Goal: Task Accomplishment & Management: Use online tool/utility

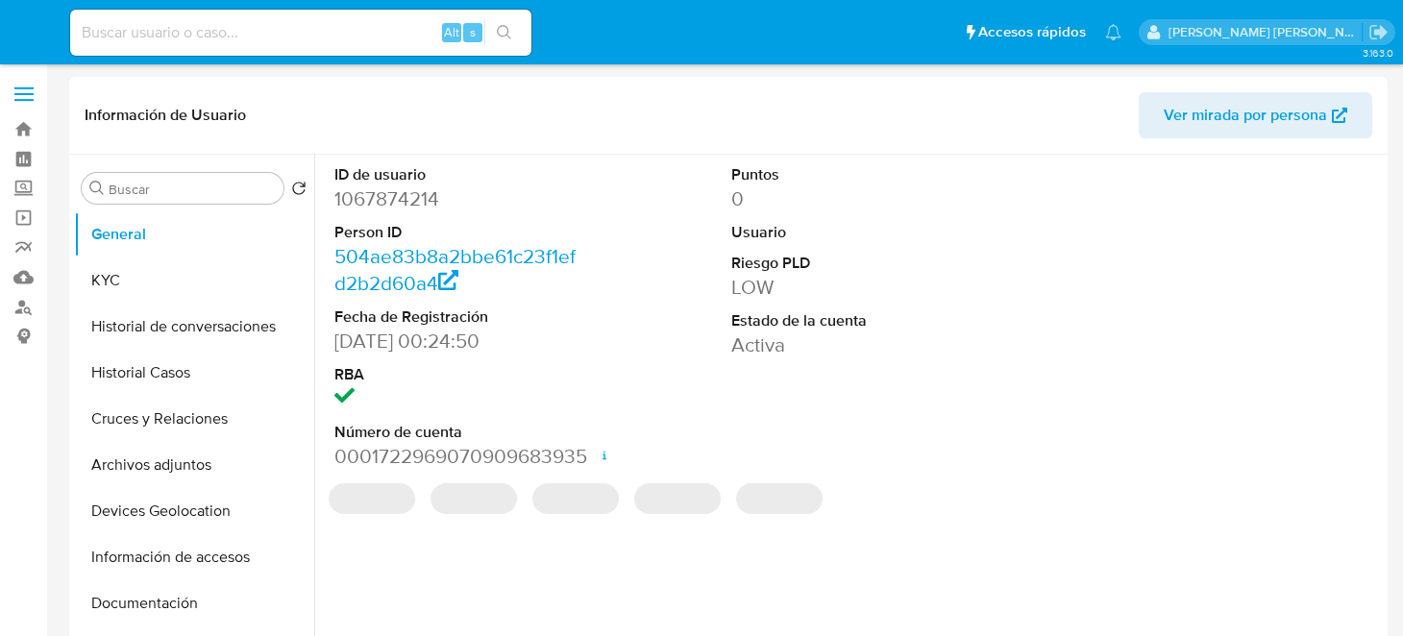
select select "10"
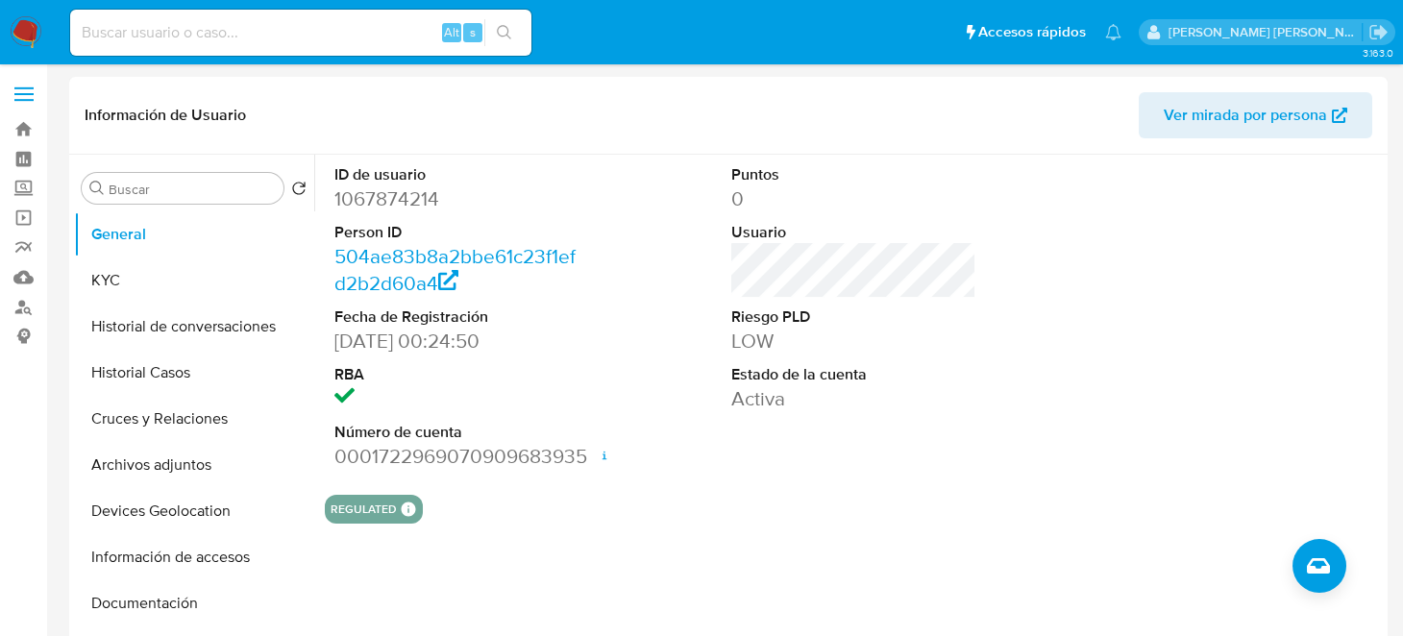
click at [190, 30] on input at bounding box center [300, 32] width 461 height 25
paste input "yCIhARhMzWnubcX0uHZ84LFh"
type input "yCIhARhMzWnubcX0uHZ84LFh"
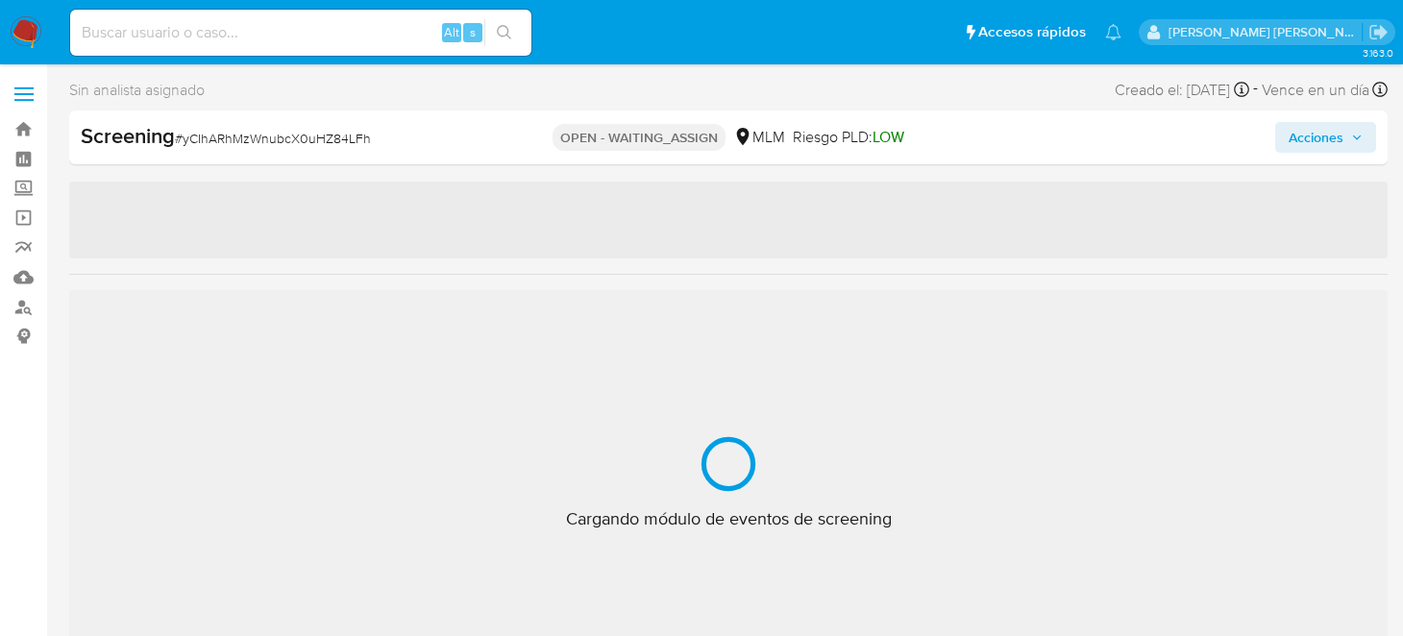
select select "10"
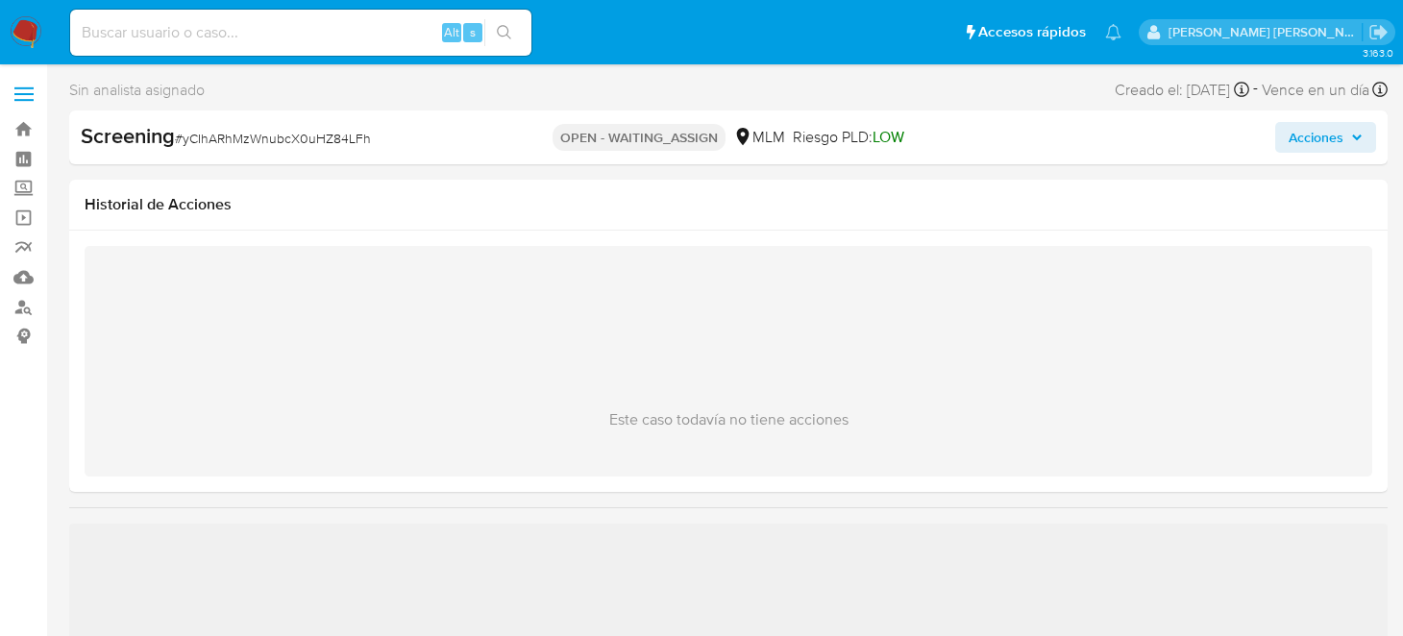
drag, startPoint x: 28, startPoint y: 36, endPoint x: 521, endPoint y: 178, distance: 513.1
click at [28, 36] on img at bounding box center [26, 32] width 33 height 33
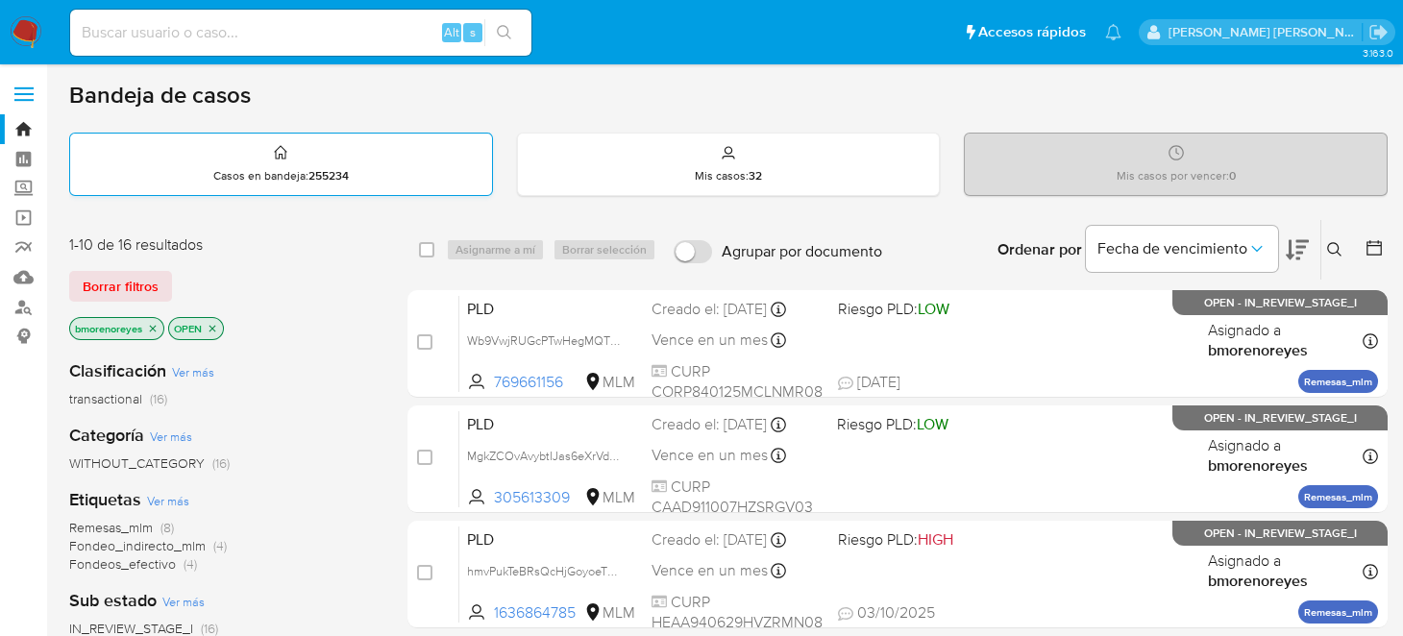
click at [355, 161] on div "Casos en bandeja : 255234" at bounding box center [281, 165] width 422 height 62
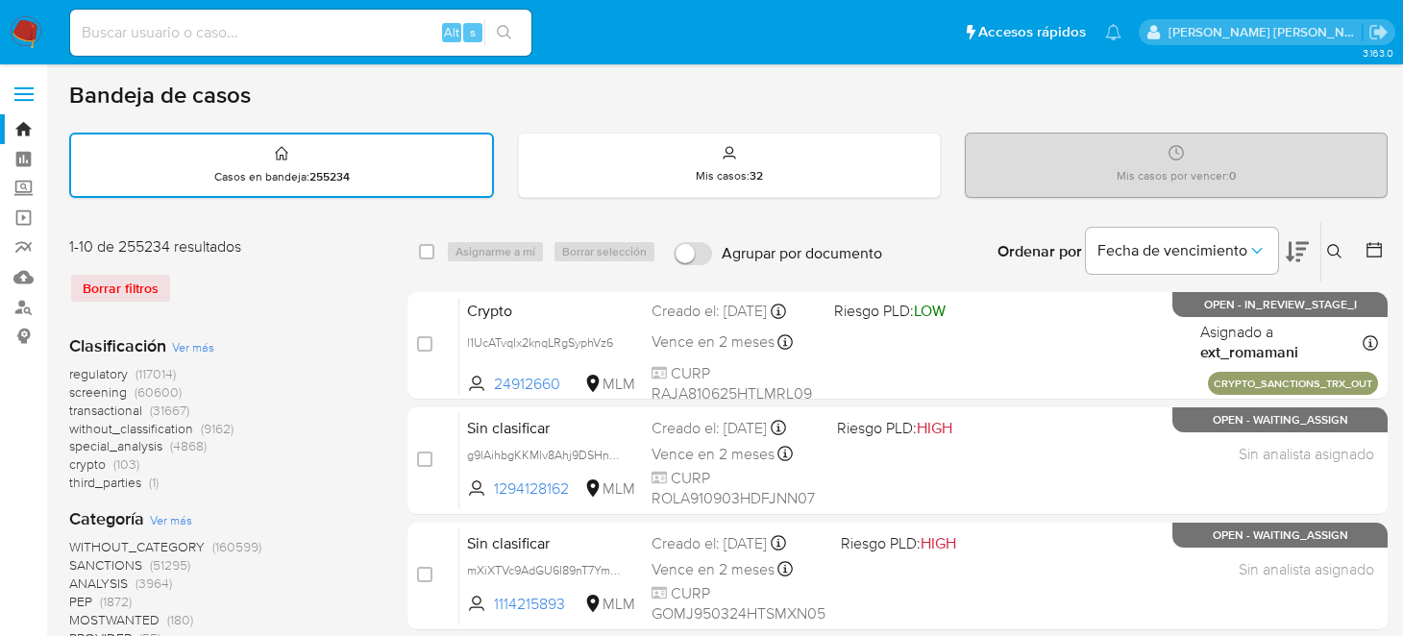
click at [1336, 249] on icon at bounding box center [1334, 251] width 15 height 15
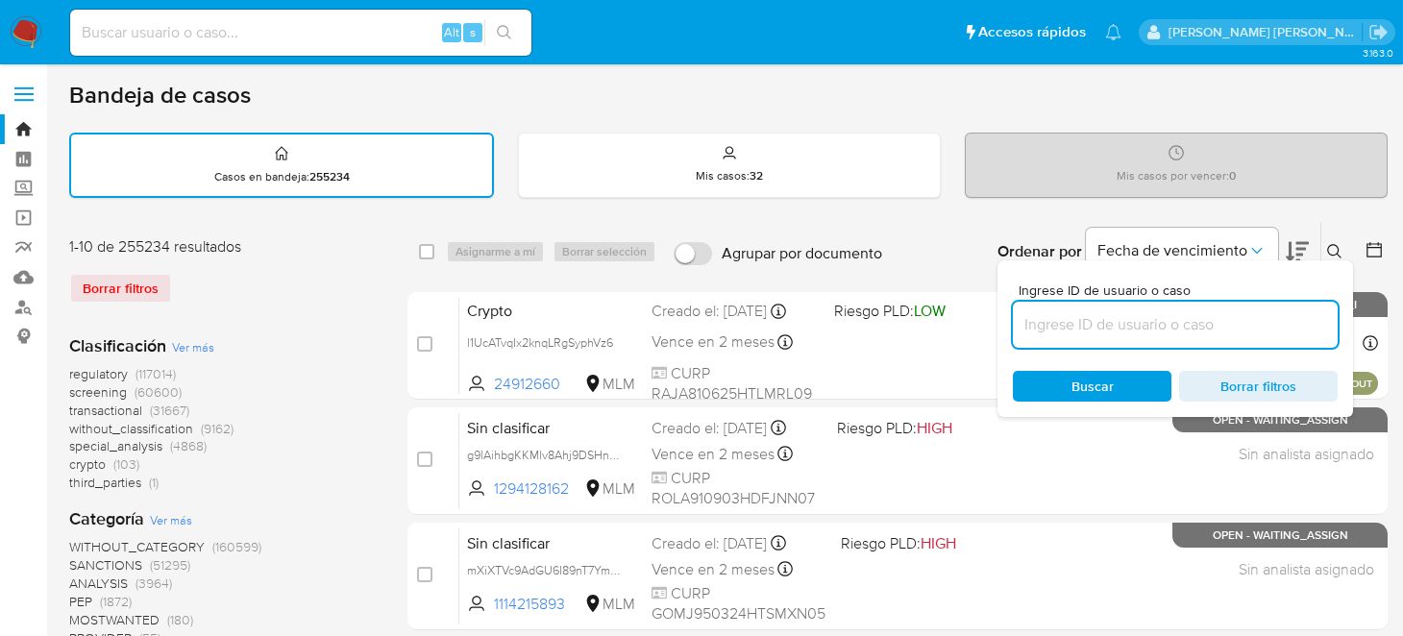
click at [1096, 332] on input at bounding box center [1175, 324] width 325 height 25
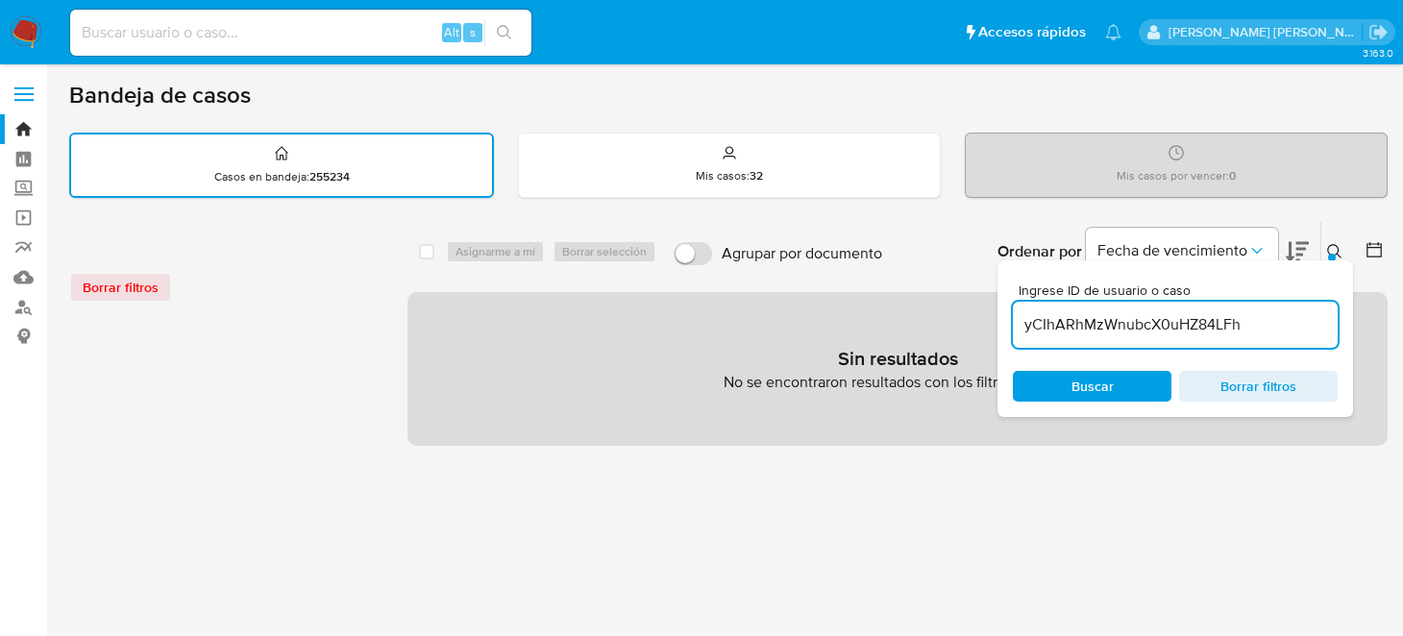
click at [1272, 320] on input "yCIhARhMzWnubcX0uHZ84LFh" at bounding box center [1175, 324] width 325 height 25
type input "yCIhARhMzWnubcX0uHZ84LFh"
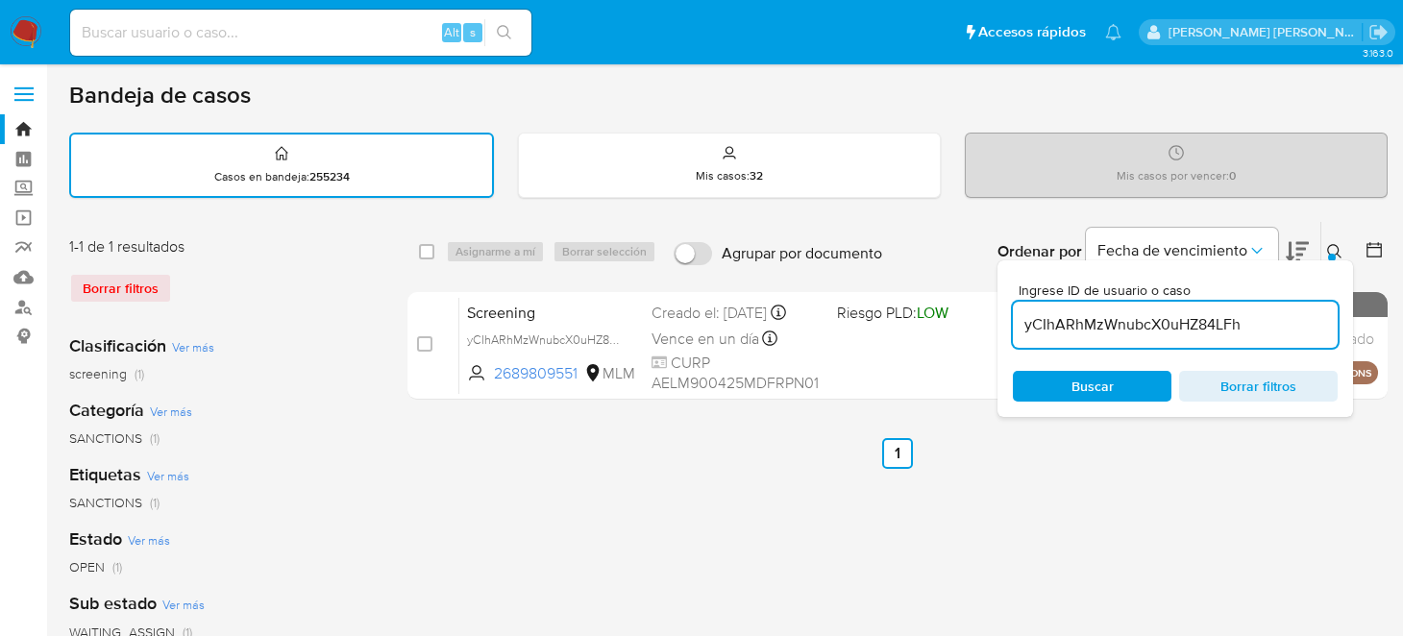
click at [580, 515] on div "select-all-cases-checkbox Asignarme a mí Borrar selección Agrupar por documento…" at bounding box center [897, 643] width 980 height 844
click at [1326, 253] on button at bounding box center [1337, 251] width 32 height 23
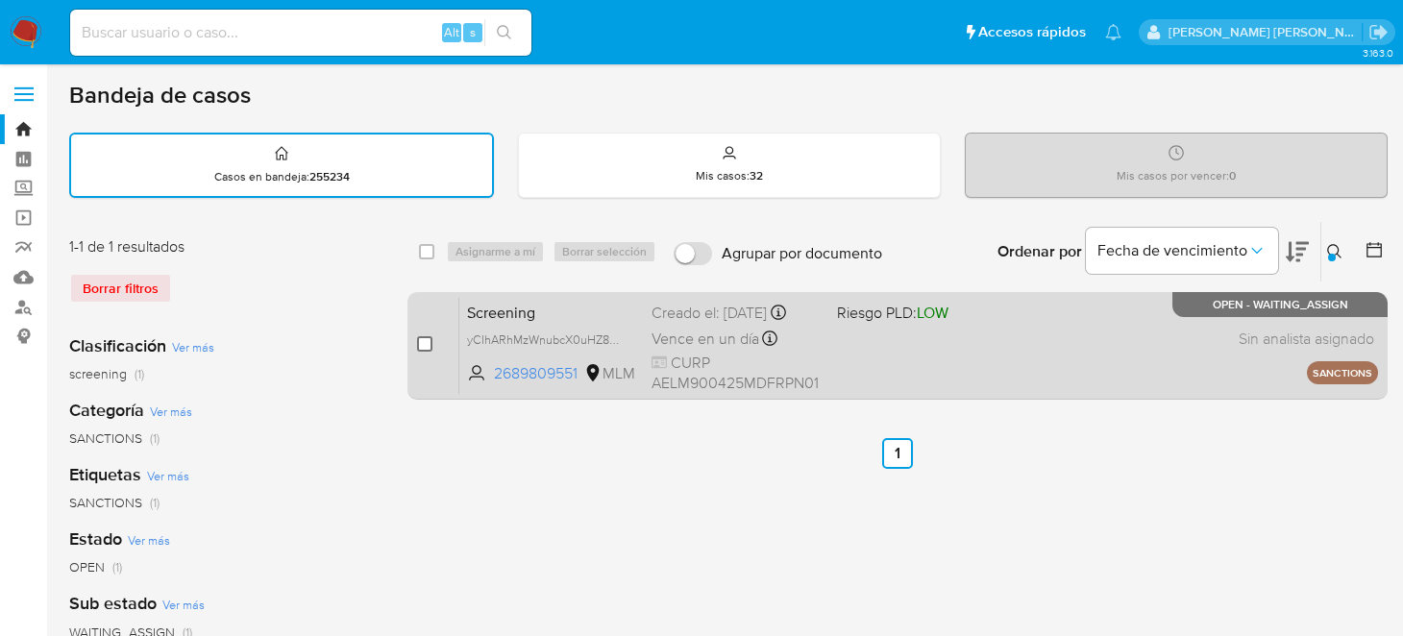
click at [425, 341] on input "checkbox" at bounding box center [424, 343] width 15 height 15
checkbox input "true"
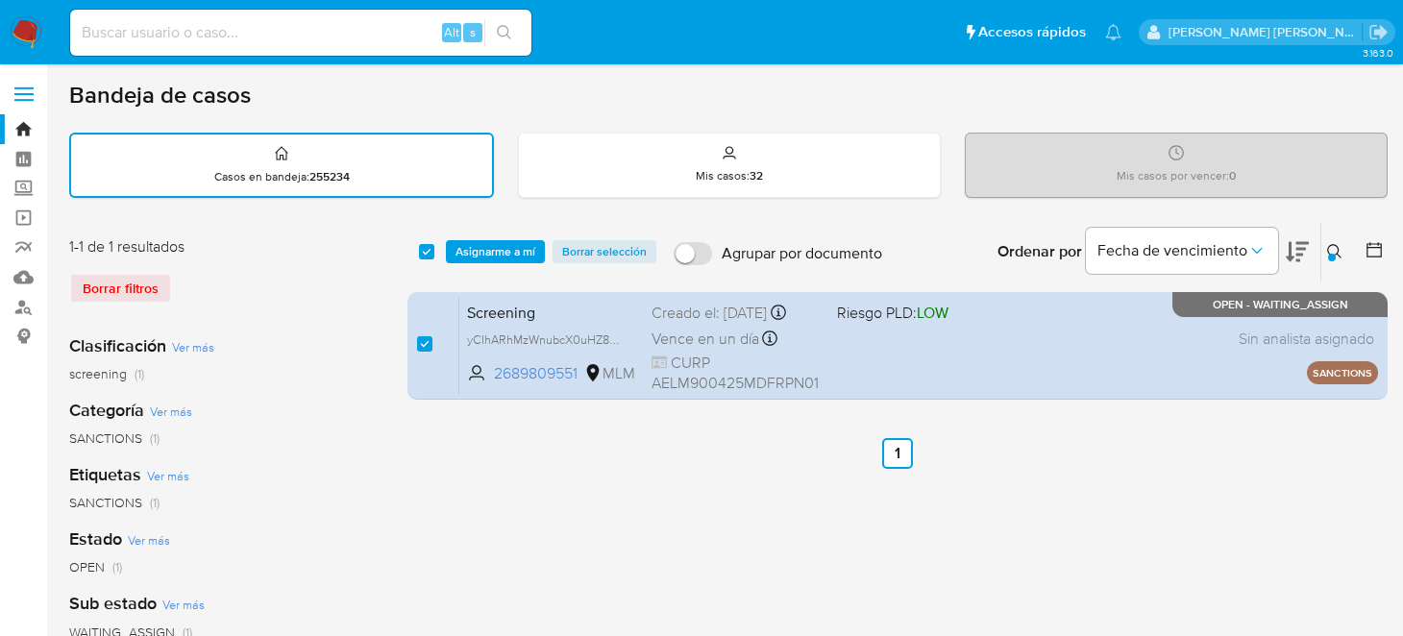
click at [771, 448] on ul "Anterior 1 Siguiente" at bounding box center [897, 453] width 980 height 31
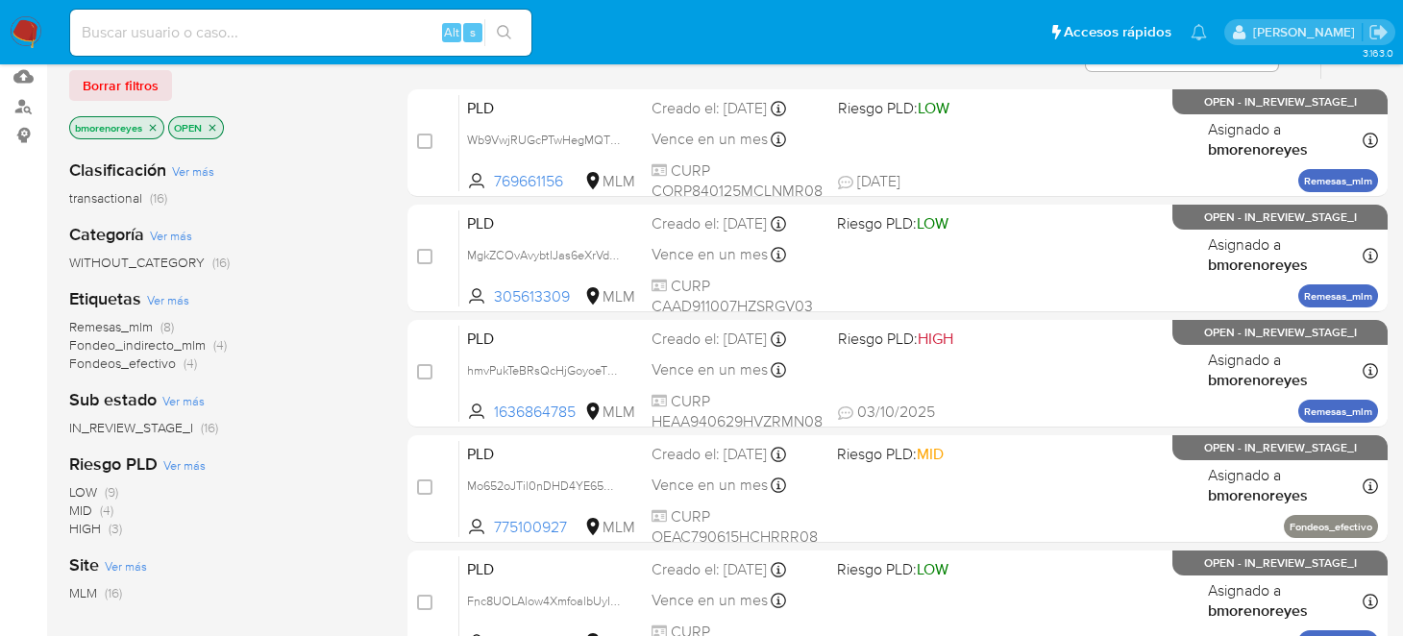
scroll to position [191, 0]
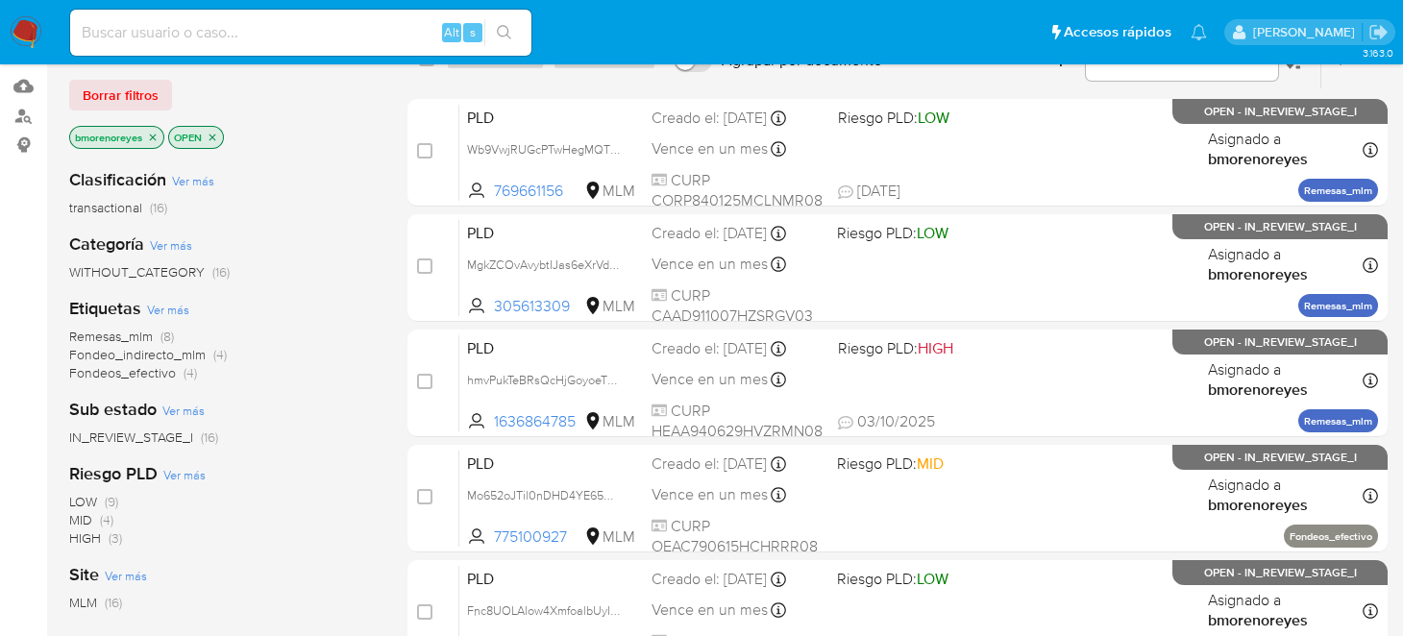
click at [171, 307] on span "Ver más" at bounding box center [168, 309] width 42 height 17
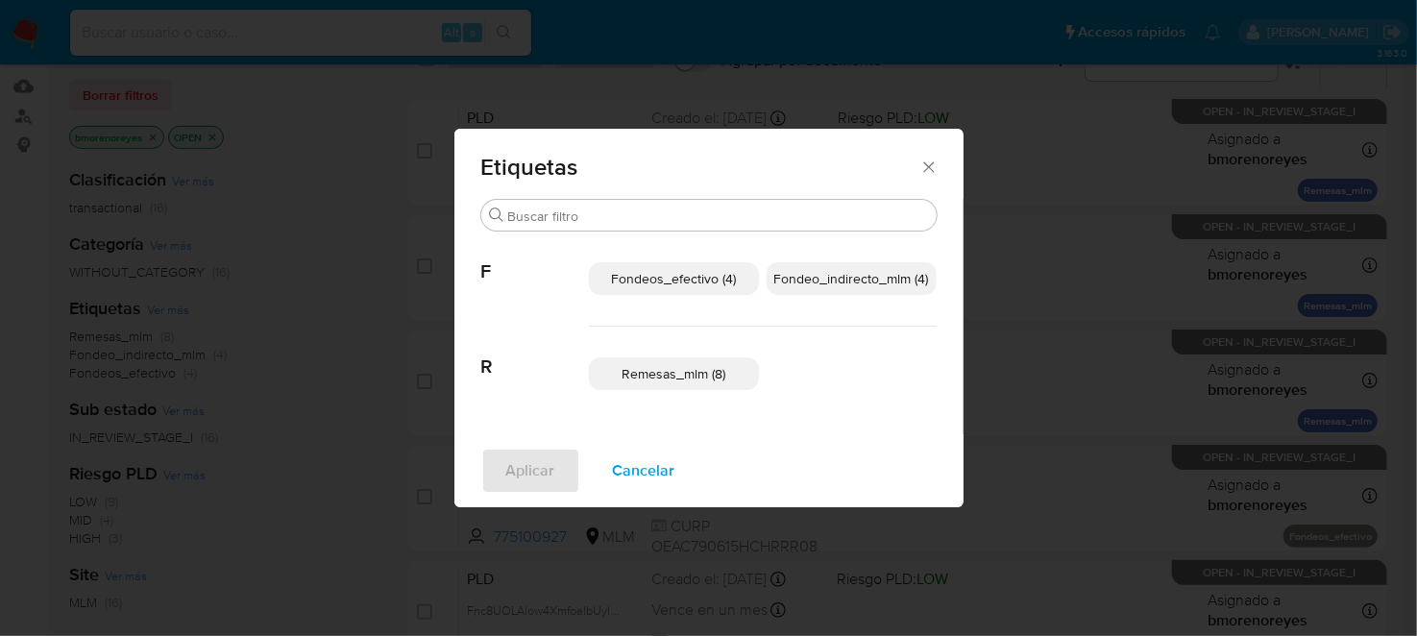
click at [927, 158] on icon "Cerrar" at bounding box center [929, 167] width 19 height 19
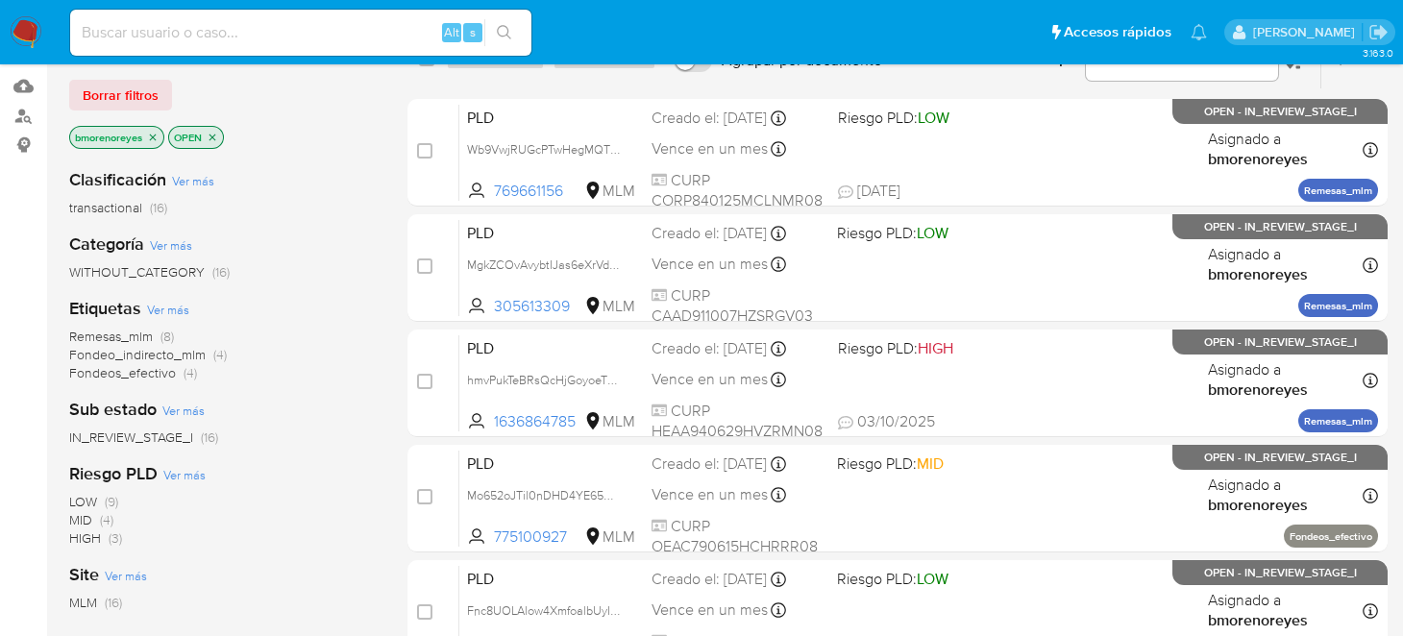
click at [184, 175] on span "Ver más" at bounding box center [193, 180] width 42 height 17
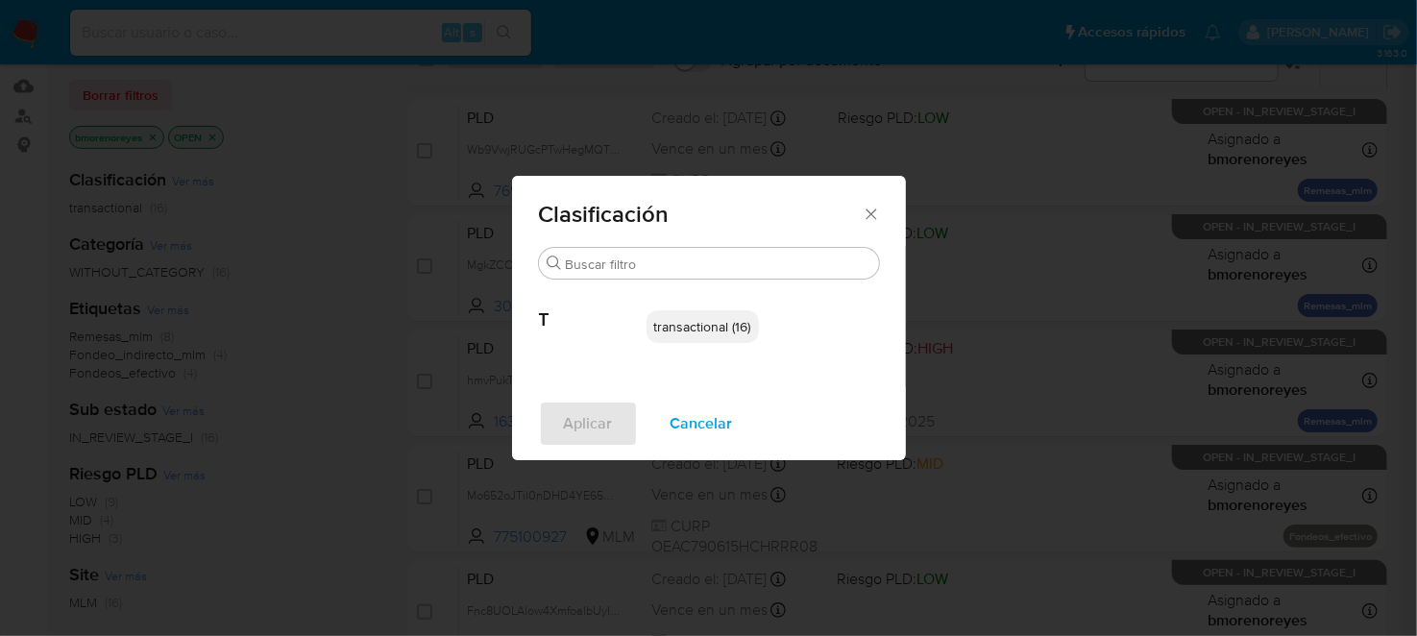
click at [661, 243] on div "Clasificación" at bounding box center [709, 211] width 394 height 70
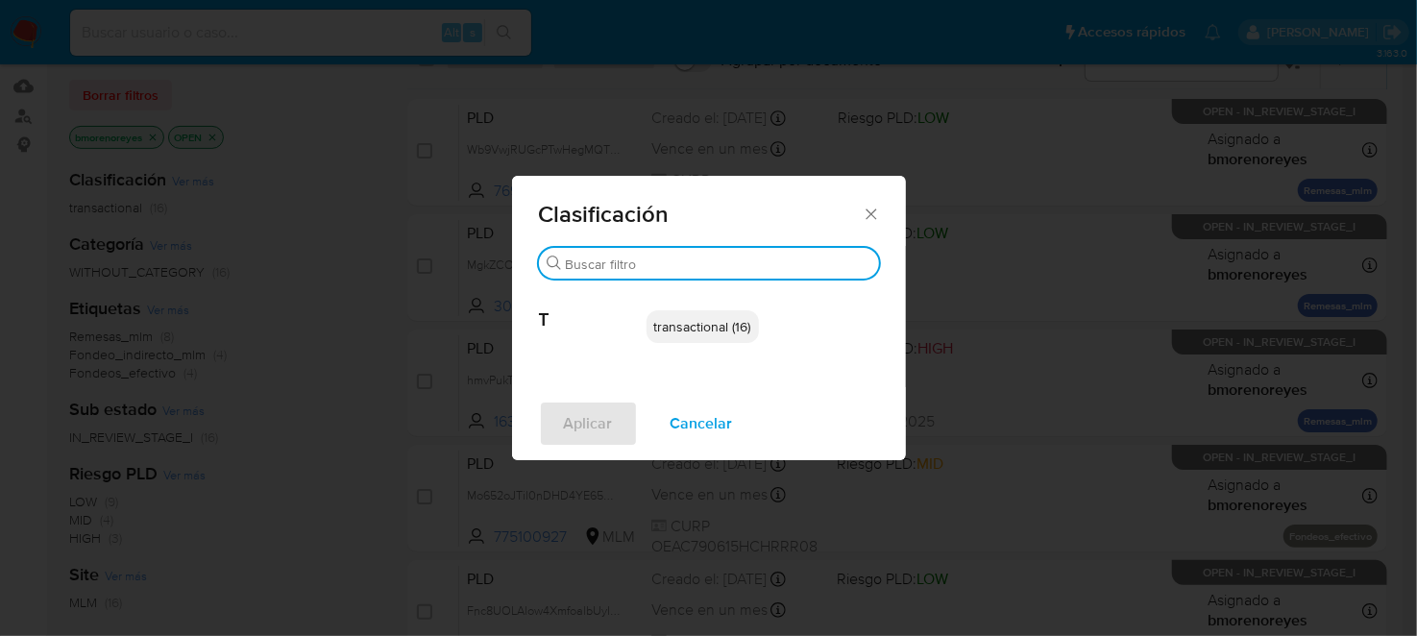
click at [668, 256] on input "Buscar" at bounding box center [719, 264] width 306 height 17
click at [869, 213] on icon "Cerrar" at bounding box center [871, 214] width 19 height 19
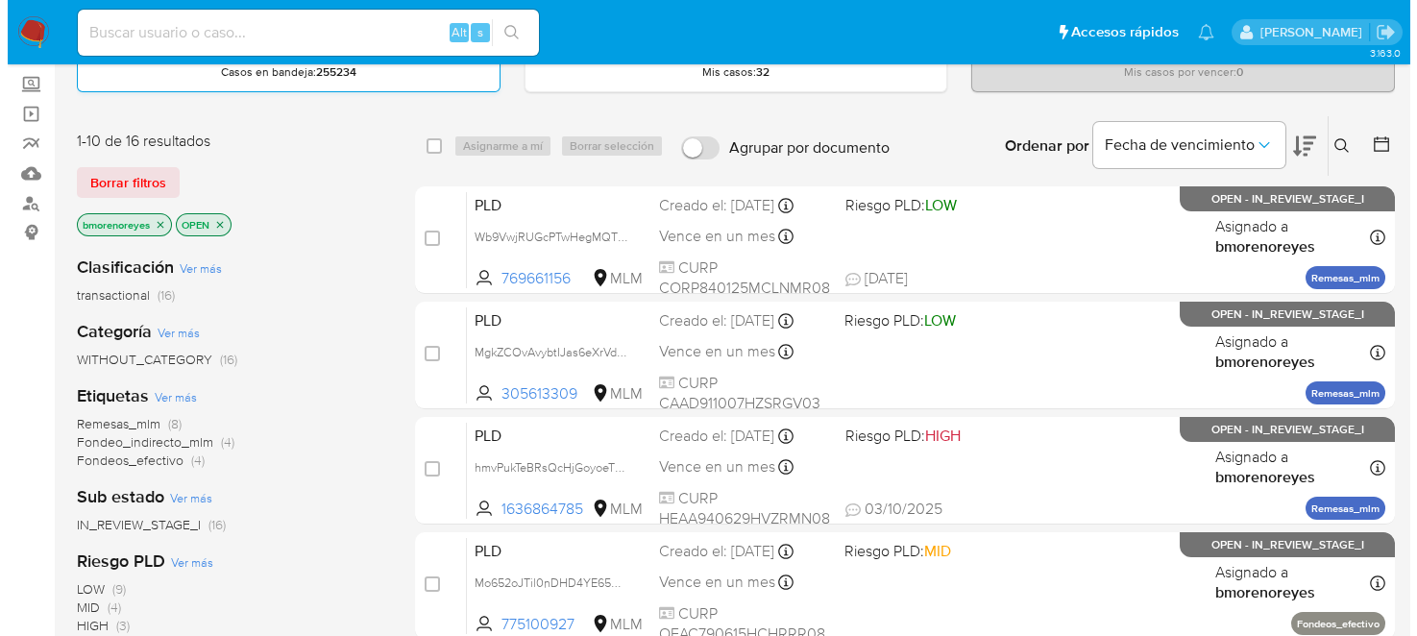
scroll to position [0, 0]
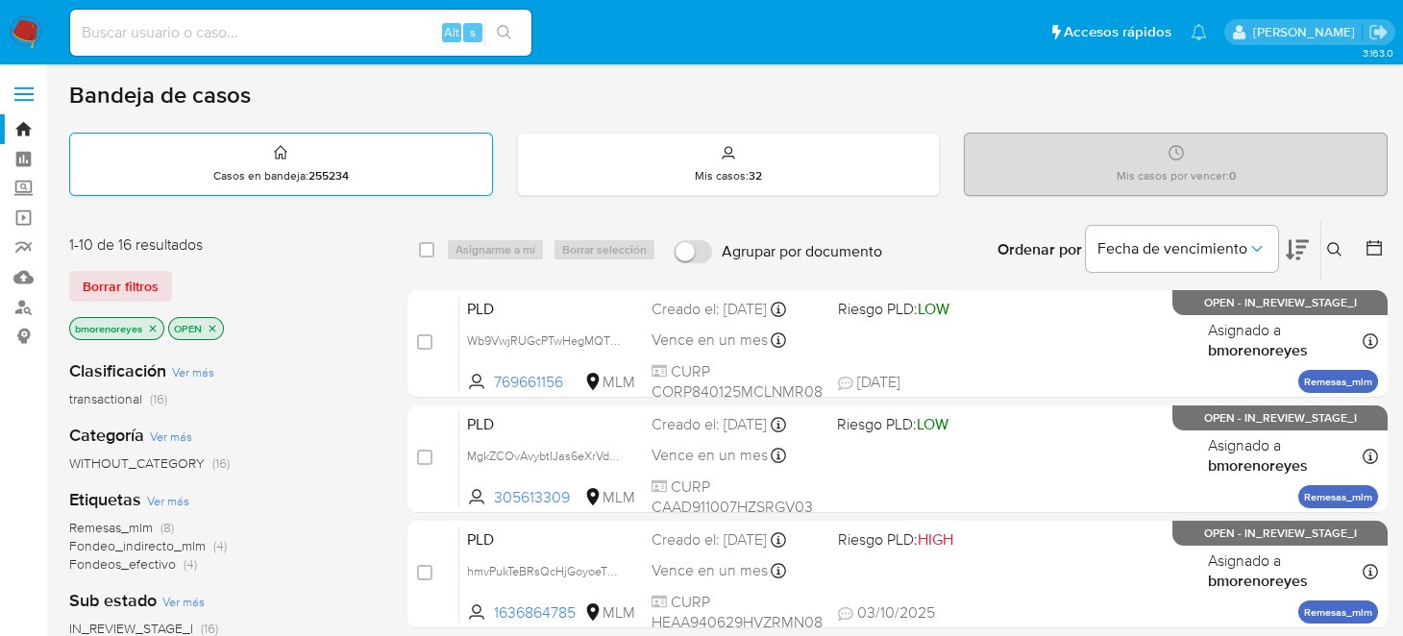
click at [344, 176] on strong "255234" at bounding box center [328, 175] width 40 height 17
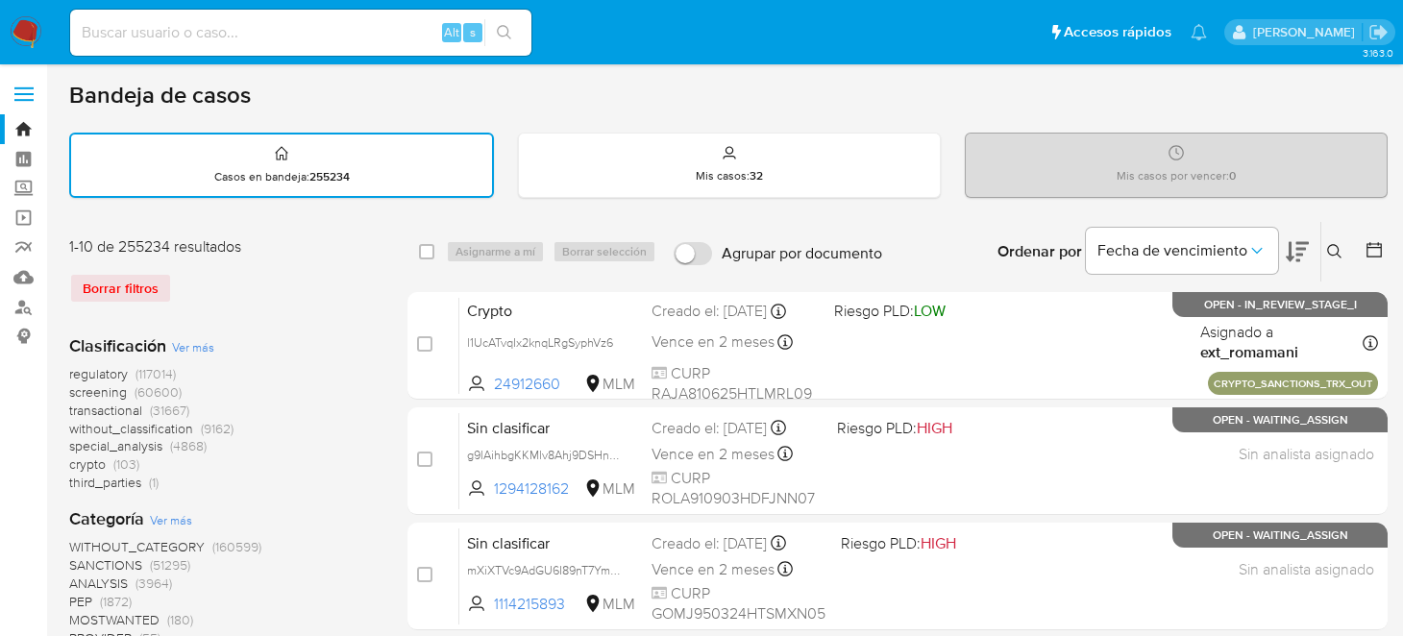
click at [1329, 249] on icon at bounding box center [1334, 251] width 15 height 15
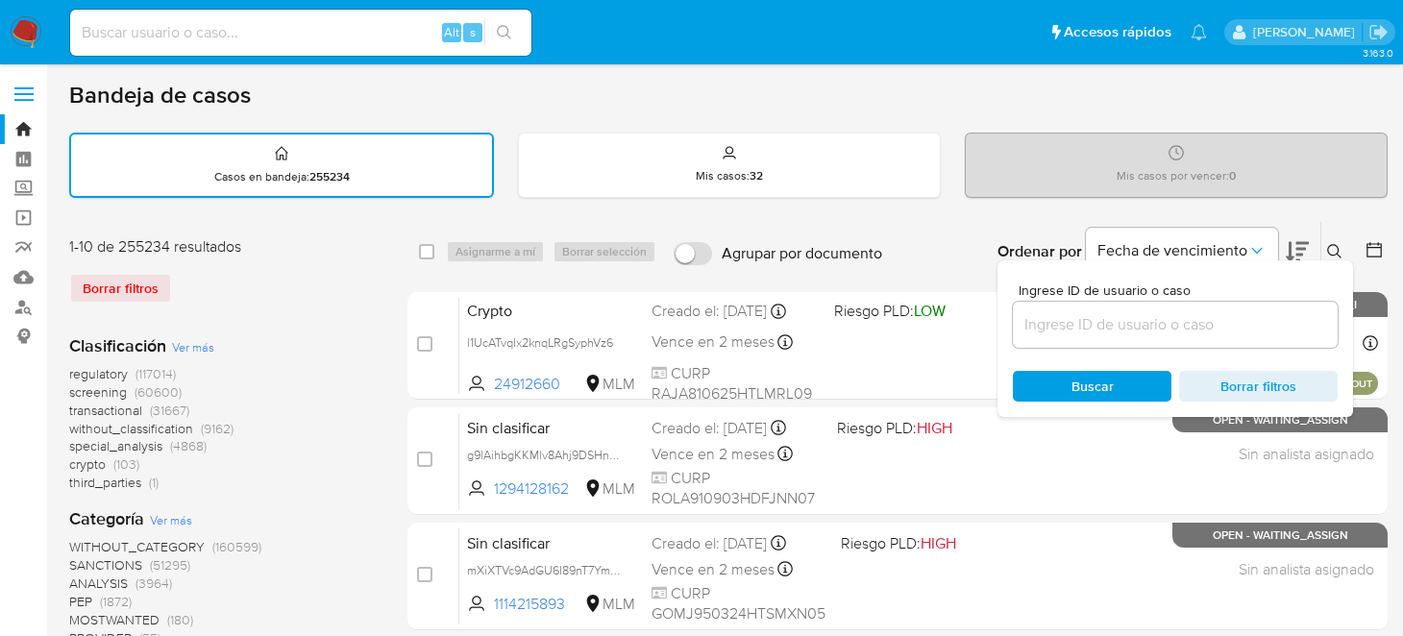
click at [1095, 329] on input at bounding box center [1175, 324] width 325 height 25
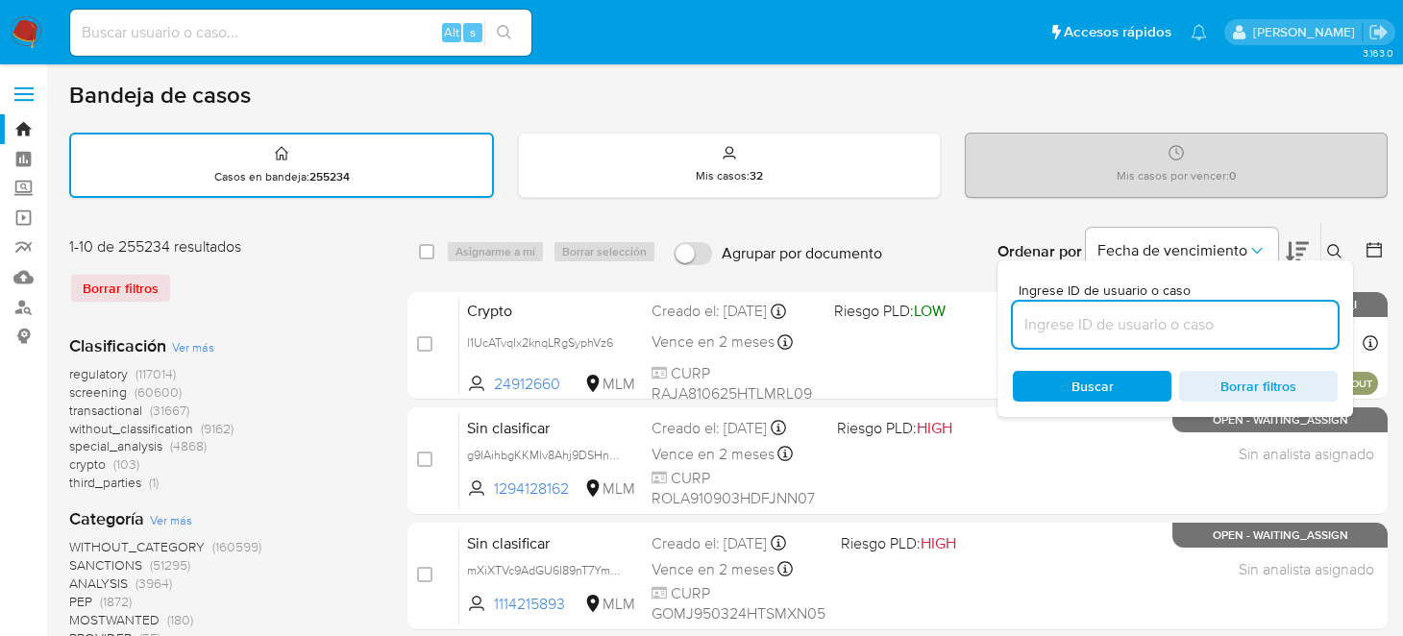
paste input "yCIhARhMzWnubcX0uHZ84LFh"
type input "yCIhARhMzWnubcX0uHZ84LFh"
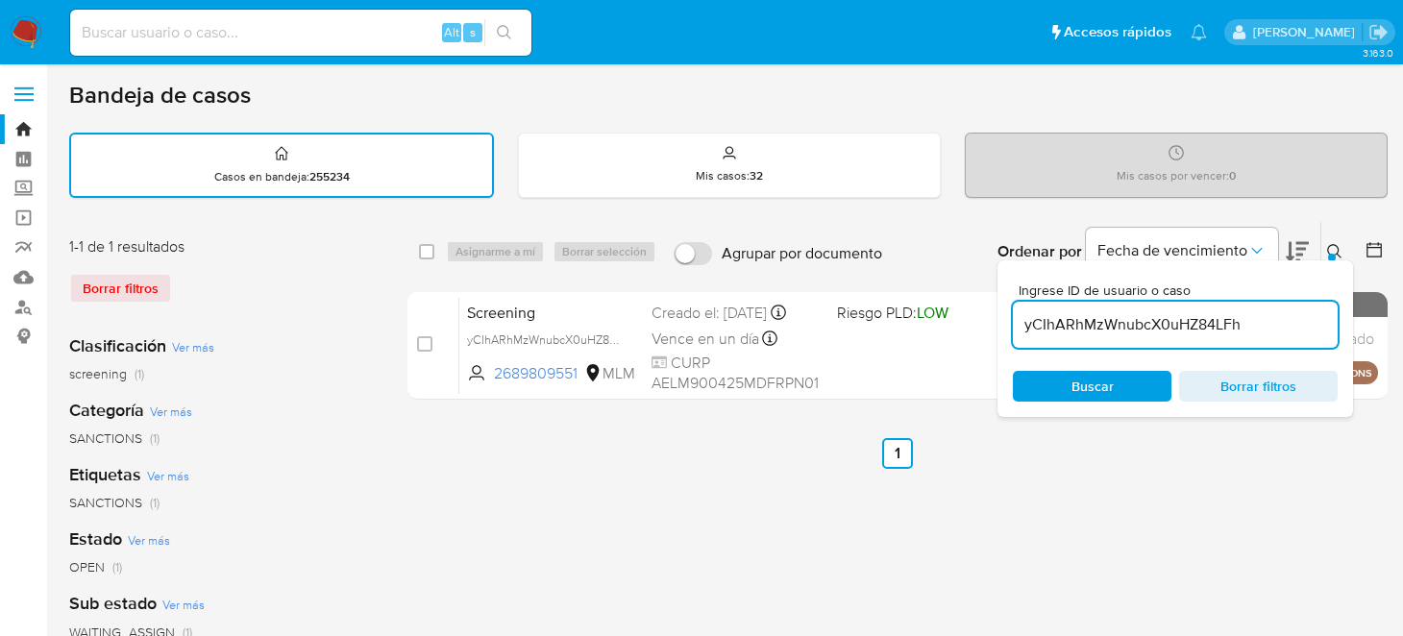
click at [1057, 382] on span "Buscar" at bounding box center [1092, 386] width 132 height 27
click at [1263, 246] on icon "Ordenar por" at bounding box center [1256, 250] width 19 height 19
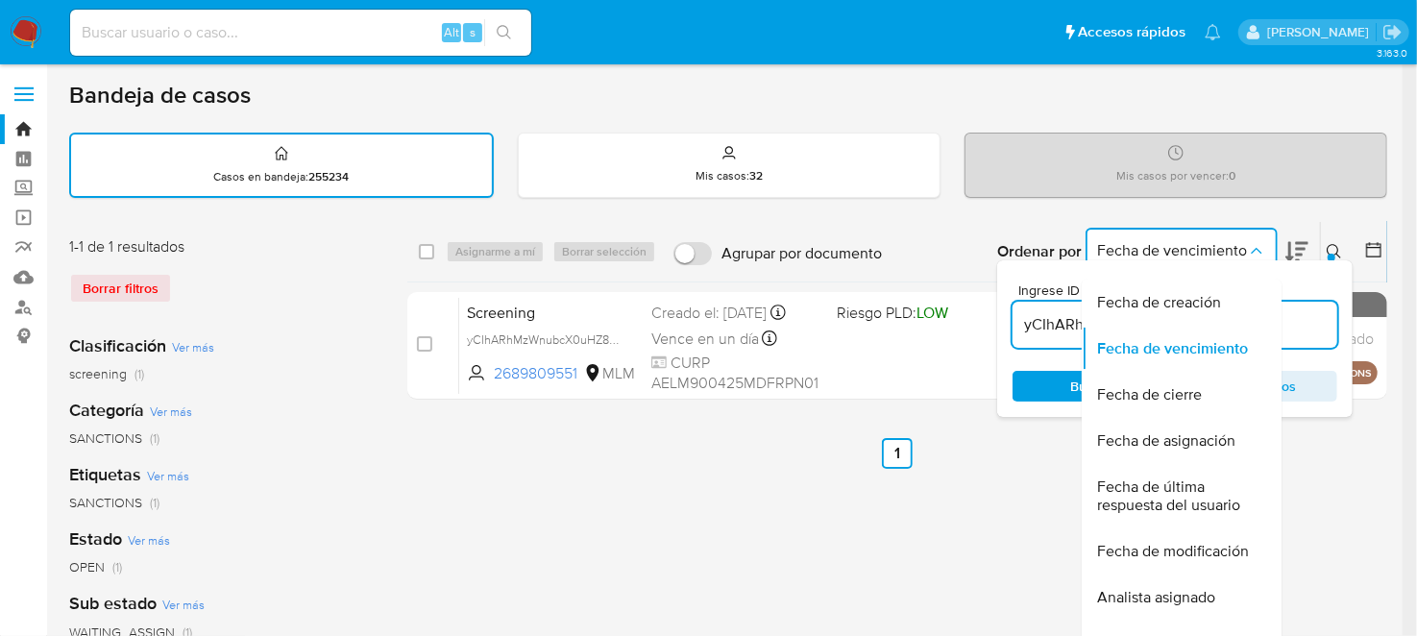
click at [1343, 249] on button at bounding box center [1337, 251] width 32 height 23
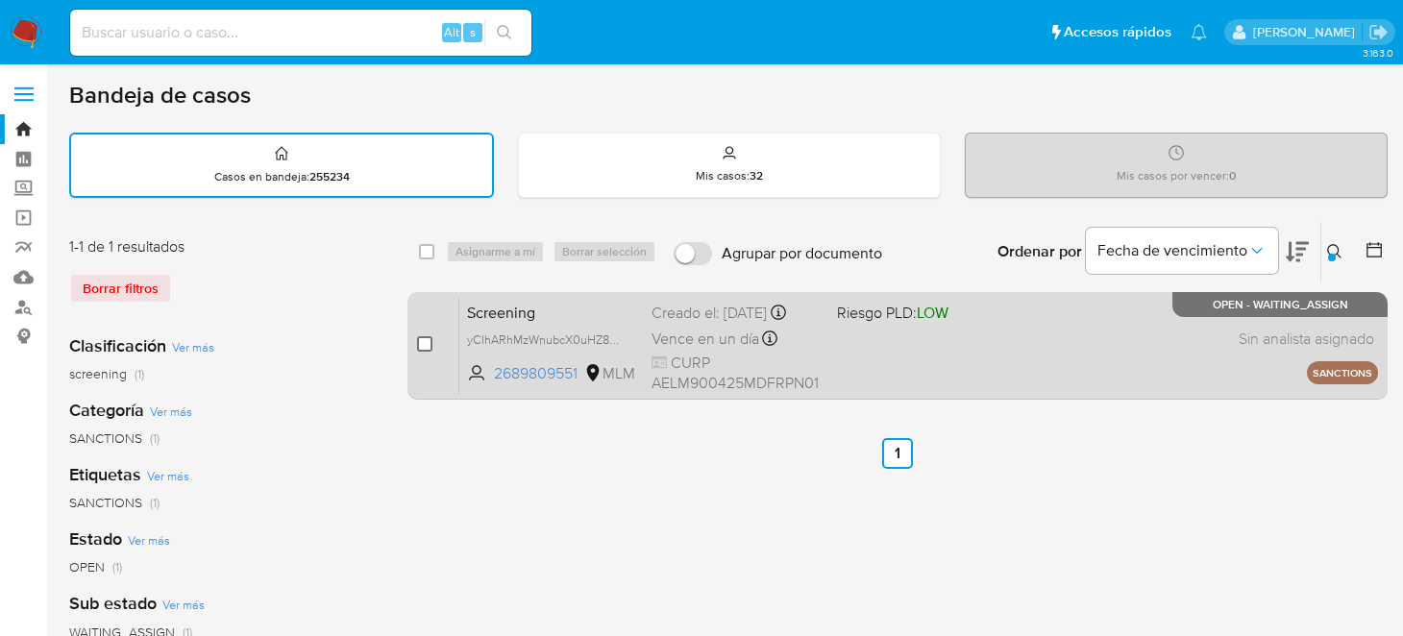
click at [417, 336] on input "checkbox" at bounding box center [424, 343] width 15 height 15
checkbox input "true"
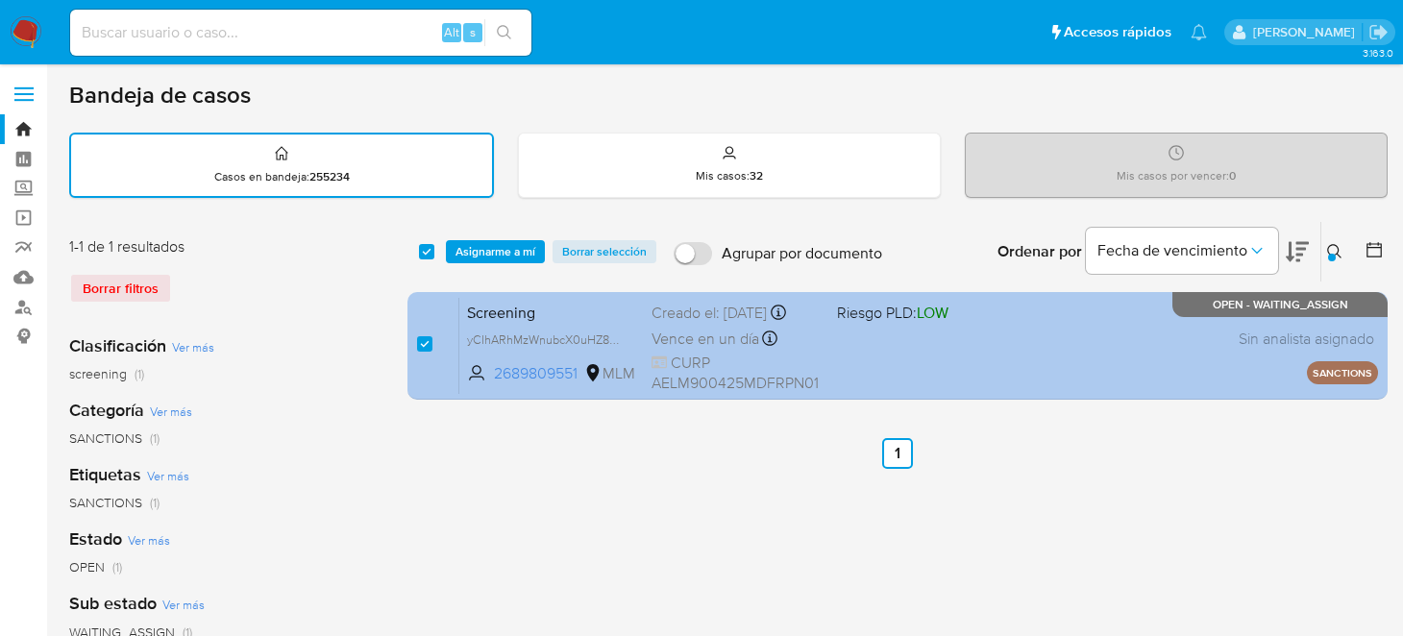
drag, startPoint x: 620, startPoint y: 326, endPoint x: 638, endPoint y: 326, distance: 18.3
click at [638, 326] on div "Screening yCIhARhMzWnubcX0uHZ84LFh 2689809551 MLM Riesgo PLD: LOW Creado el: 12…" at bounding box center [918, 345] width 919 height 97
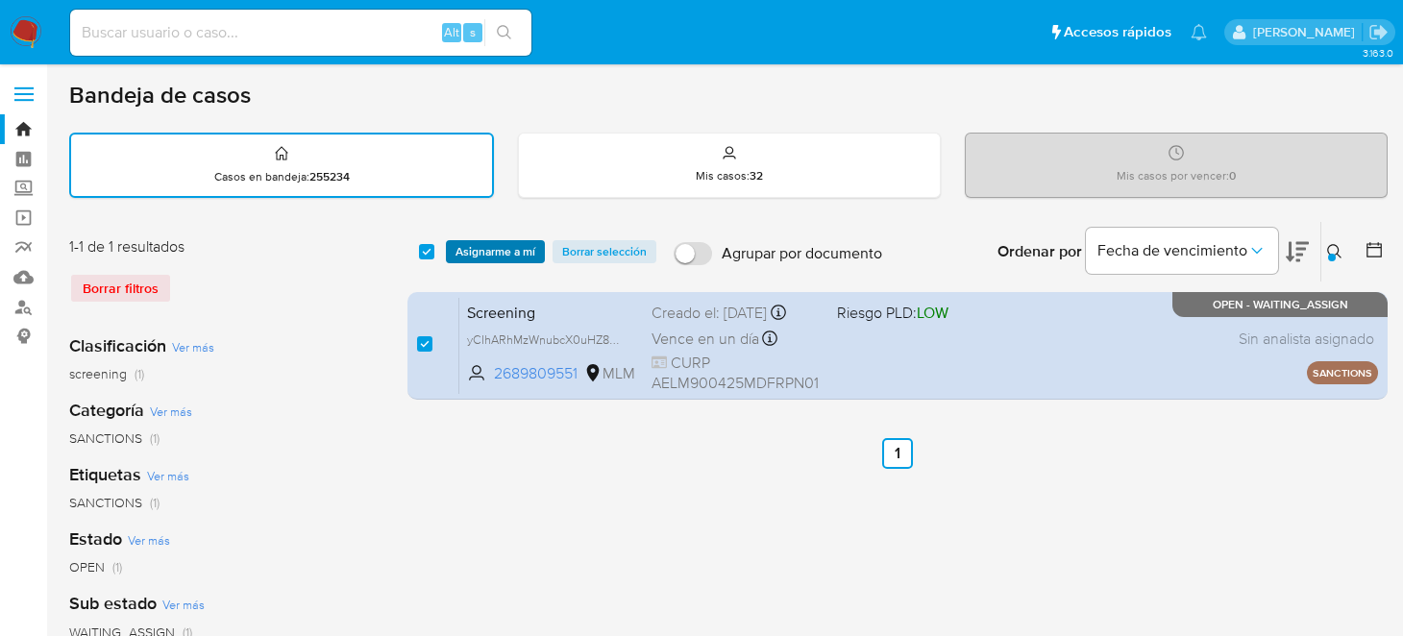
click at [484, 253] on span "Asignarme a mí" at bounding box center [495, 251] width 80 height 19
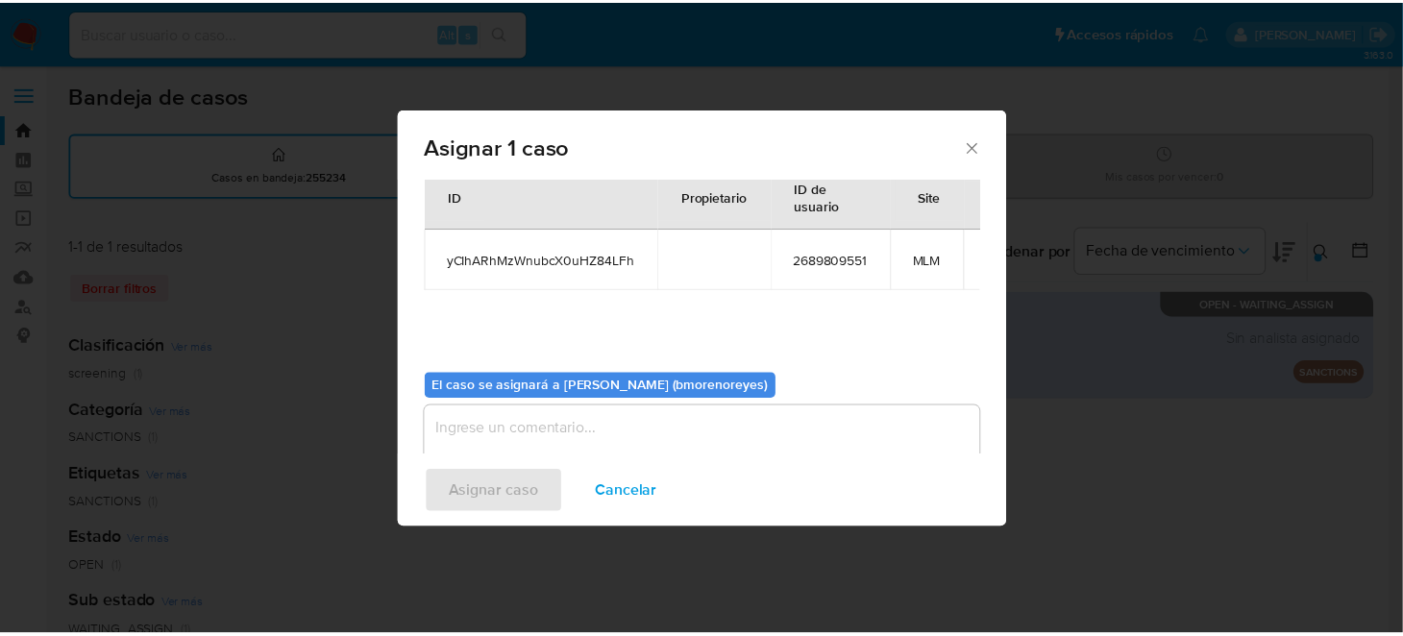
scroll to position [98, 0]
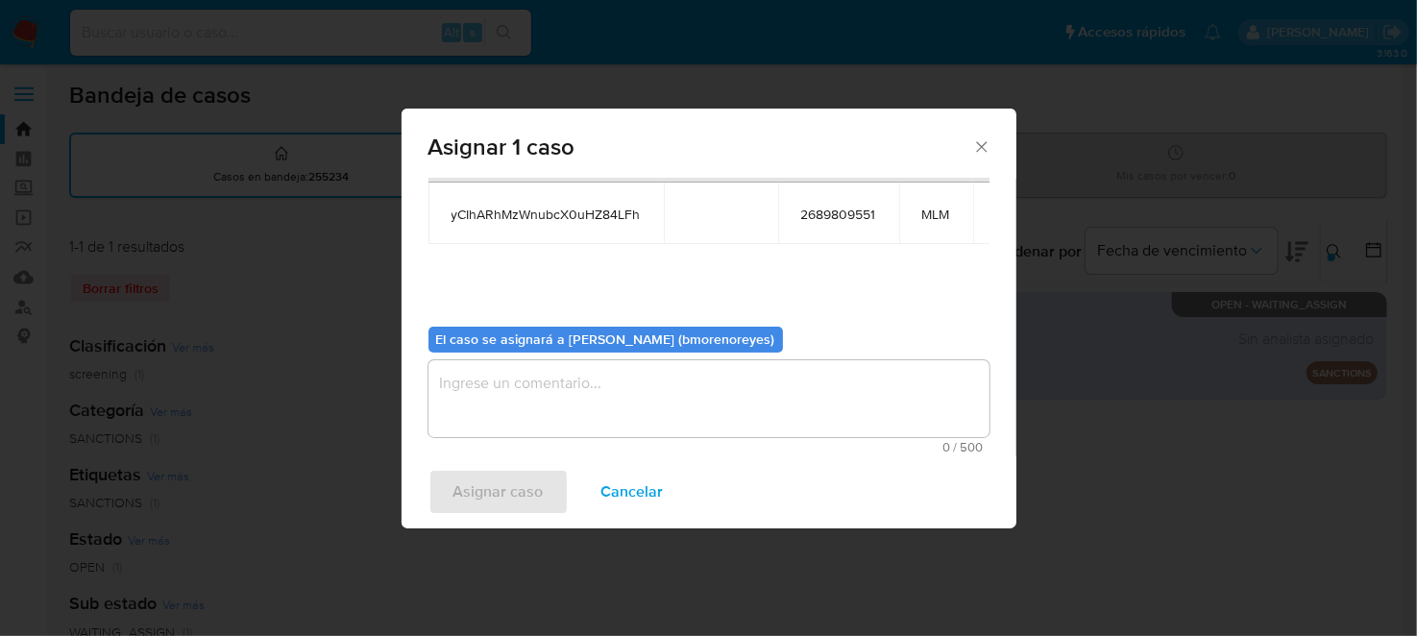
click at [521, 387] on textarea "assign-modal" at bounding box center [709, 398] width 561 height 77
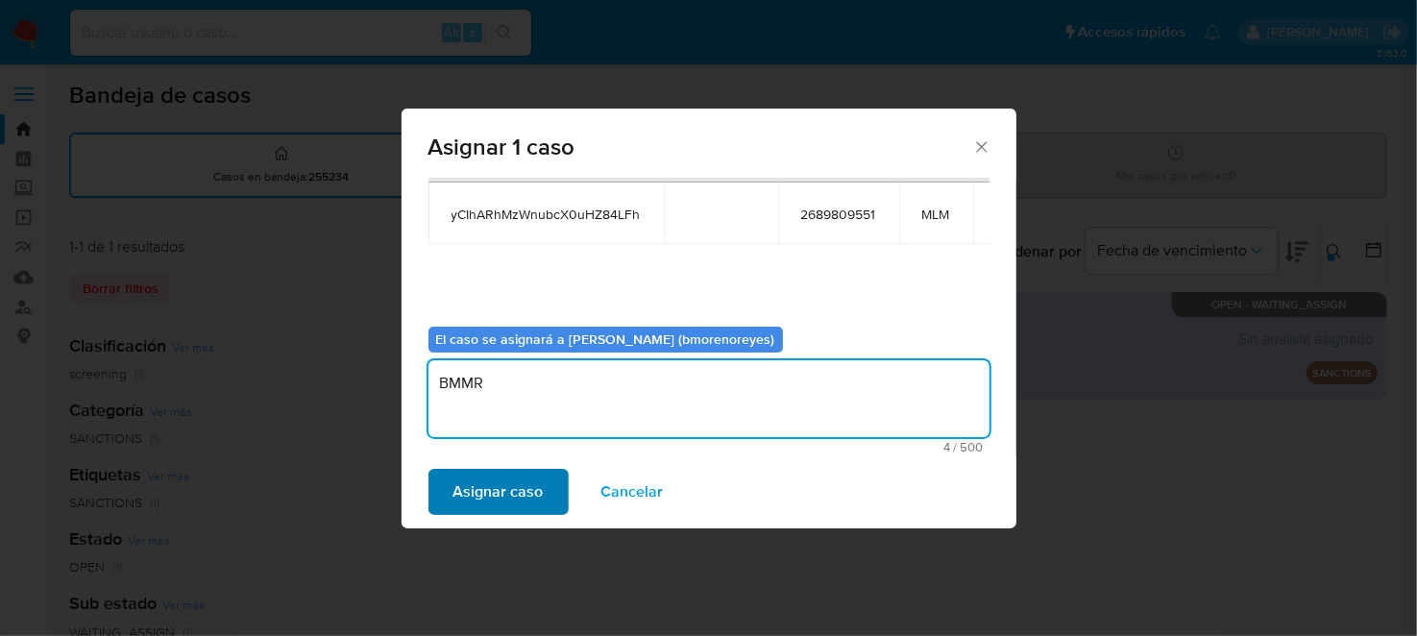
type textarea "BMMR"
click at [477, 475] on span "Asignar caso" at bounding box center [499, 492] width 90 height 42
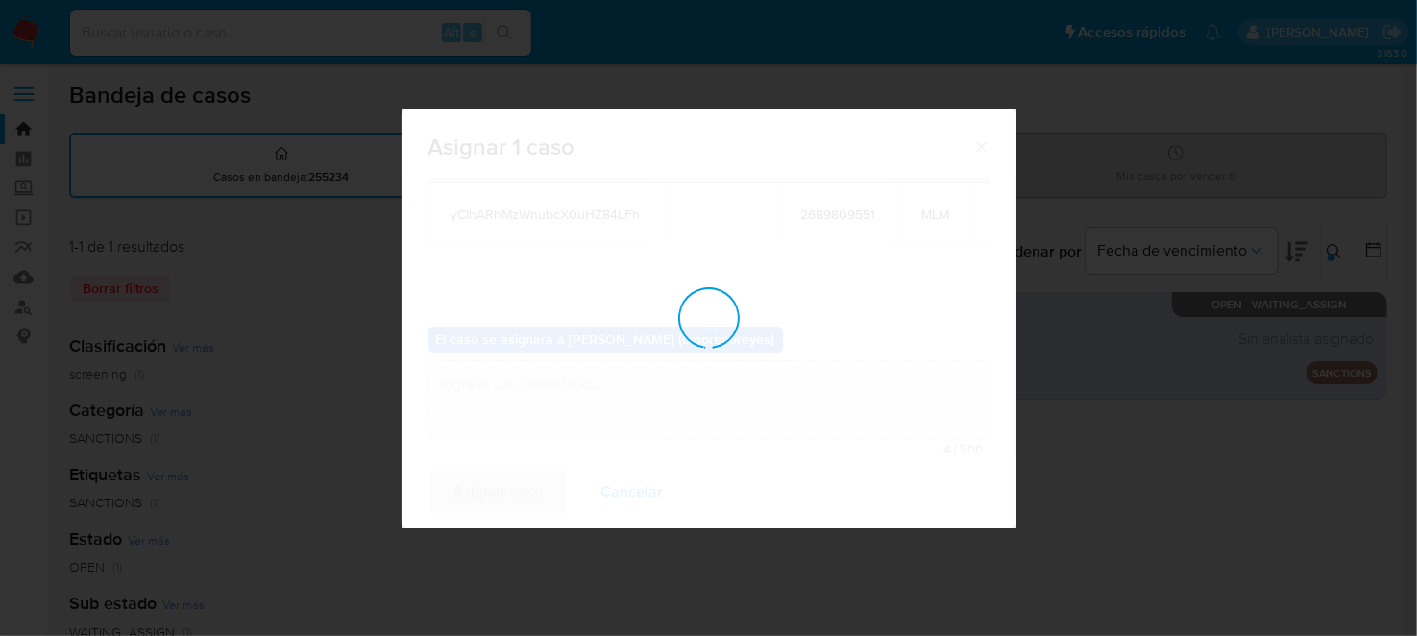
checkbox input "false"
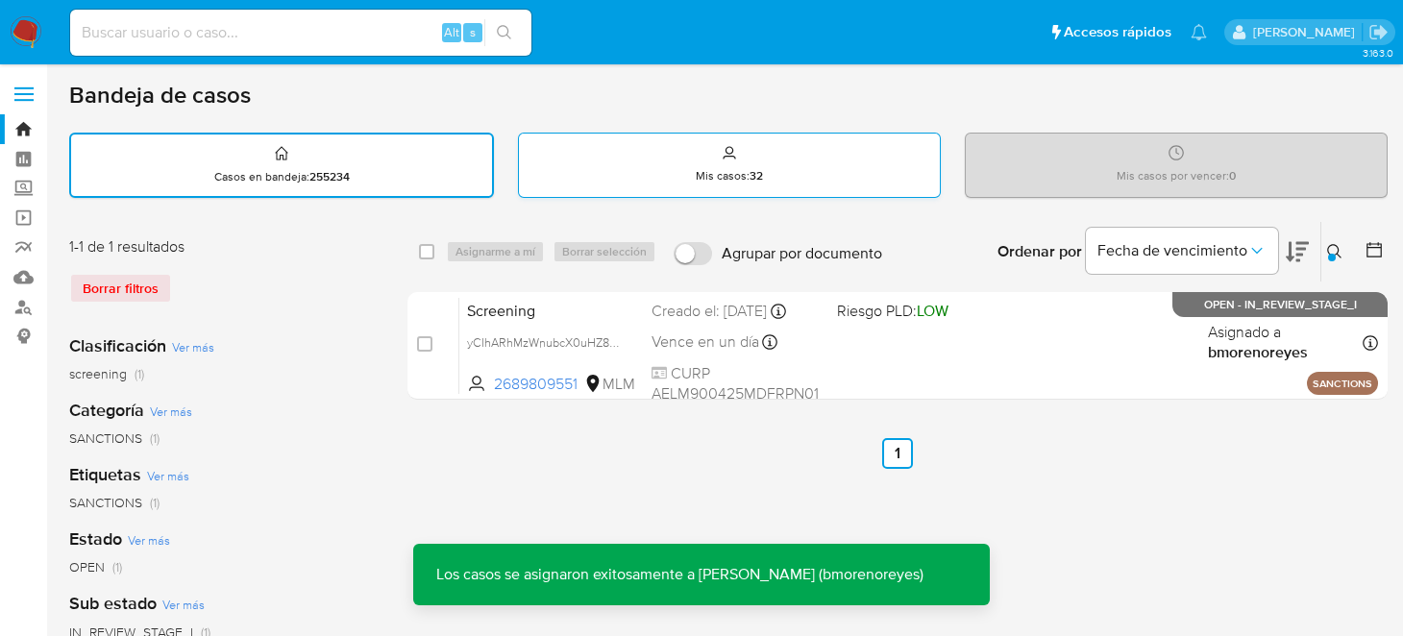
click at [698, 143] on div "Mis casos : 32" at bounding box center [729, 165] width 421 height 62
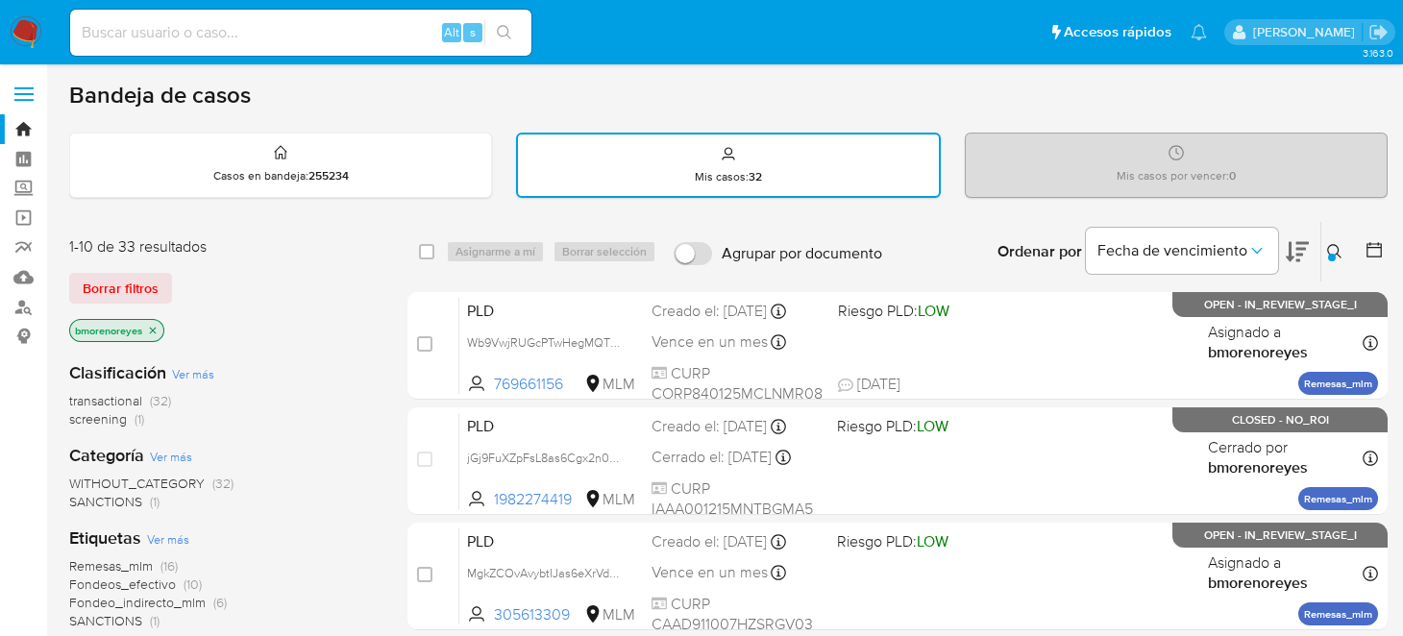
click at [1333, 246] on icon at bounding box center [1334, 251] width 15 height 15
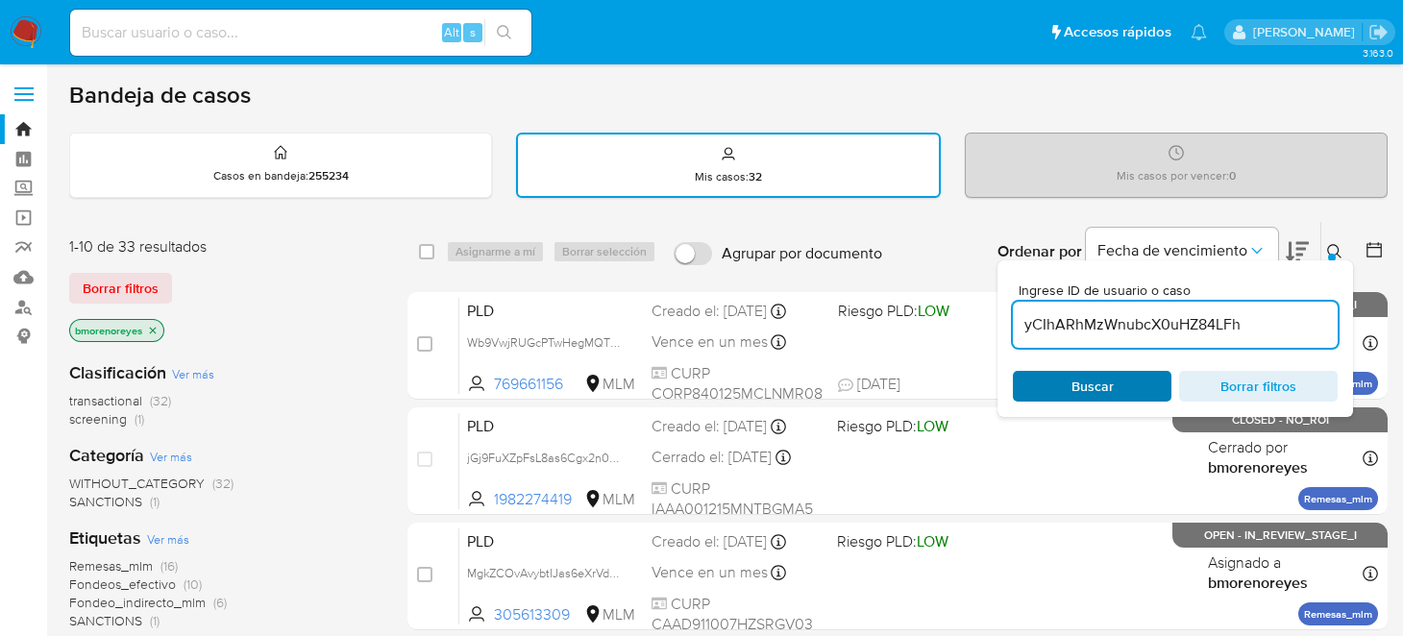
click at [1040, 381] on span "Buscar" at bounding box center [1092, 386] width 132 height 27
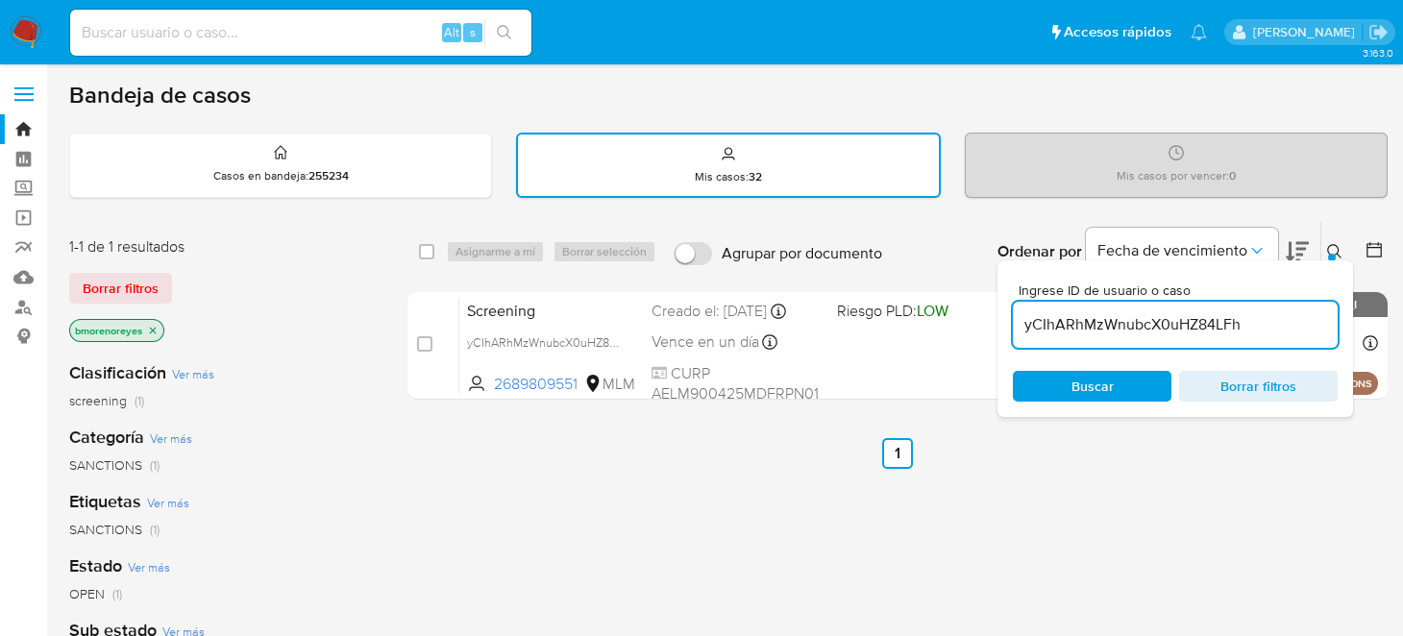
click at [1339, 246] on icon at bounding box center [1334, 251] width 15 height 15
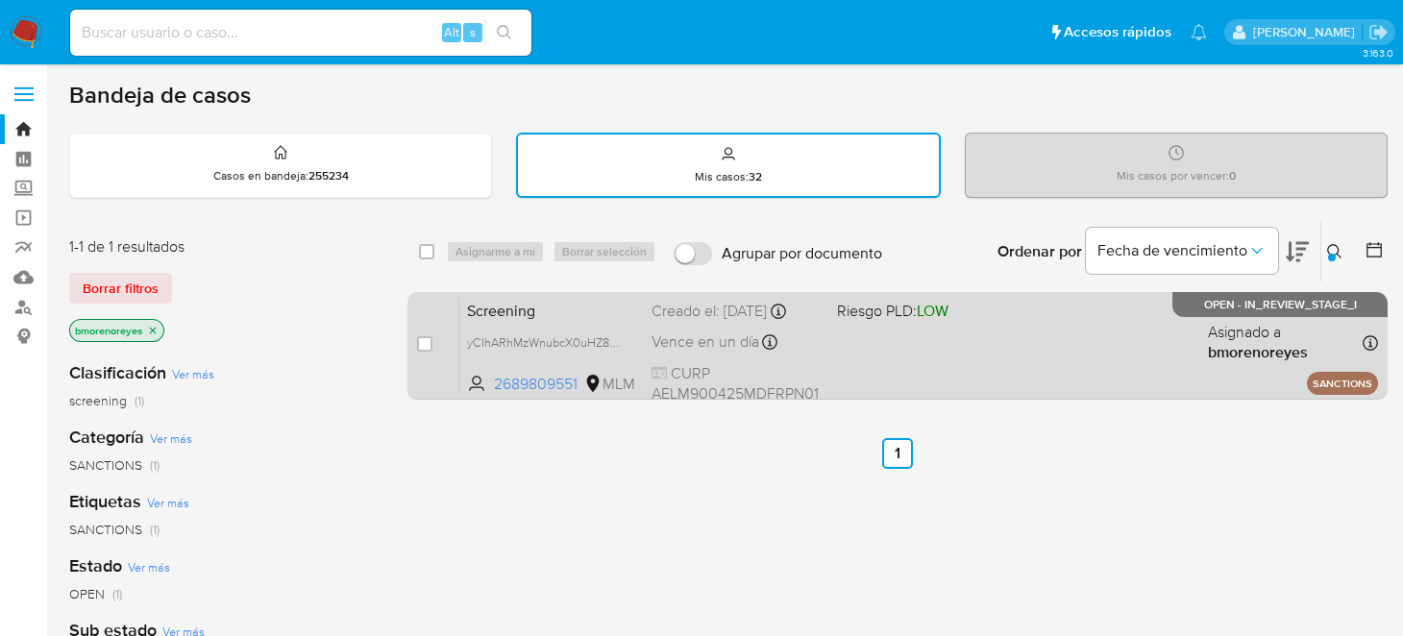
click at [570, 309] on span "Screening" at bounding box center [551, 309] width 169 height 25
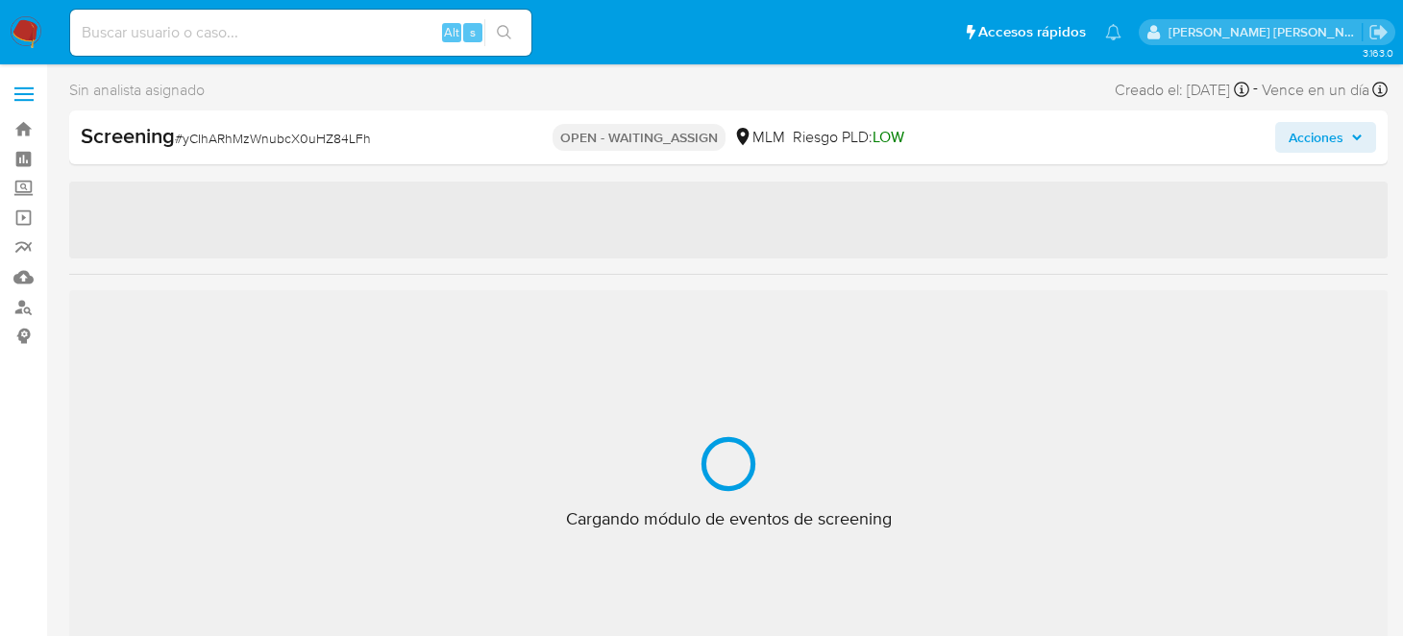
select select "10"
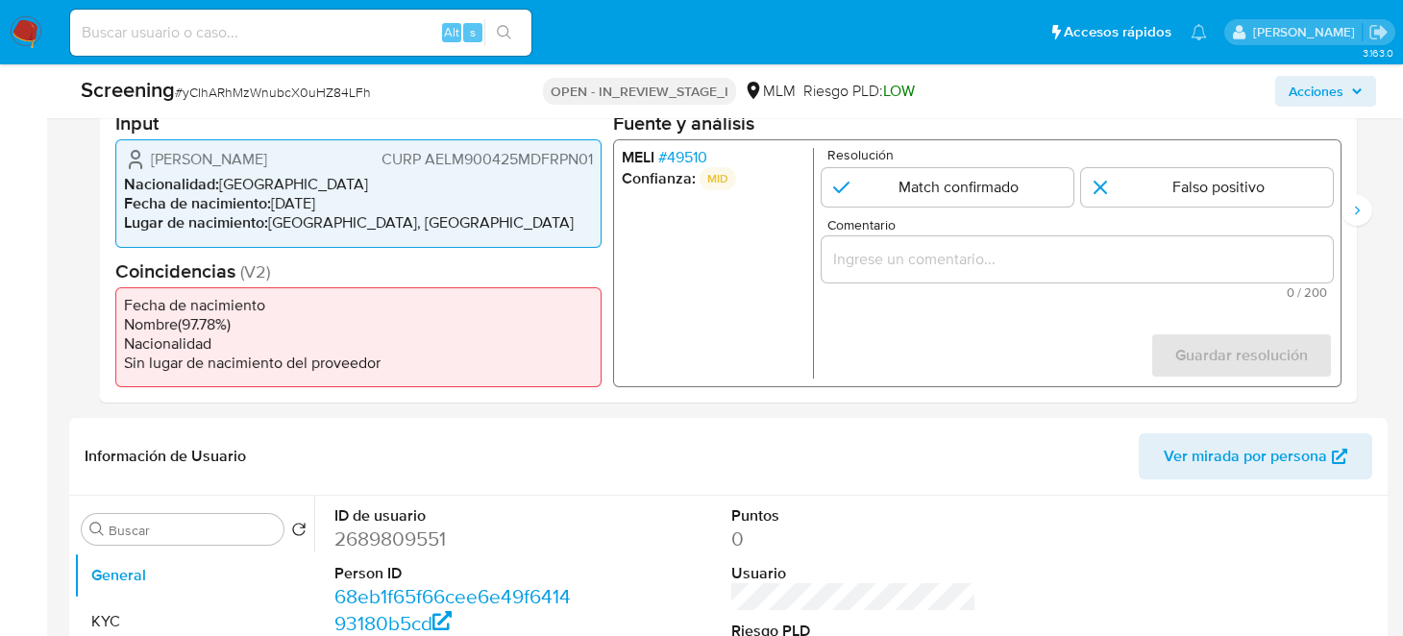
scroll to position [480, 0]
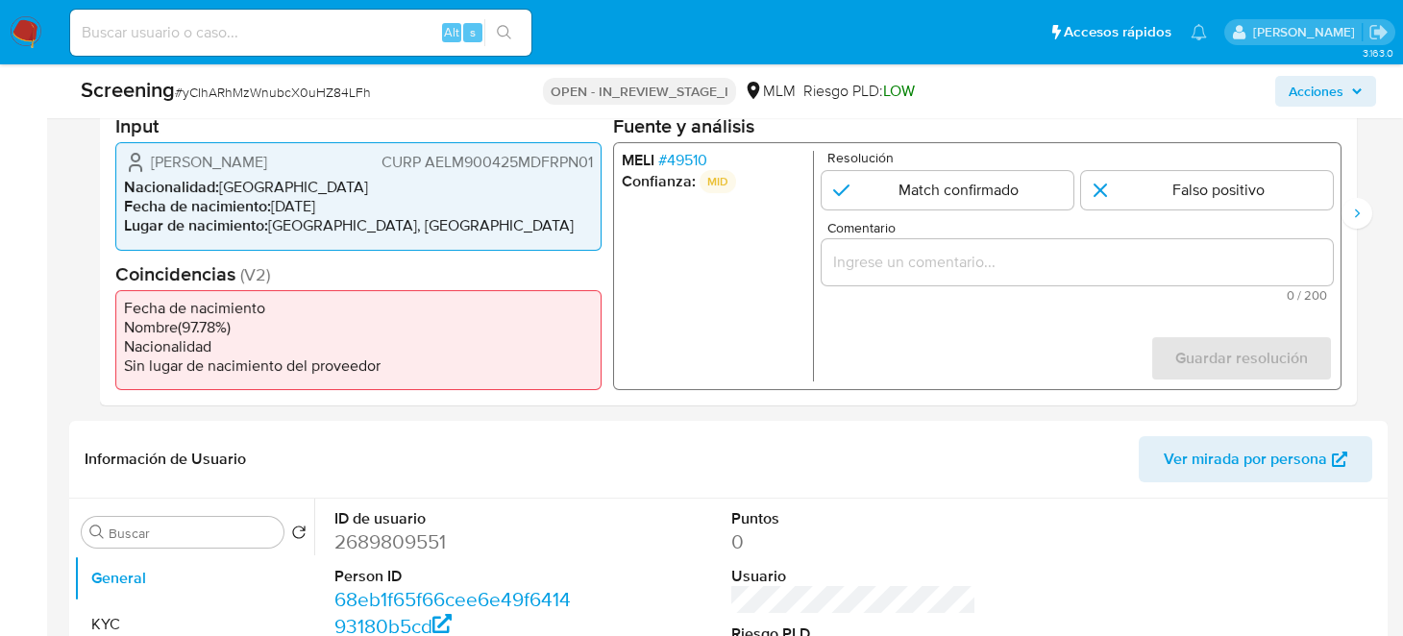
click at [687, 160] on span "# 49510" at bounding box center [682, 160] width 49 height 19
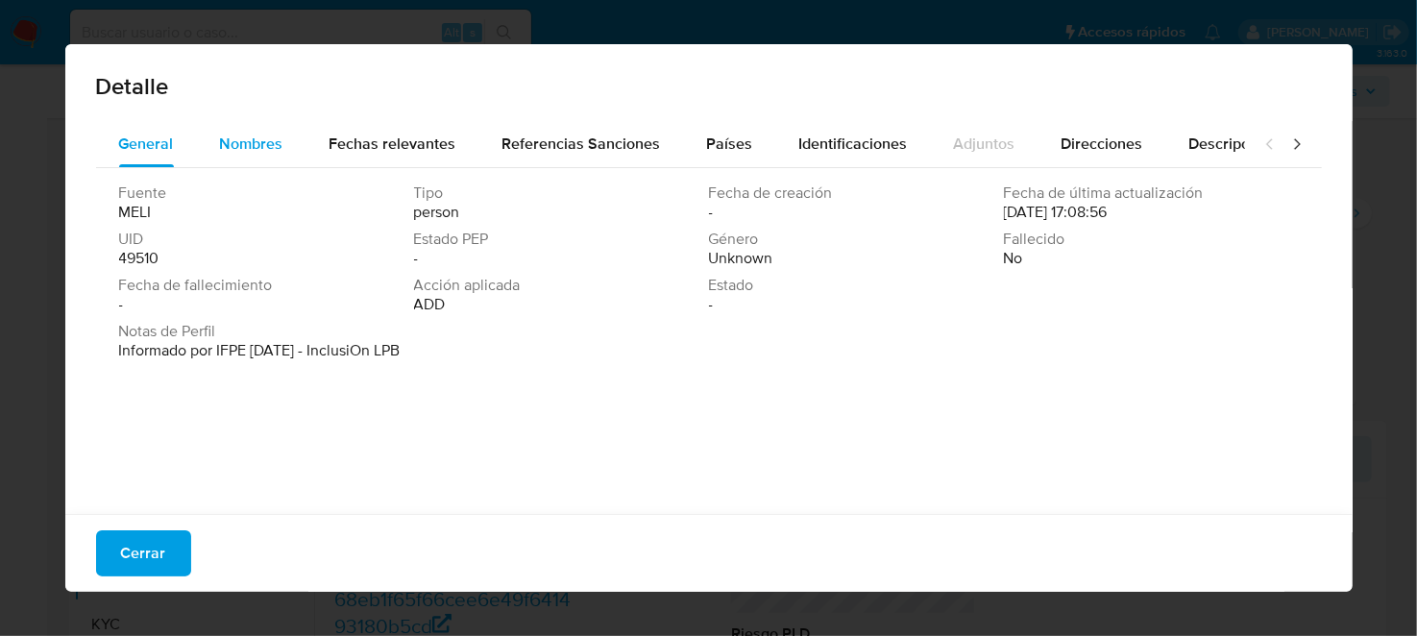
click at [259, 147] on span "Nombres" at bounding box center [251, 144] width 63 height 22
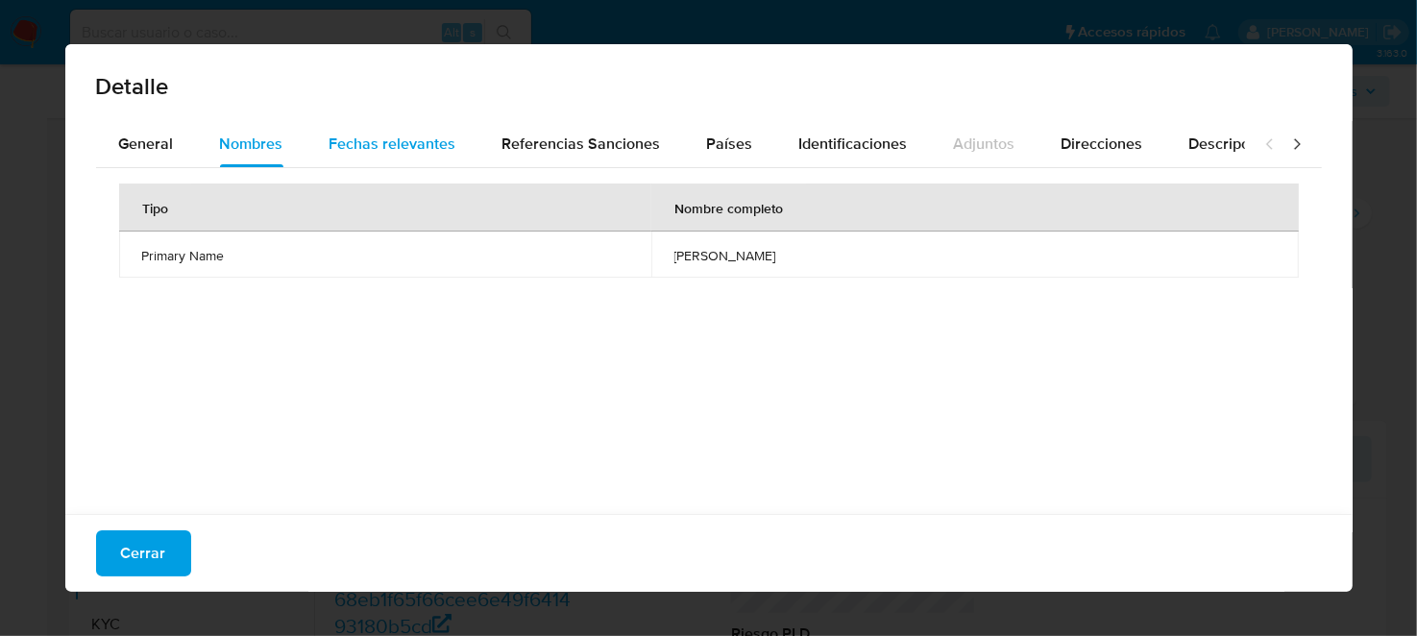
click at [406, 133] on span "Fechas relevantes" at bounding box center [393, 144] width 127 height 22
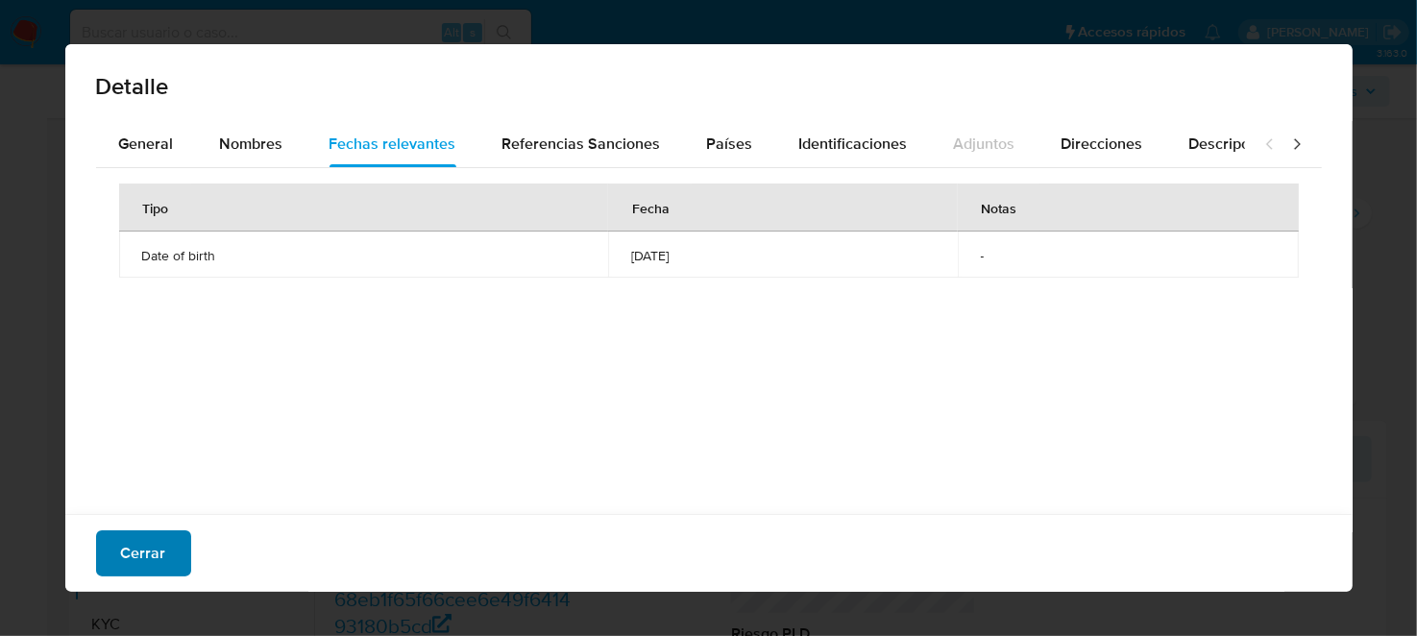
click at [118, 554] on button "Cerrar" at bounding box center [143, 553] width 95 height 46
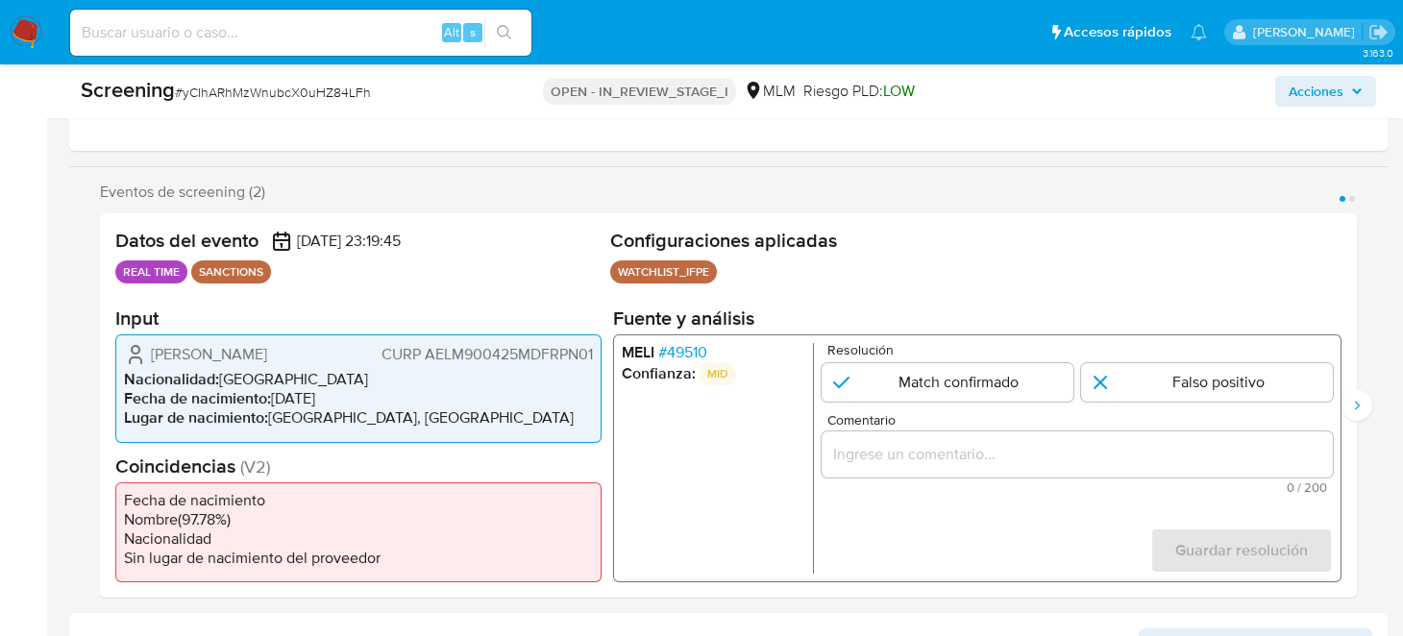
scroll to position [288, 0]
click at [680, 343] on span "# 49510" at bounding box center [682, 351] width 49 height 19
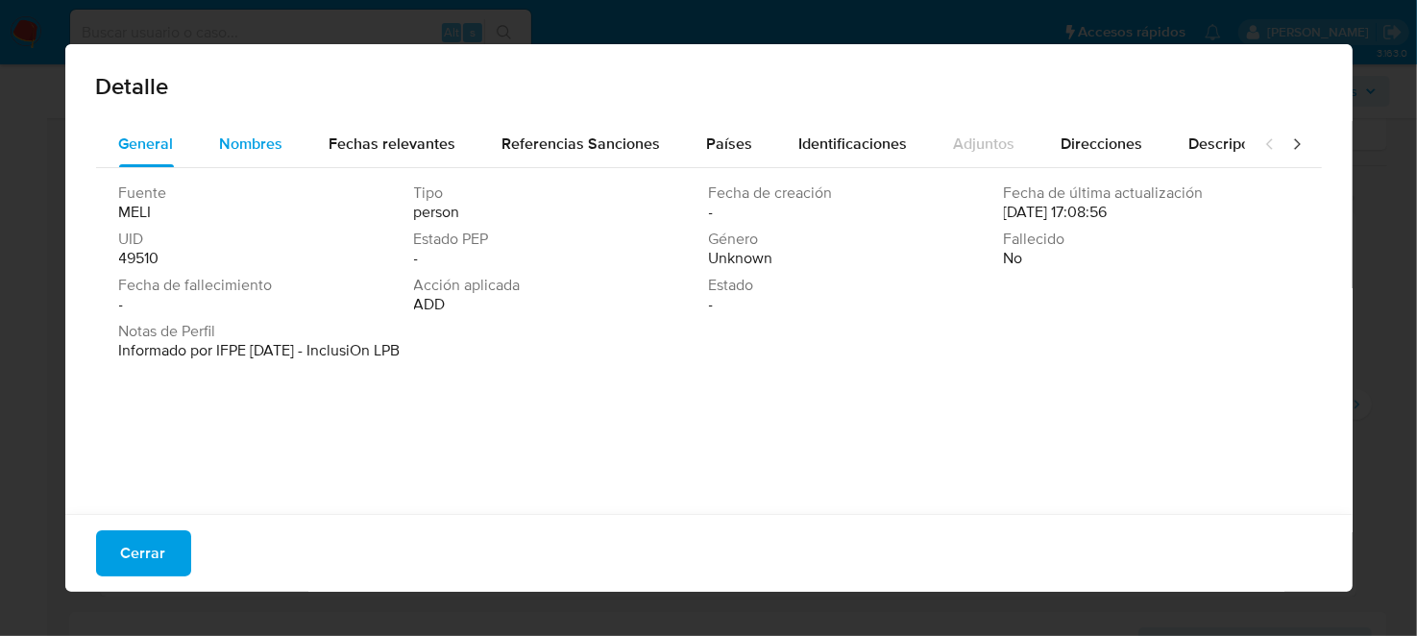
click at [223, 139] on span "Nombres" at bounding box center [251, 144] width 63 height 22
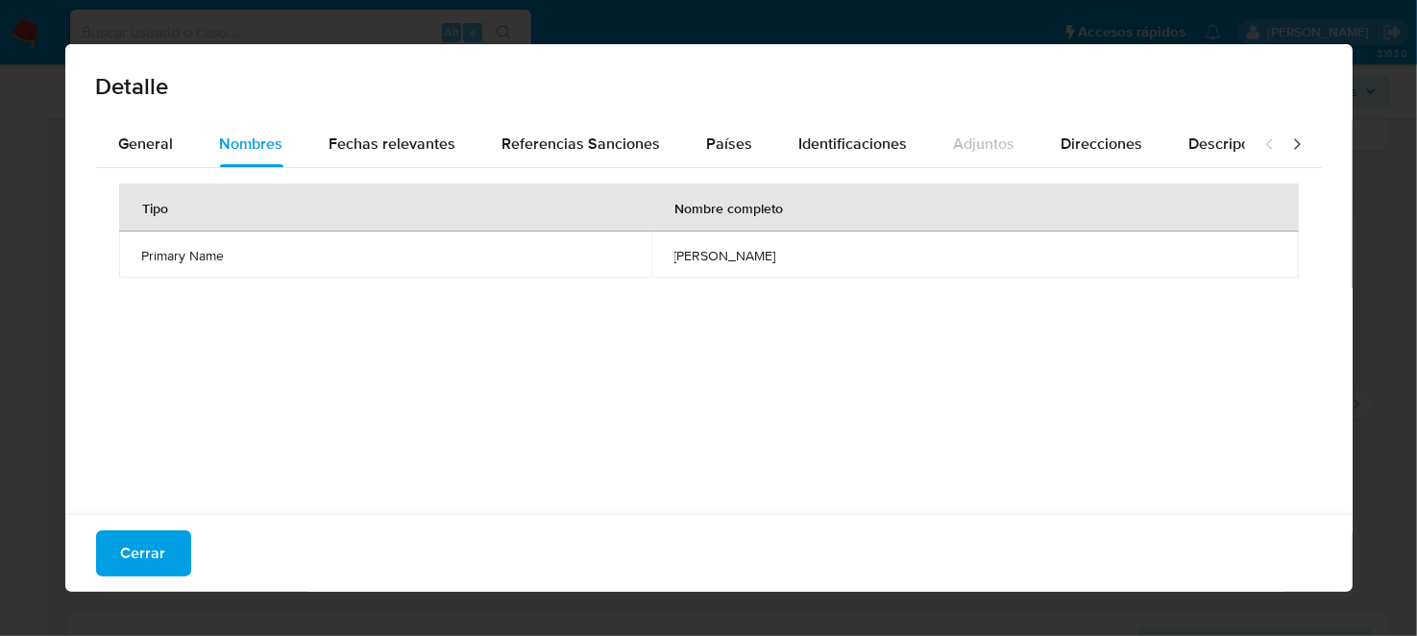
drag, startPoint x: 601, startPoint y: 252, endPoint x: 771, endPoint y: 253, distance: 170.1
click at [771, 253] on span "[PERSON_NAME]" at bounding box center [976, 255] width 602 height 17
click at [396, 141] on span "Fechas relevantes" at bounding box center [393, 144] width 127 height 22
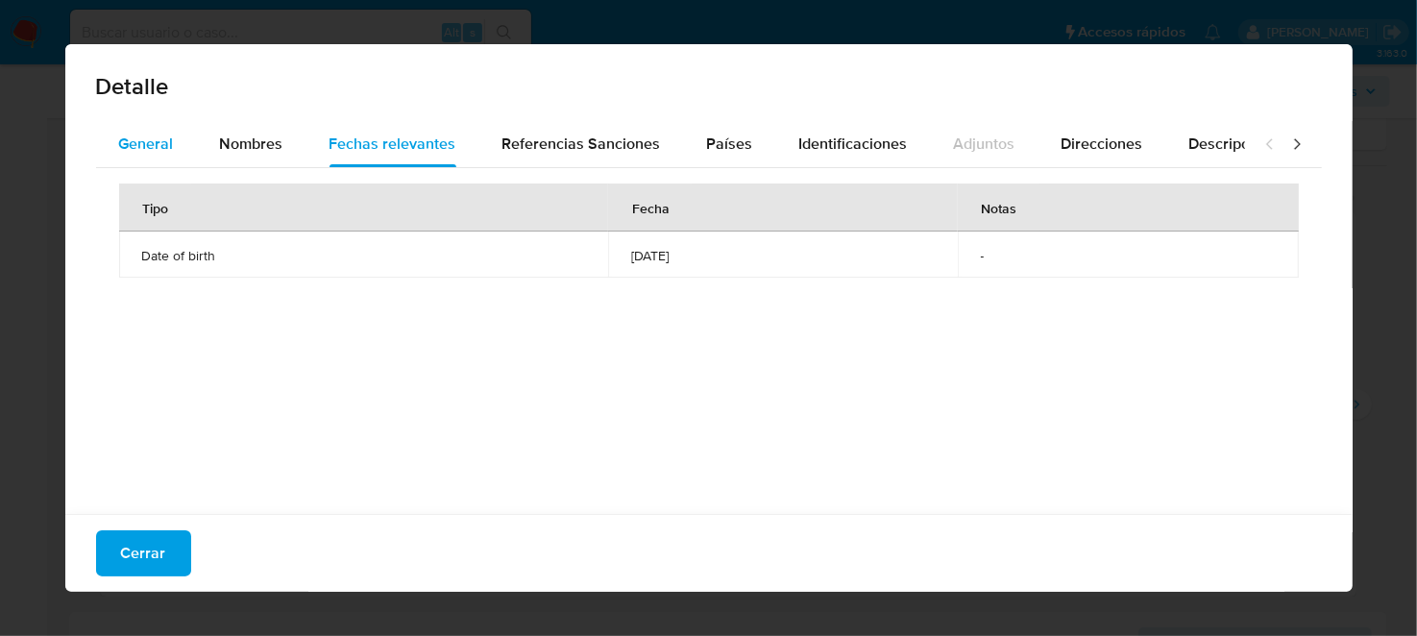
click at [161, 142] on span "General" at bounding box center [146, 144] width 55 height 22
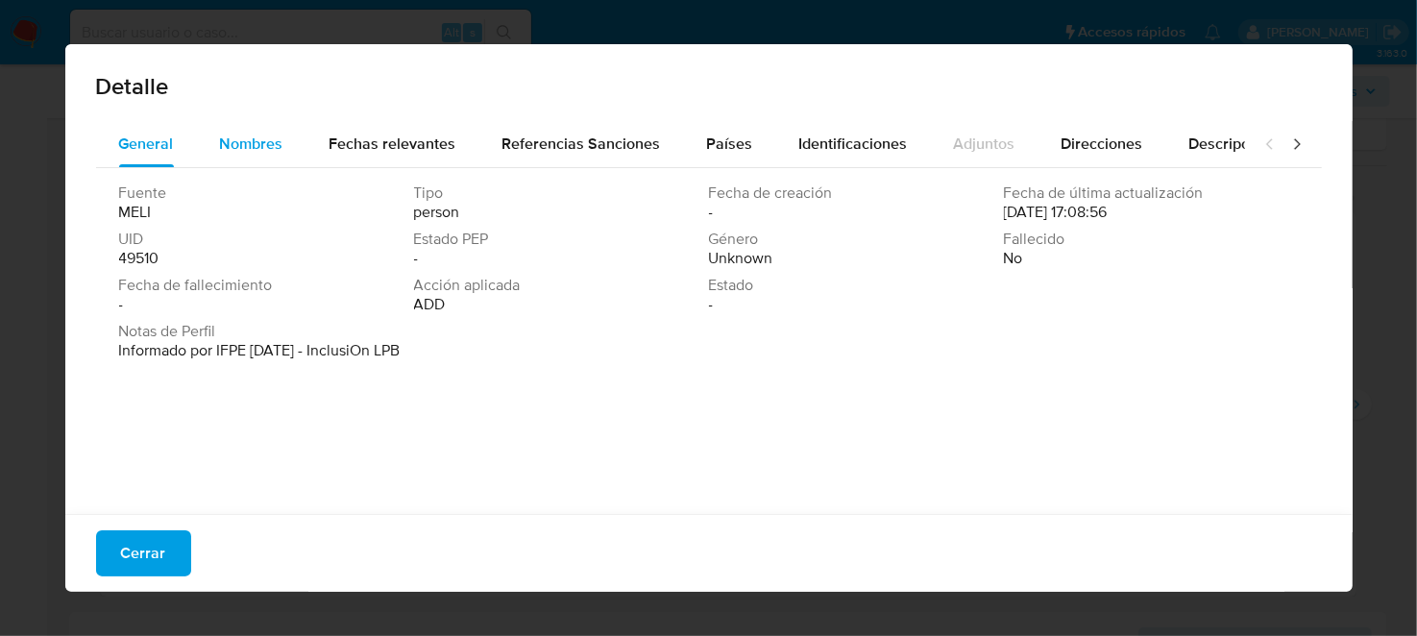
click at [233, 147] on span "Nombres" at bounding box center [251, 144] width 63 height 22
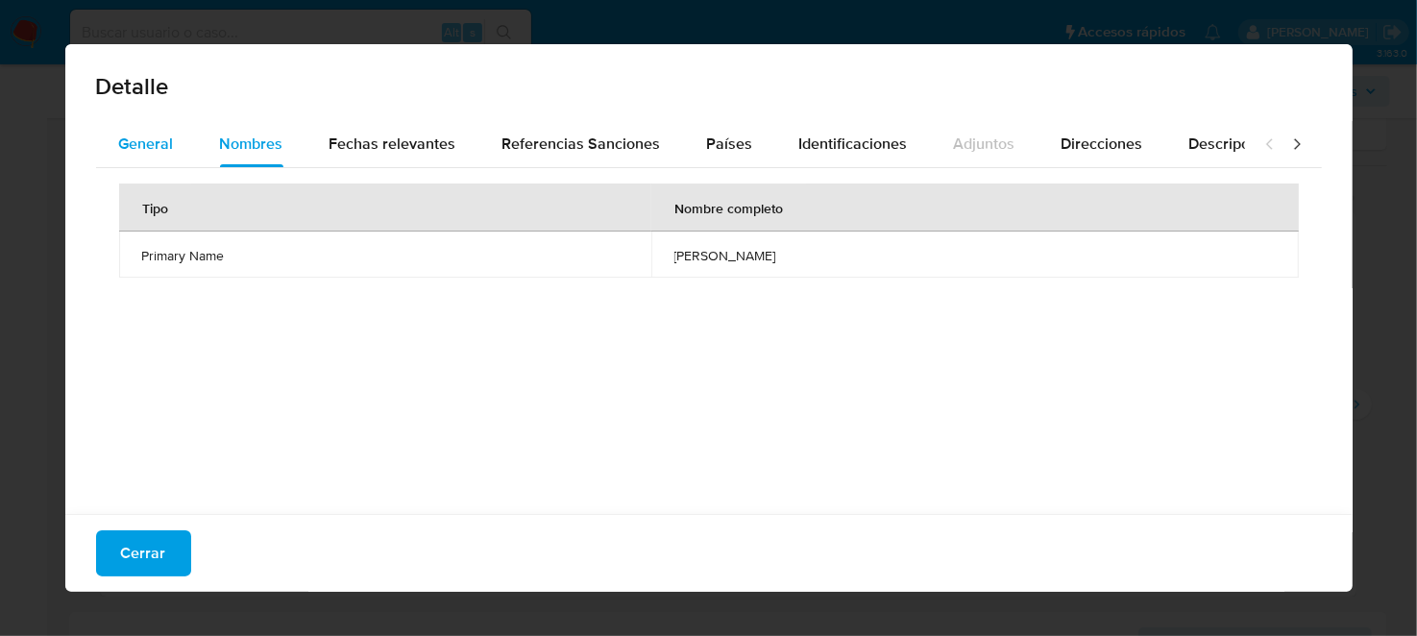
click at [133, 143] on span "General" at bounding box center [146, 144] width 55 height 22
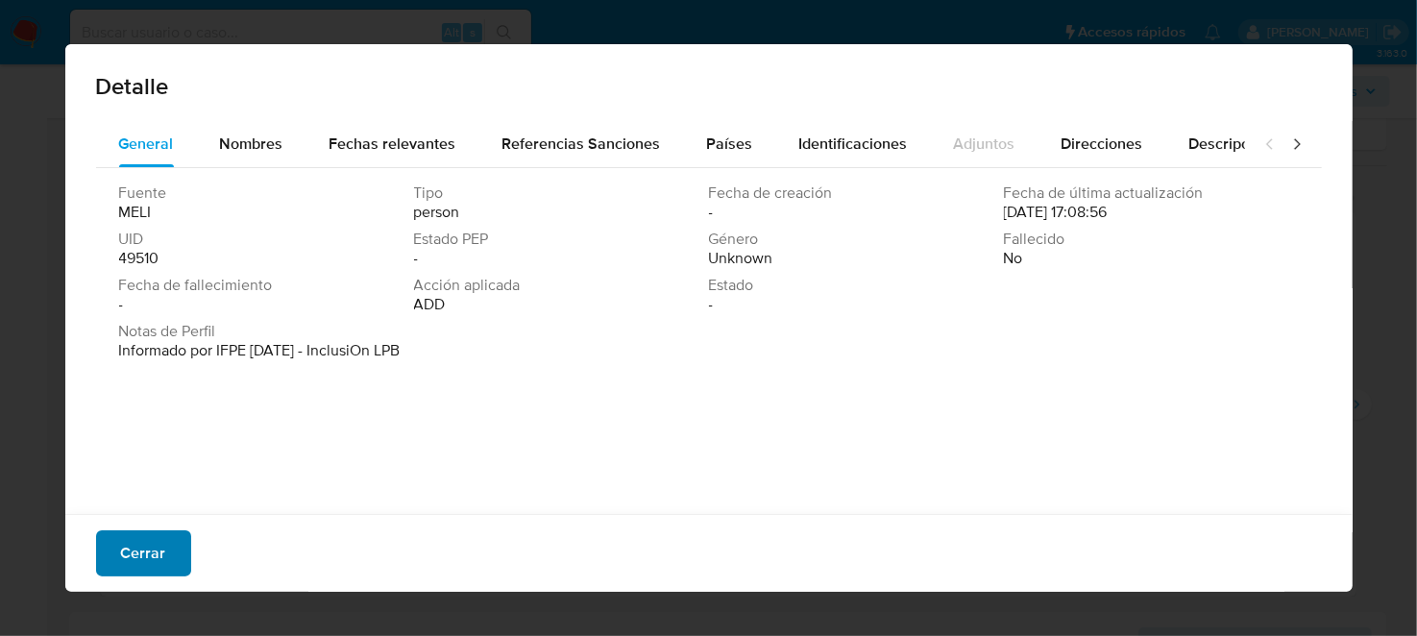
click at [105, 557] on button "Cerrar" at bounding box center [143, 553] width 95 height 46
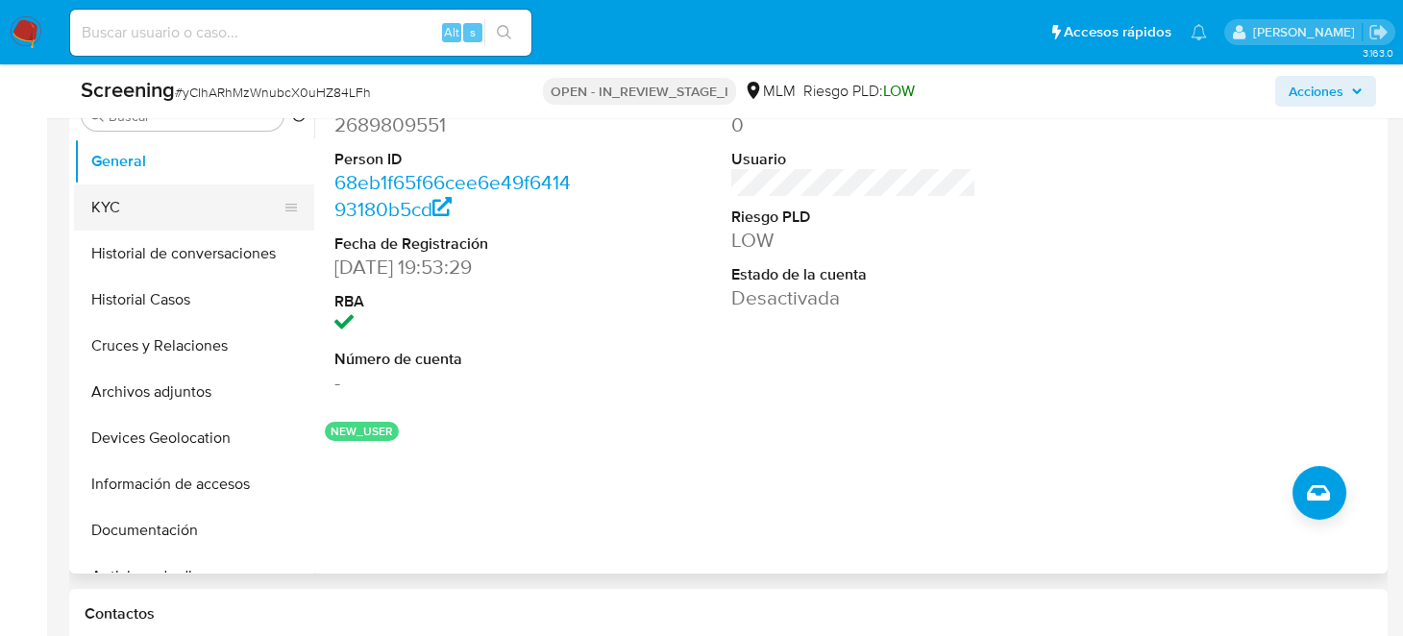
scroll to position [865, 0]
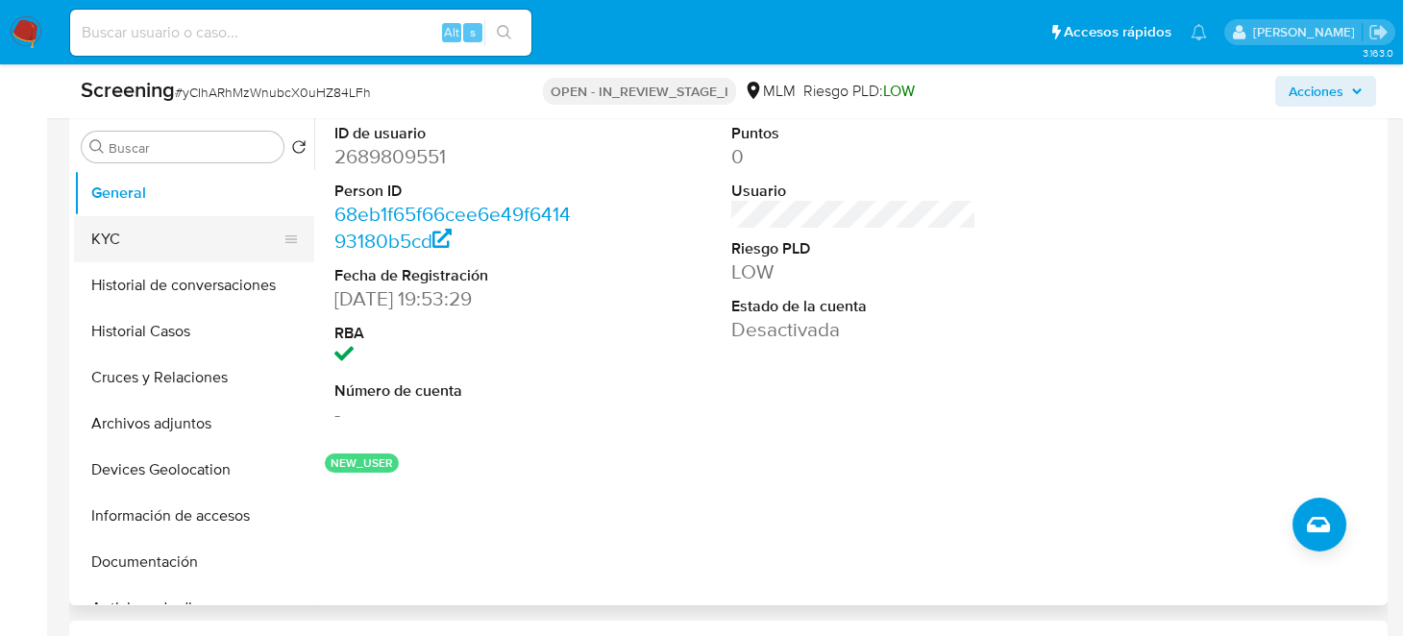
click at [145, 243] on button "KYC" at bounding box center [186, 239] width 225 height 46
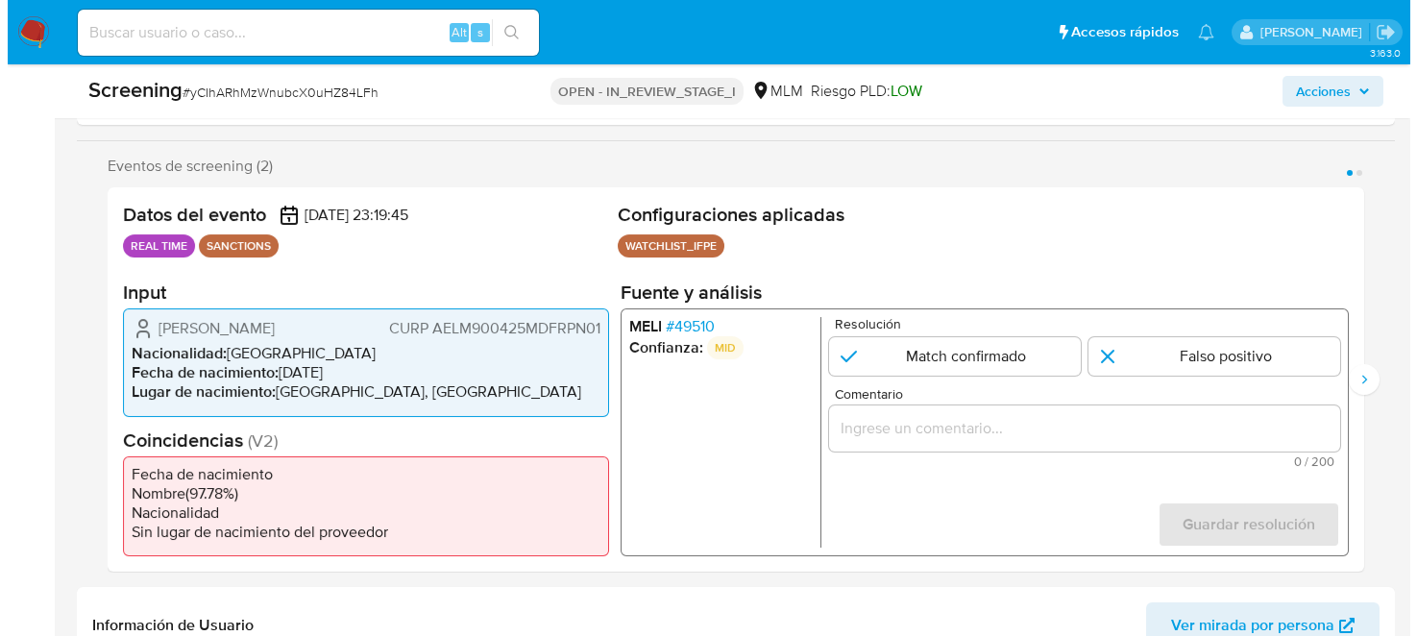
scroll to position [95, 0]
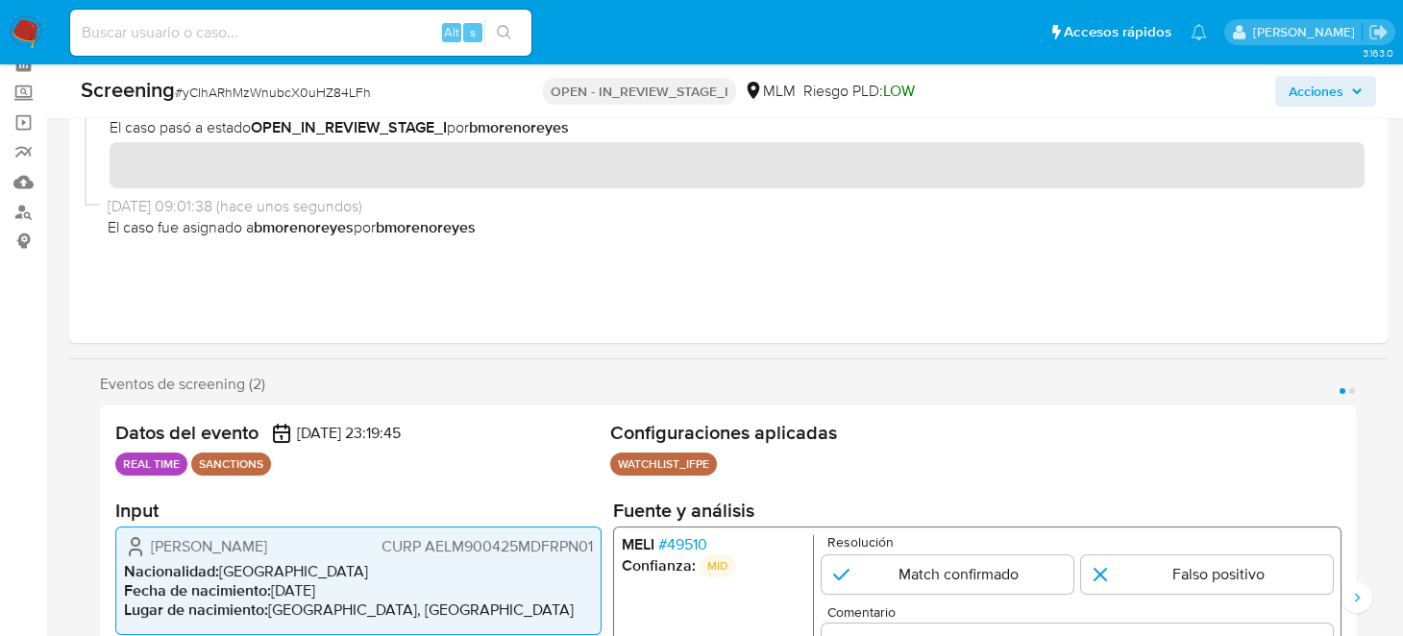
click at [674, 544] on span "# 49510" at bounding box center [682, 544] width 49 height 19
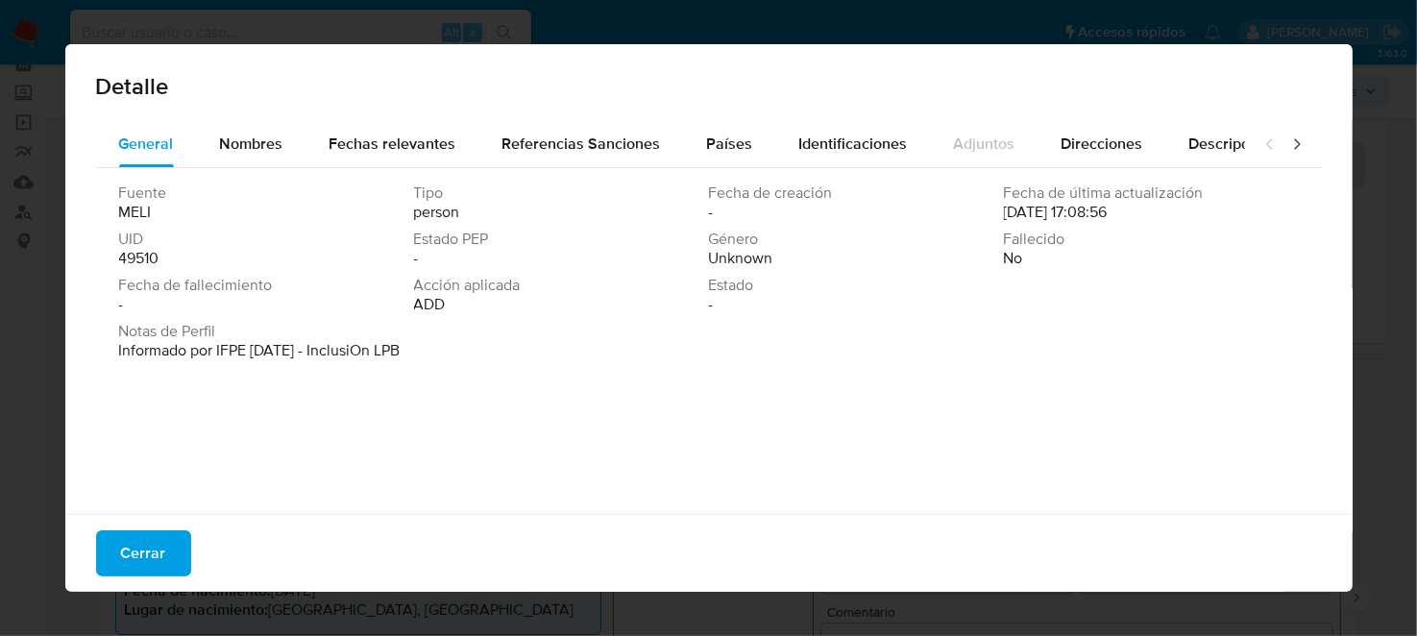
click at [1289, 142] on icon at bounding box center [1297, 144] width 19 height 19
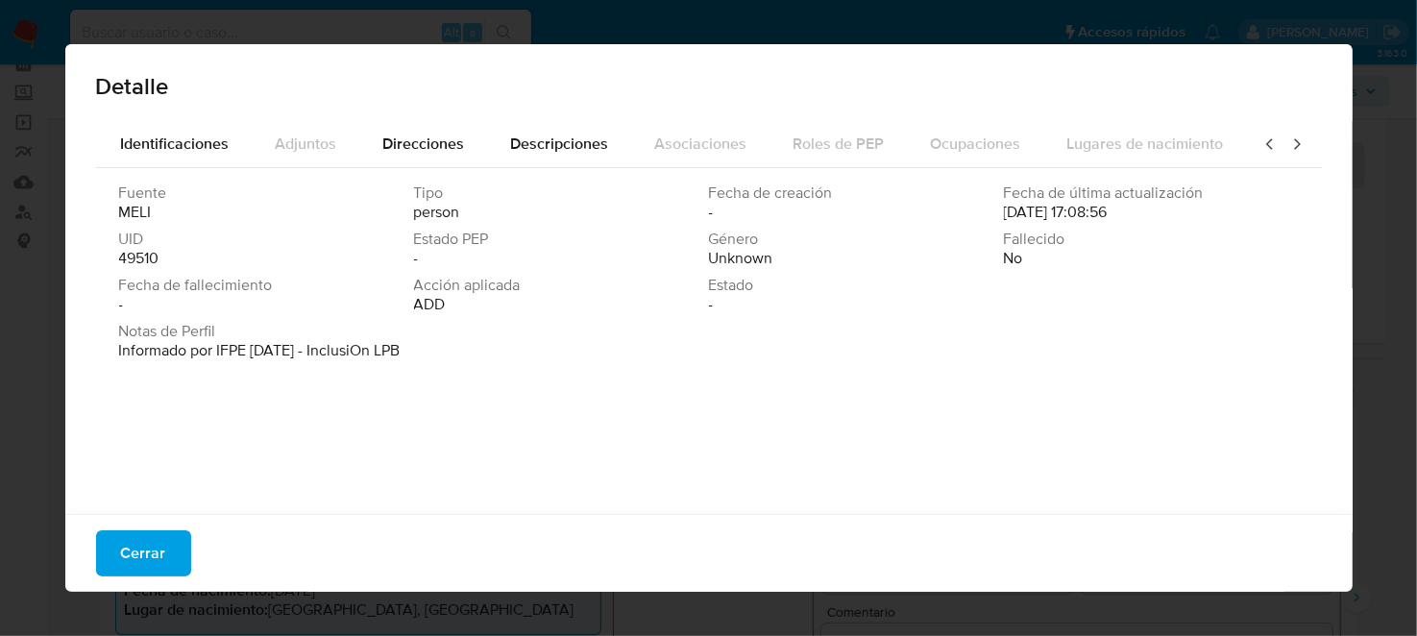
scroll to position [0, 680]
click at [509, 153] on span "Descripciones" at bounding box center [558, 144] width 98 height 22
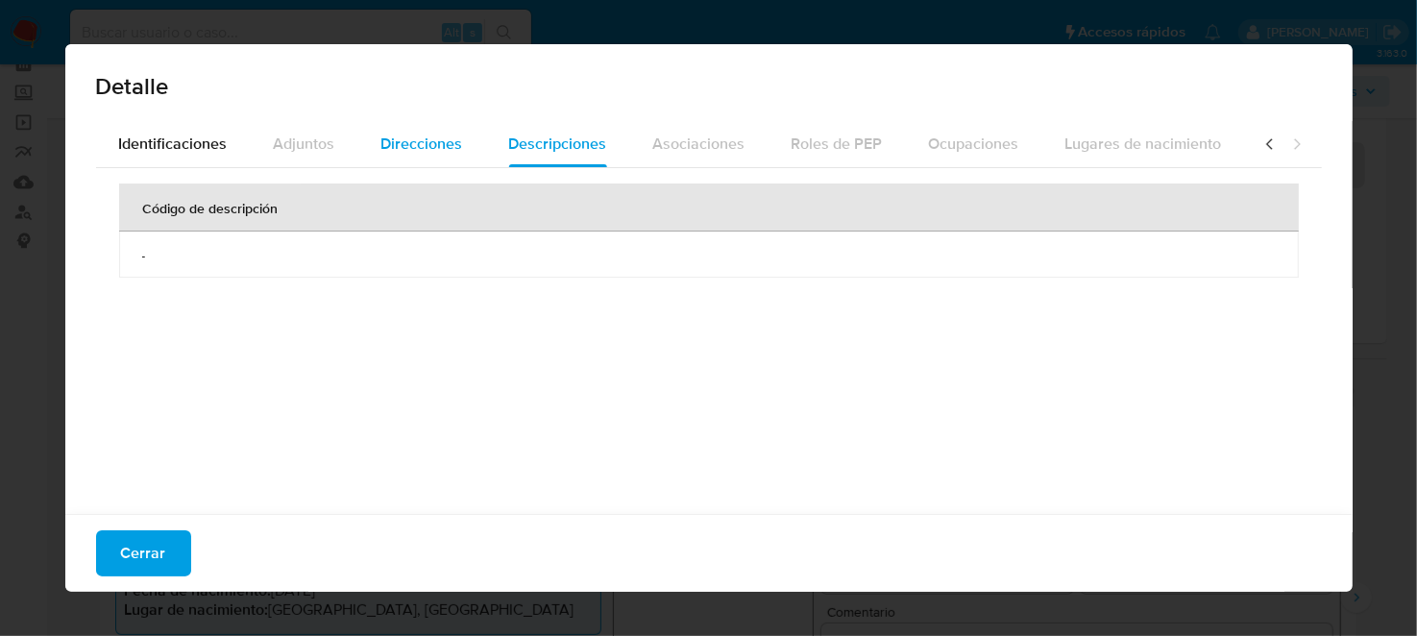
click at [408, 150] on span "Direcciones" at bounding box center [422, 144] width 82 height 22
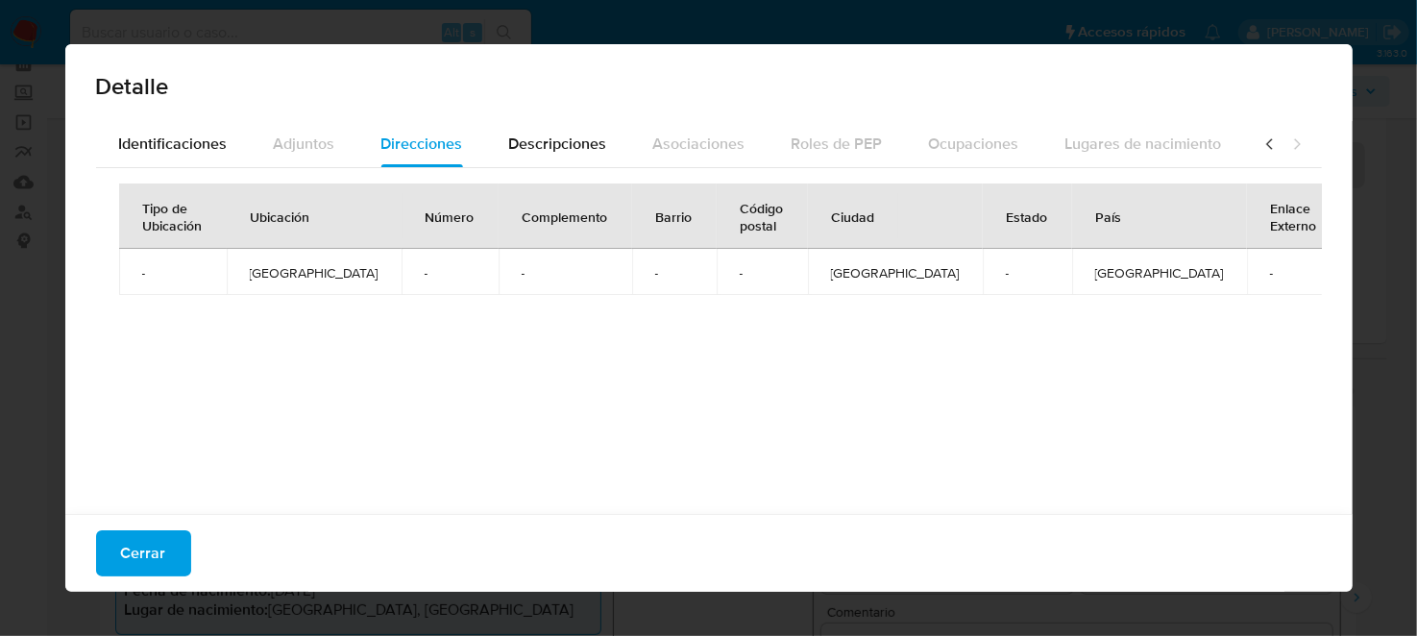
click at [1294, 142] on div at bounding box center [1283, 144] width 77 height 46
click at [178, 150] on span "Identificaciones" at bounding box center [173, 144] width 109 height 22
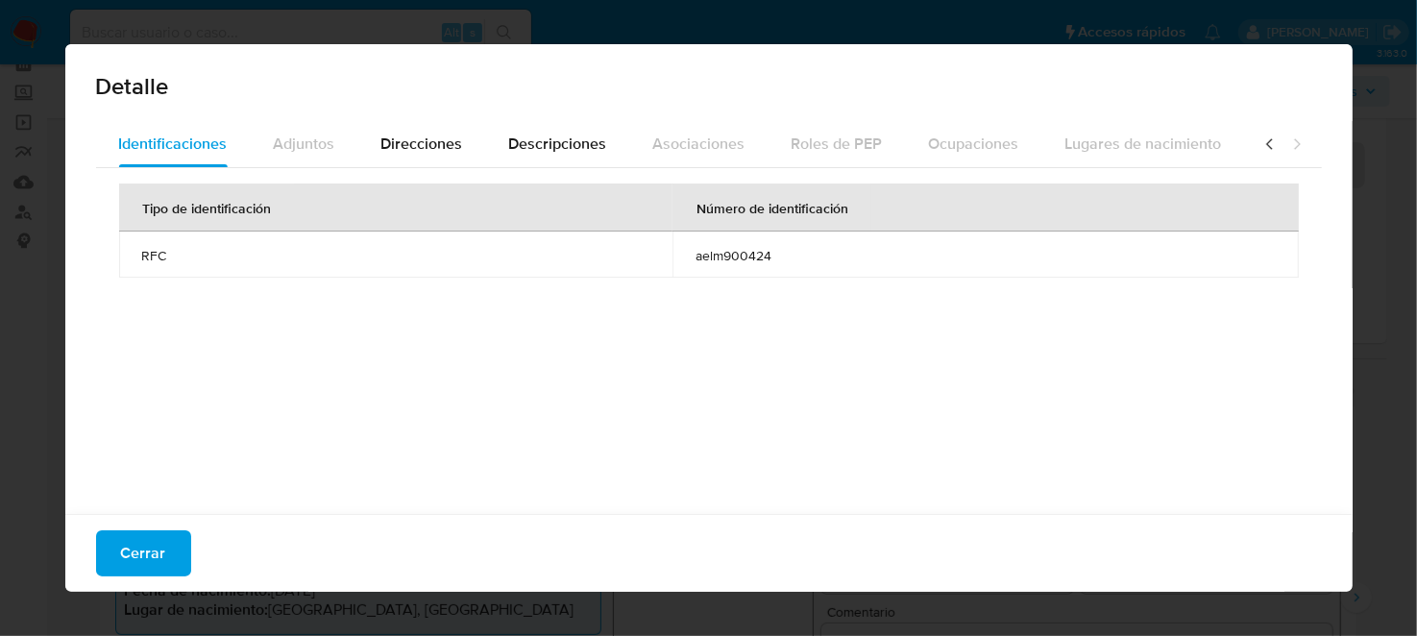
click at [1261, 142] on icon at bounding box center [1270, 144] width 19 height 19
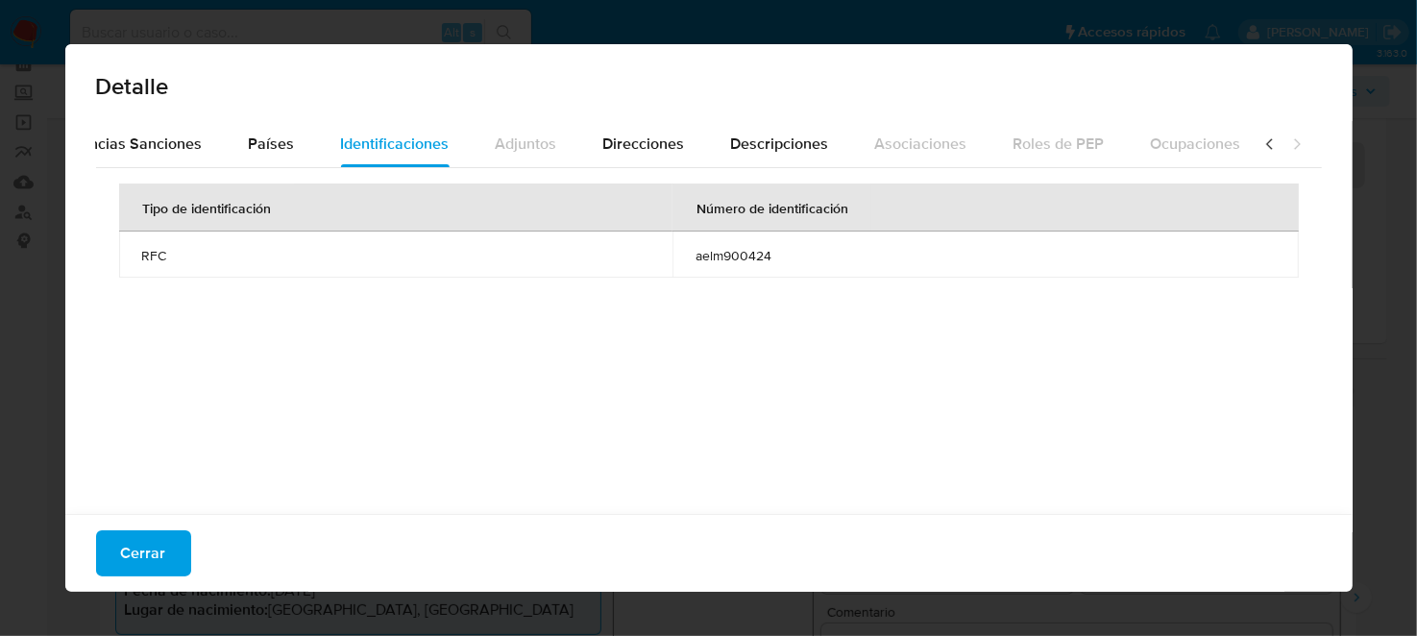
click at [1261, 142] on icon at bounding box center [1270, 144] width 19 height 19
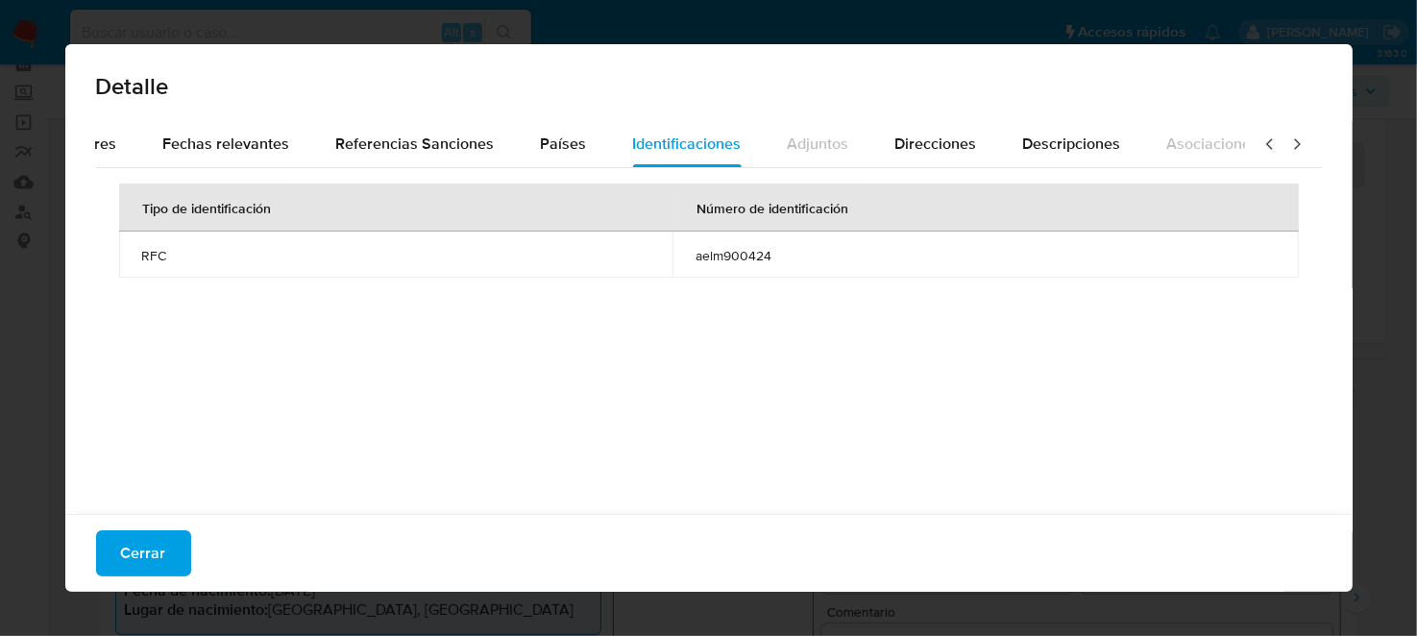
click at [1261, 142] on icon at bounding box center [1270, 144] width 19 height 19
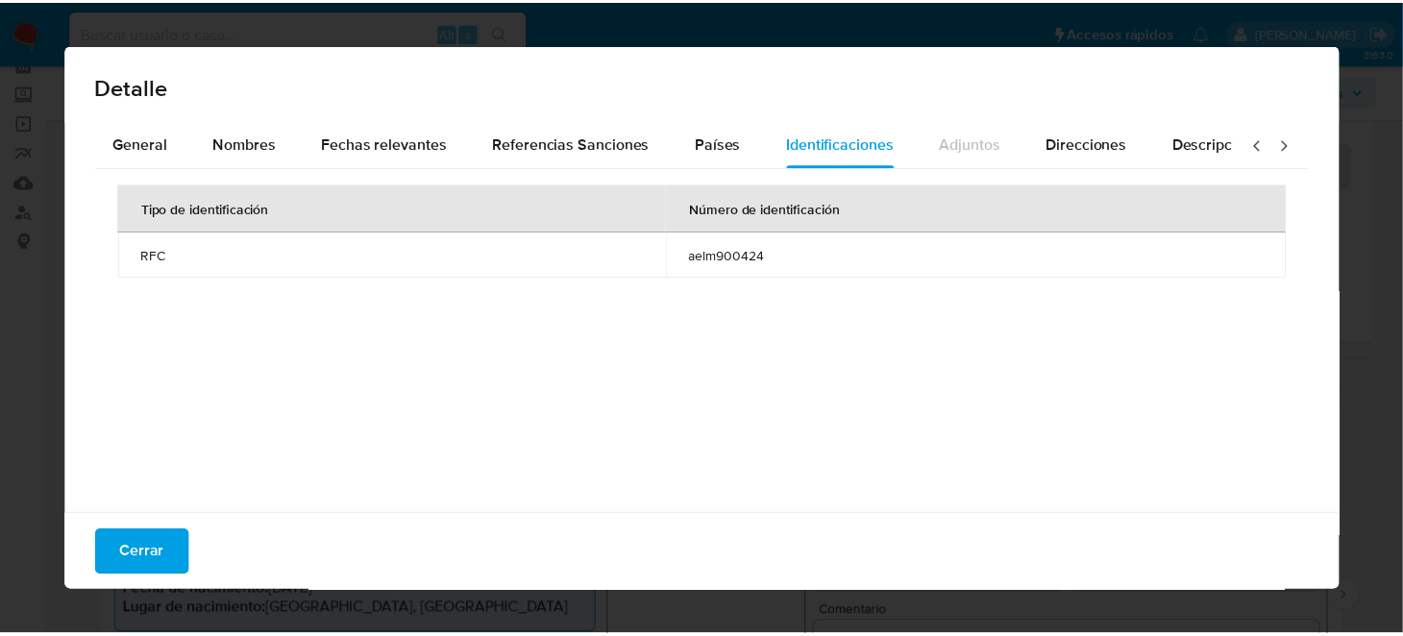
scroll to position [0, 0]
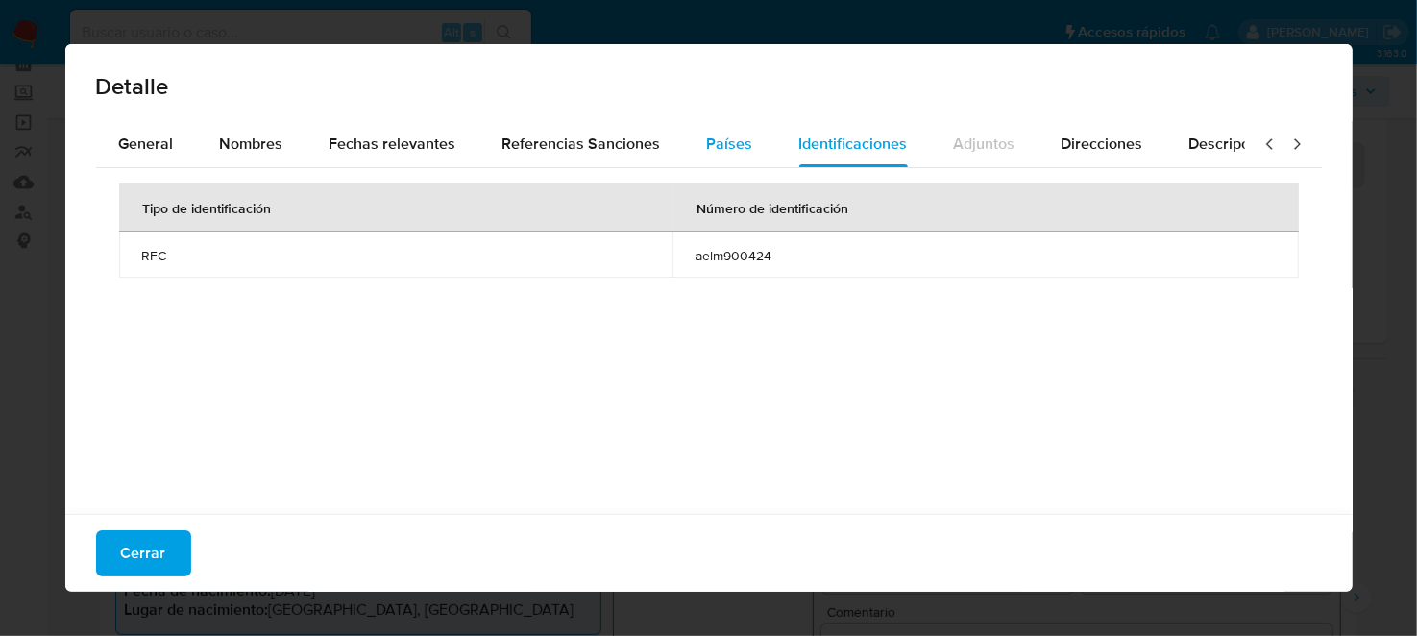
click at [707, 137] on span "Países" at bounding box center [730, 144] width 46 height 22
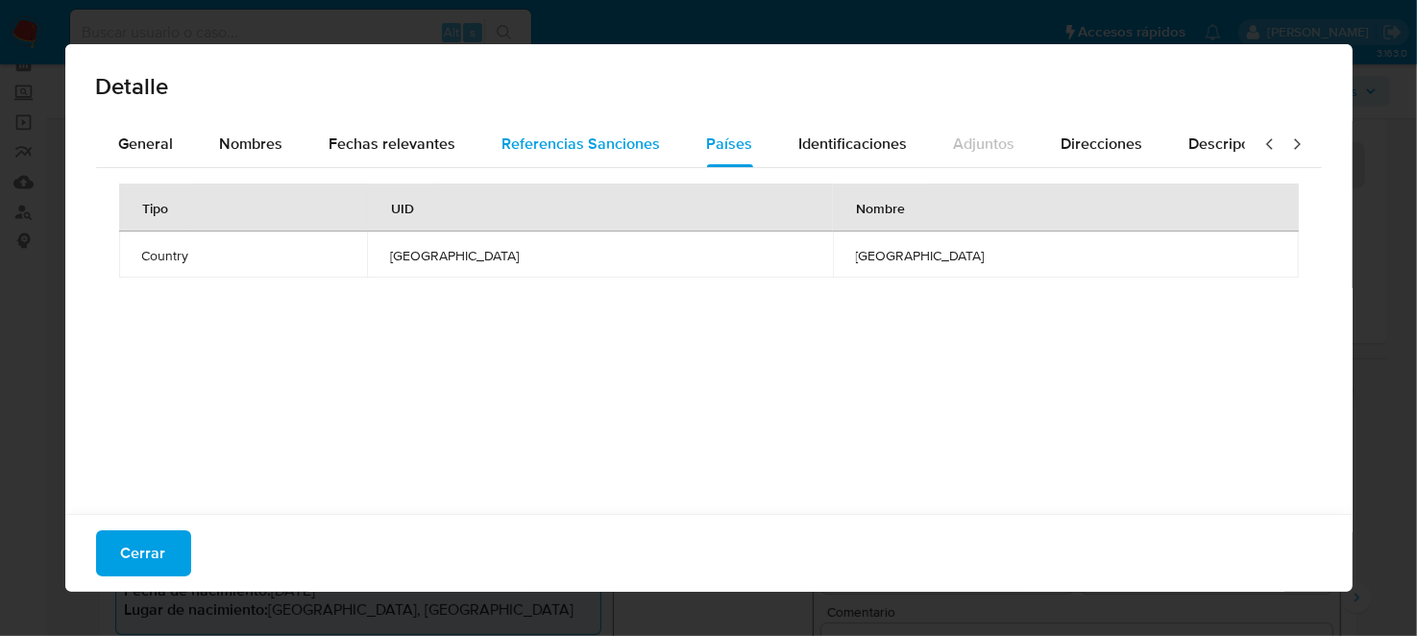
click at [597, 151] on span "Referencias Sanciones" at bounding box center [582, 144] width 159 height 22
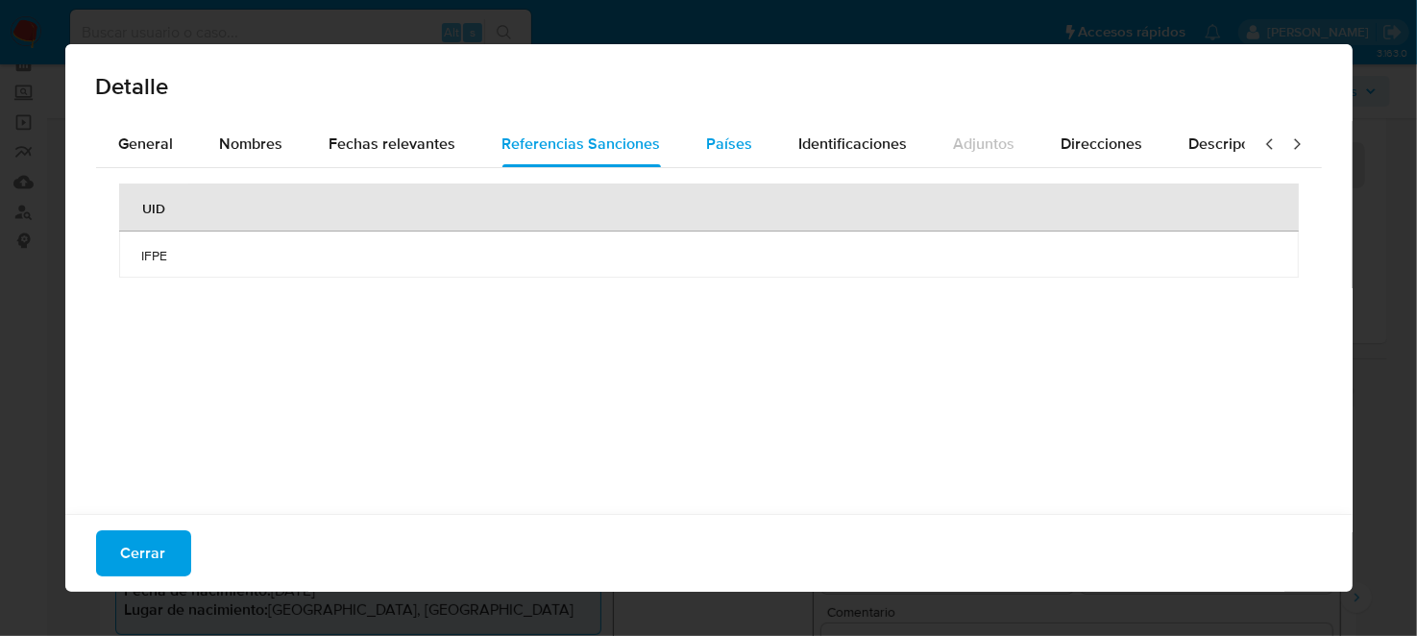
click at [722, 139] on span "Países" at bounding box center [730, 144] width 46 height 22
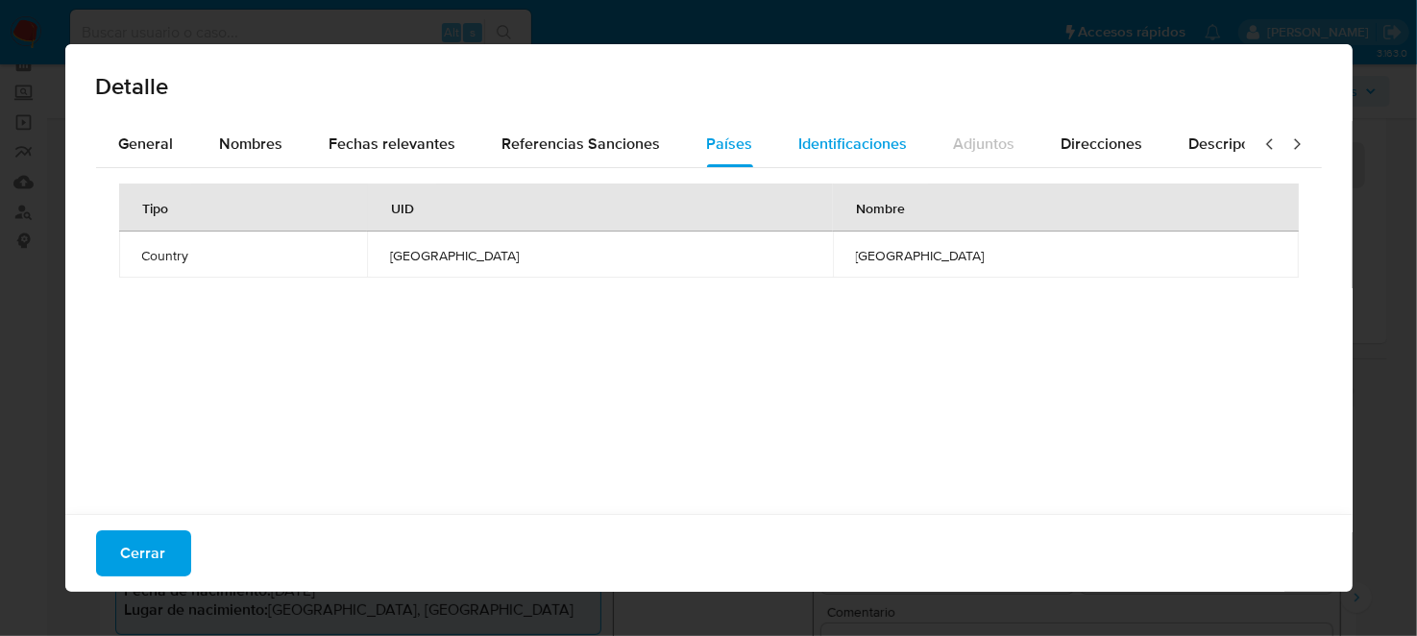
click at [860, 144] on span "Identificaciones" at bounding box center [854, 144] width 109 height 22
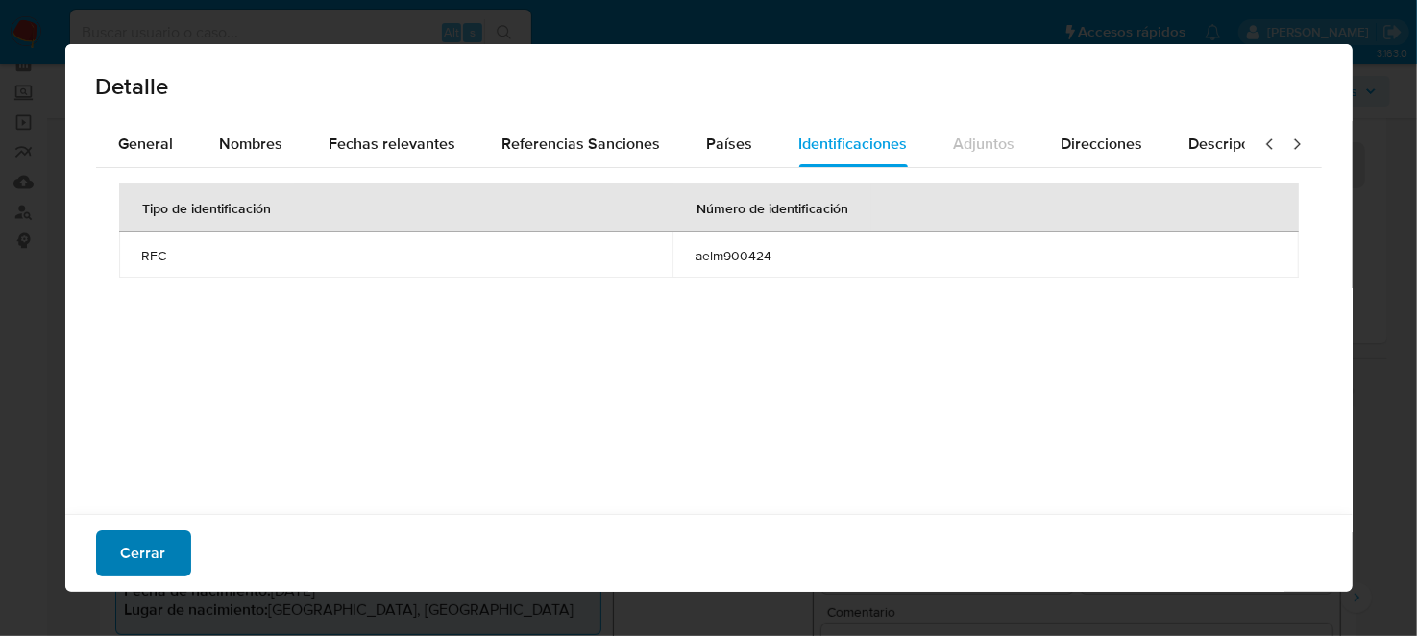
click at [143, 548] on span "Cerrar" at bounding box center [143, 553] width 45 height 42
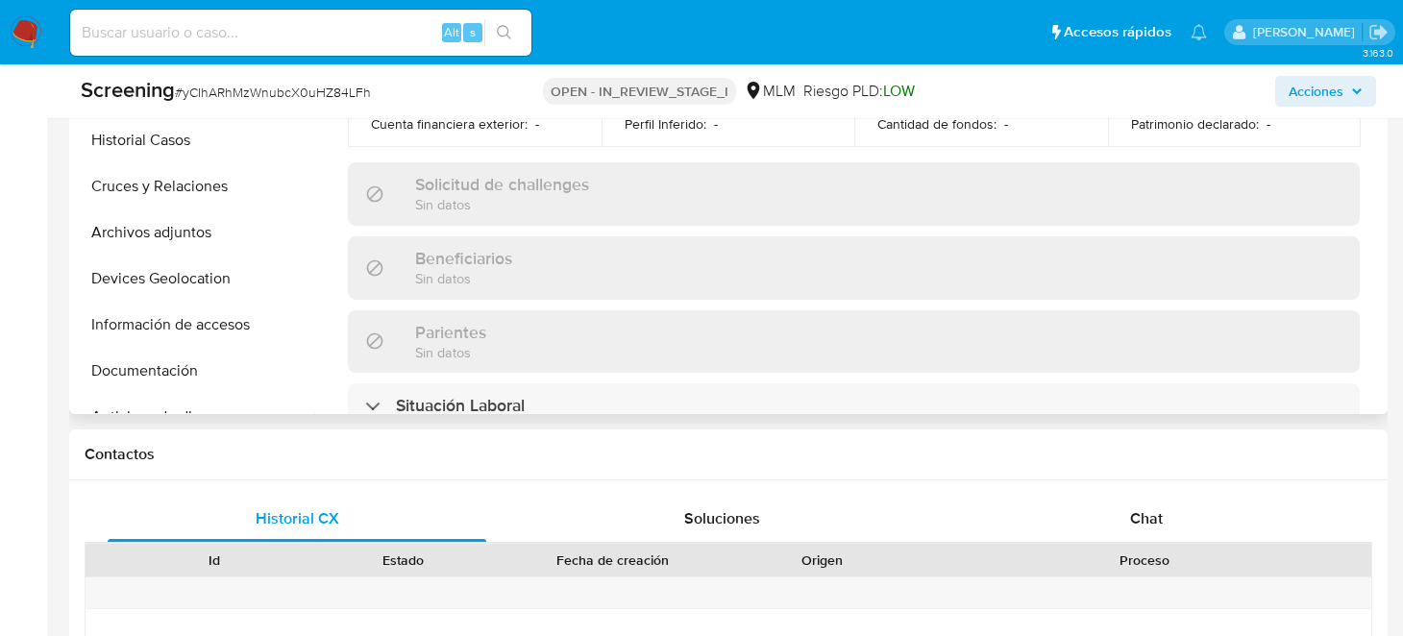
scroll to position [865, 0]
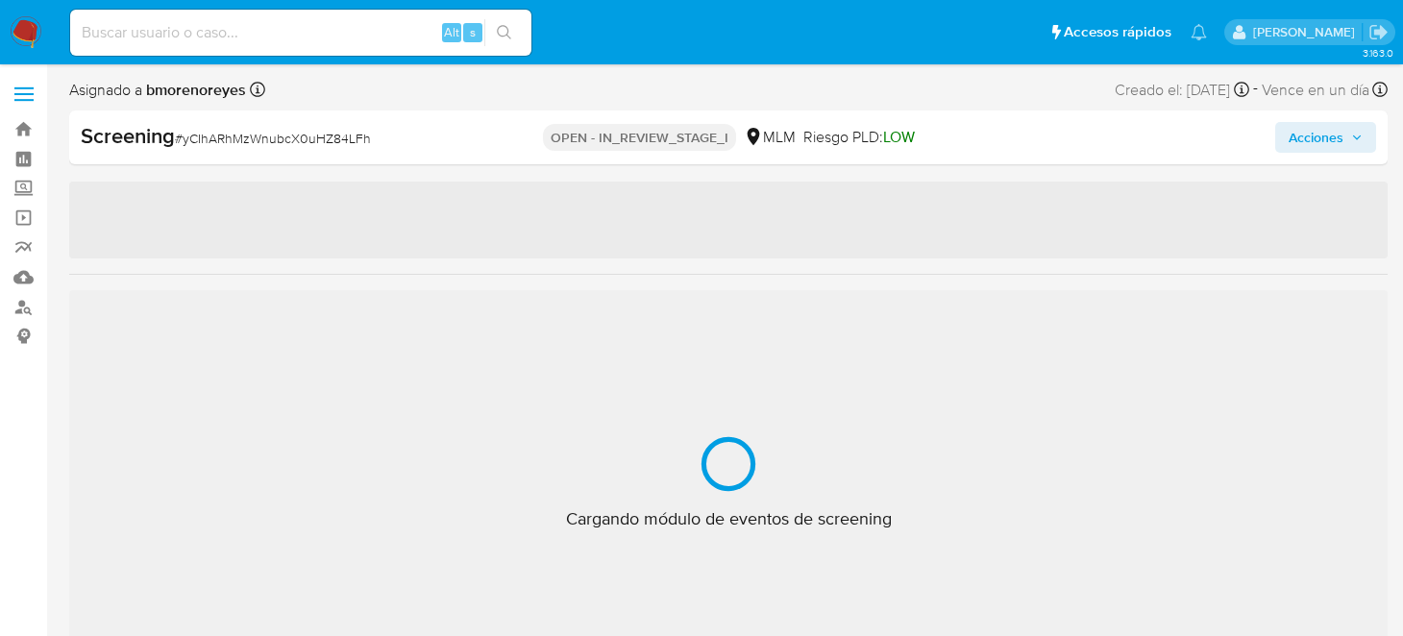
select select "10"
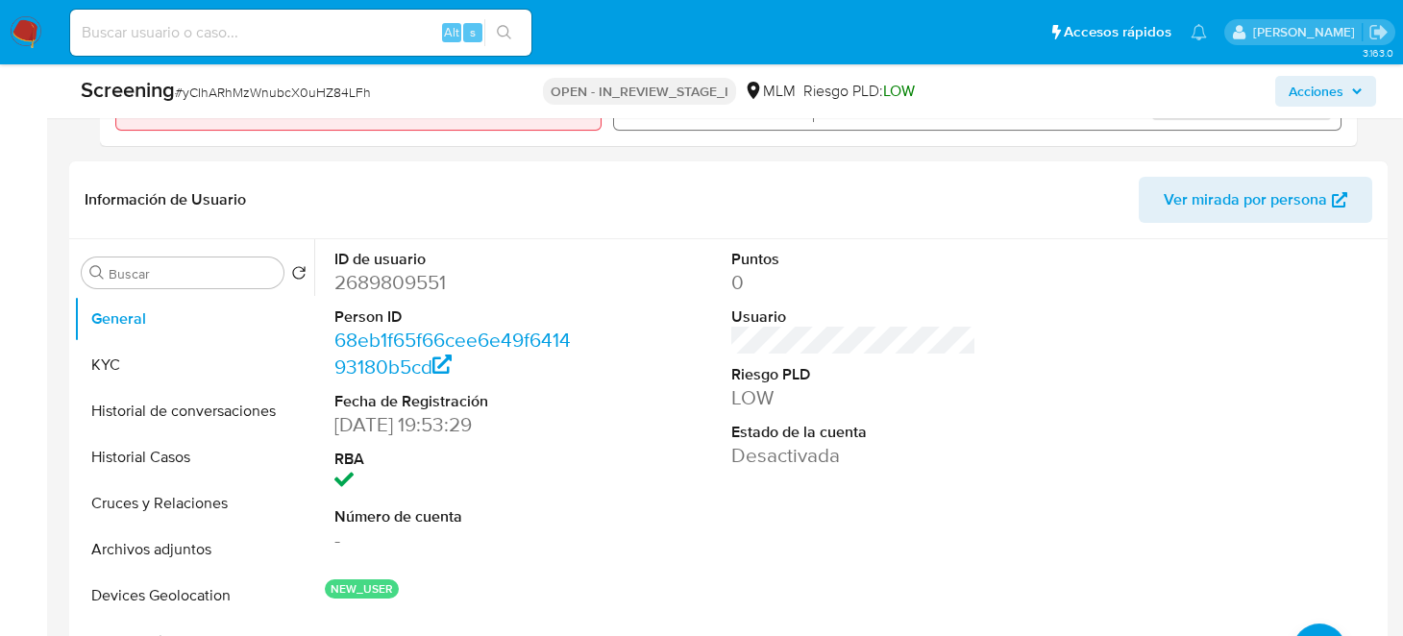
scroll to position [769, 0]
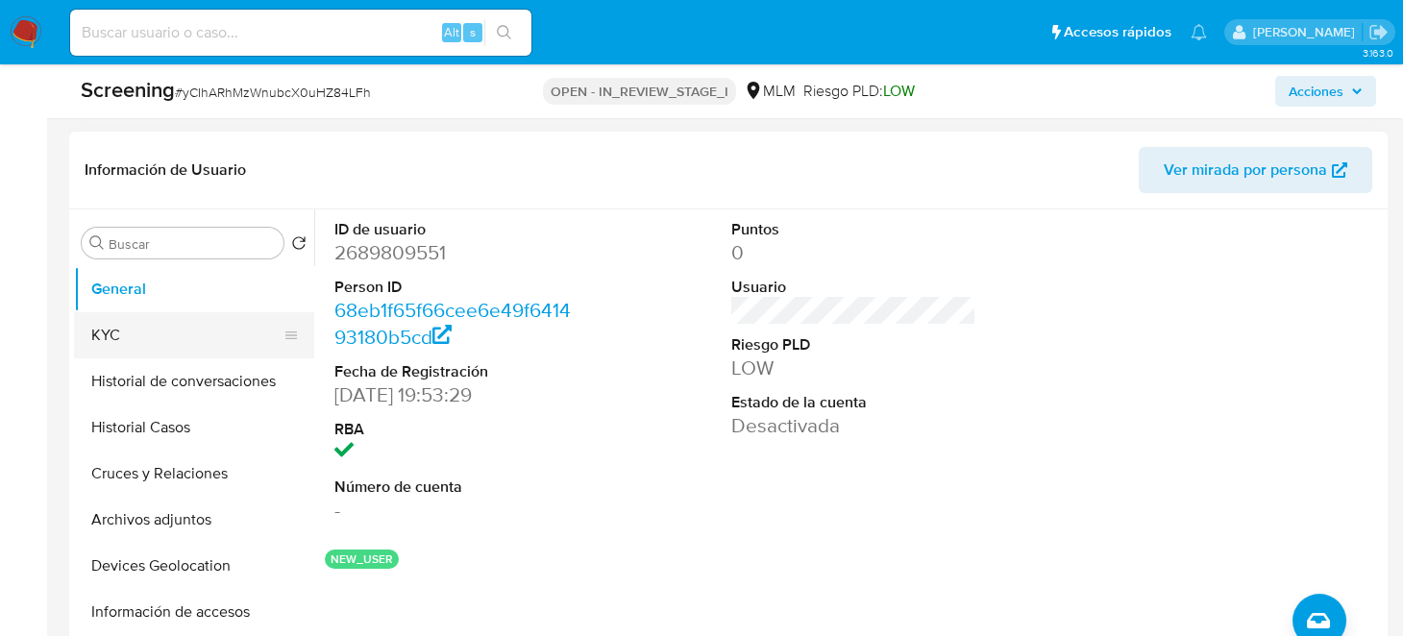
drag, startPoint x: 106, startPoint y: 341, endPoint x: 168, endPoint y: 343, distance: 62.5
click at [106, 341] on button "KYC" at bounding box center [186, 335] width 225 height 46
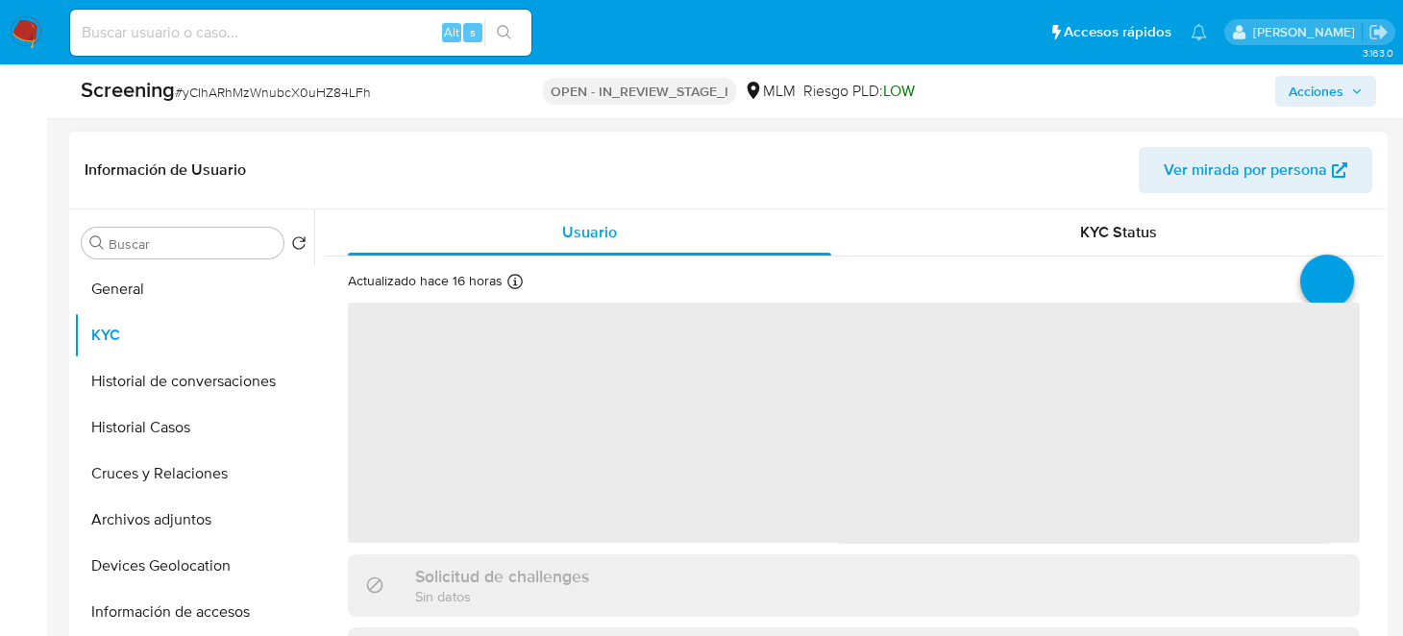
scroll to position [95, 0]
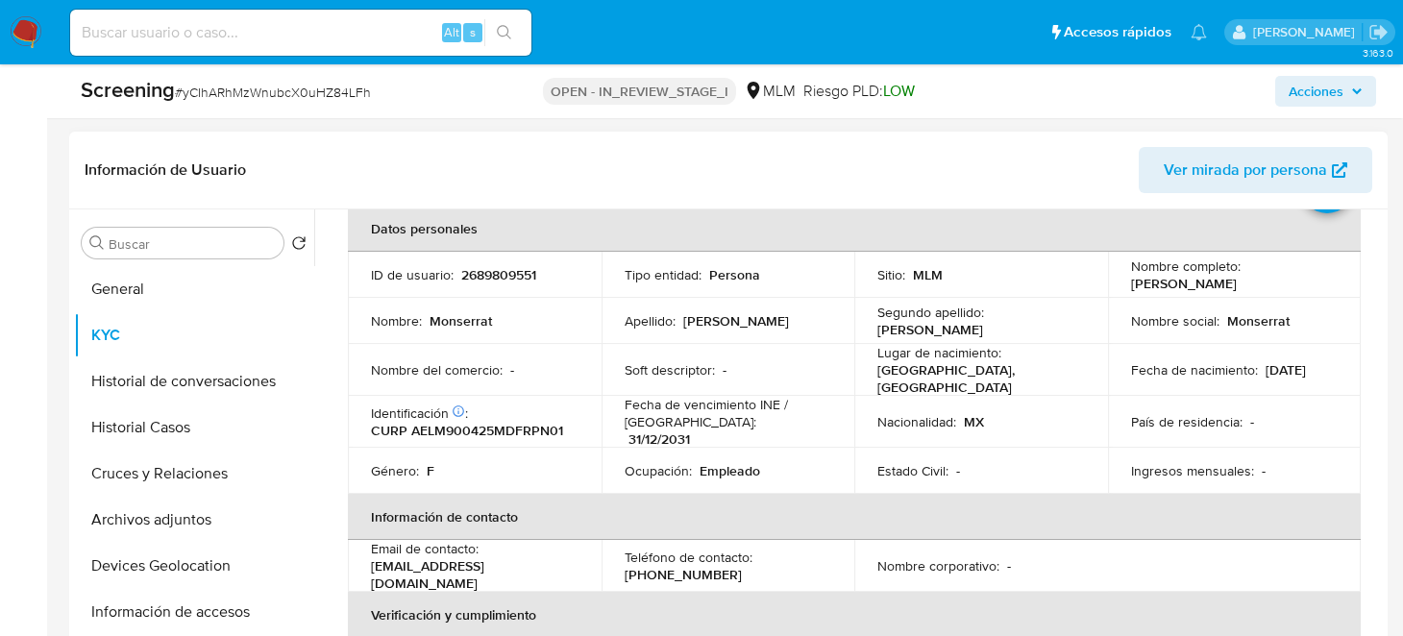
click at [472, 422] on p "CURP AELM900425MDFRPN01" at bounding box center [467, 430] width 192 height 17
click at [477, 422] on p "CURP AELM900425MDFRPN01" at bounding box center [467, 430] width 192 height 17
copy p "AELM900425MDFRPN01"
drag, startPoint x: 1116, startPoint y: 289, endPoint x: 1309, endPoint y: 290, distance: 193.2
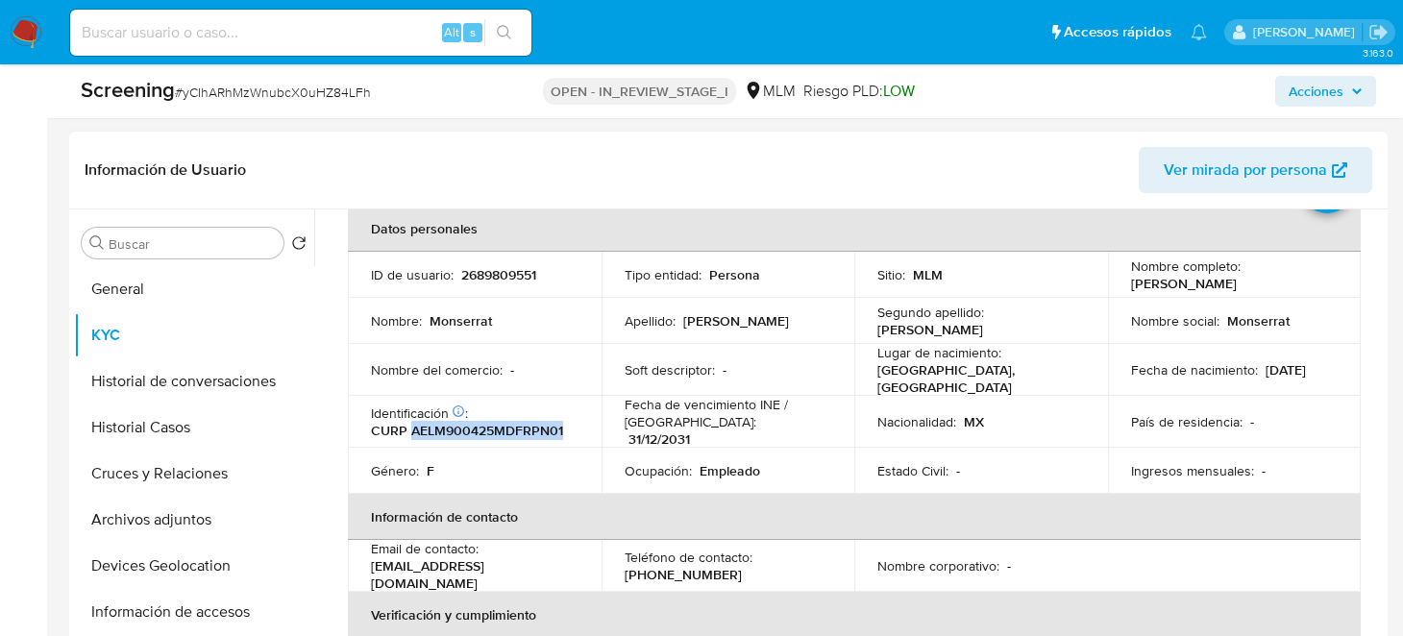
click at [1309, 290] on td "Nombre completo : Monserrat Arredondo Lopez" at bounding box center [1235, 275] width 254 height 46
copy p "[PERSON_NAME]"
click at [99, 280] on button "General" at bounding box center [186, 289] width 225 height 46
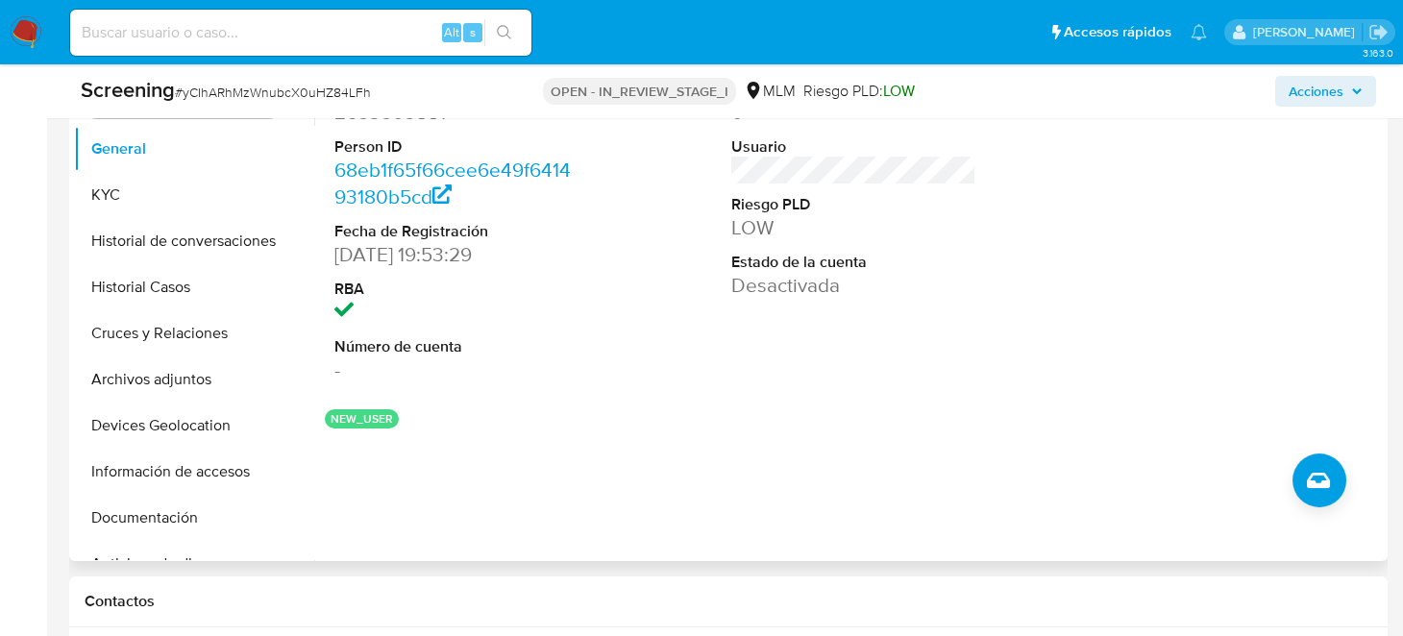
scroll to position [960, 0]
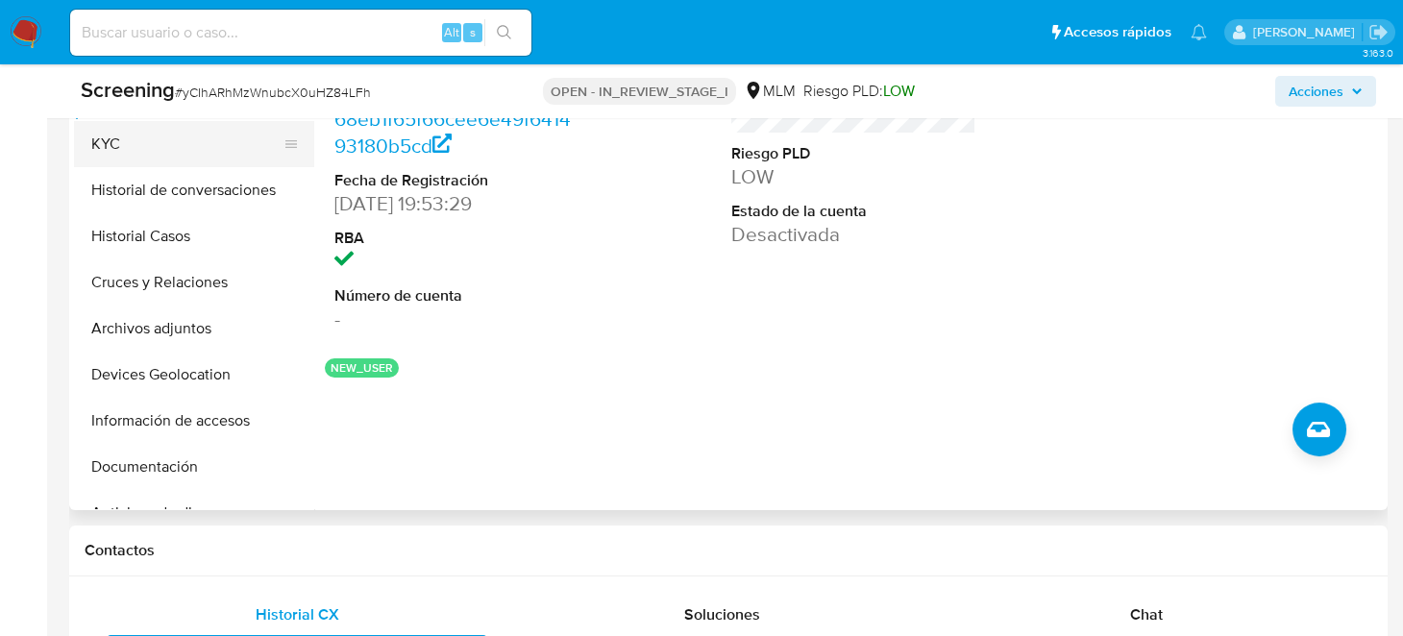
click at [165, 149] on button "KYC" at bounding box center [186, 144] width 225 height 46
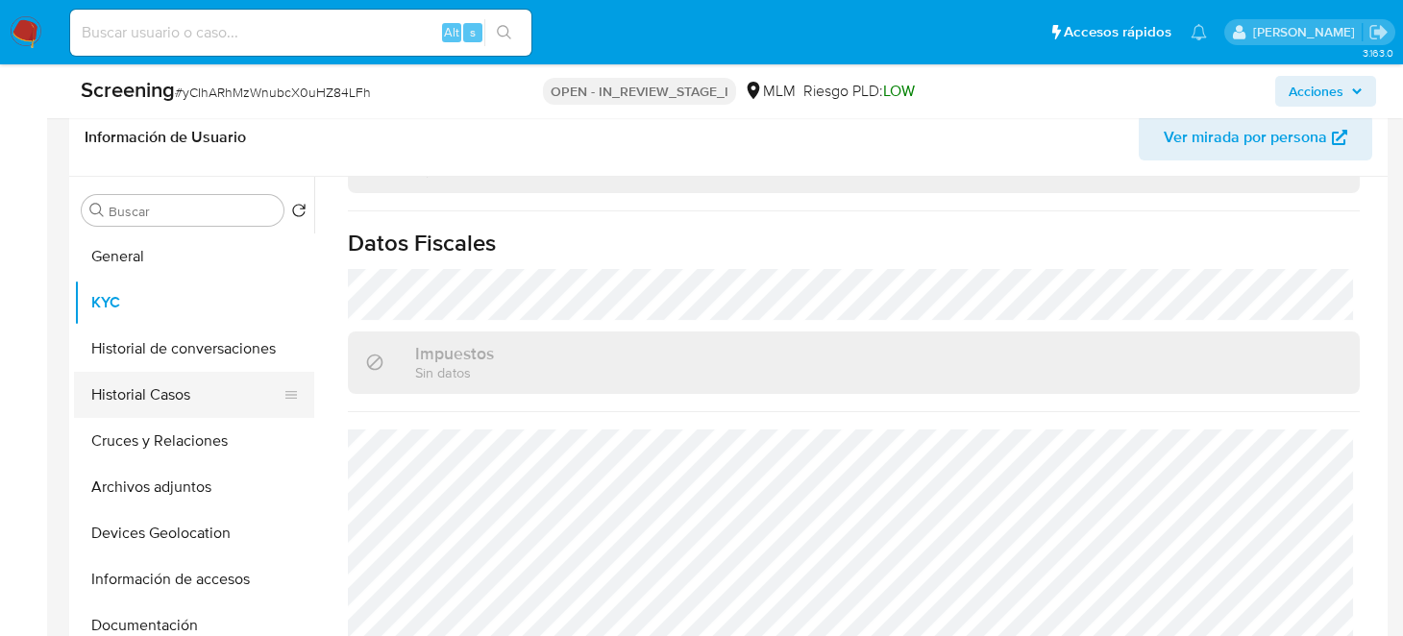
scroll to position [769, 0]
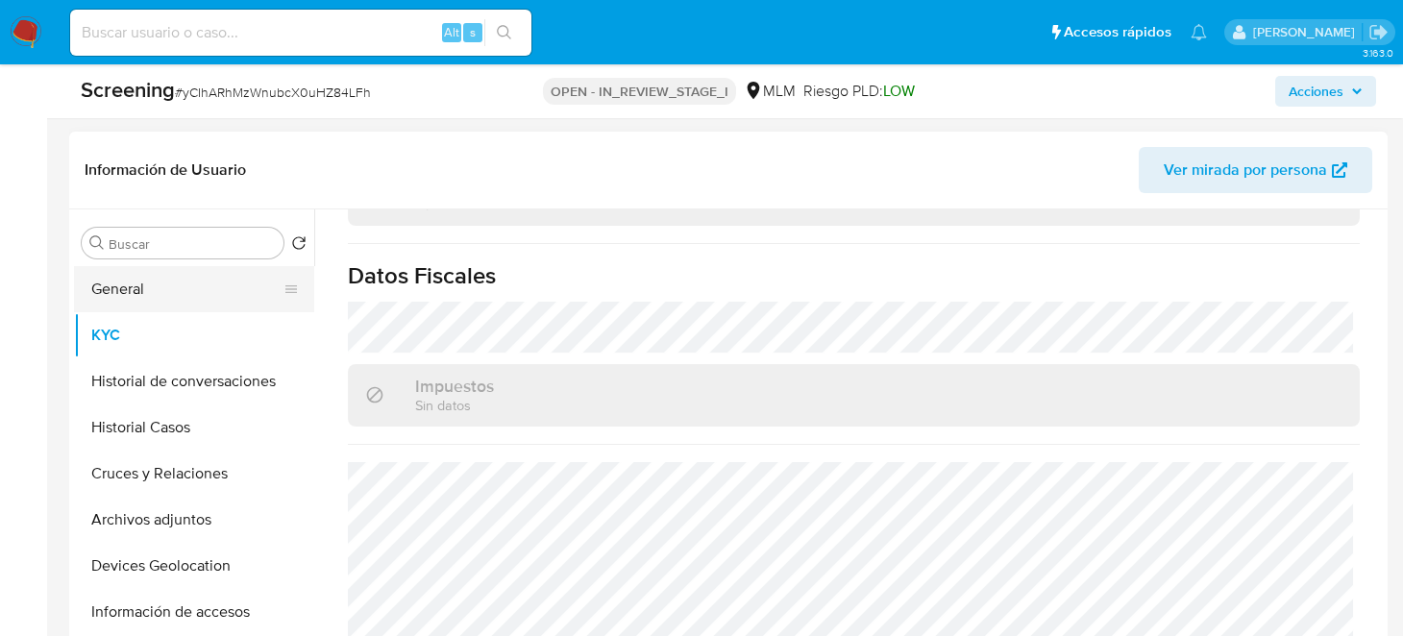
click at [184, 297] on button "General" at bounding box center [186, 289] width 225 height 46
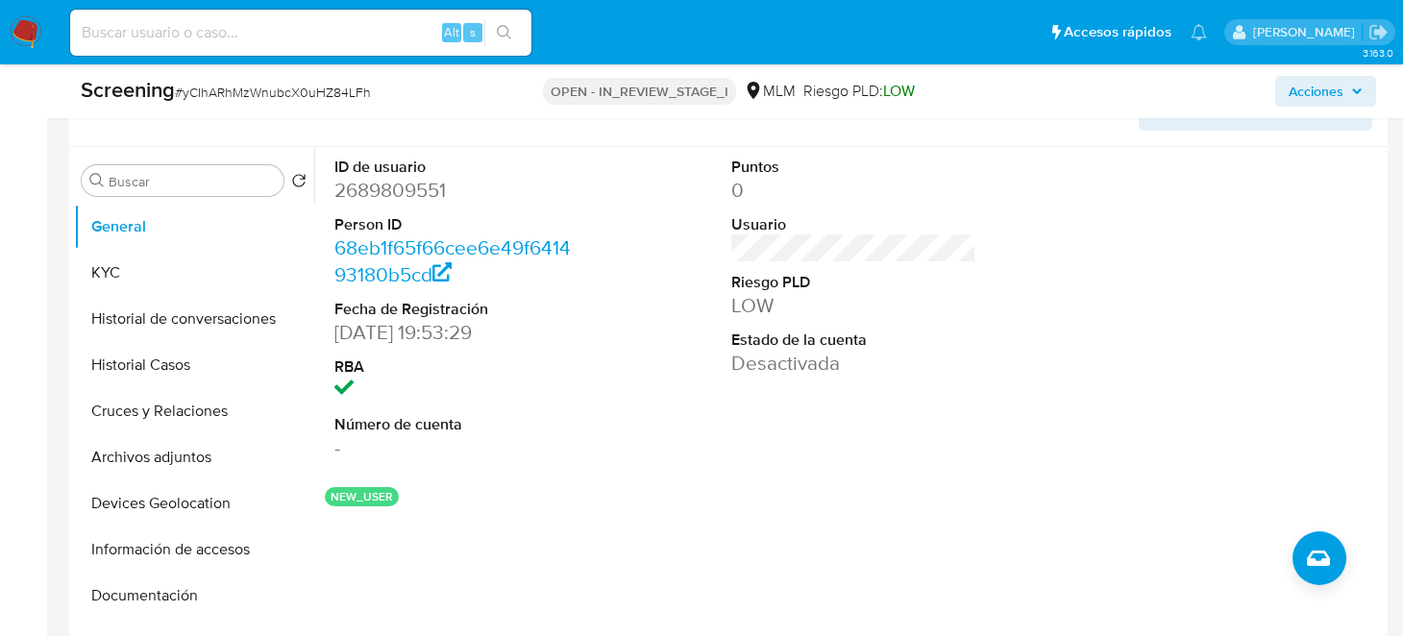
scroll to position [865, 0]
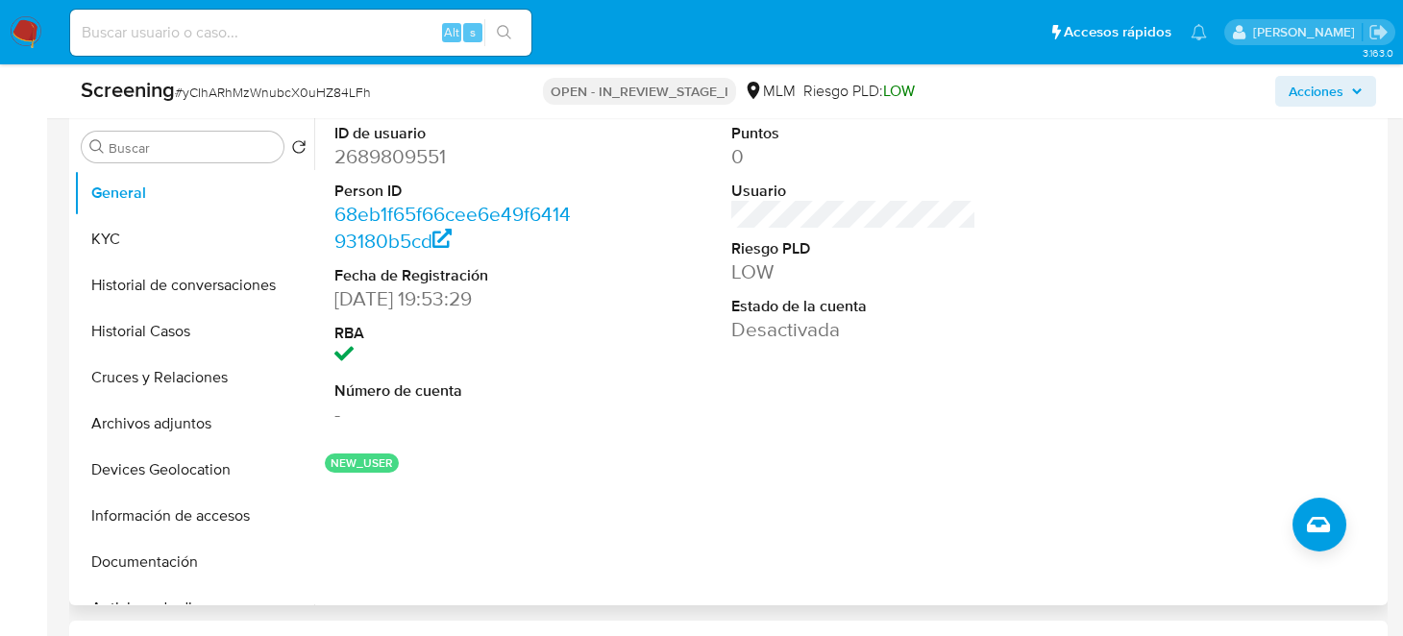
click at [376, 462] on button "NEW_USER" at bounding box center [362, 463] width 62 height 8
click at [441, 230] on icon at bounding box center [442, 239] width 20 height 20
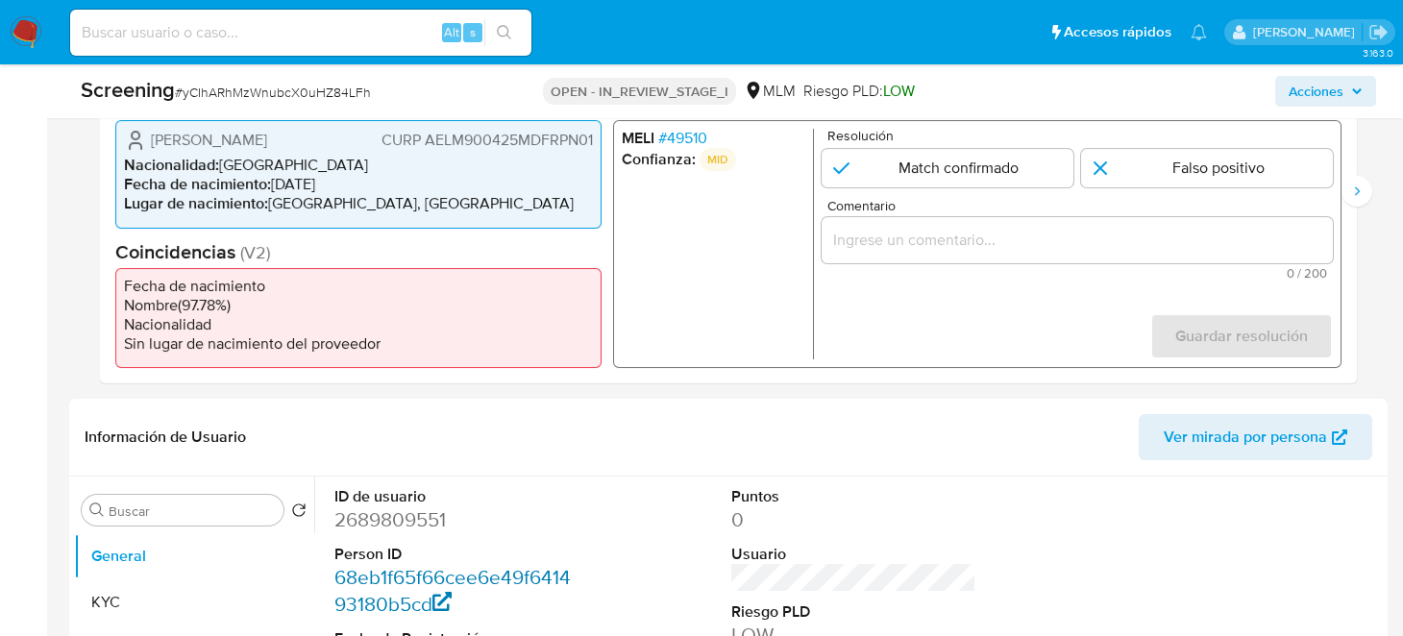
scroll to position [288, 0]
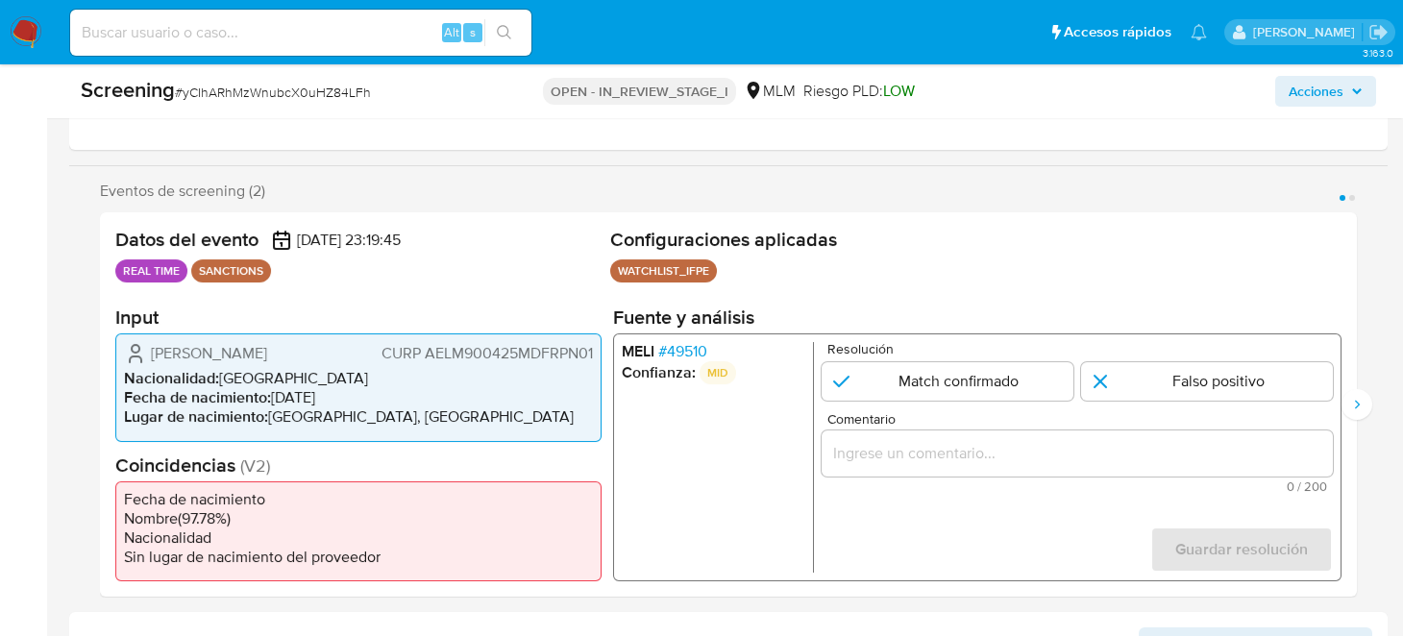
click at [693, 347] on span "# 49510" at bounding box center [682, 351] width 49 height 19
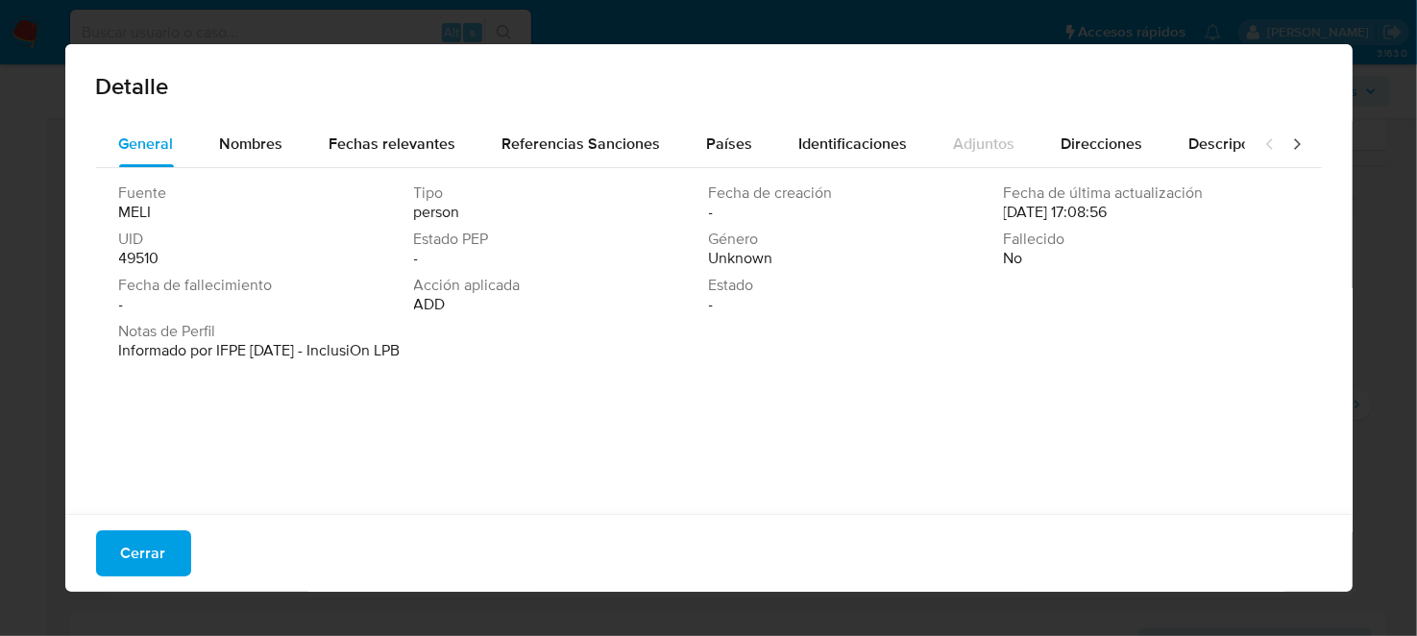
click at [3, 230] on div "Detalle General Nombres Fechas relevantes Referencias Sanciones Países Identifi…" at bounding box center [708, 318] width 1417 height 636
click at [134, 553] on span "Cerrar" at bounding box center [143, 553] width 45 height 42
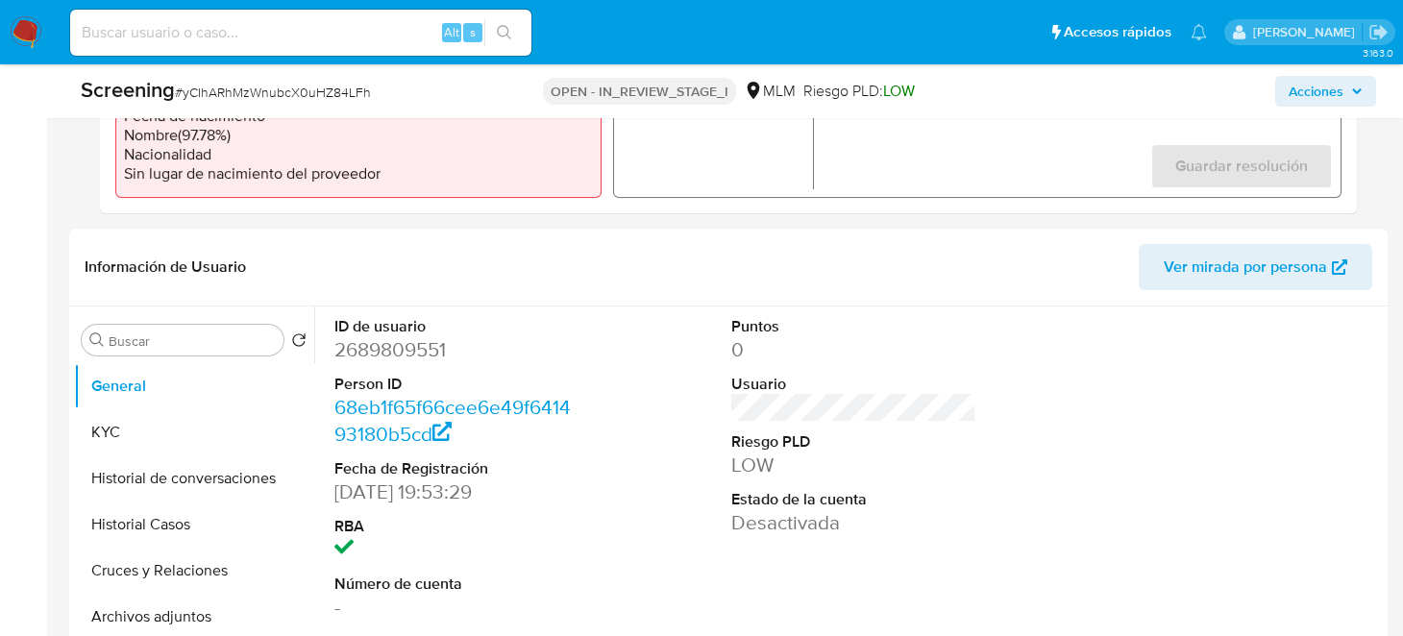
scroll to position [576, 0]
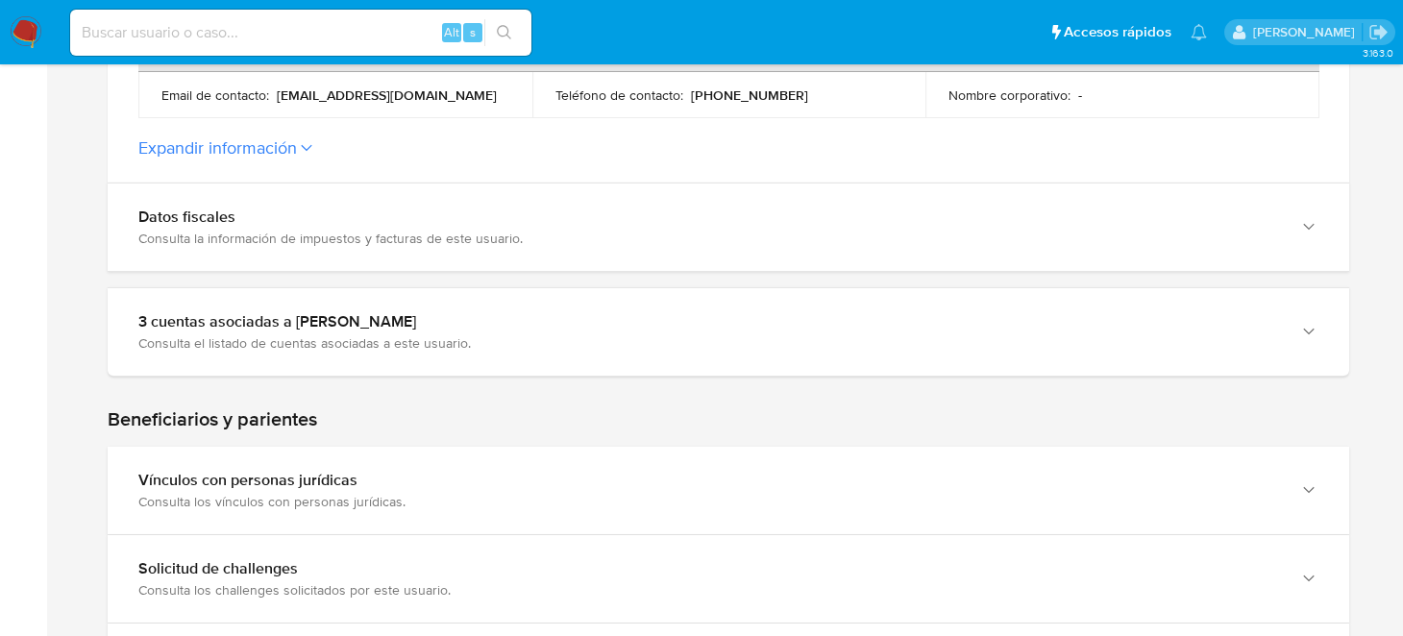
scroll to position [1056, 0]
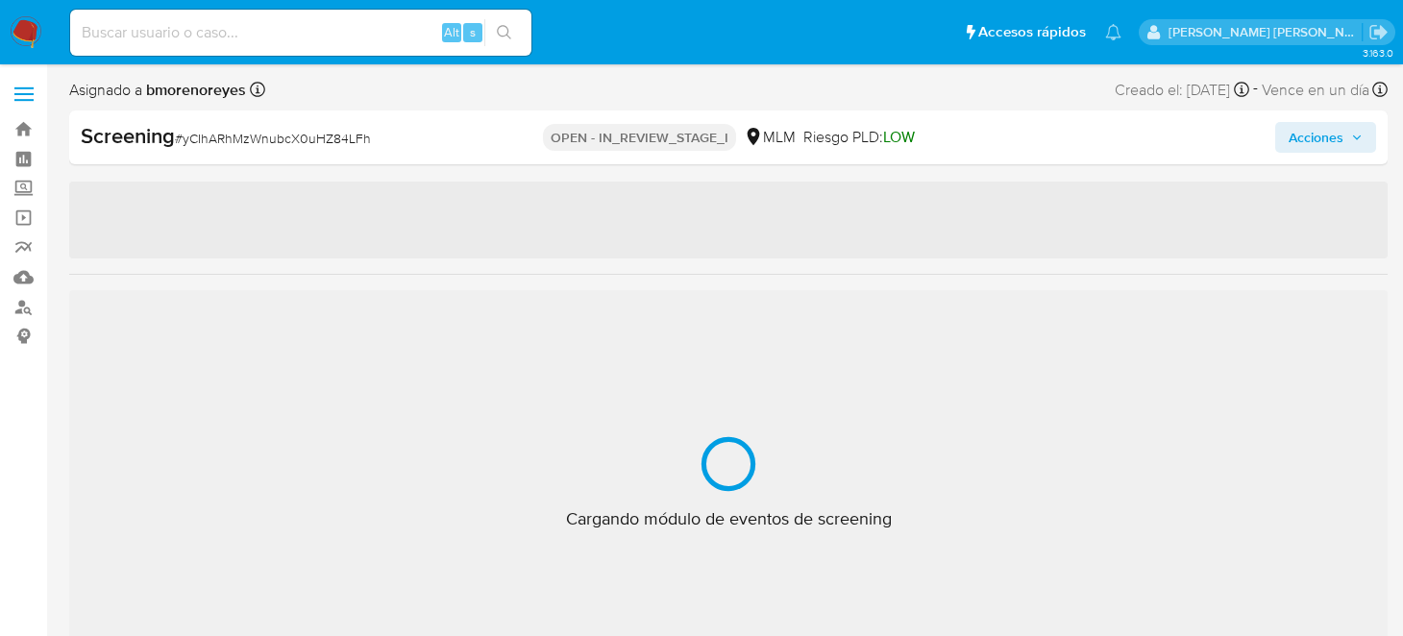
select select "10"
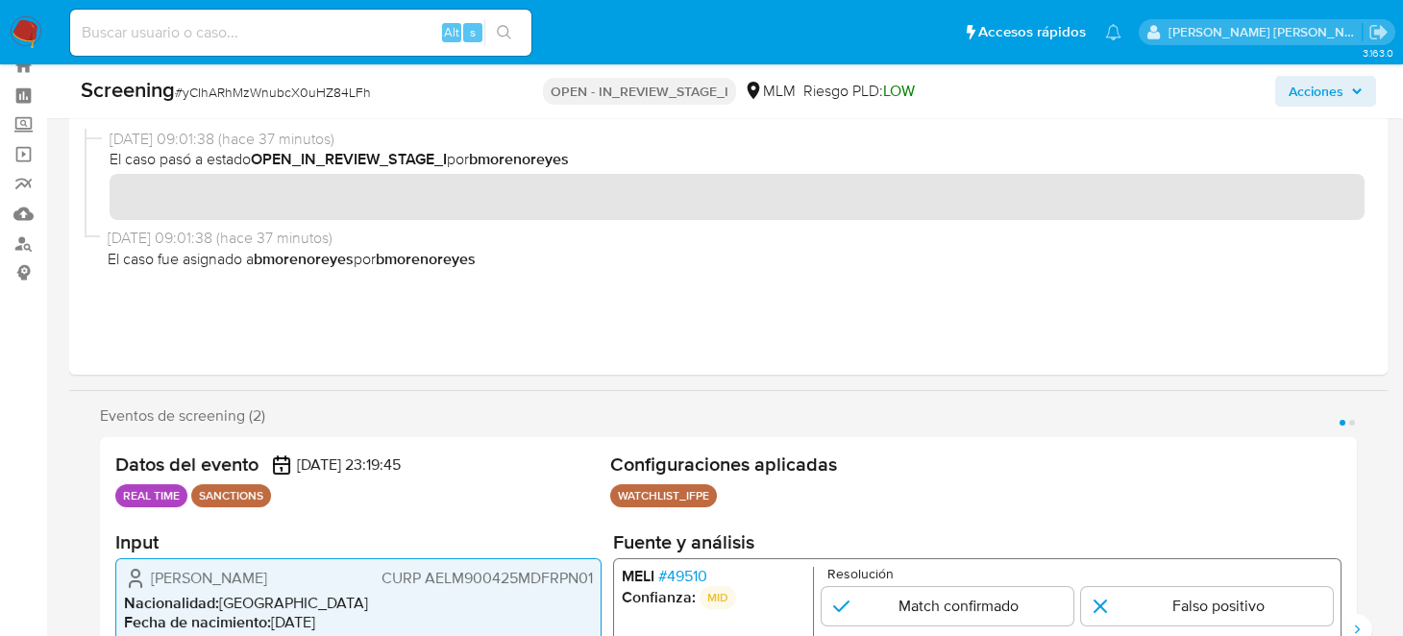
scroll to position [191, 0]
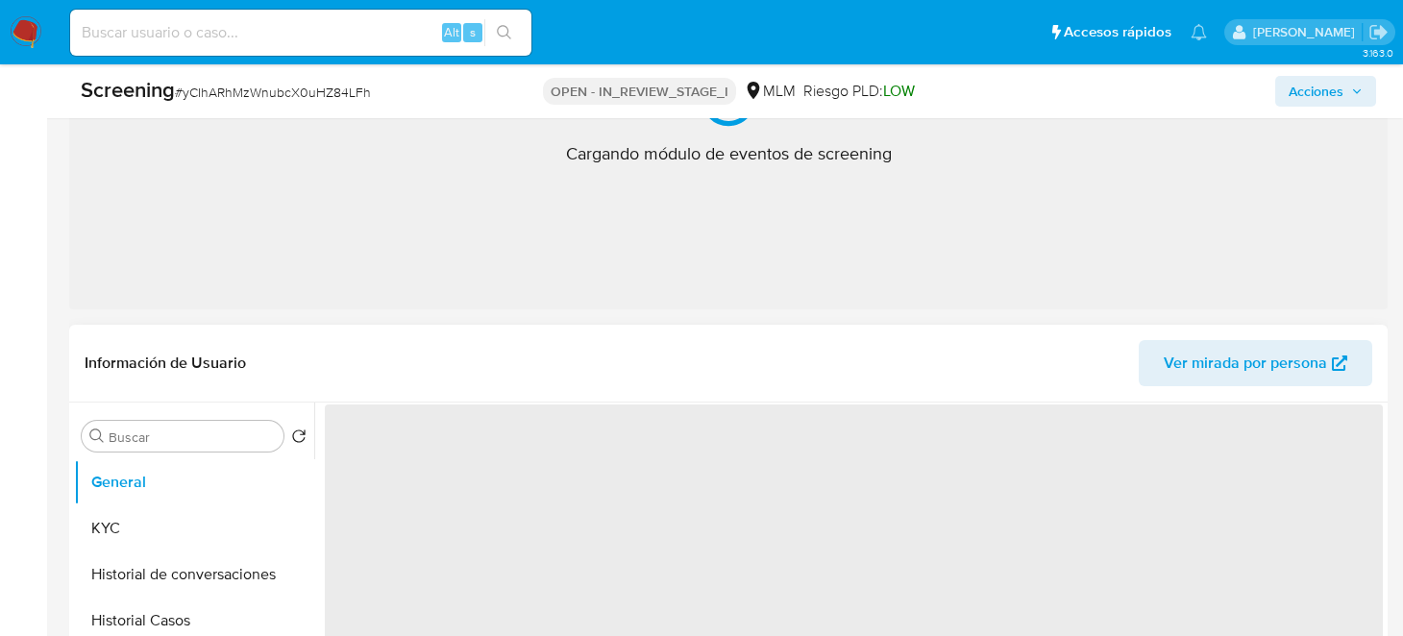
select select "10"
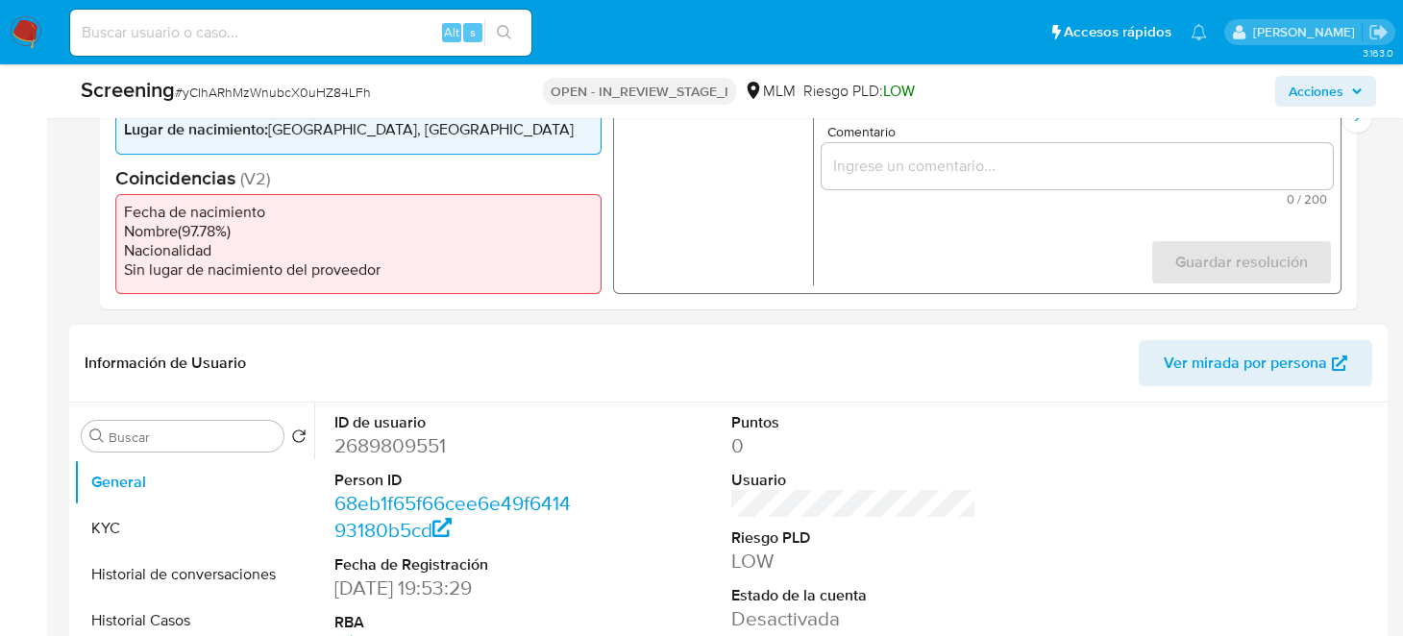
scroll to position [384, 0]
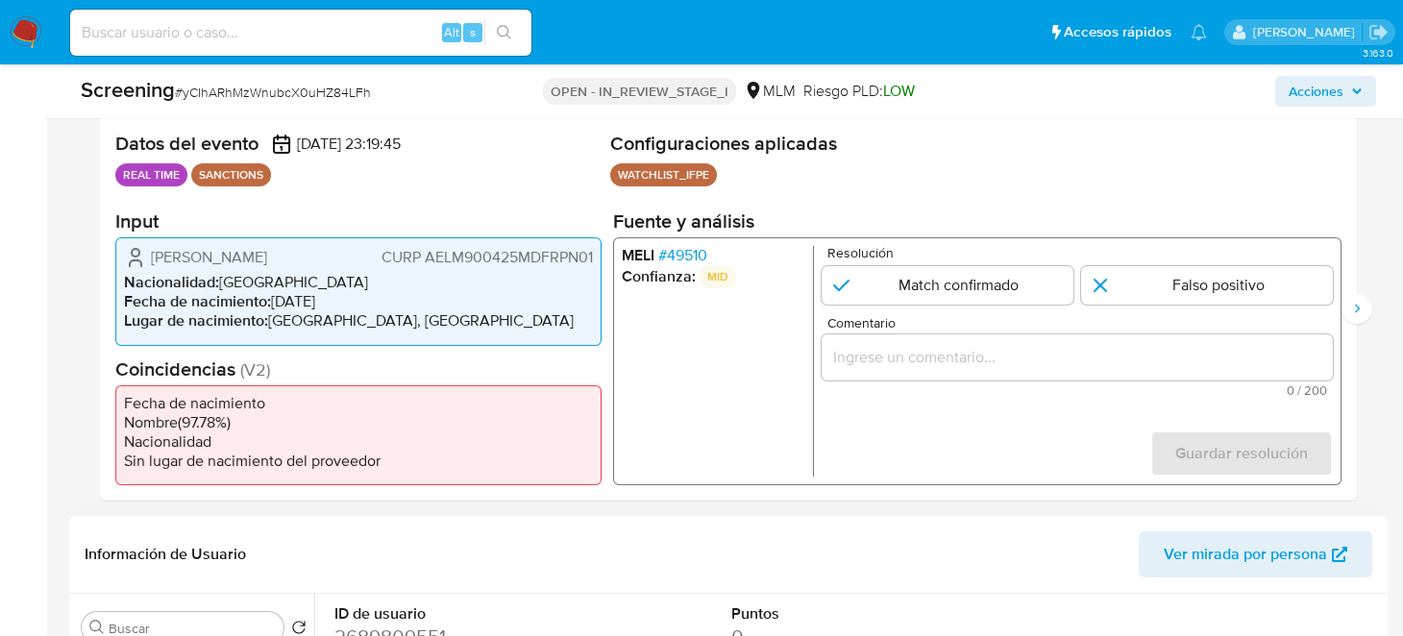
click at [923, 361] on input "Comentario" at bounding box center [1077, 357] width 511 height 25
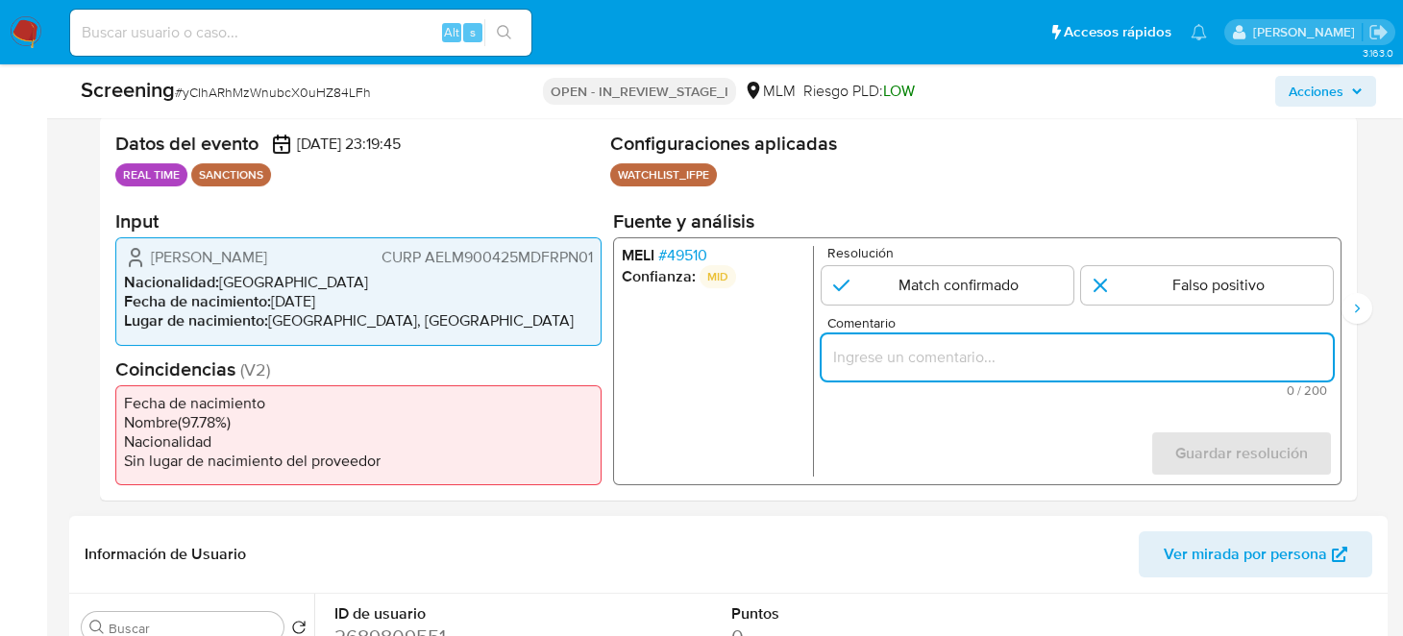
paste input "SE DESCARTA COINCIDENCIA EN LISTA DE SANCIONES DENOMINADA EN IFPE POR DIFERENCI…"
type input "SE DESCARTA COINCIDENCIA EN LISTA DE SANCIONES DENOMINADA EN IFPE POR DIFERENCI…"
click at [1226, 282] on input "1 de 2" at bounding box center [1207, 285] width 252 height 38
radio input "true"
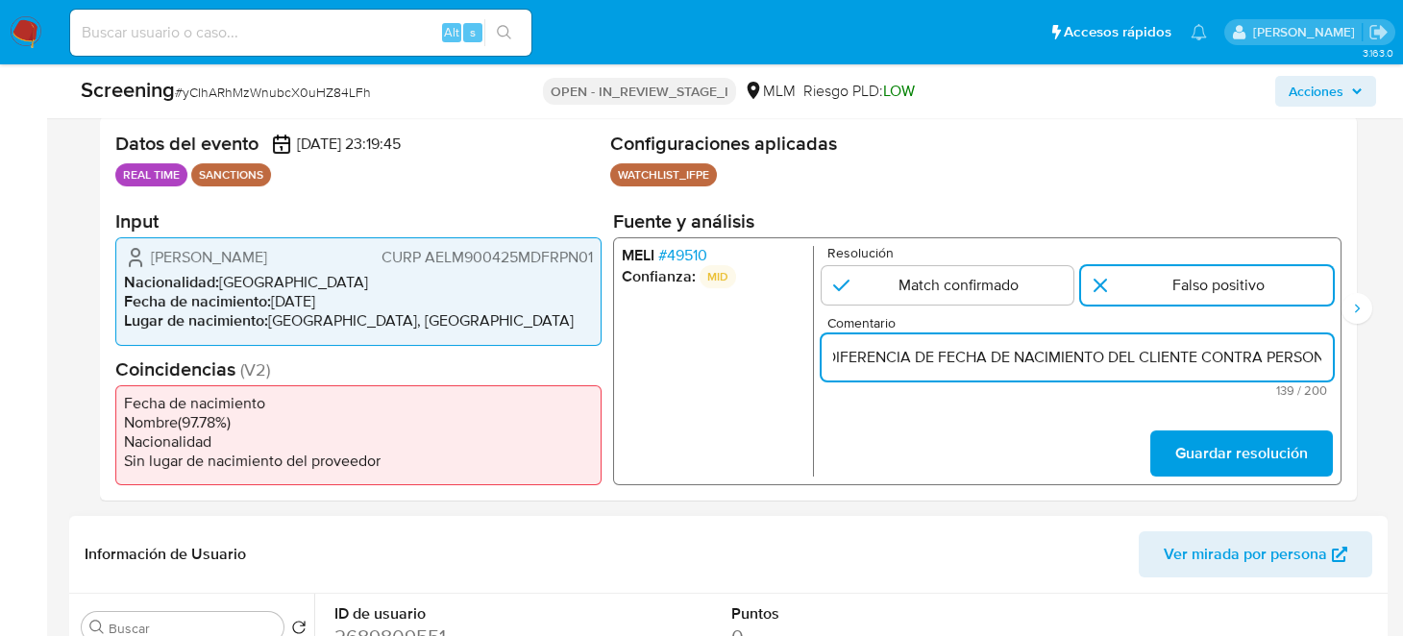
drag, startPoint x: 849, startPoint y: 364, endPoint x: 1351, endPoint y: 365, distance: 502.6
click at [1351, 365] on div "Datos del evento [DATE] 23:19:45 REAL TIME SANCTIONS Configuraciones aplicadas …" at bounding box center [728, 308] width 1257 height 384
type input "SN LISTA"
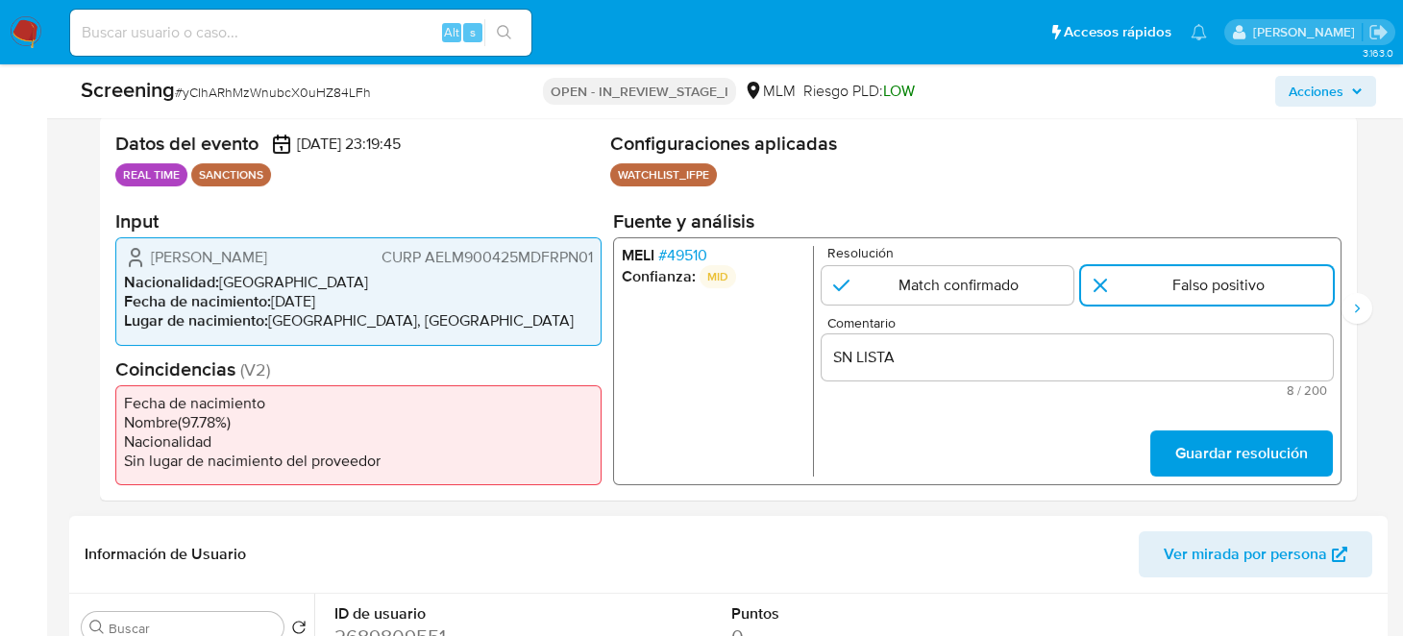
drag, startPoint x: 926, startPoint y: 375, endPoint x: 756, endPoint y: 375, distance: 170.1
click at [756, 375] on div "[PERSON_NAME] # 49510 Confianza: MID Resolución Match confirmado Falso positivo…" at bounding box center [977, 361] width 728 height 248
click at [924, 363] on input "SN LISTA" at bounding box center [1077, 357] width 511 height 25
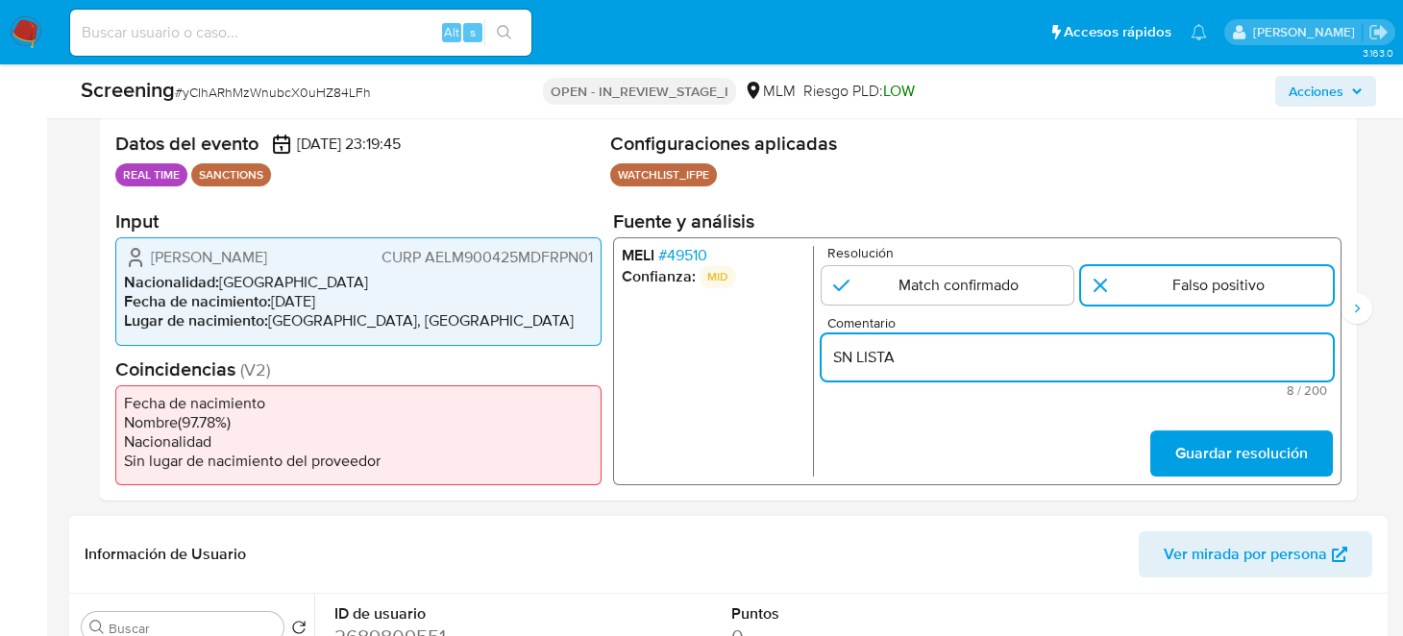
drag, startPoint x: 924, startPoint y: 360, endPoint x: 834, endPoint y: 360, distance: 90.3
click at [834, 360] on input "SN LISTA" at bounding box center [1077, 357] width 511 height 25
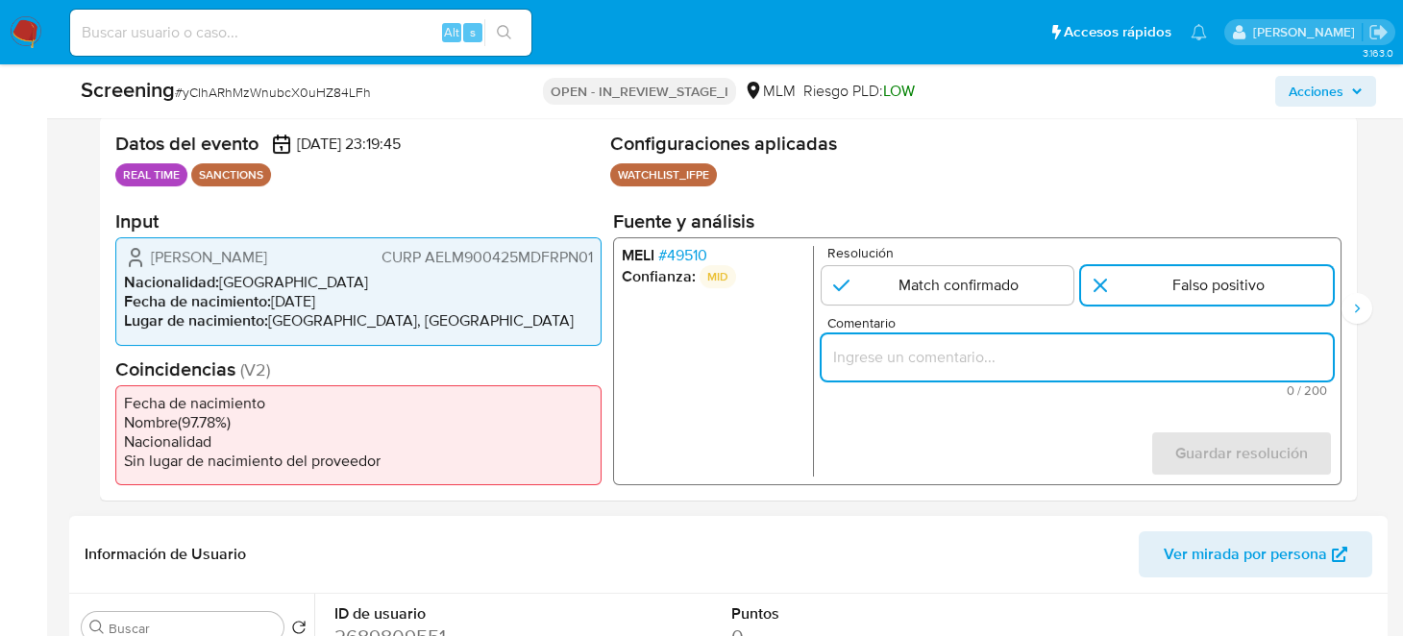
paste input "SE DESCARTA COINCIDENCIA EN LISTA DE SANCIONES DENOMINADA IFPE POR DIFERENCIA D…"
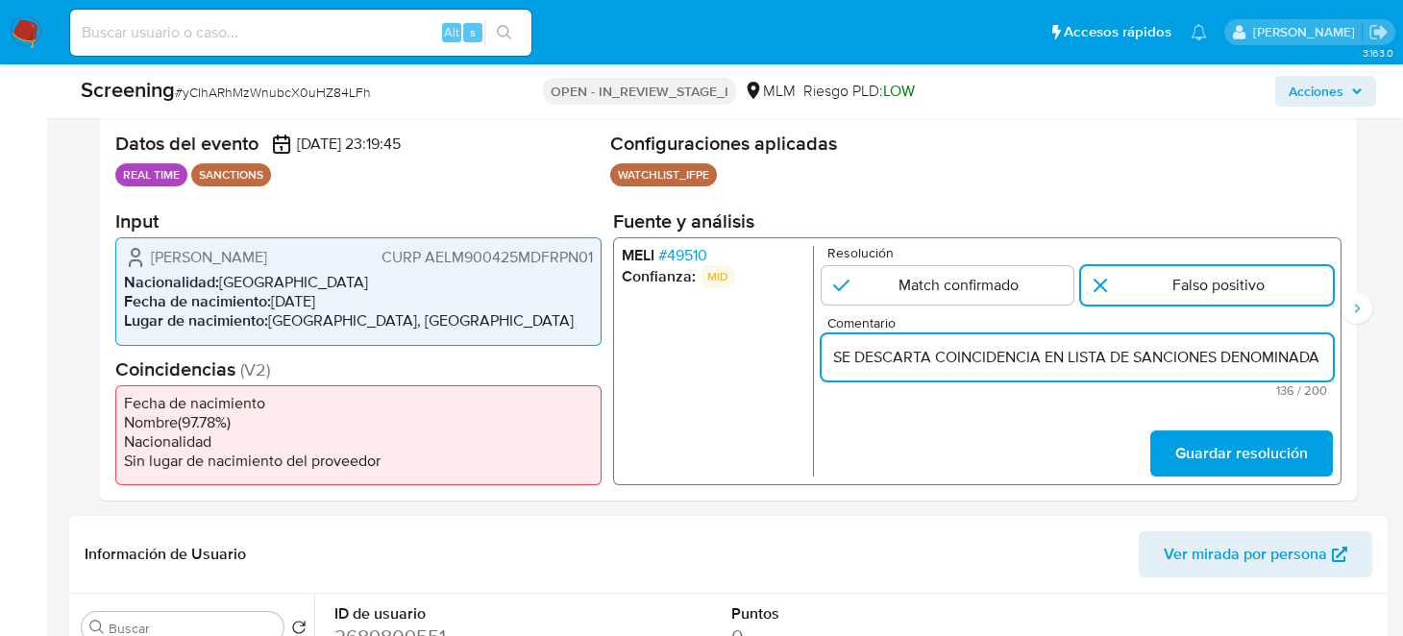
scroll to position [0, 648]
click at [996, 354] on input "SE DESCARTA COINCIDENCIA EN LISTA DE SANCIONES DENOMINADA IFPE POR DIFERENCIA D…" at bounding box center [1077, 357] width 511 height 25
type input "SE DESCARTA COINCIDENCIA EN LISTA DE SANCIONES DENOMINADA IFPE POR DIFERENCIA D…"
click at [1198, 439] on span "Guardar resolución" at bounding box center [1241, 453] width 133 height 42
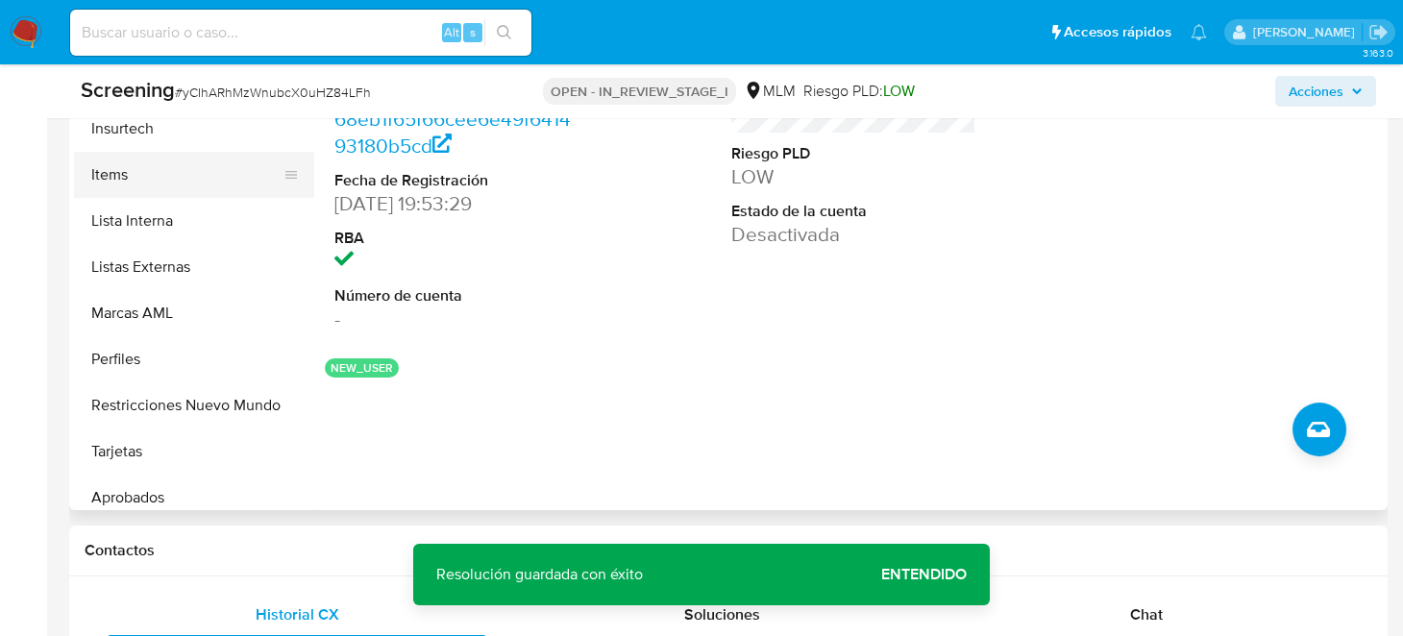
scroll to position [865, 0]
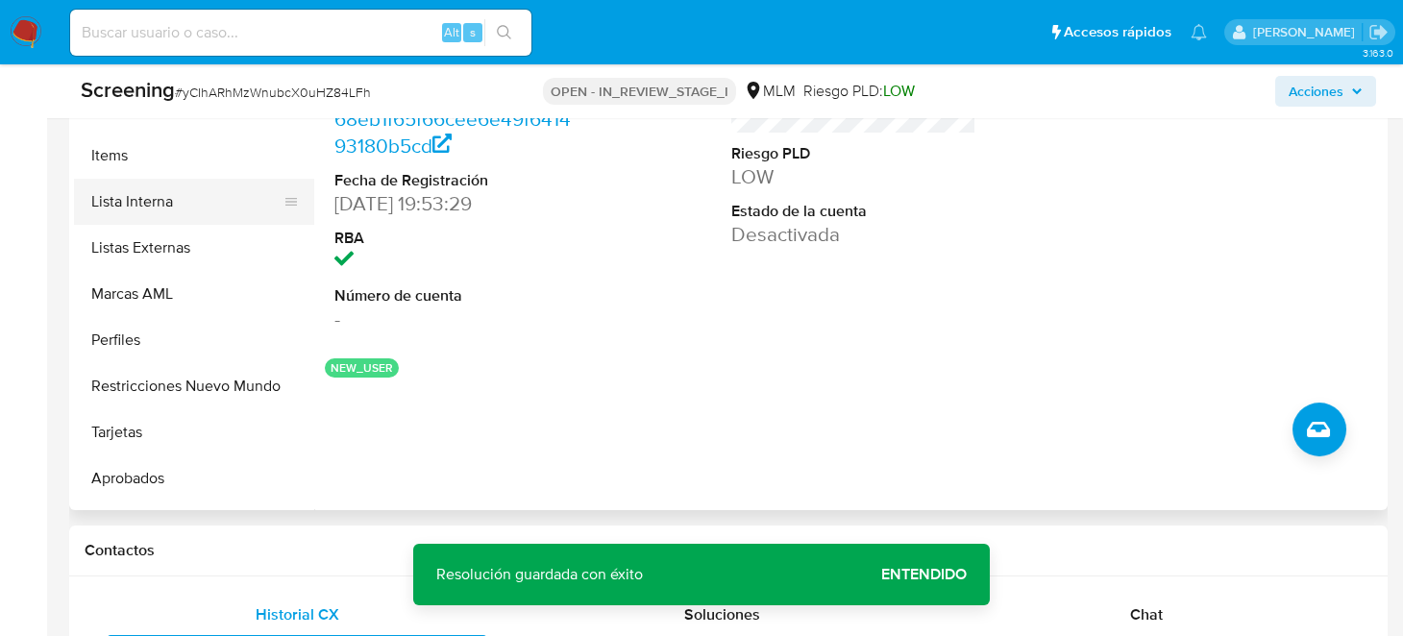
click at [131, 204] on button "Lista Interna" at bounding box center [186, 202] width 225 height 46
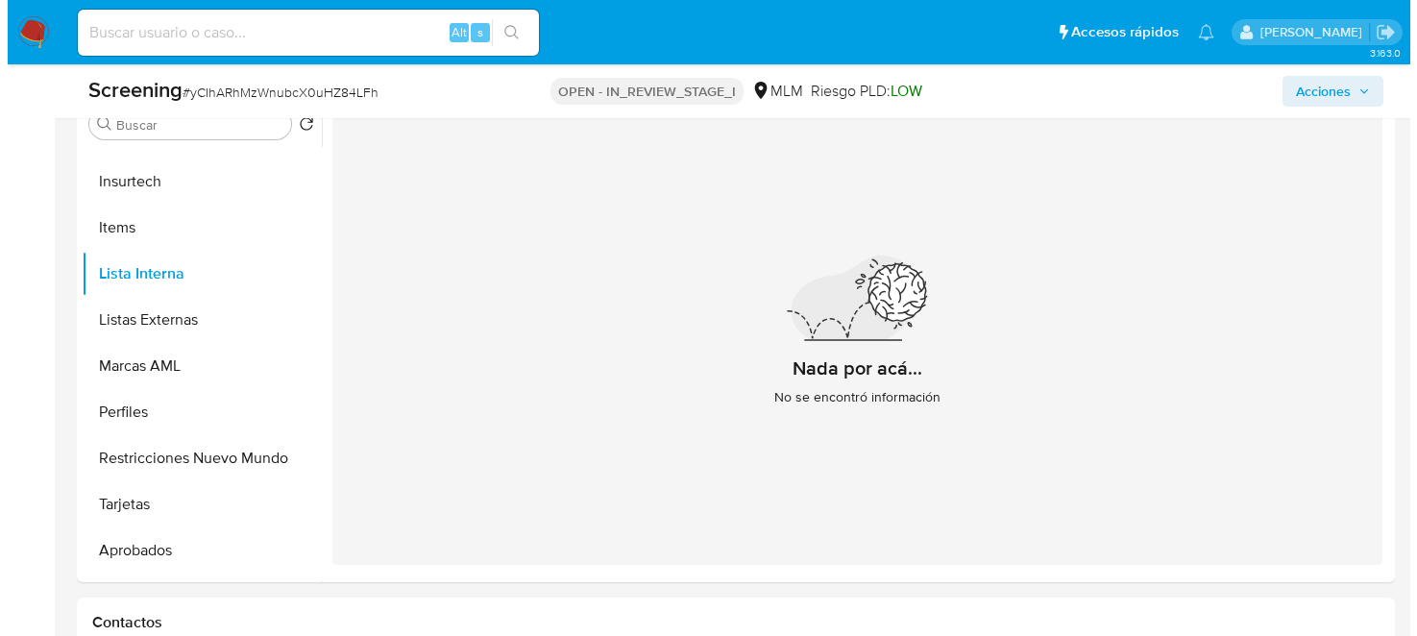
scroll to position [769, 0]
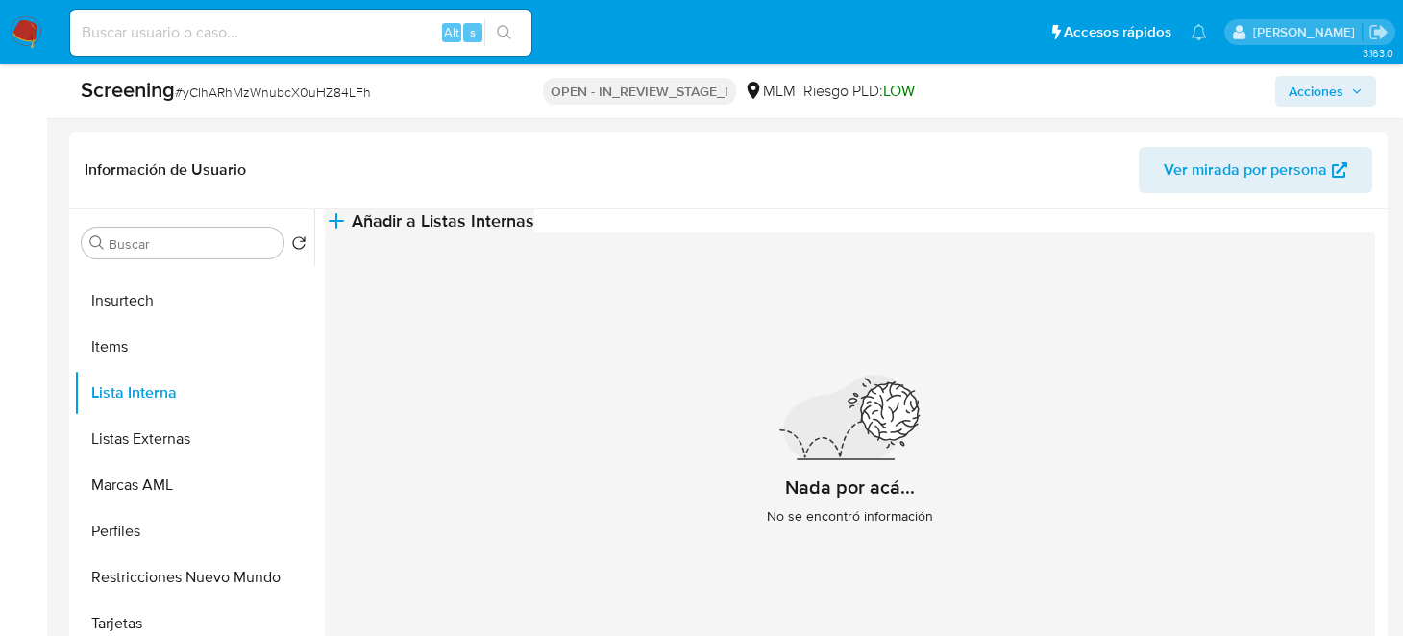
click at [534, 232] on span "Añadir a Listas Internas" at bounding box center [443, 220] width 183 height 21
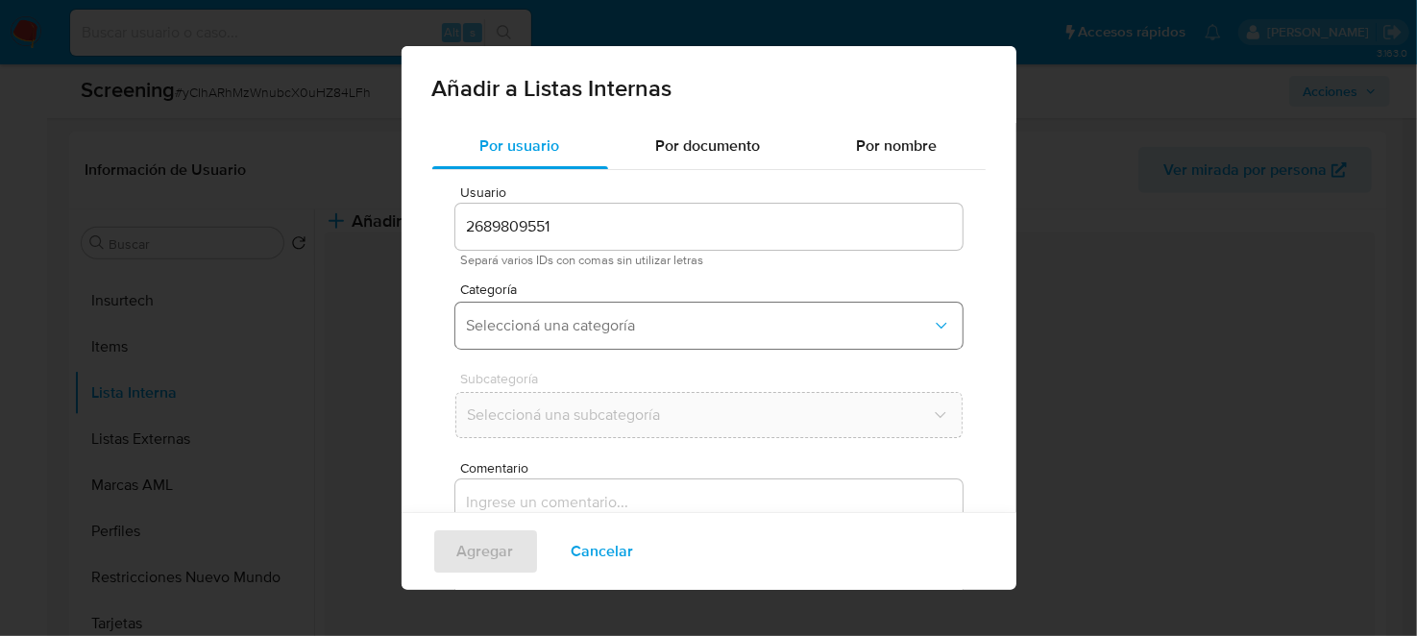
click at [631, 312] on button "Seleccioná una categoría" at bounding box center [708, 326] width 507 height 46
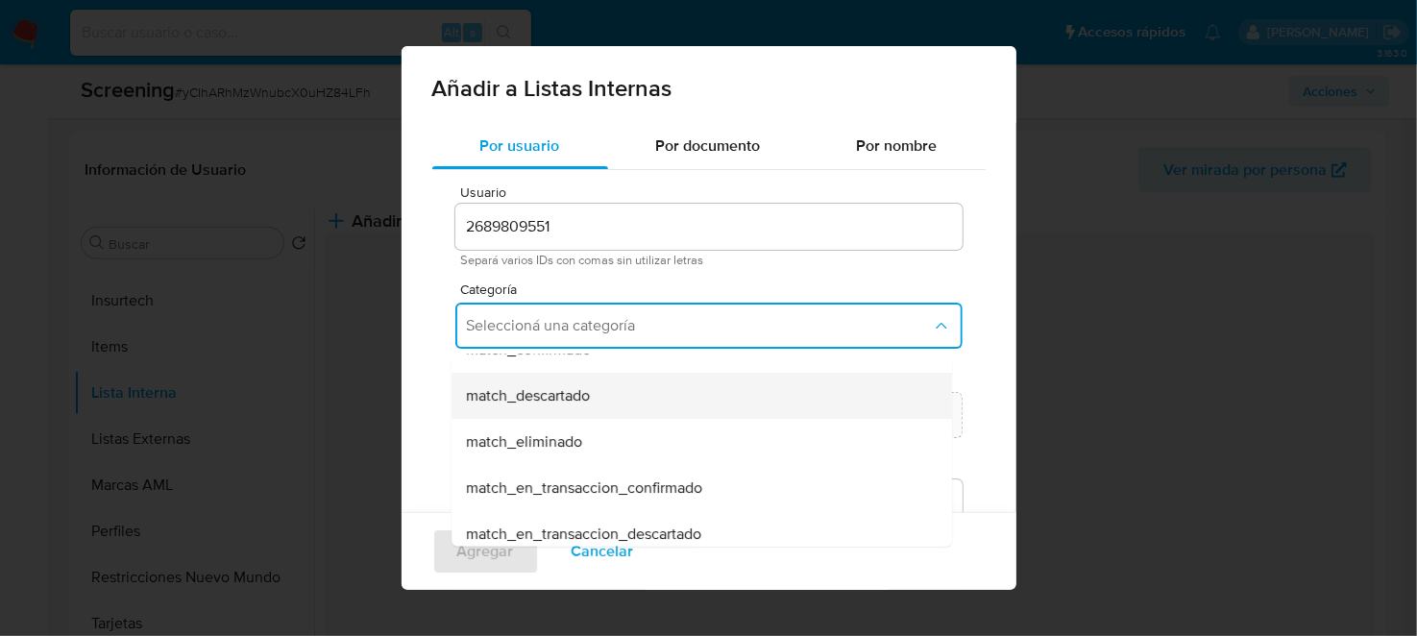
scroll to position [165, 0]
click at [616, 405] on div "match_descartado" at bounding box center [696, 397] width 458 height 46
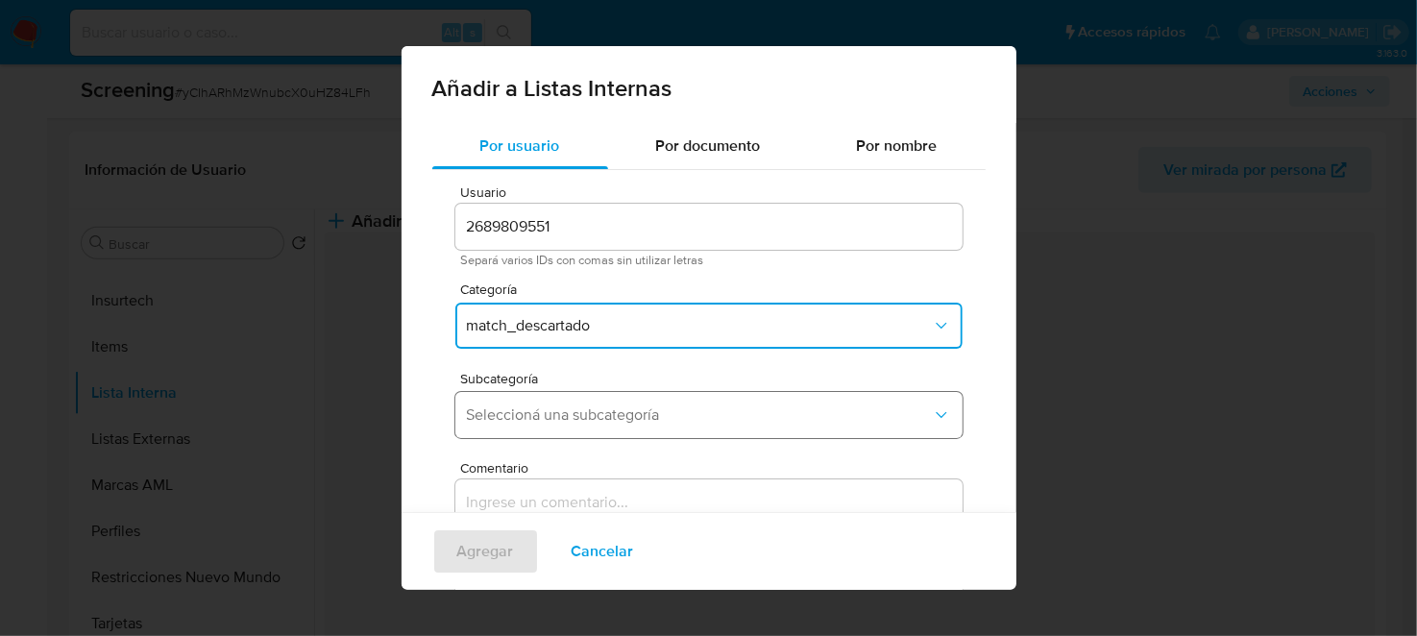
click at [648, 412] on span "Seleccioná una subcategoría" at bounding box center [699, 415] width 465 height 19
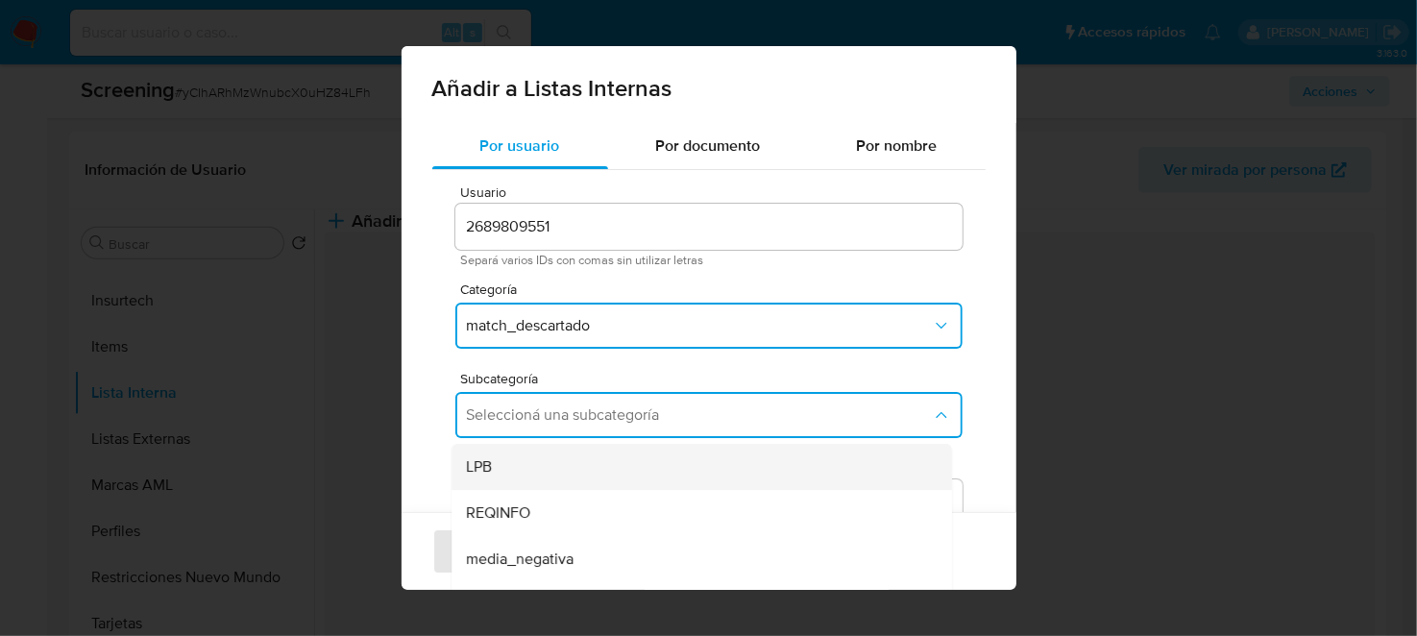
click at [578, 472] on div "LPB" at bounding box center [696, 467] width 458 height 46
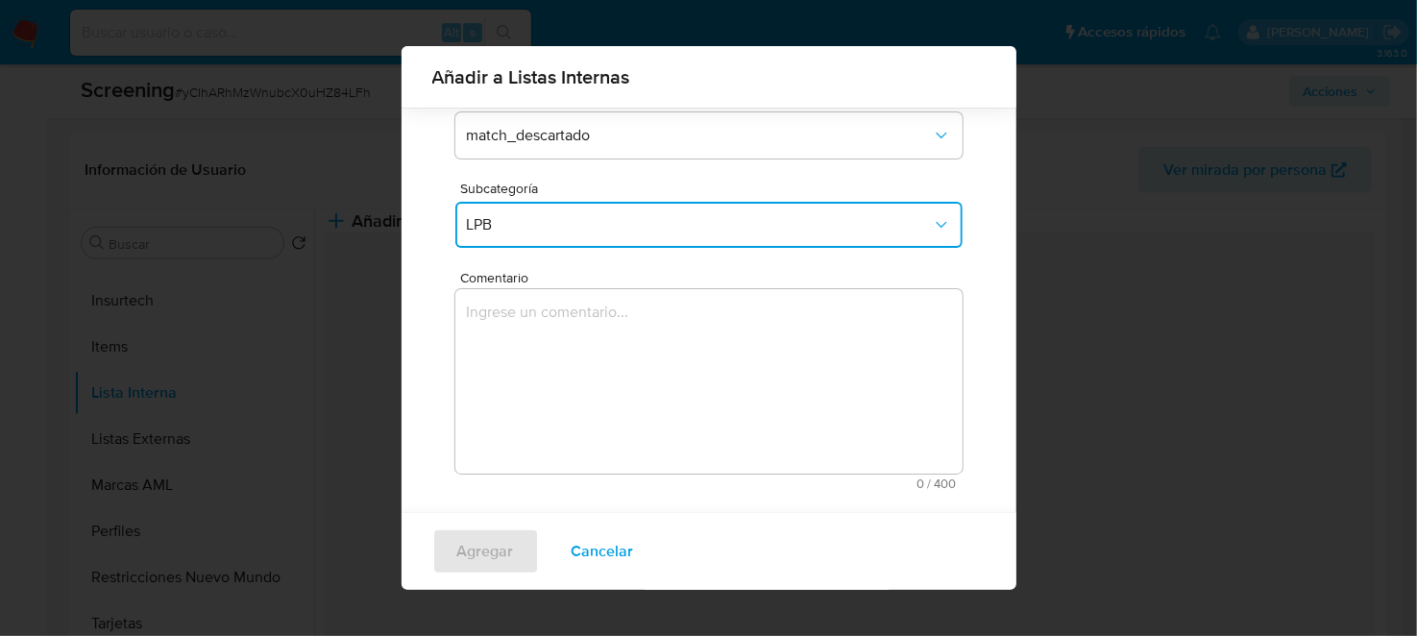
scroll to position [176, 0]
click at [706, 399] on textarea "Comentario" at bounding box center [708, 380] width 507 height 185
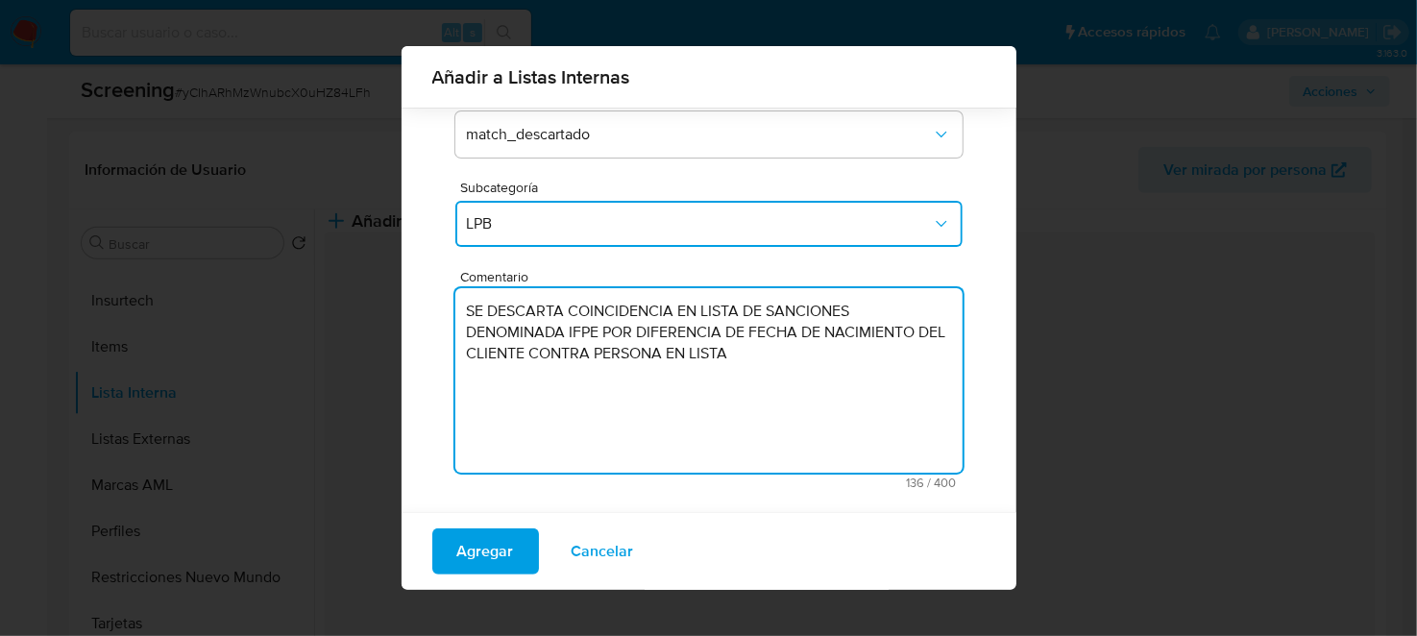
type textarea "SE DESCARTA COINCIDENCIA EN LISTA DE SANCIONES DENOMINADA IFPE POR DIFERENCIA D…"
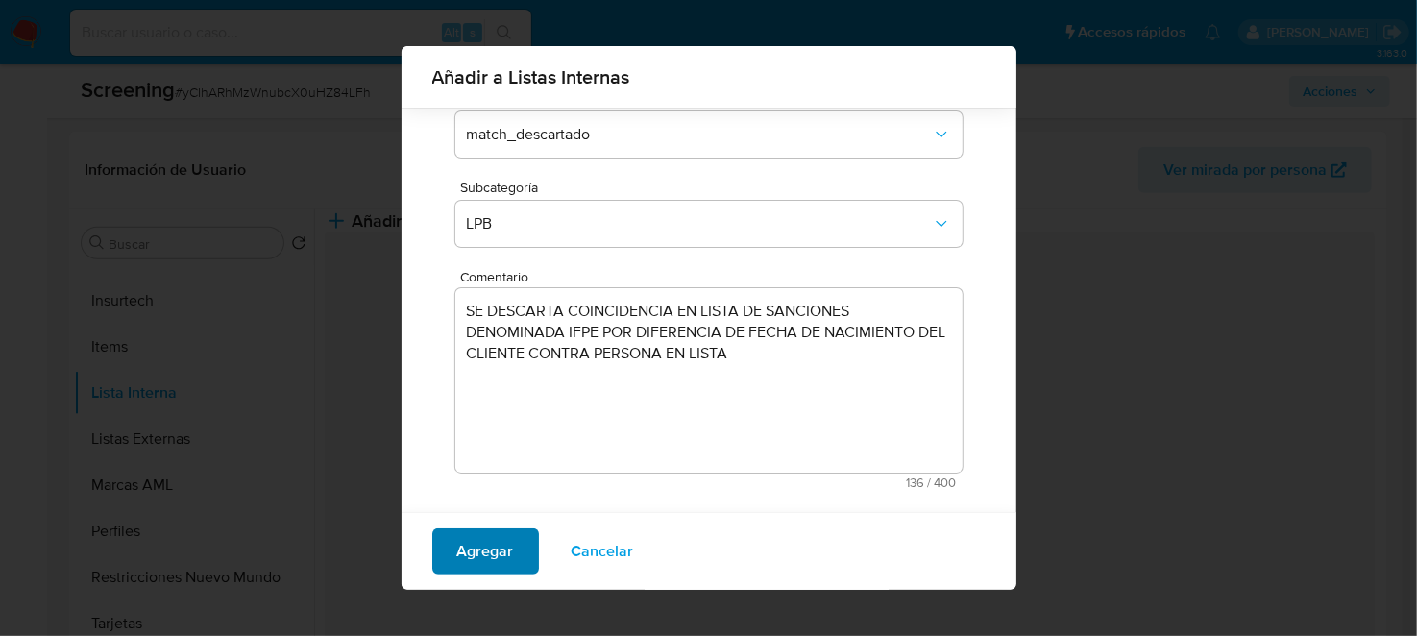
click at [460, 538] on span "Agregar" at bounding box center [485, 551] width 57 height 42
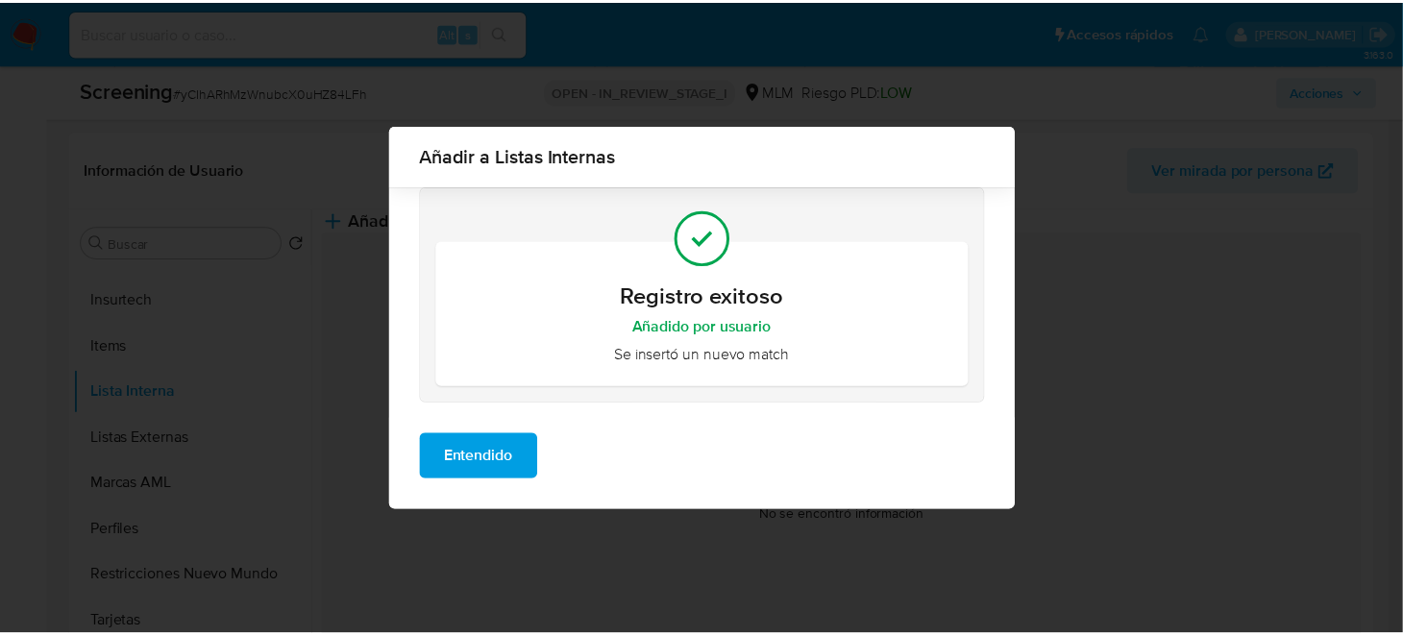
scroll to position [0, 0]
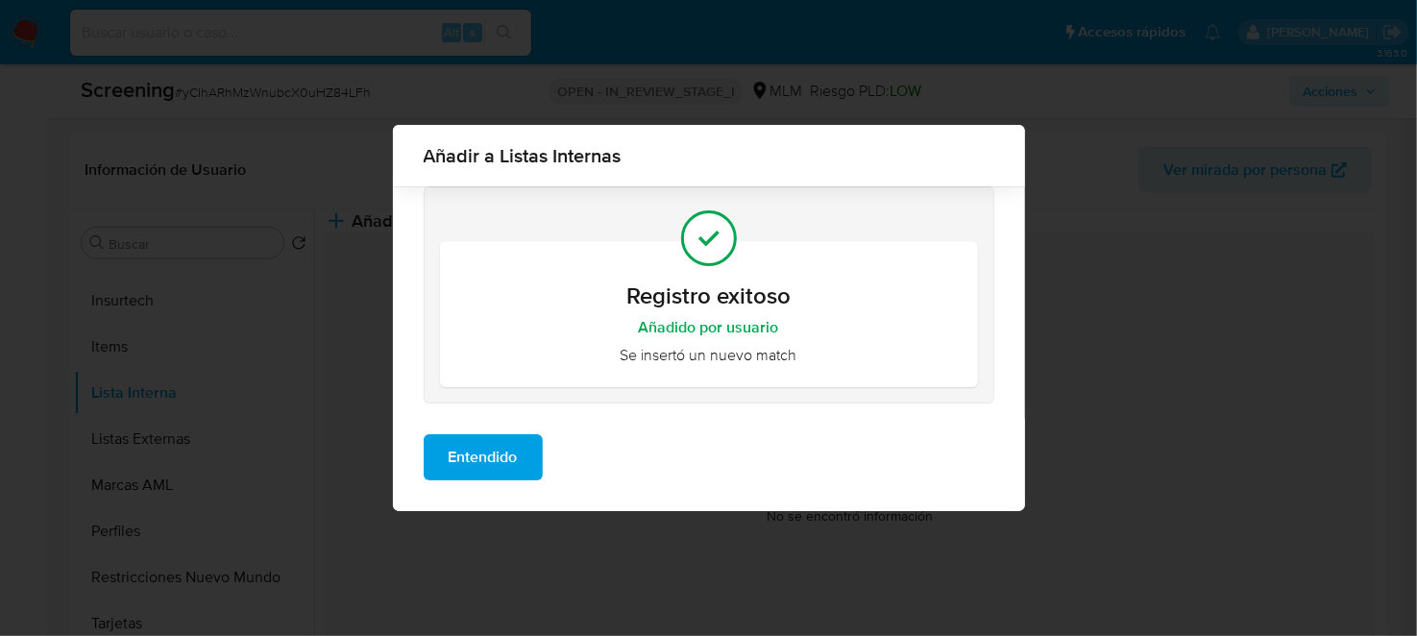
click at [508, 450] on span "Entendido" at bounding box center [483, 457] width 69 height 42
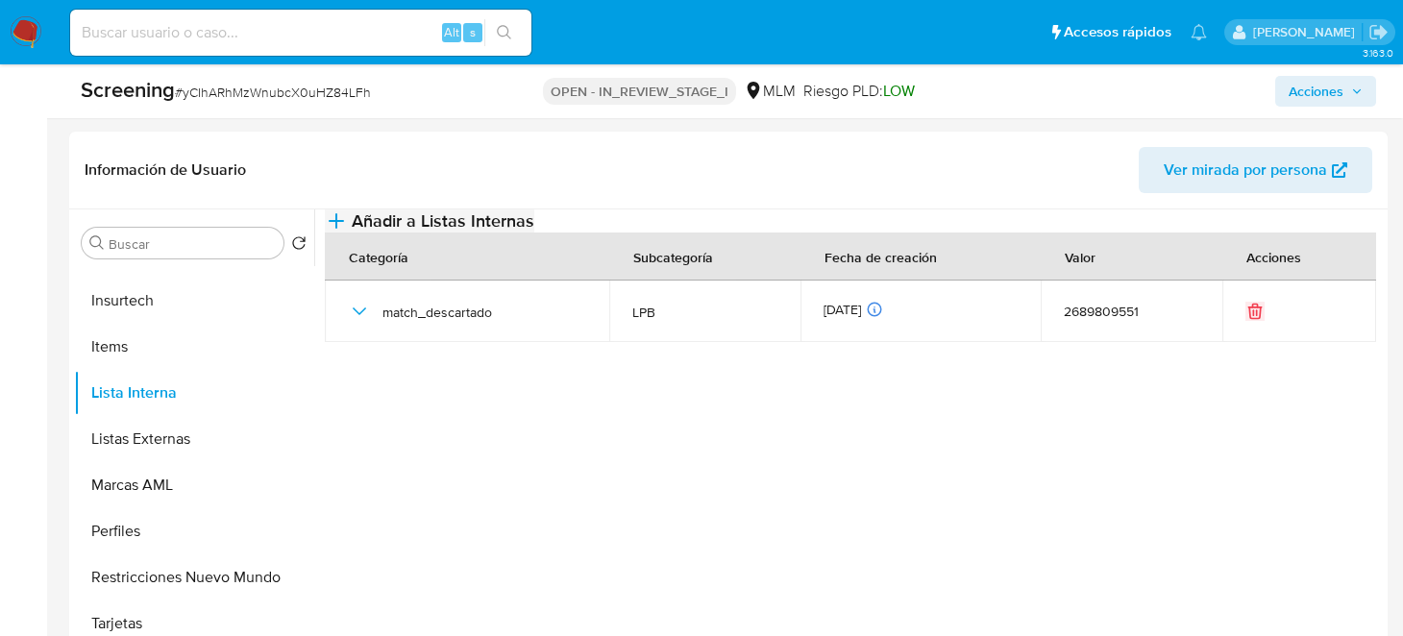
click at [534, 232] on span "Añadir a Listas Internas" at bounding box center [443, 220] width 183 height 21
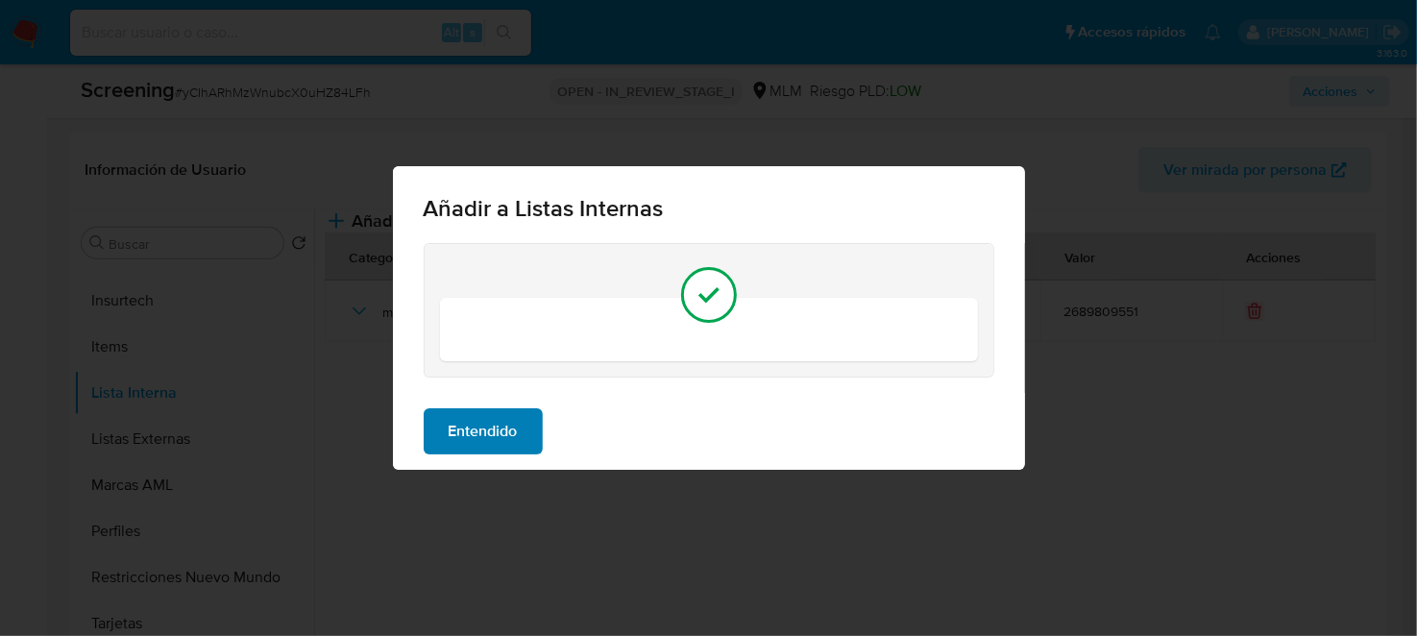
click at [511, 414] on span "Entendido" at bounding box center [483, 431] width 69 height 42
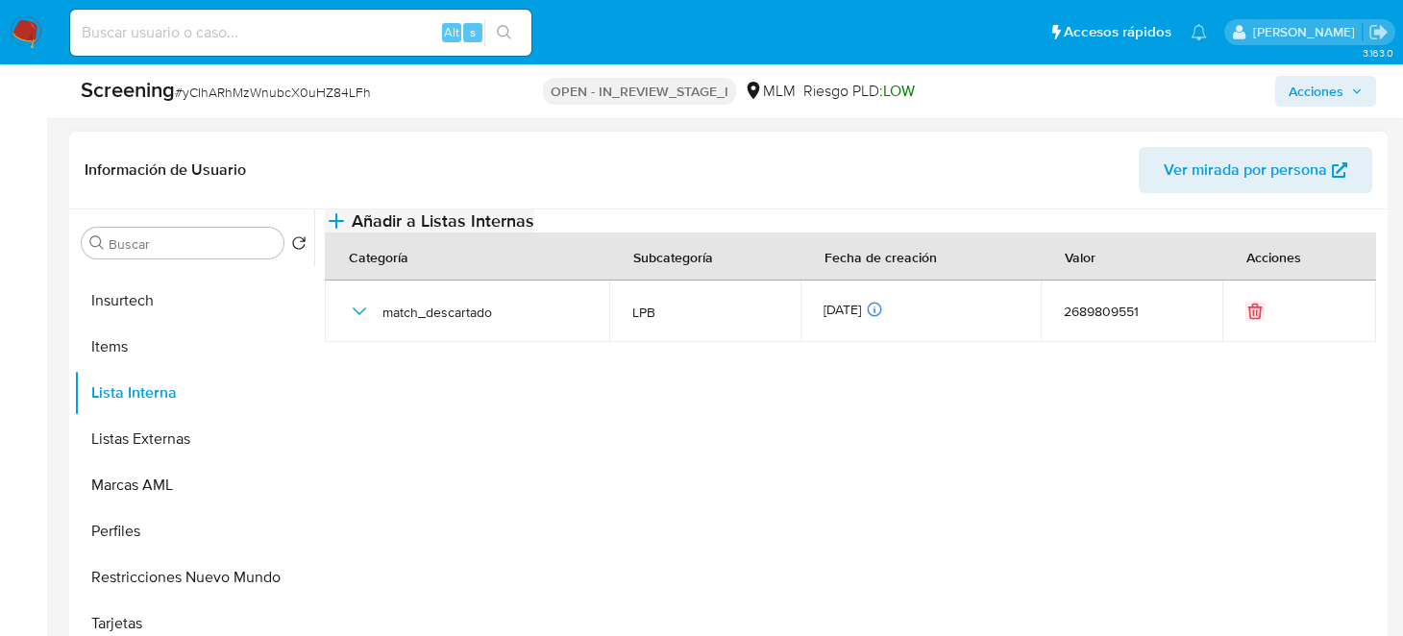
click at [348, 233] on icon "button" at bounding box center [336, 220] width 23 height 23
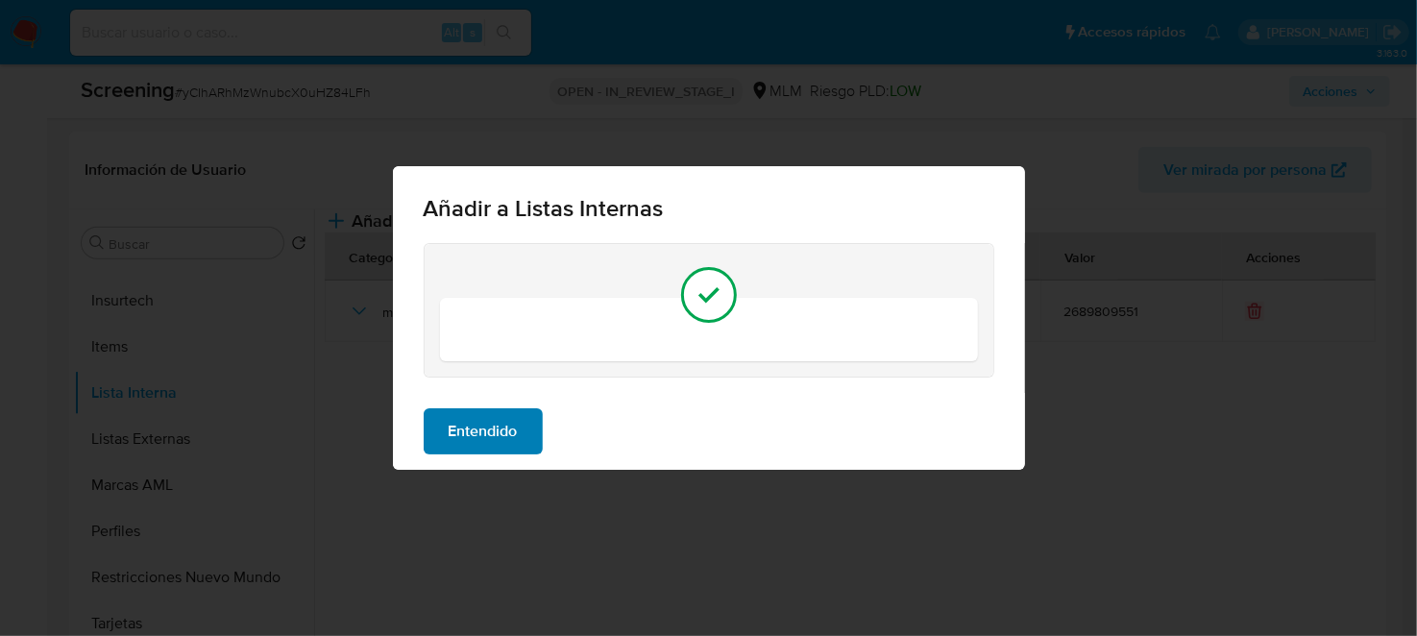
click at [511, 424] on span "Entendido" at bounding box center [483, 431] width 69 height 42
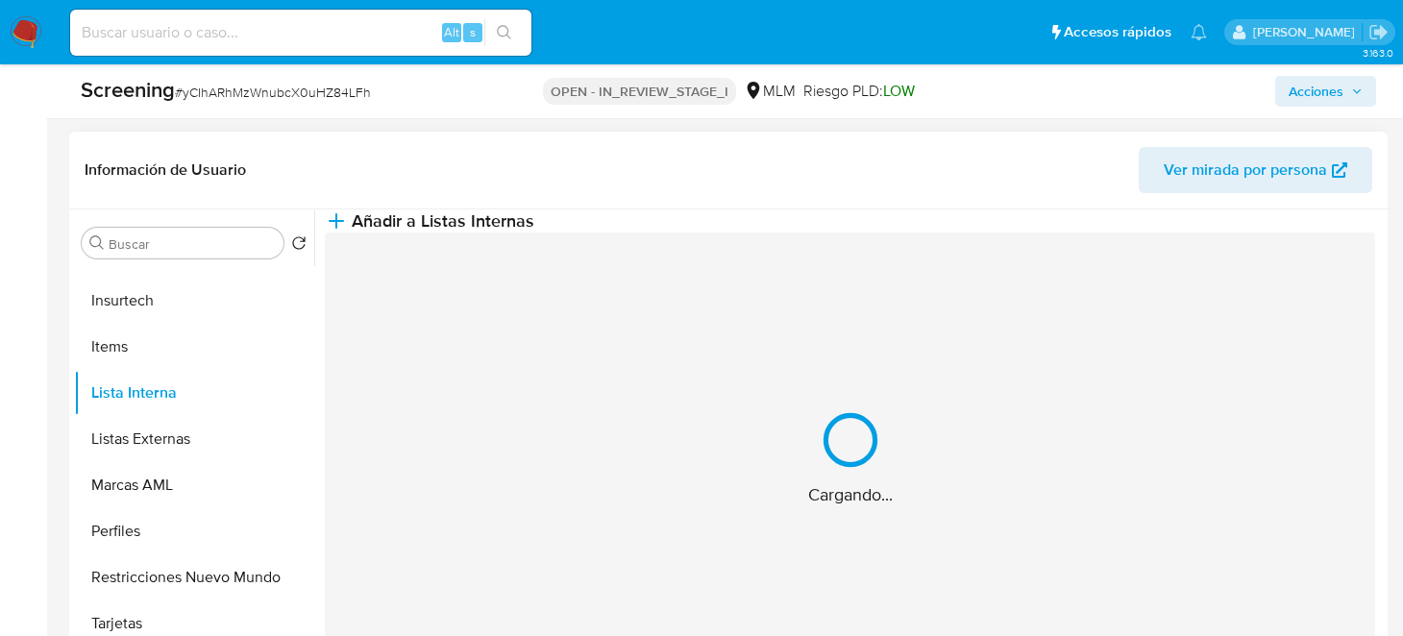
click at [588, 465] on div "Cargando..." at bounding box center [850, 459] width 1050 height 452
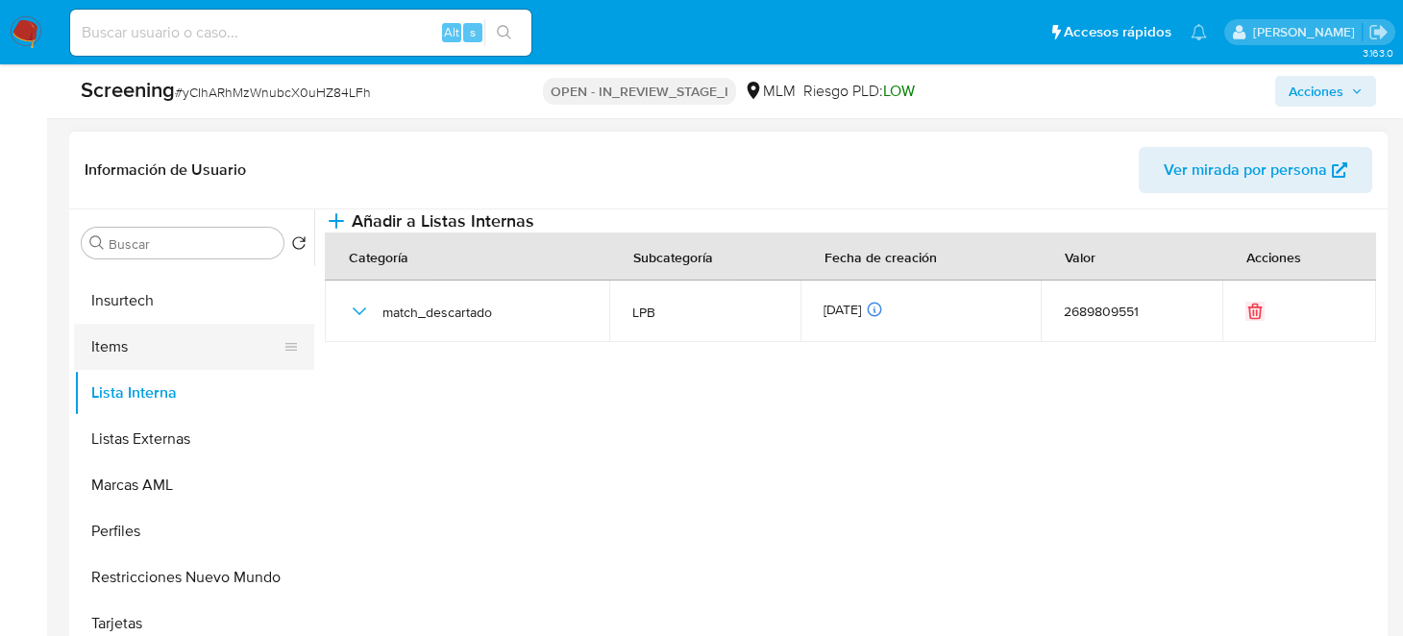
click at [161, 350] on button "Items" at bounding box center [186, 347] width 225 height 46
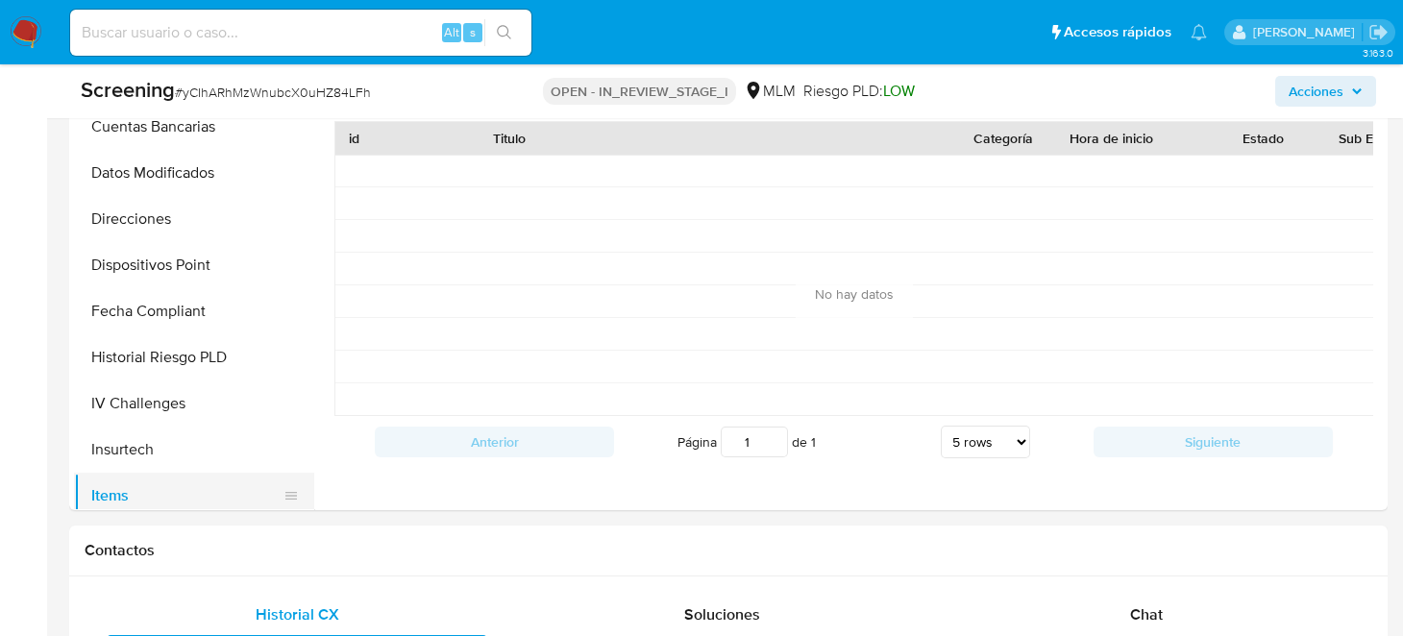
scroll to position [672, 0]
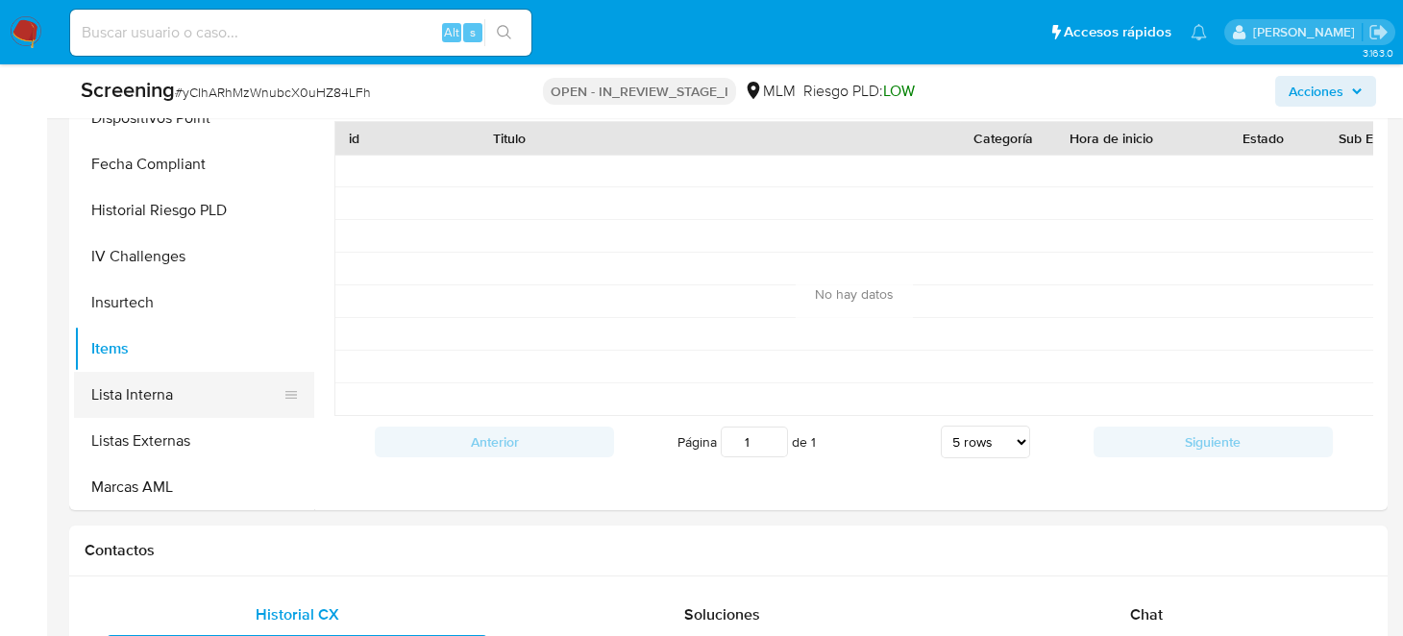
click at [160, 399] on button "Lista Interna" at bounding box center [186, 395] width 225 height 46
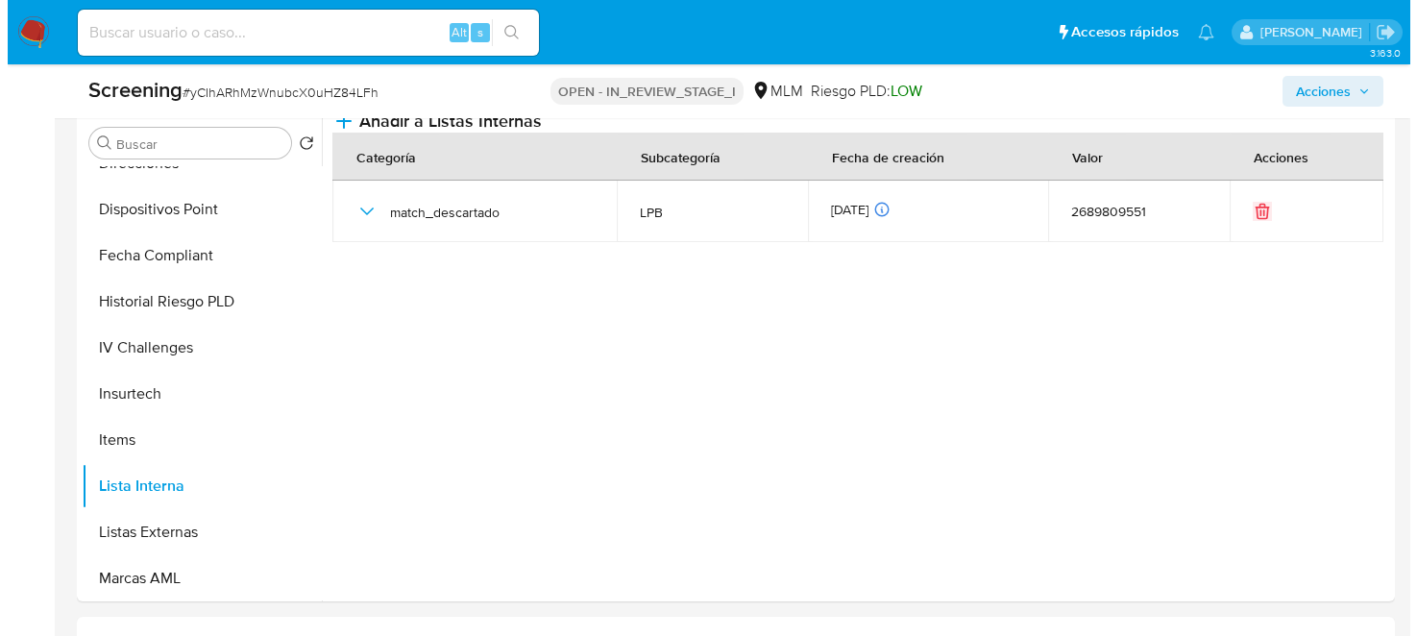
scroll to position [769, 0]
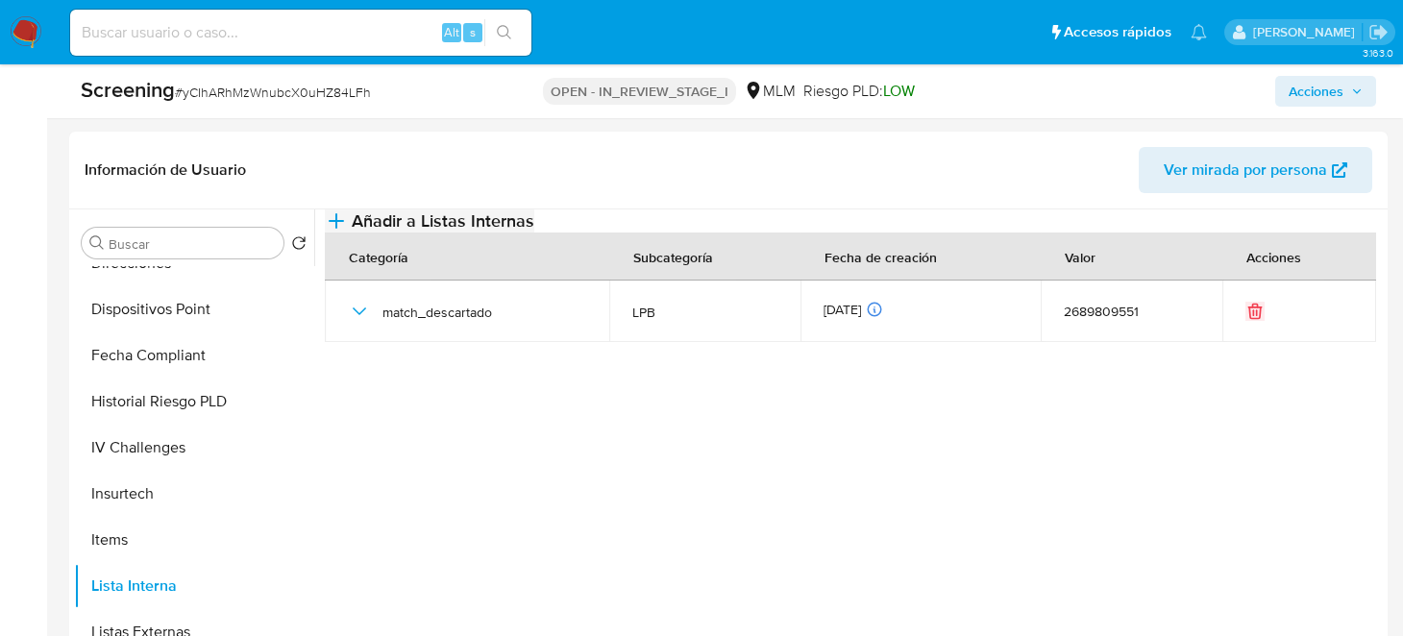
click at [348, 233] on icon "button" at bounding box center [336, 220] width 23 height 23
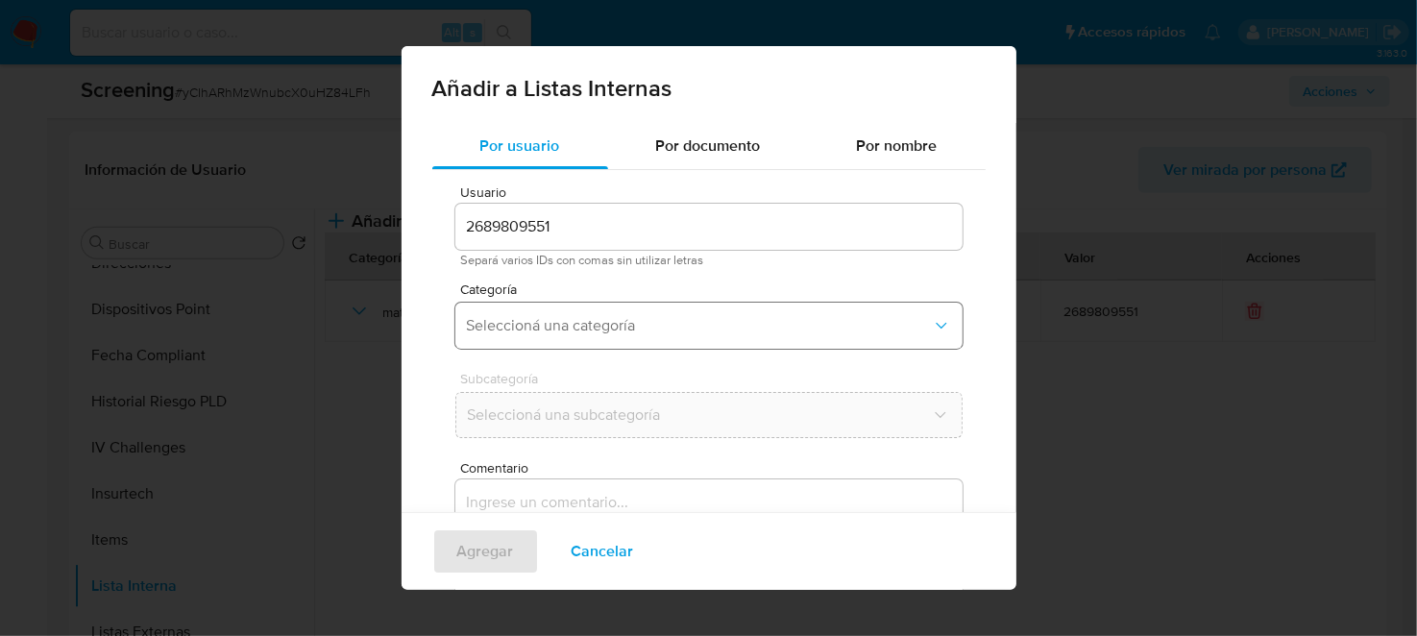
click at [595, 338] on button "Seleccioná una categoría" at bounding box center [708, 326] width 507 height 46
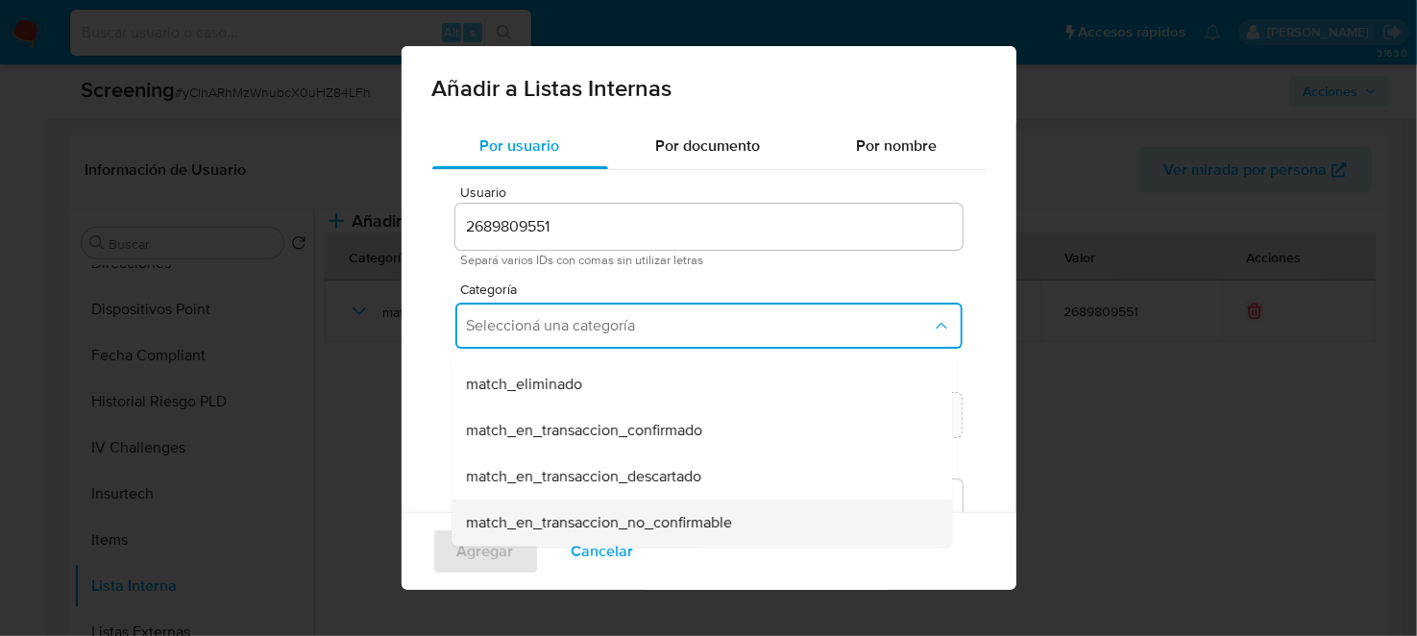
scroll to position [191, 0]
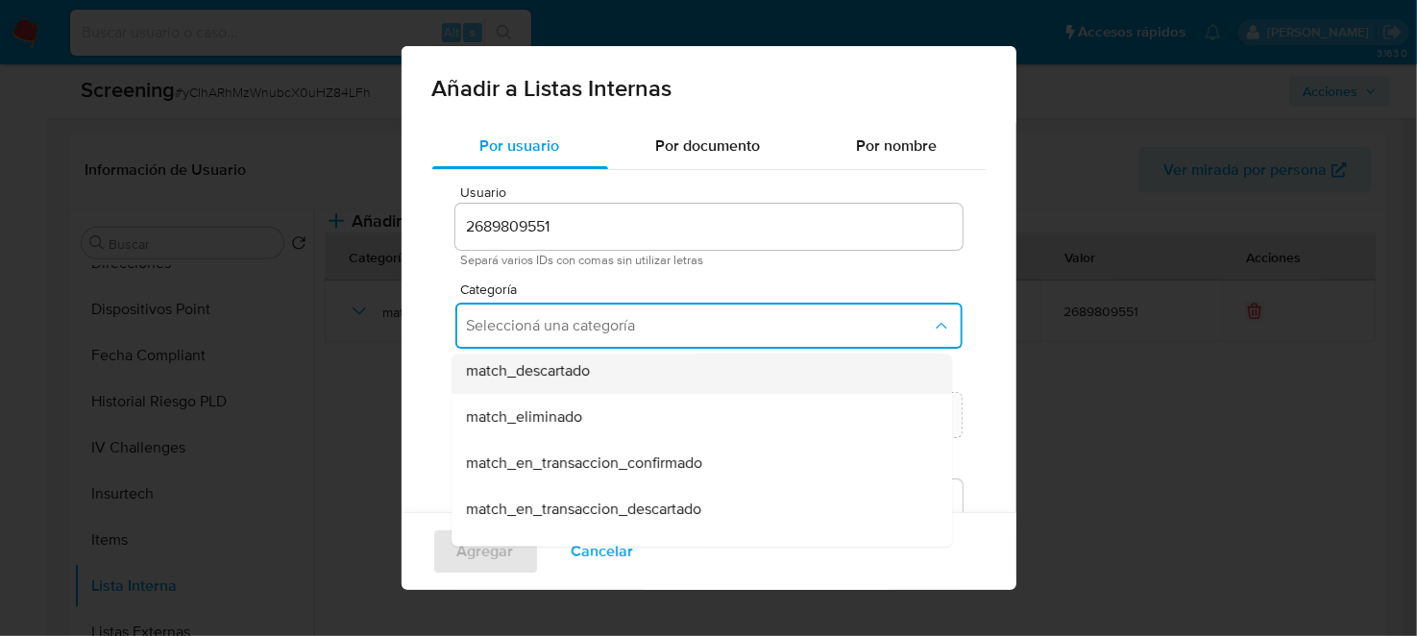
click at [592, 384] on div "match_descartado" at bounding box center [696, 371] width 458 height 46
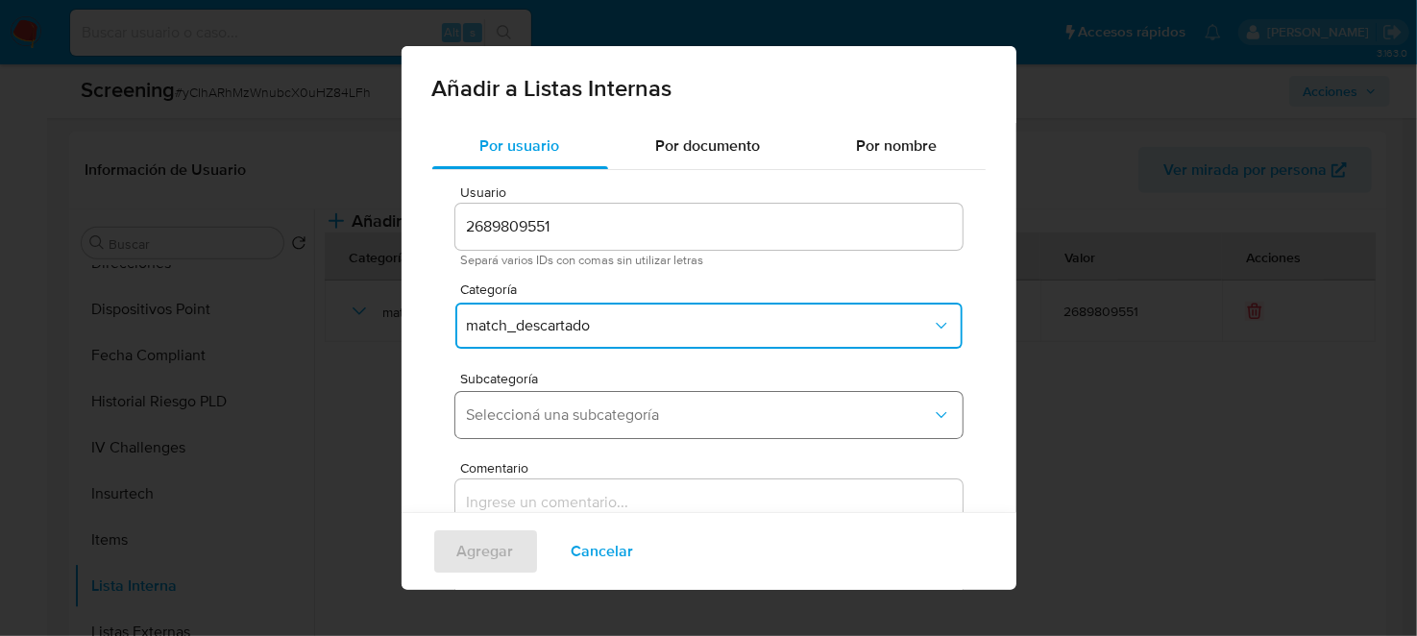
click at [636, 411] on span "Seleccioná una subcategoría" at bounding box center [699, 415] width 465 height 19
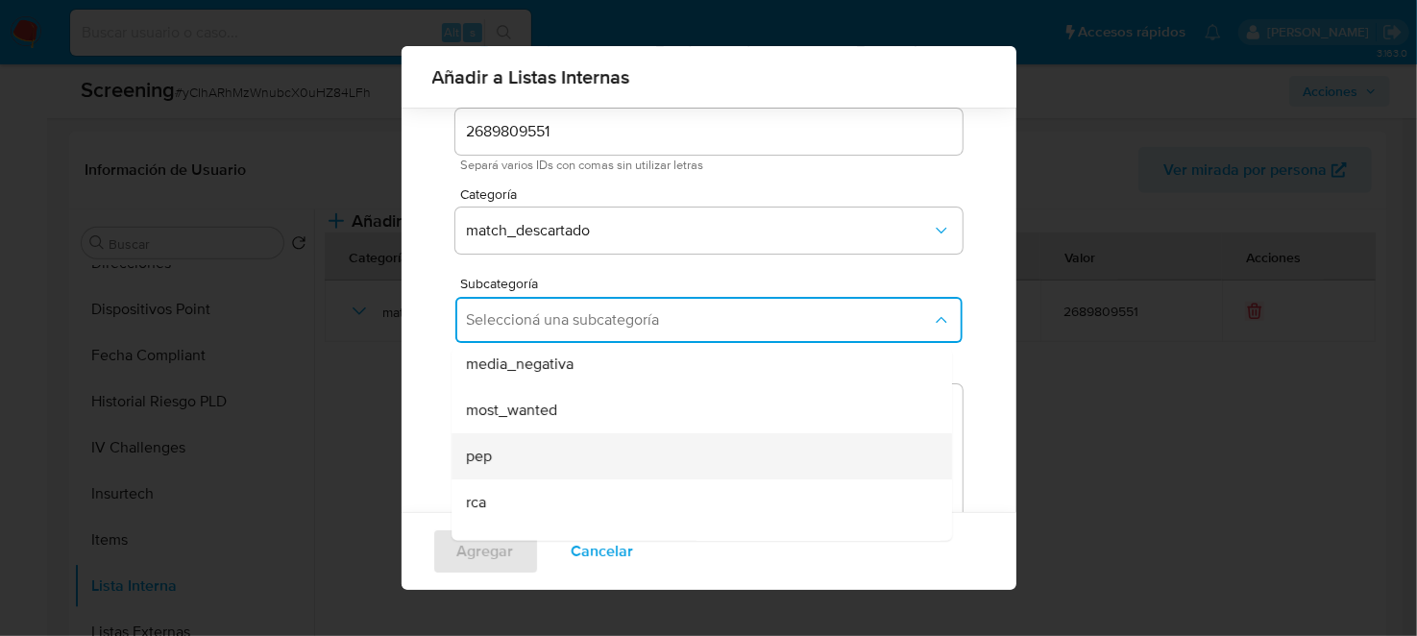
scroll to position [130, 0]
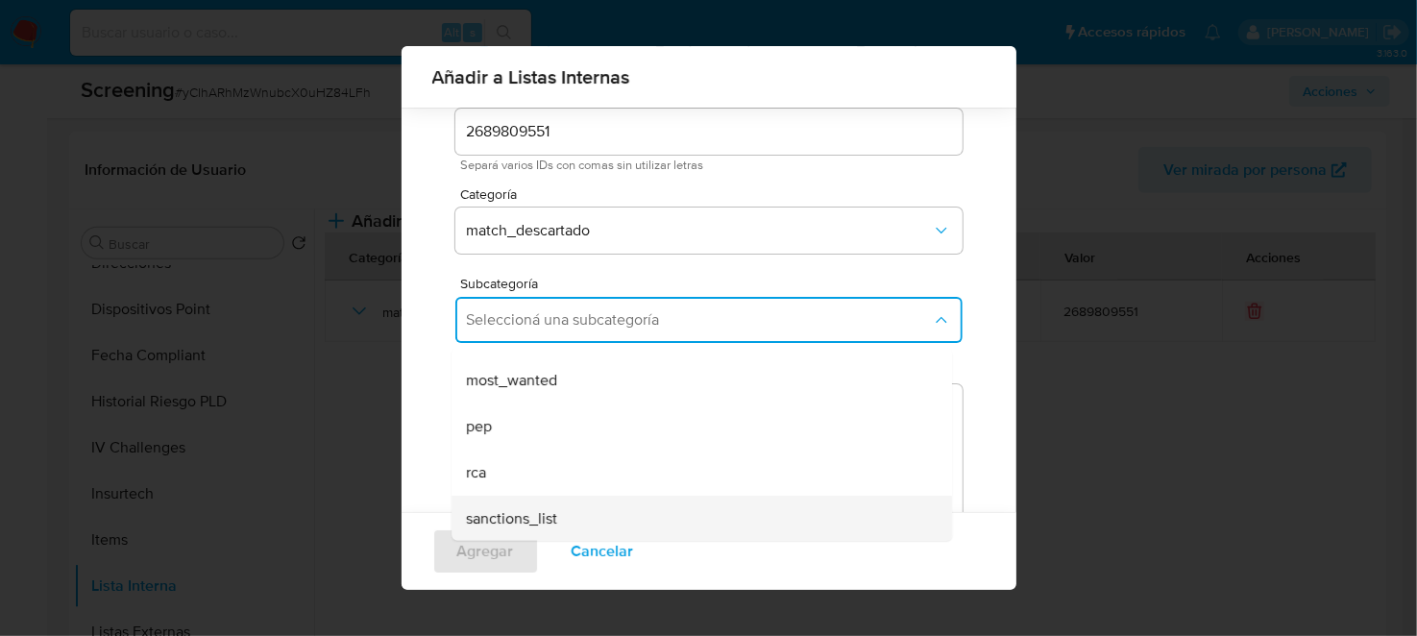
click at [535, 515] on span "sanctions_list" at bounding box center [512, 518] width 91 height 19
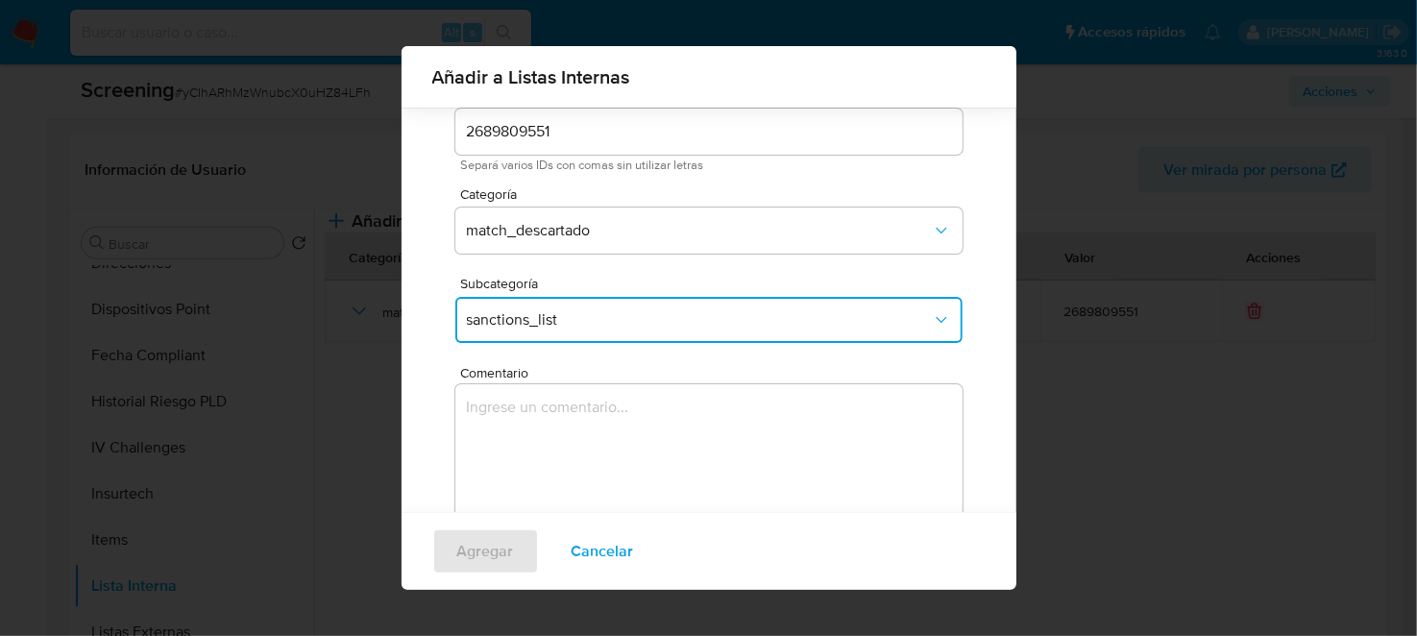
click at [659, 425] on textarea "Comentario" at bounding box center [708, 476] width 507 height 185
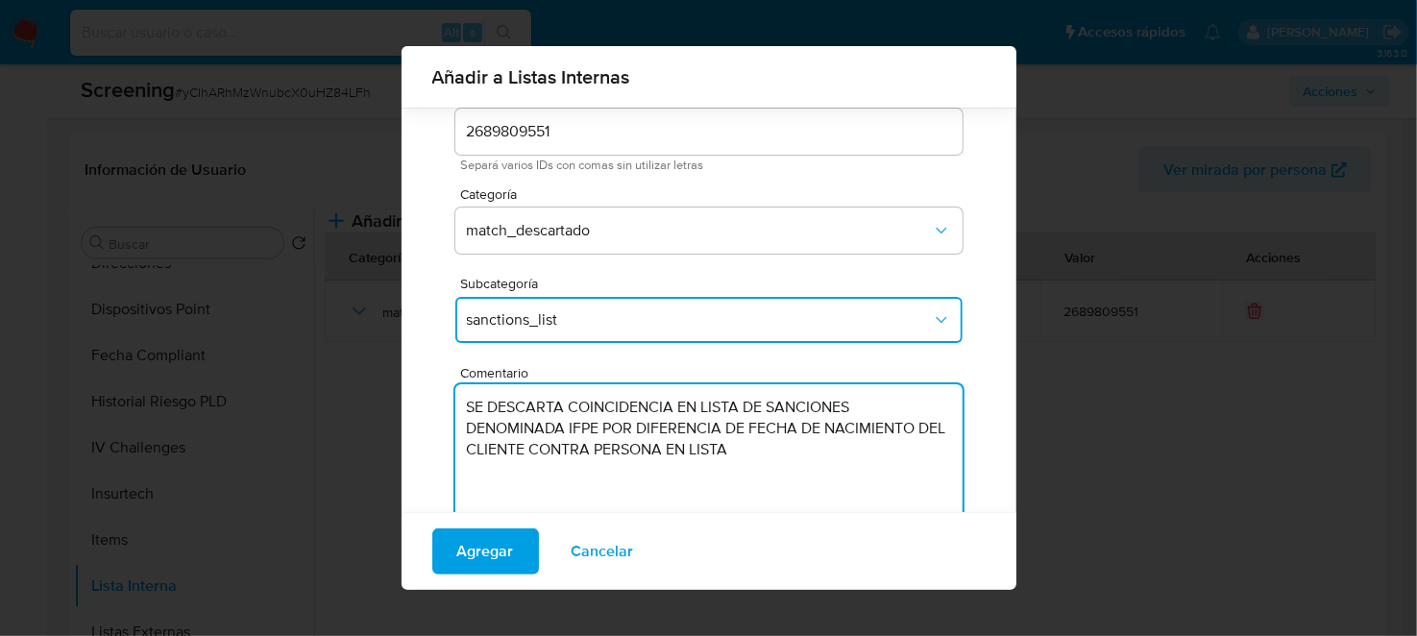
type textarea "SE DESCARTA COINCIDENCIA EN LISTA DE SANCIONES DENOMINADA IFPE POR DIFERENCIA D…"
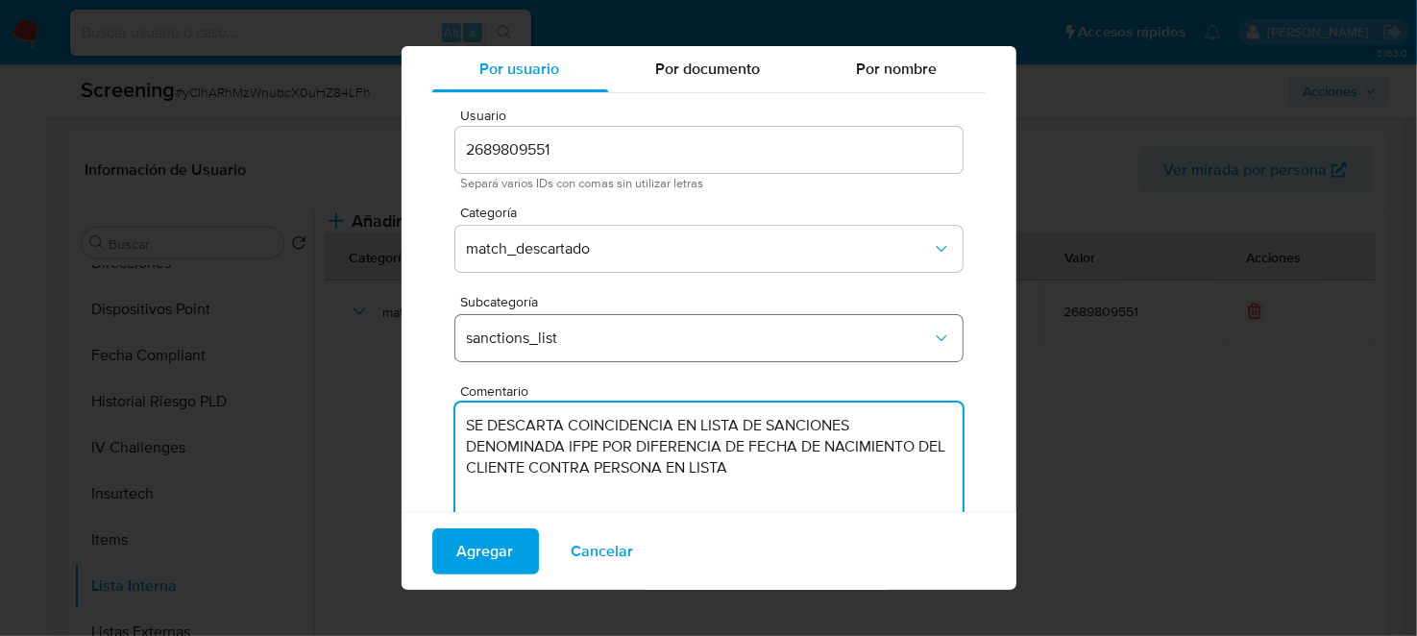
scroll to position [0, 0]
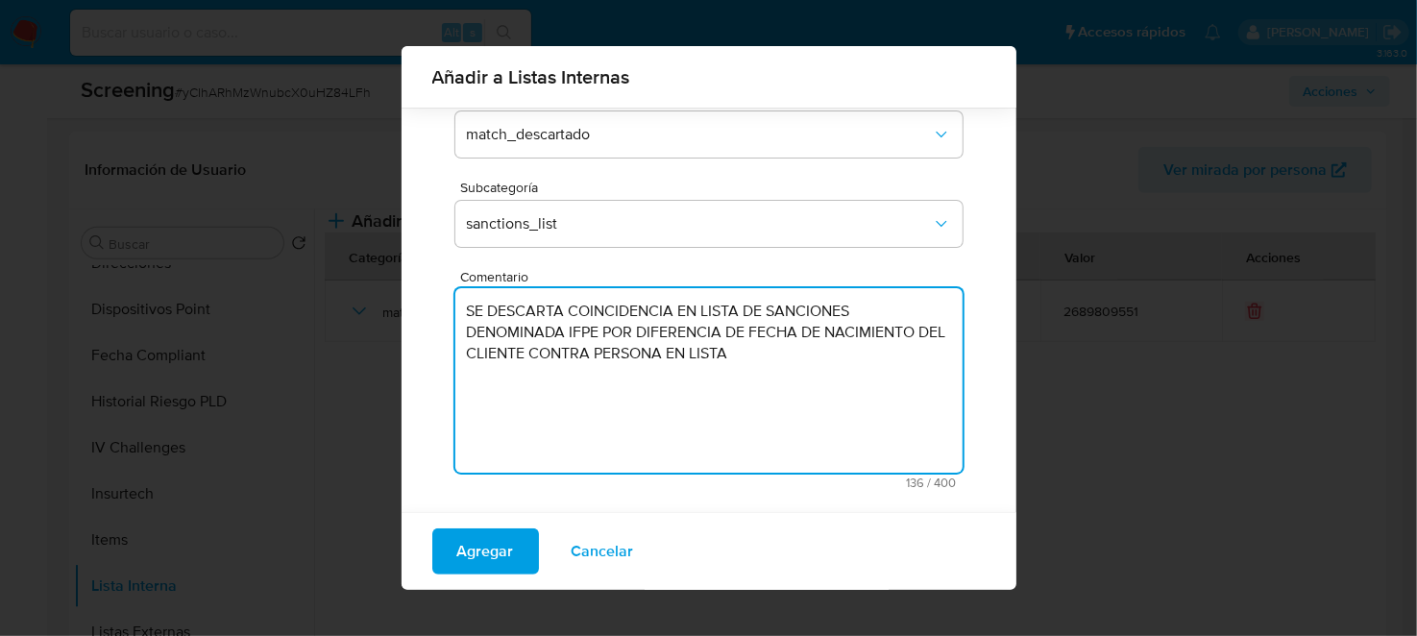
click at [470, 546] on span "Agregar" at bounding box center [485, 551] width 57 height 42
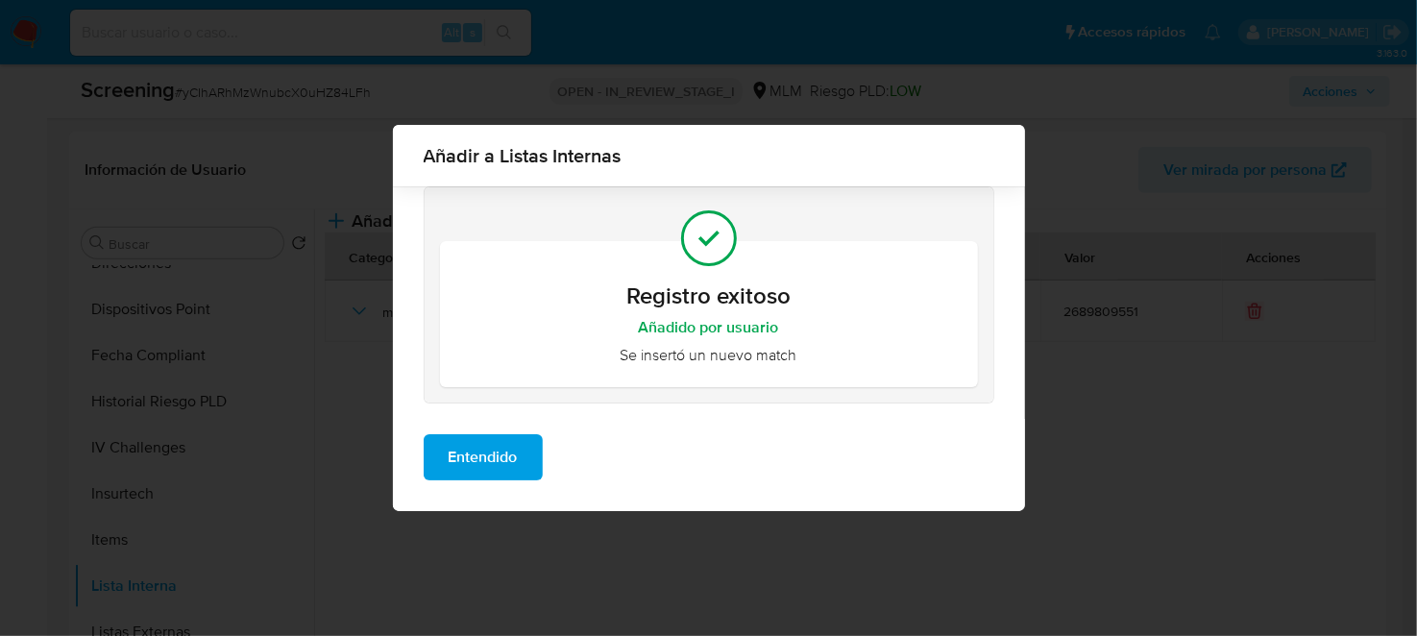
click at [489, 481] on div "Entendido" at bounding box center [709, 465] width 632 height 92
click at [490, 440] on span "Entendido" at bounding box center [483, 457] width 69 height 42
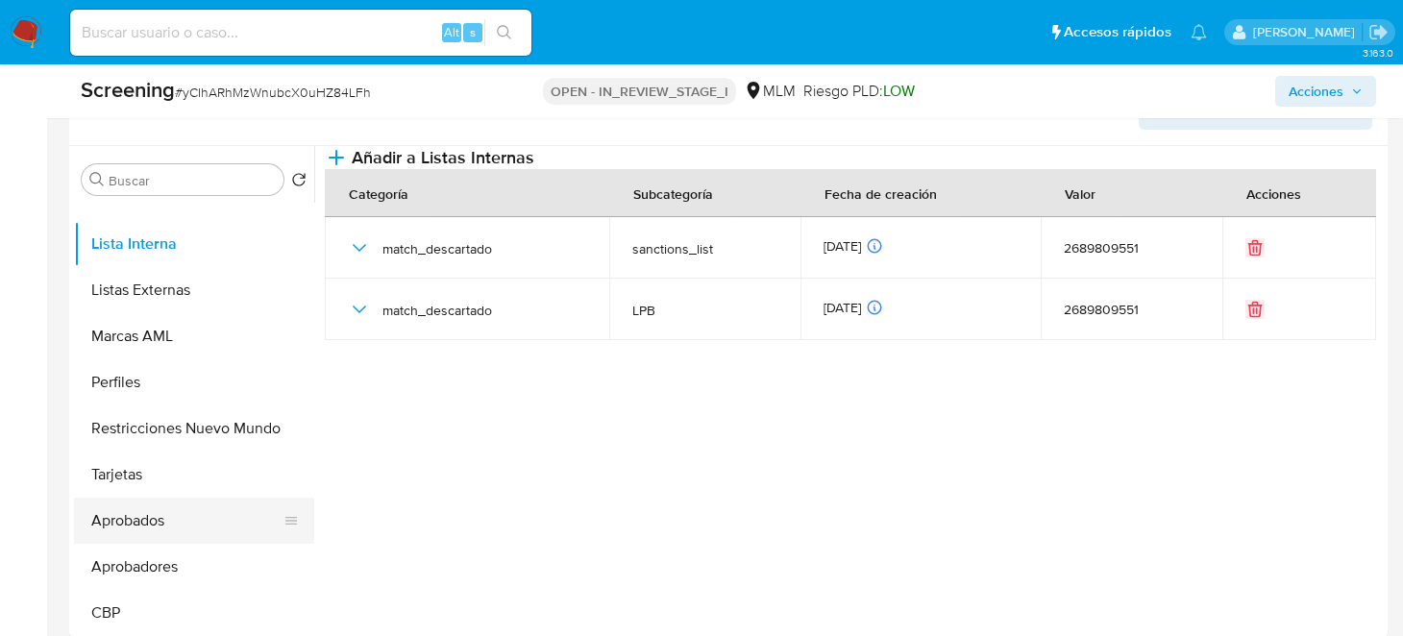
scroll to position [865, 0]
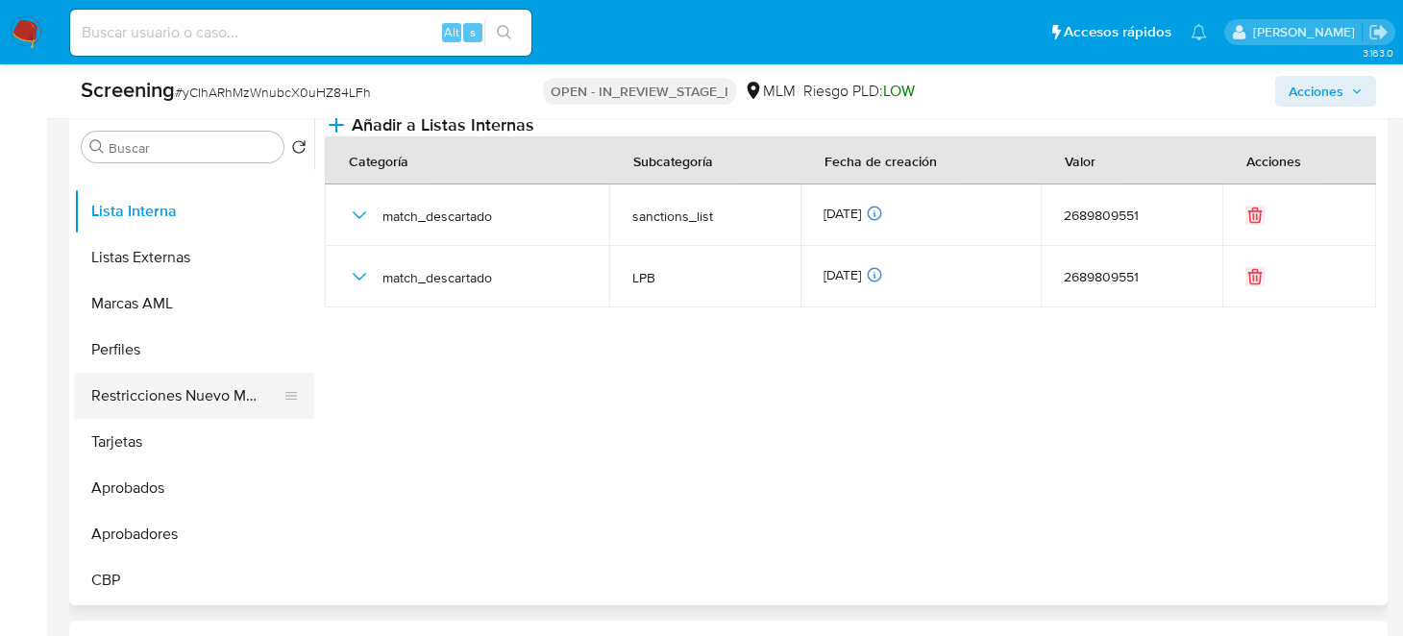
click at [196, 395] on button "Restricciones Nuevo Mundo" at bounding box center [186, 396] width 225 height 46
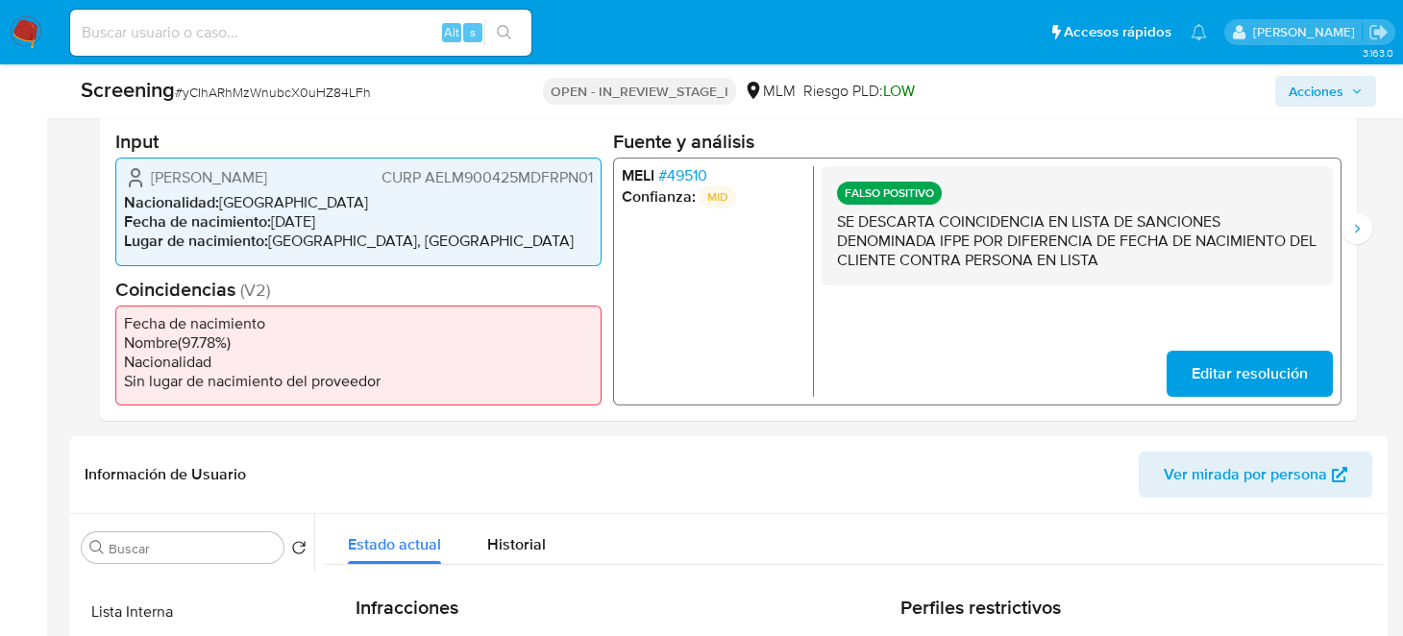
scroll to position [384, 0]
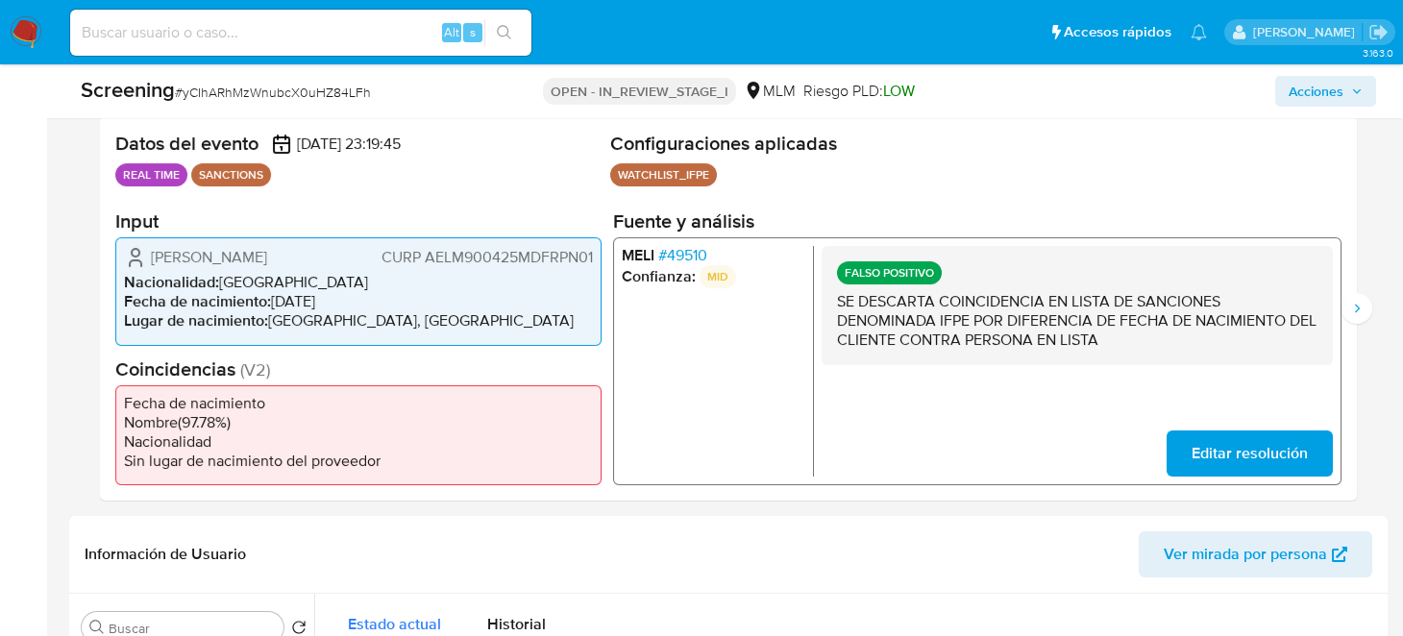
click at [685, 249] on span "# 49510" at bounding box center [682, 255] width 49 height 19
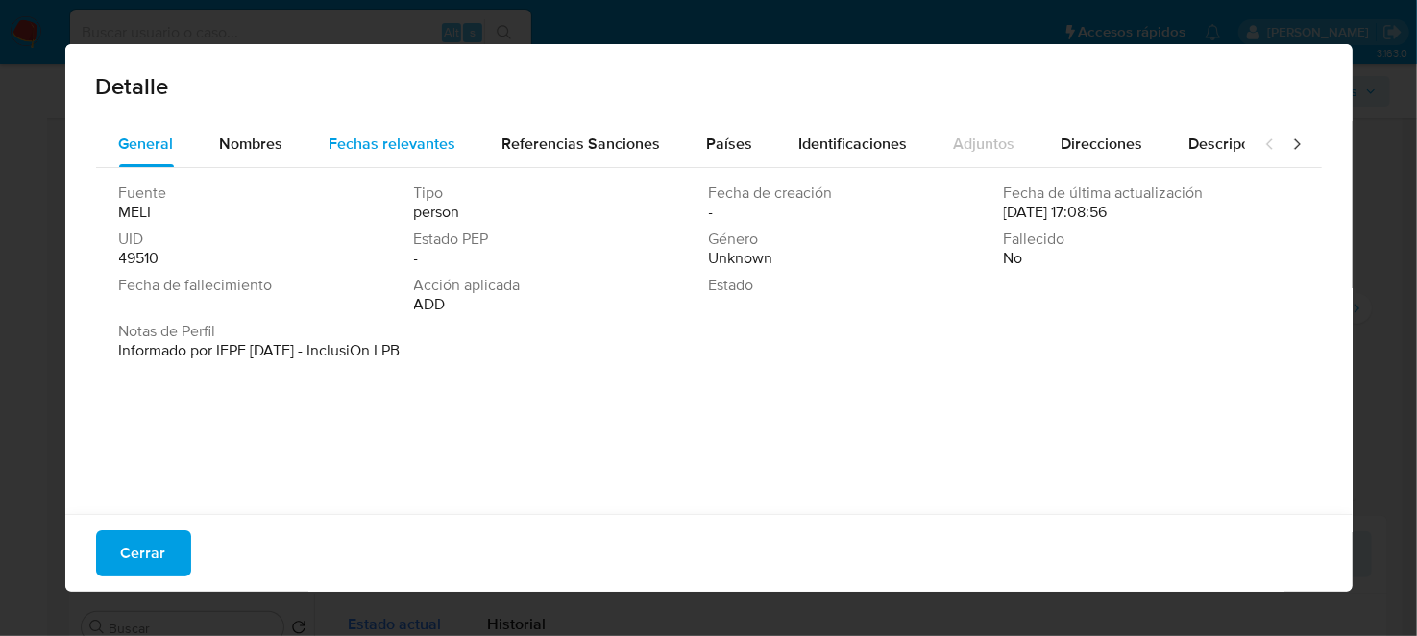
click at [362, 144] on span "Fechas relevantes" at bounding box center [393, 144] width 127 height 22
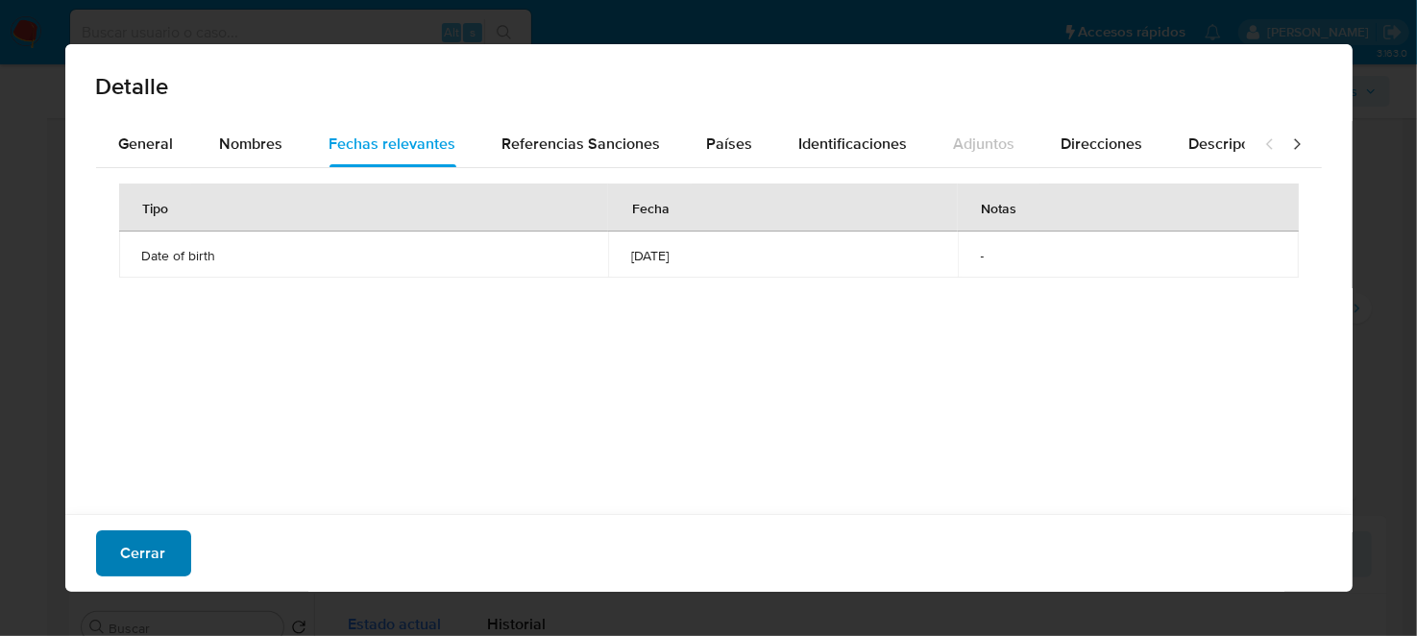
click at [157, 567] on span "Cerrar" at bounding box center [143, 553] width 45 height 42
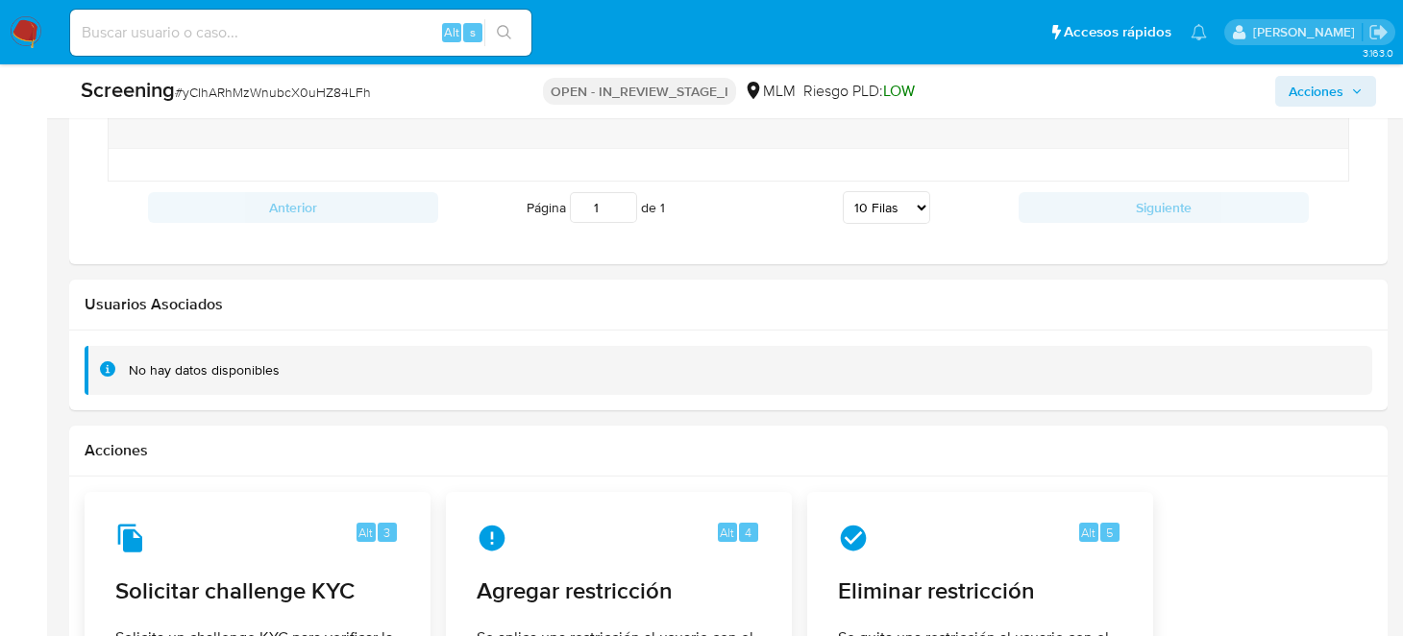
scroll to position [2677, 0]
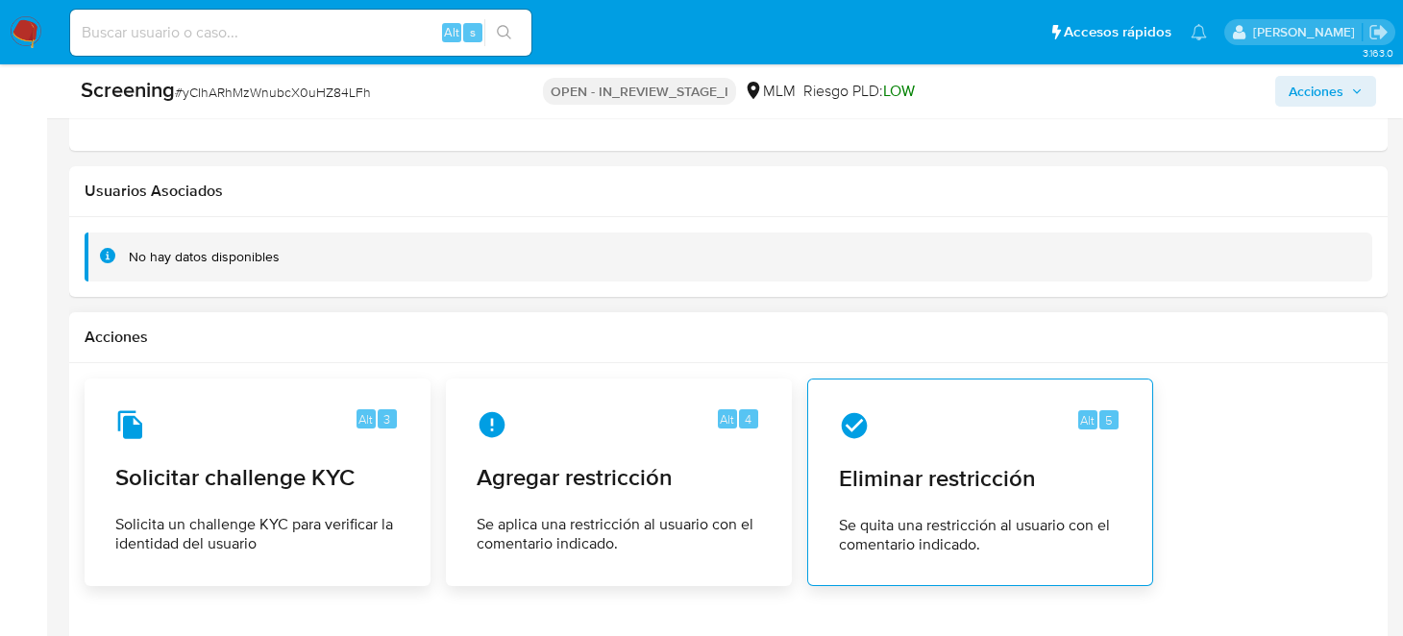
click at [931, 464] on span "Eliminar restricción" at bounding box center [980, 478] width 283 height 29
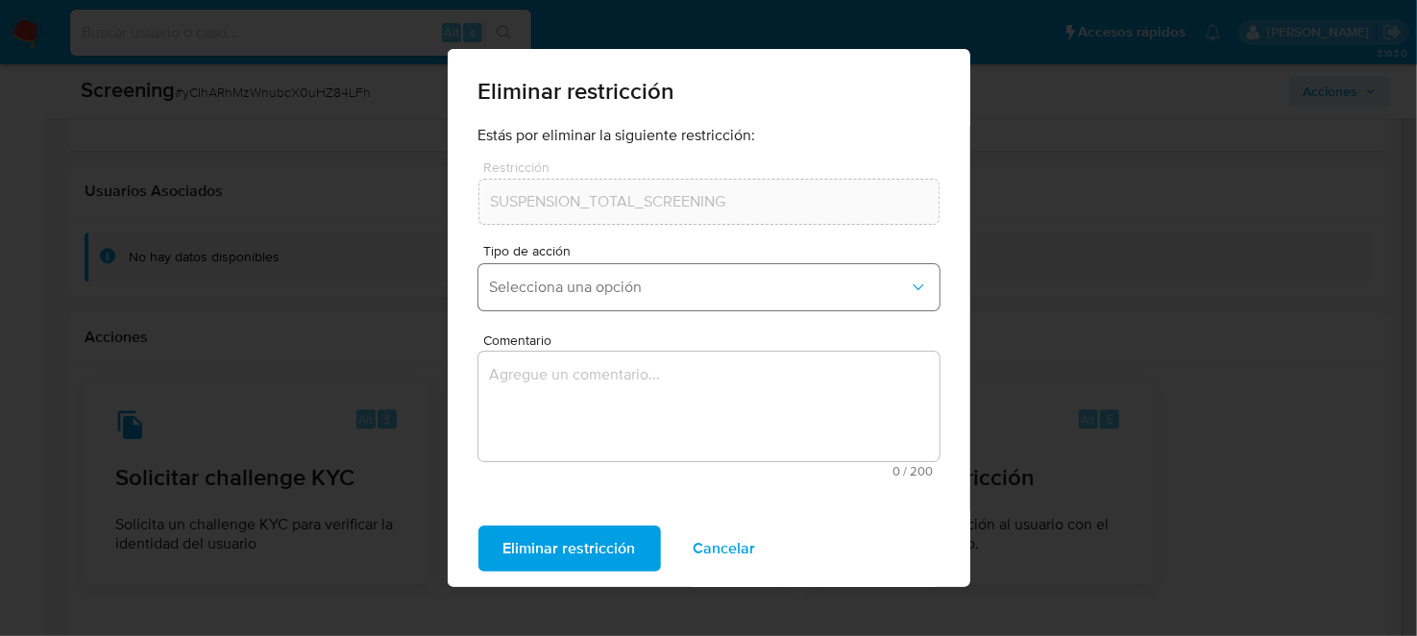
click at [632, 288] on span "Selecciona una opción" at bounding box center [699, 287] width 419 height 19
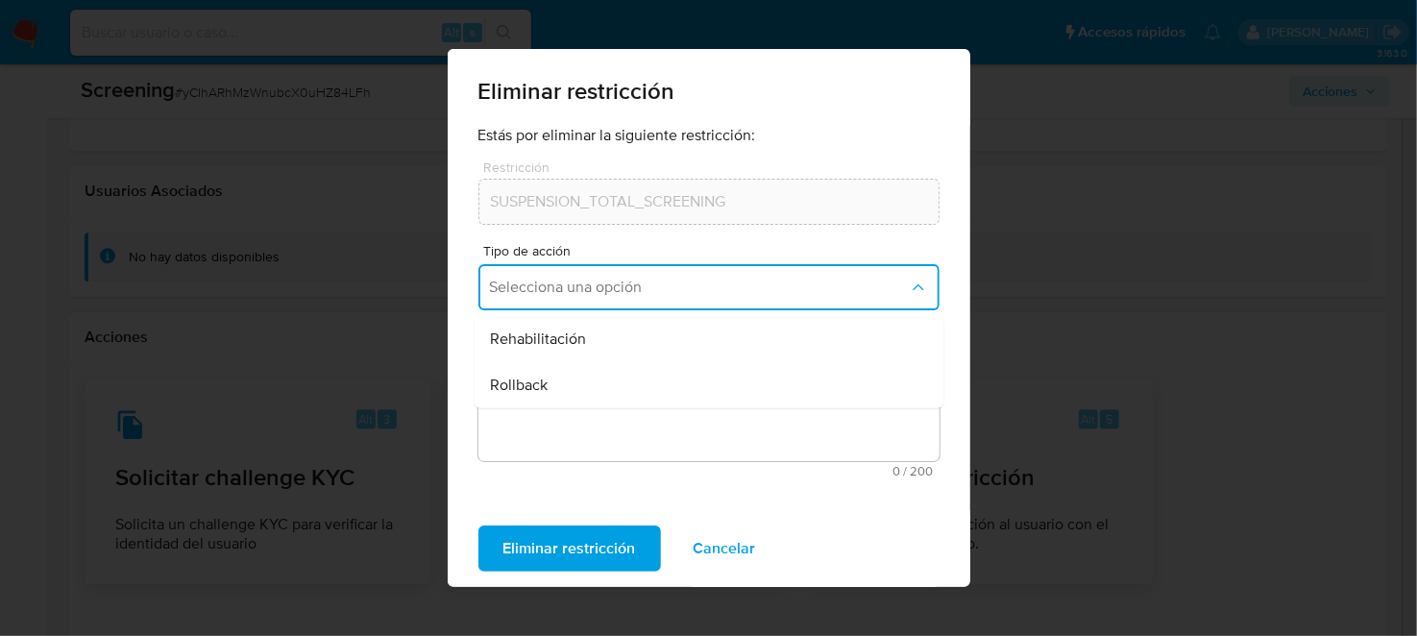
drag, startPoint x: 553, startPoint y: 392, endPoint x: 583, endPoint y: 447, distance: 62.8
click at [552, 392] on div "Rollback" at bounding box center [703, 385] width 427 height 46
click at [584, 440] on textarea "Comentario" at bounding box center [709, 407] width 461 height 110
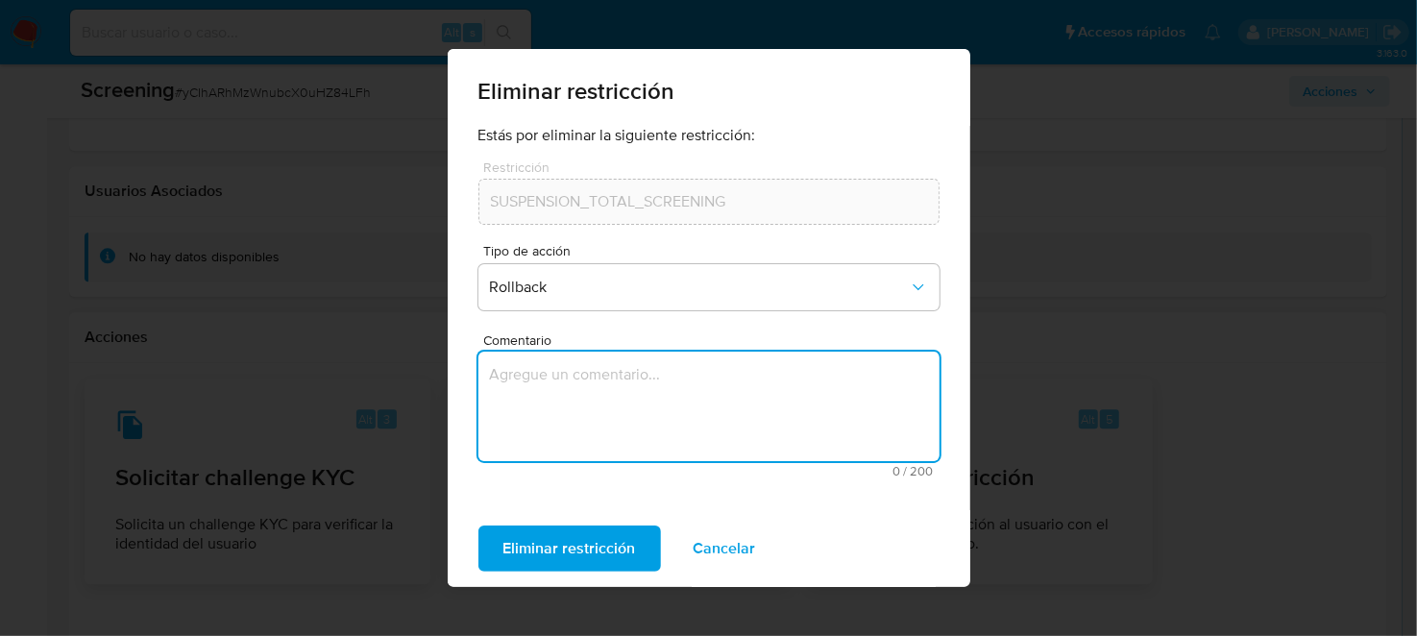
paste textarea "SE DESCARTA COINCIDENCIA EN LISTA DE SANCIONES DENOMINADA IFPE POR DIFERENCIA D…"
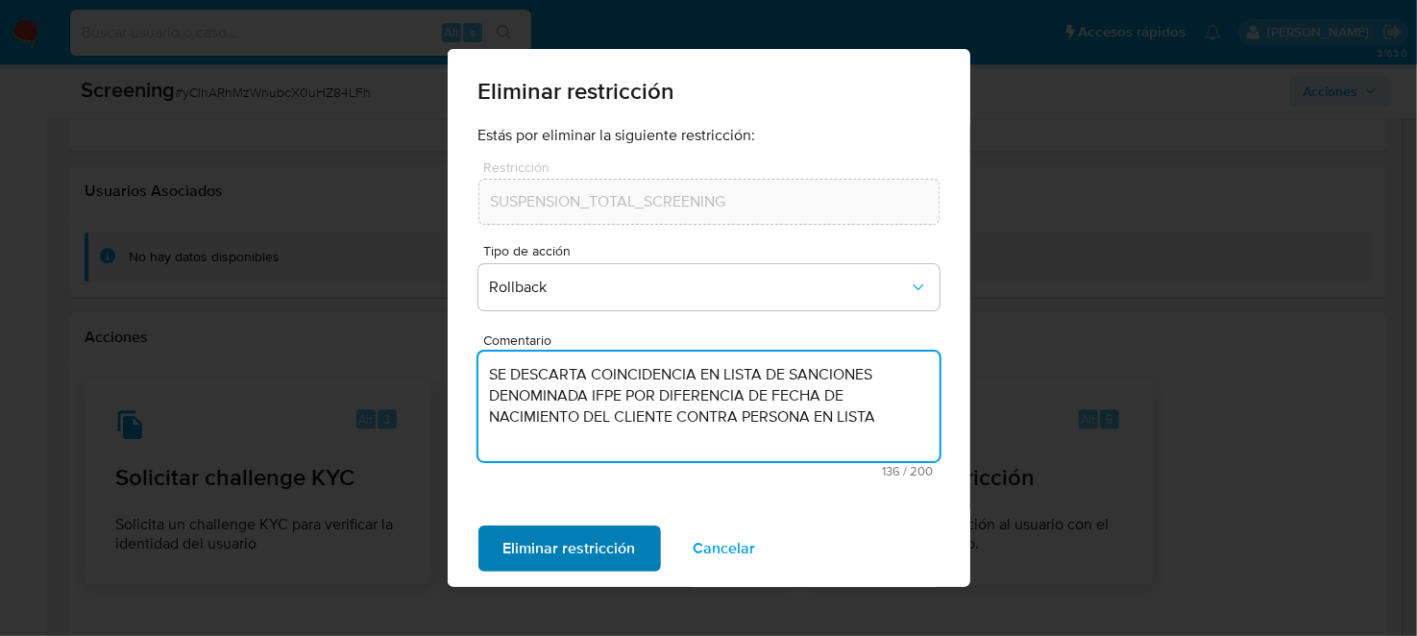
type textarea "SE DESCARTA COINCIDENCIA EN LISTA DE SANCIONES DENOMINADA IFPE POR DIFERENCIA D…"
click at [601, 543] on span "Eliminar restricción" at bounding box center [570, 549] width 133 height 42
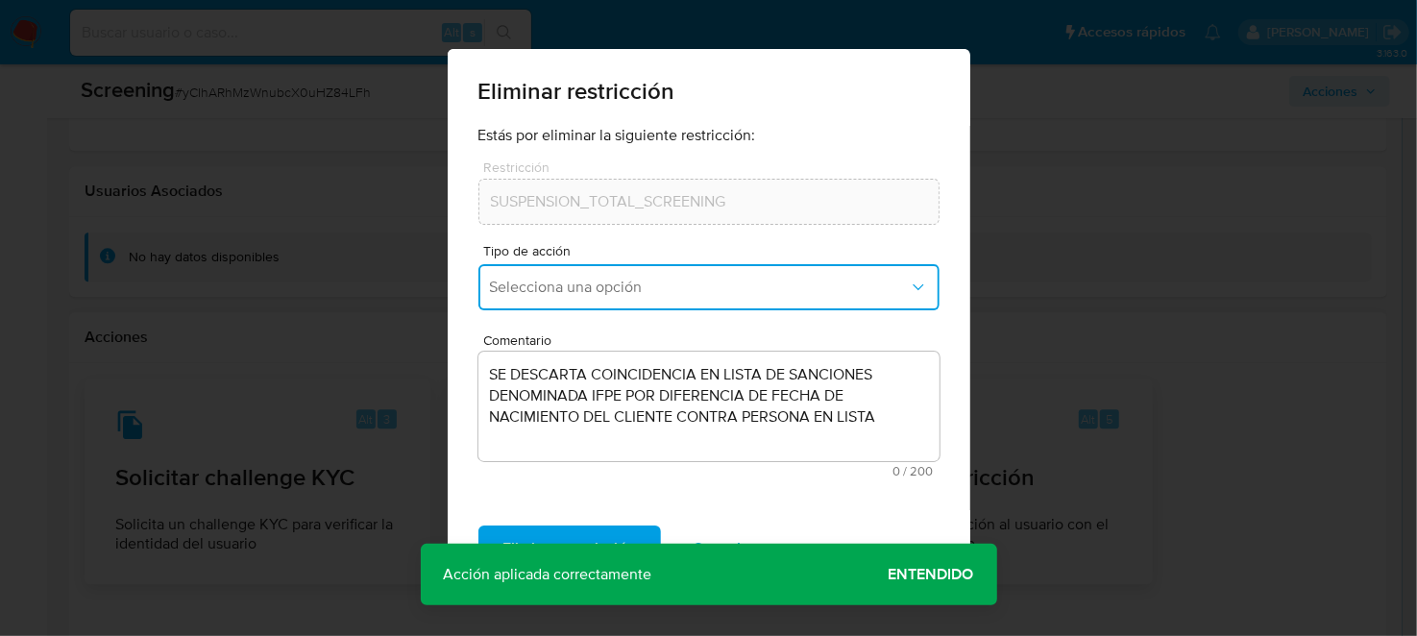
click at [903, 283] on span "Selecciona una opción" at bounding box center [699, 287] width 419 height 19
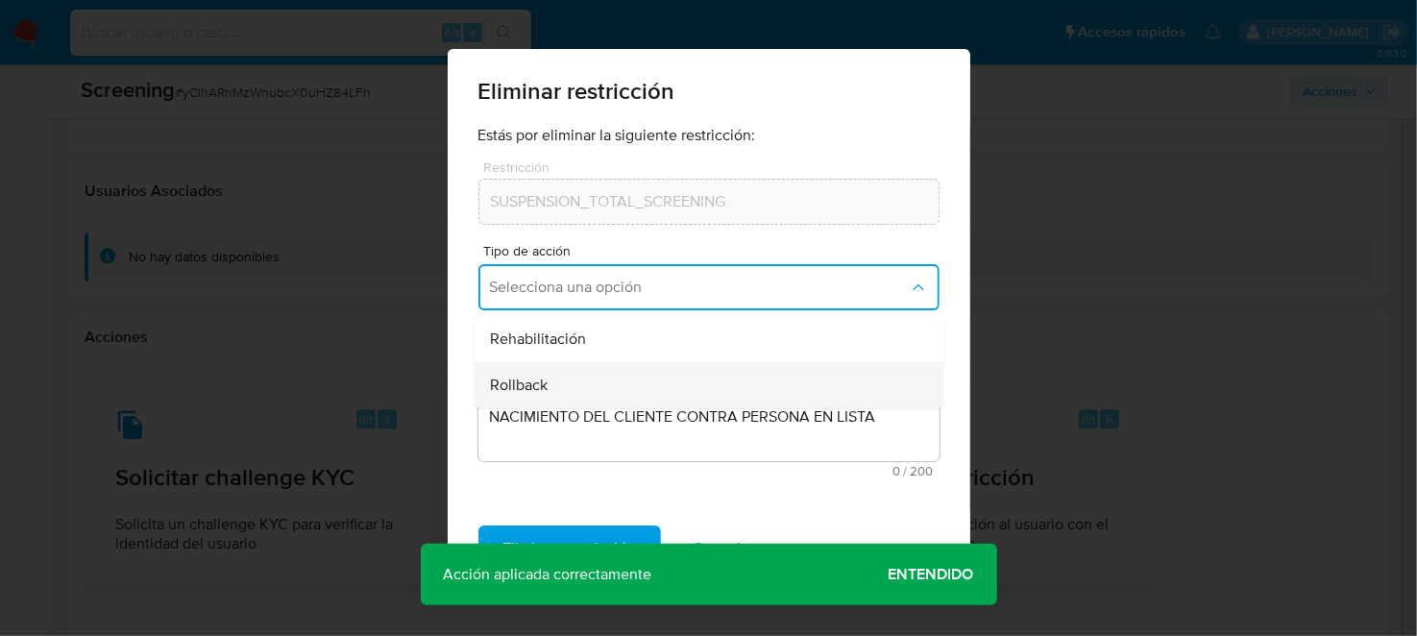
click at [540, 381] on span "Rollback" at bounding box center [519, 385] width 58 height 19
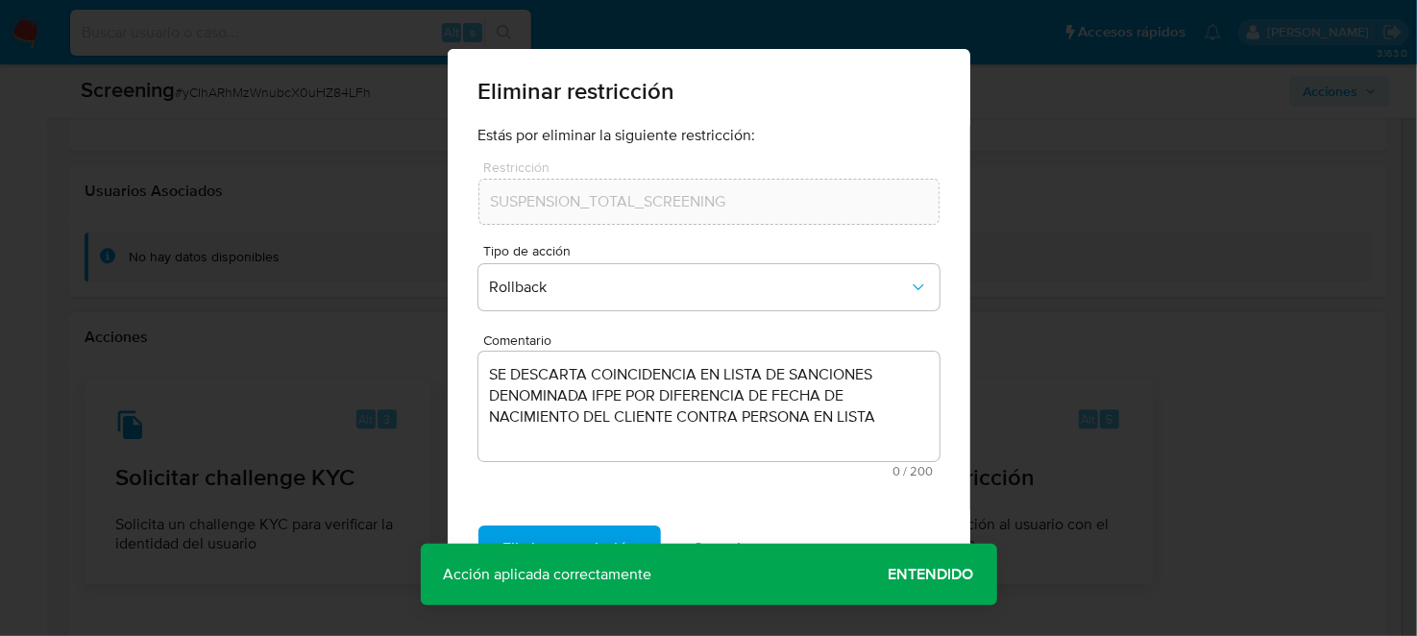
click at [1246, 316] on div "Eliminar restricción Estás por eliminar la siguiente restricción: Restricción S…" at bounding box center [708, 318] width 1417 height 636
click at [1183, 505] on div "Eliminar restricción Estás por eliminar la siguiente restricción: Restricción S…" at bounding box center [708, 318] width 1417 height 636
click at [948, 575] on span "Entendido" at bounding box center [932, 575] width 86 height 0
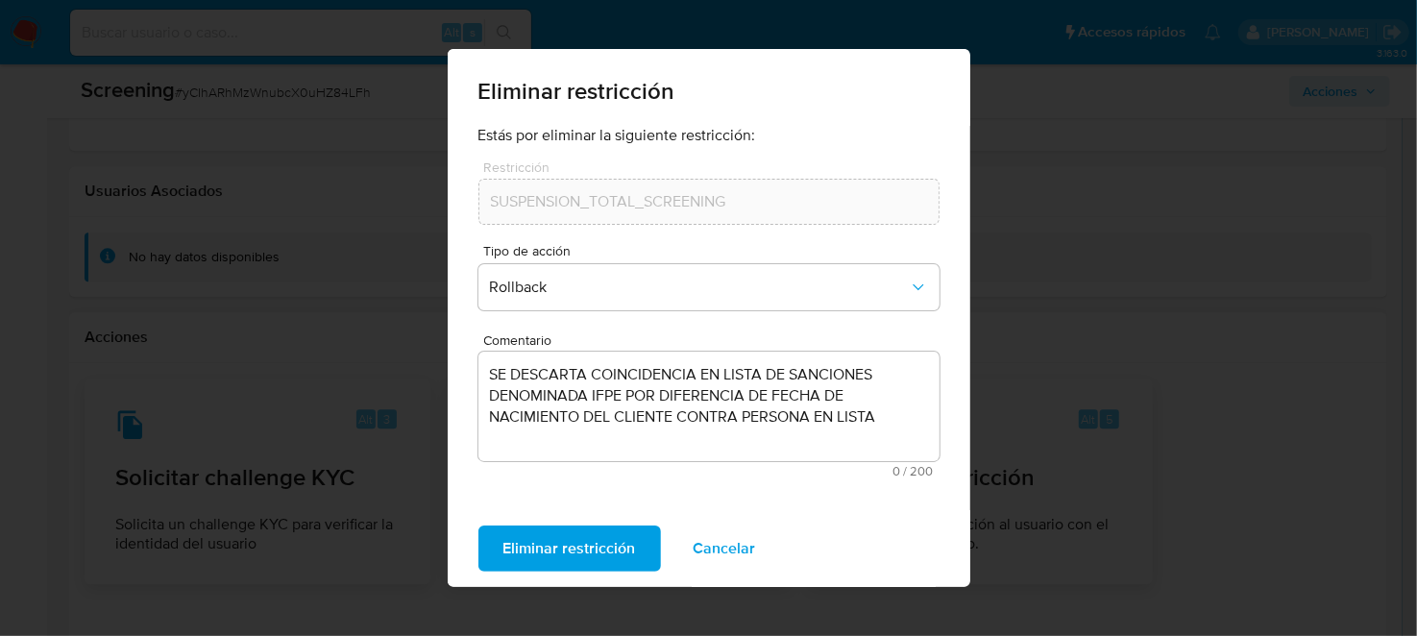
click at [711, 555] on span "Cancelar" at bounding box center [725, 549] width 62 height 42
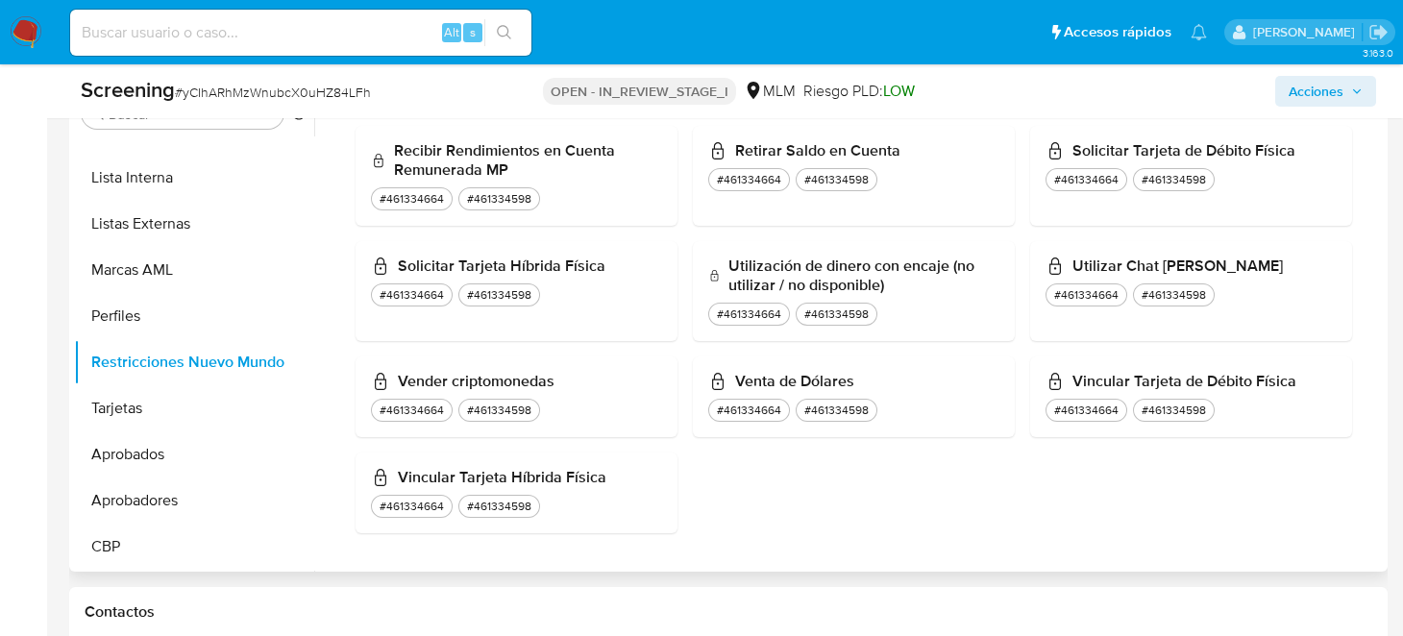
scroll to position [851, 0]
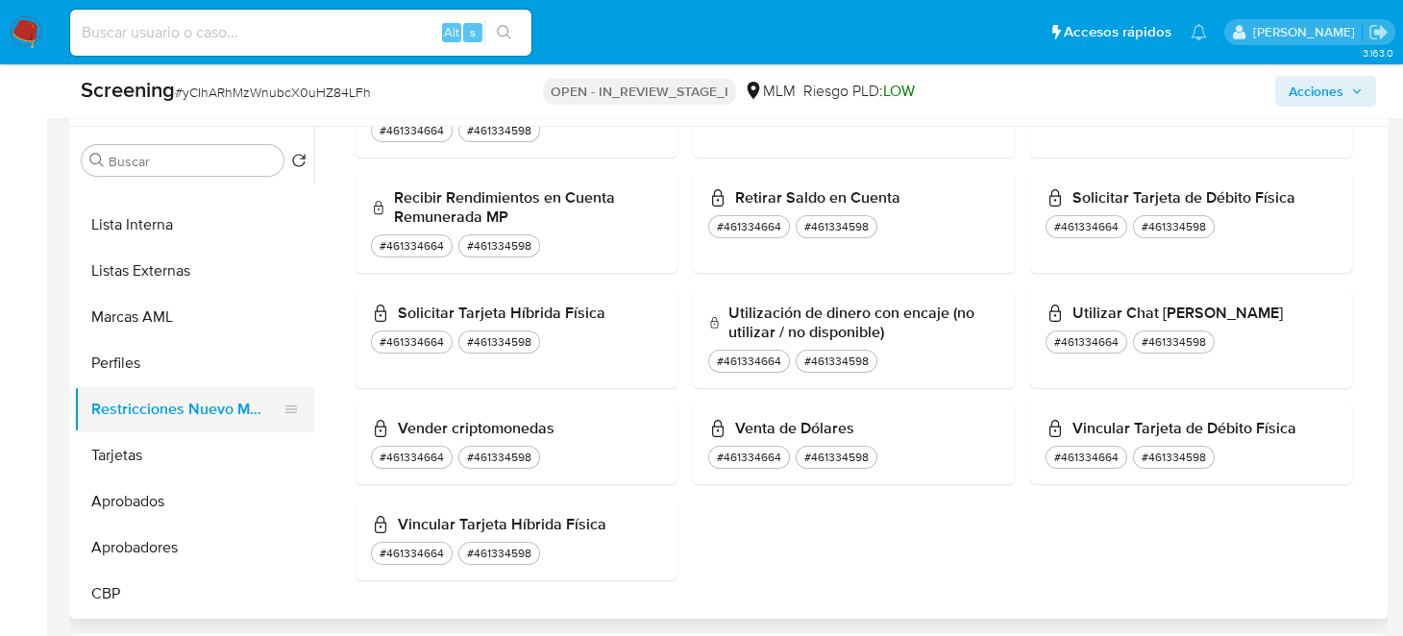
click at [216, 406] on button "Restricciones Nuevo Mundo" at bounding box center [186, 409] width 225 height 46
click at [205, 411] on button "Restricciones Nuevo Mundo" at bounding box center [186, 409] width 225 height 46
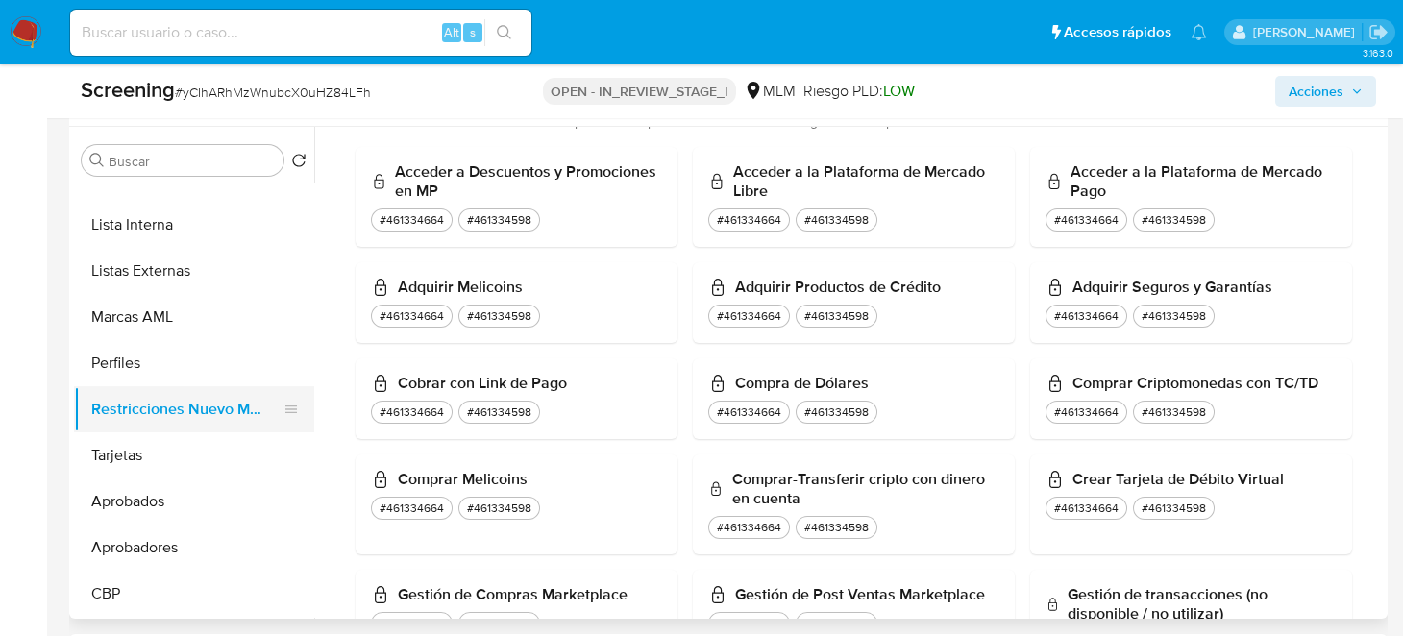
scroll to position [865, 0]
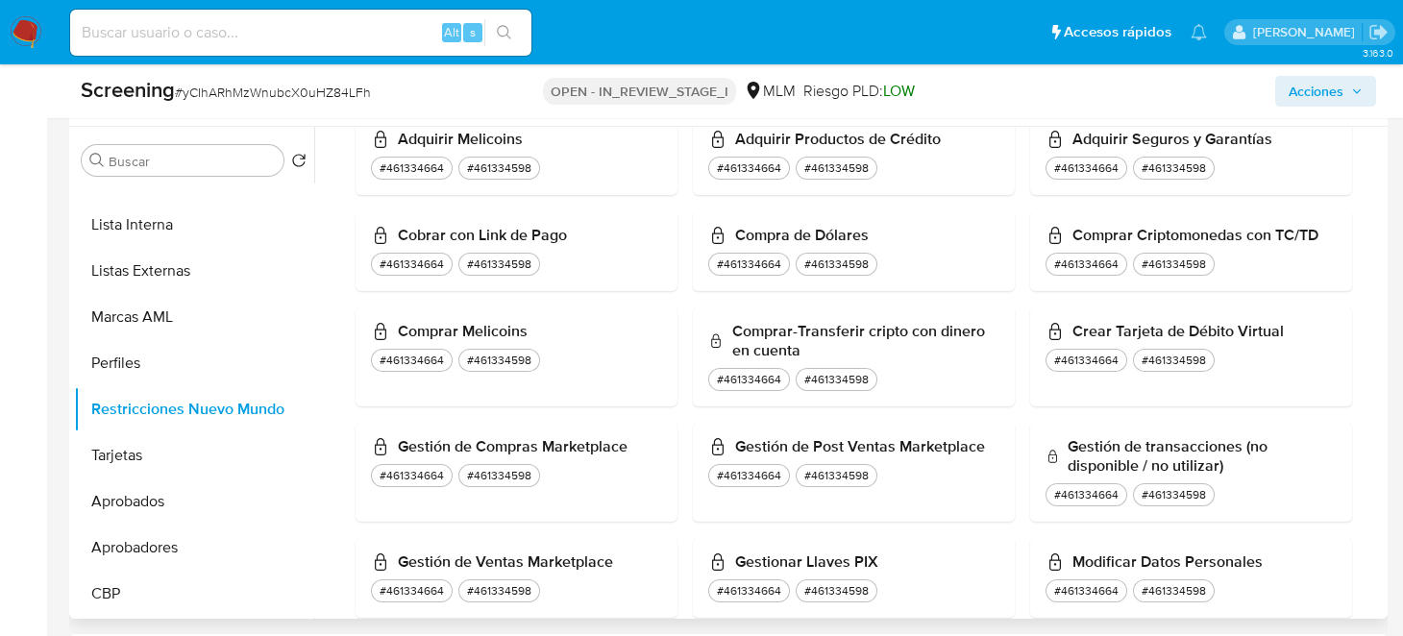
drag, startPoint x: 222, startPoint y: 406, endPoint x: 378, endPoint y: 370, distance: 159.9
click at [223, 406] on button "Restricciones Nuevo Mundo" at bounding box center [194, 409] width 240 height 46
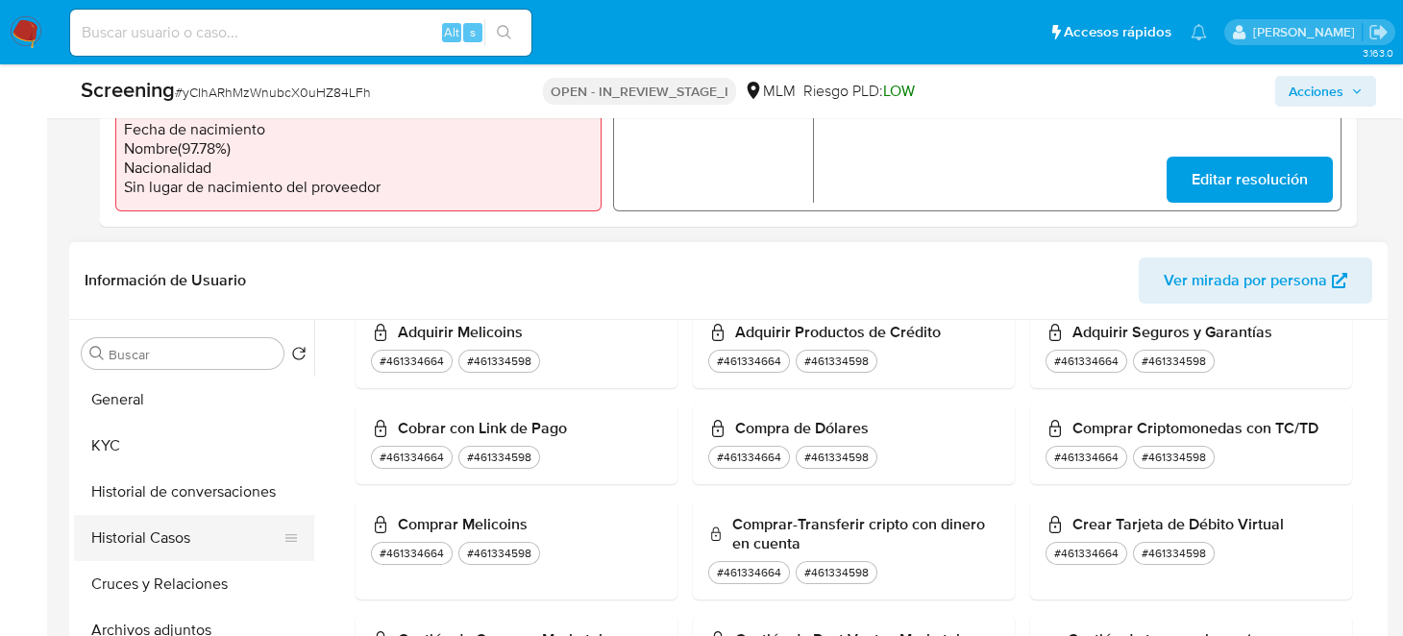
scroll to position [755, 0]
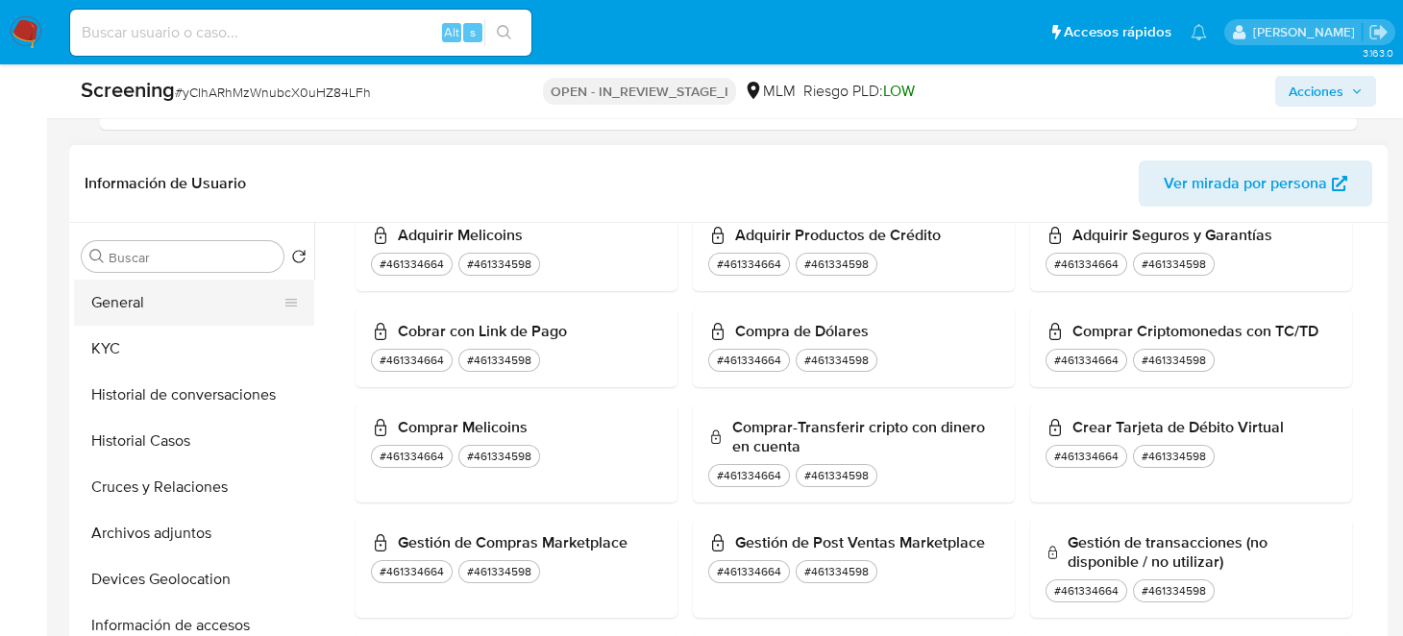
click at [101, 293] on button "General" at bounding box center [186, 303] width 225 height 46
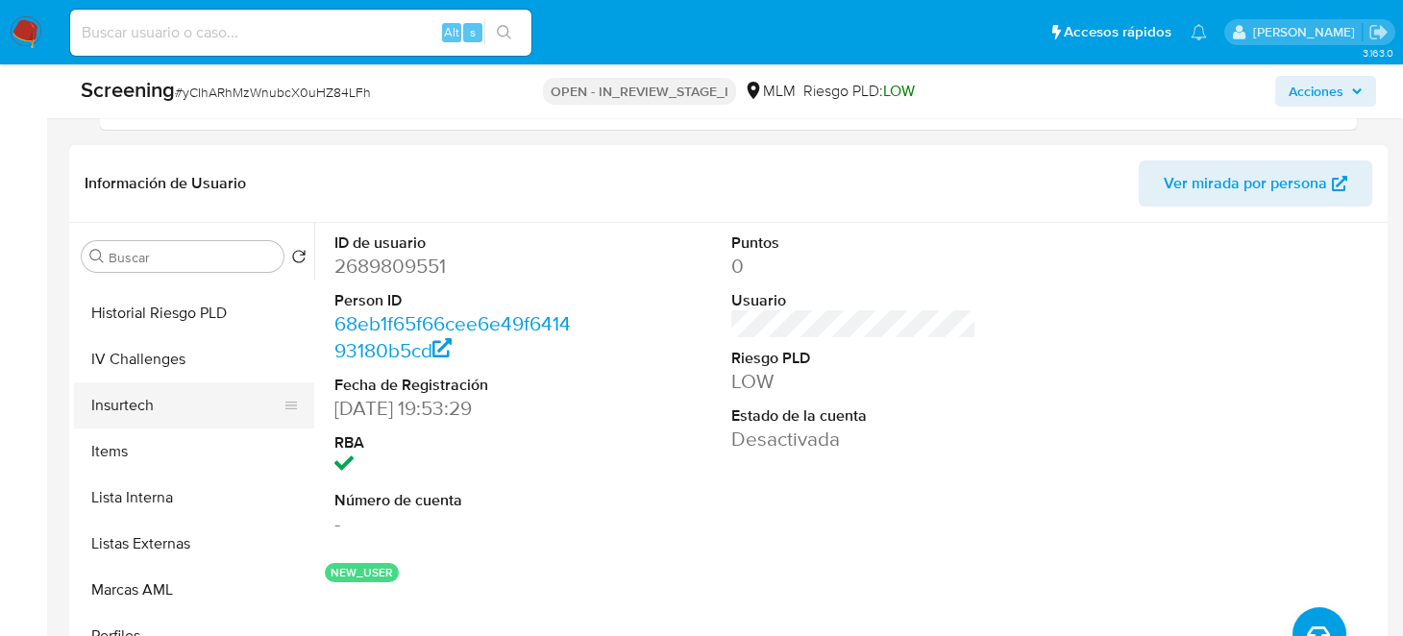
scroll to position [950, 0]
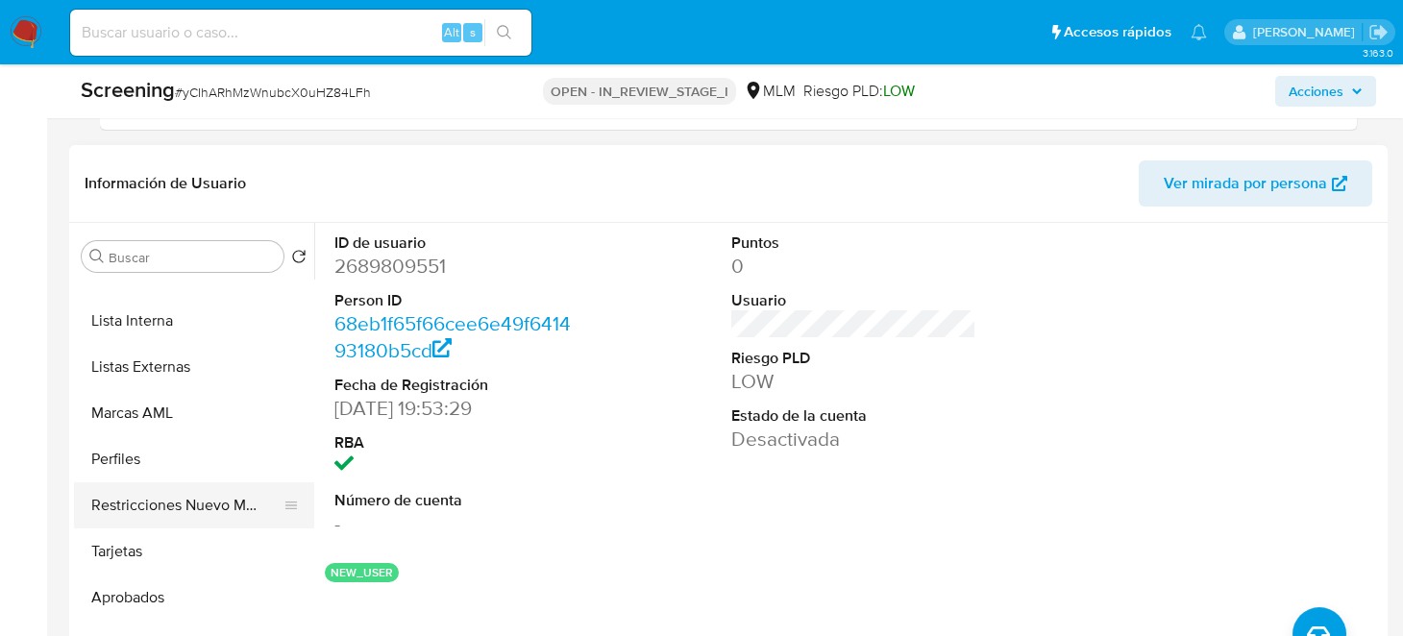
click at [182, 492] on button "Restricciones Nuevo Mundo" at bounding box center [186, 505] width 225 height 46
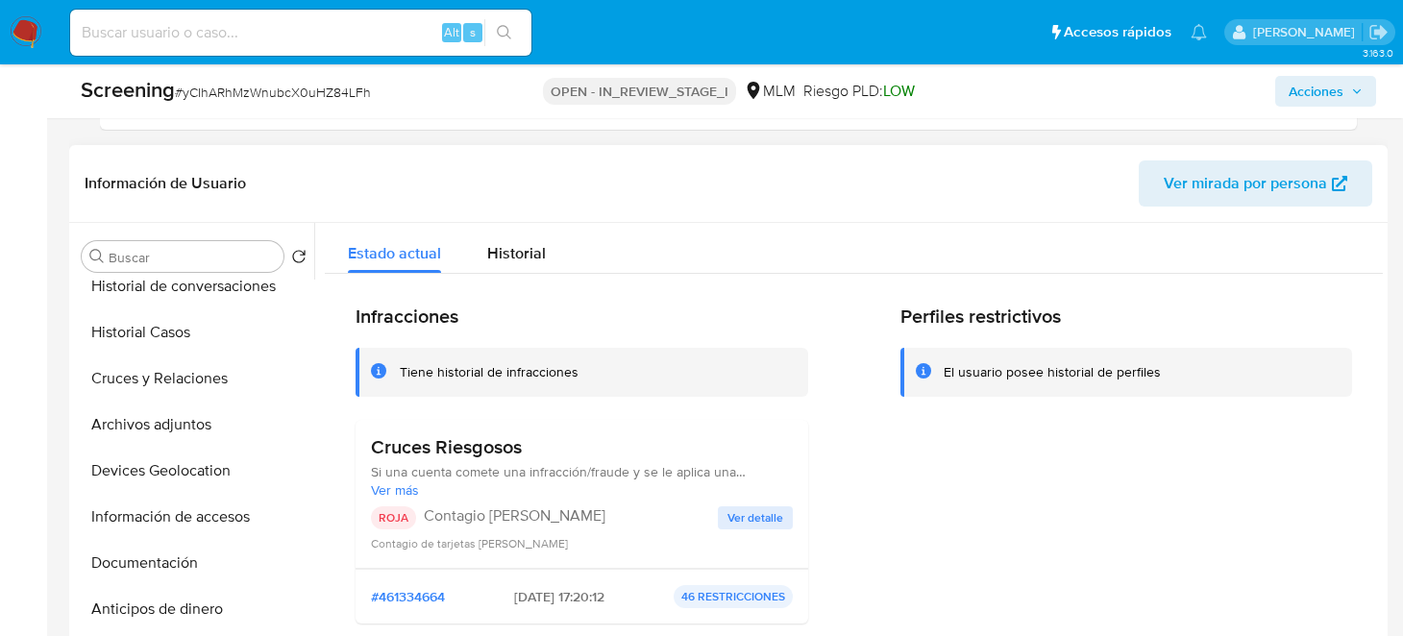
scroll to position [0, 0]
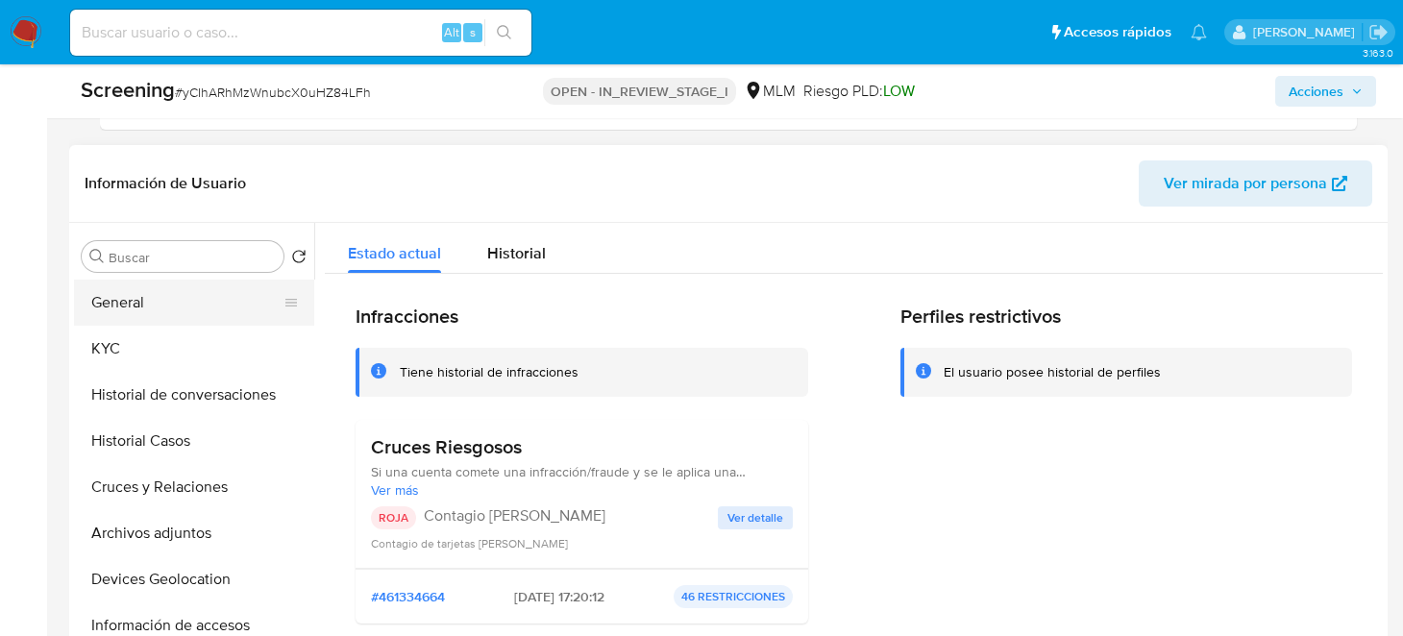
click at [136, 297] on button "General" at bounding box center [186, 303] width 225 height 46
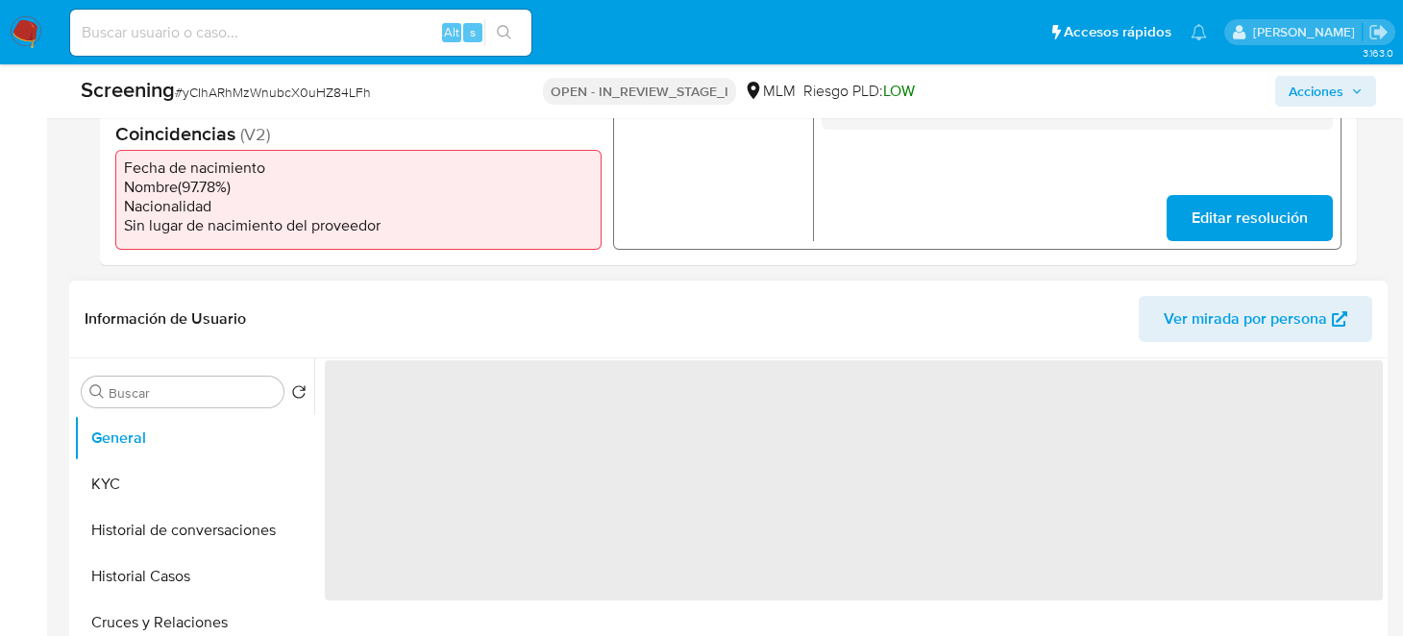
scroll to position [467, 0]
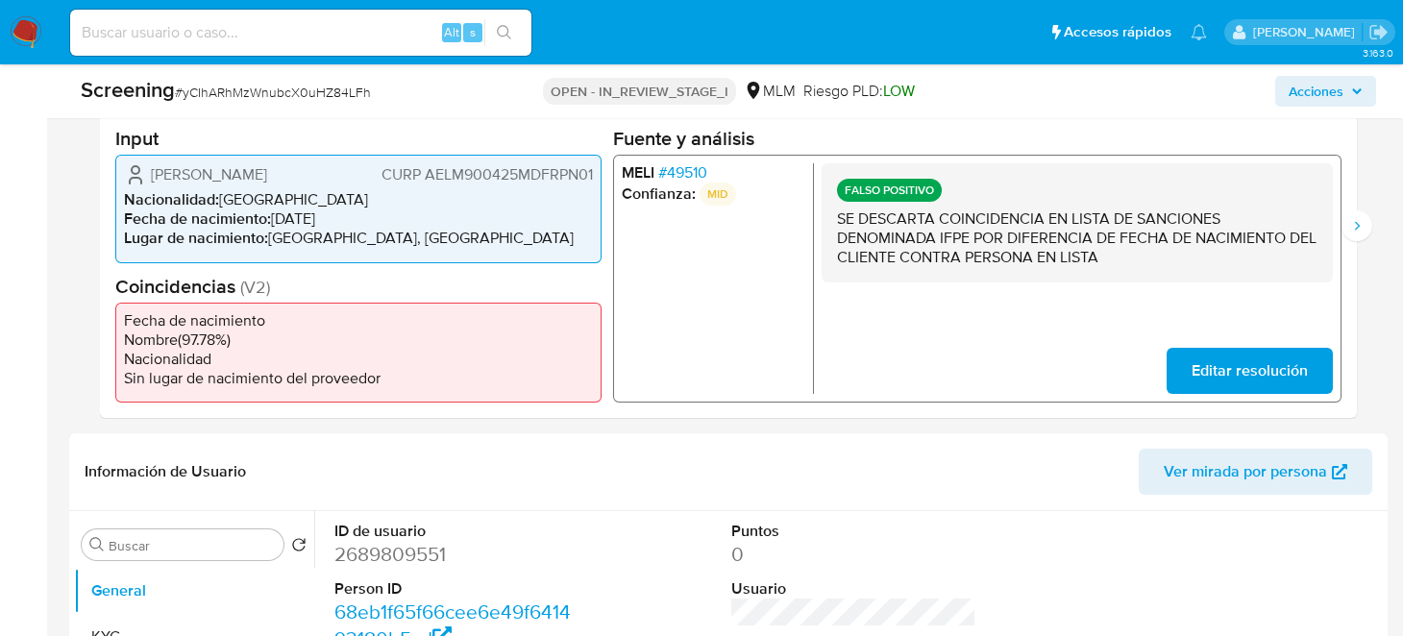
click at [680, 163] on span "# 49510" at bounding box center [682, 172] width 49 height 19
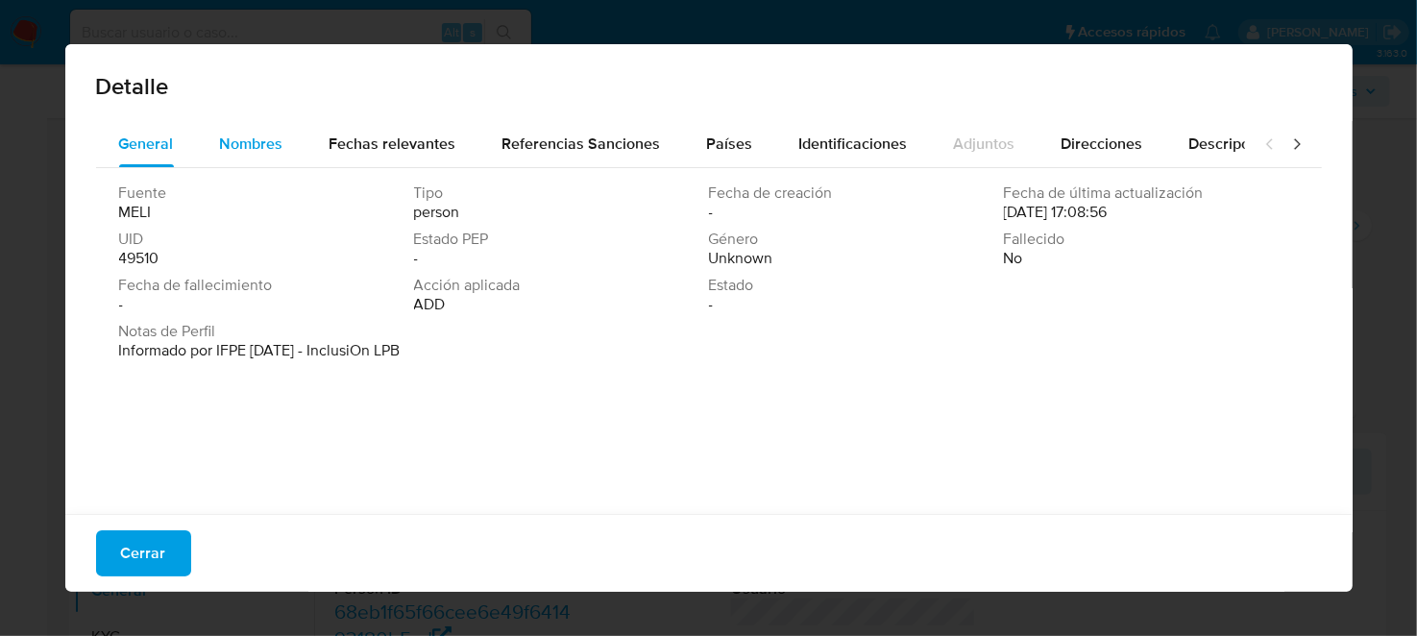
click at [276, 139] on span "Nombres" at bounding box center [251, 144] width 63 height 22
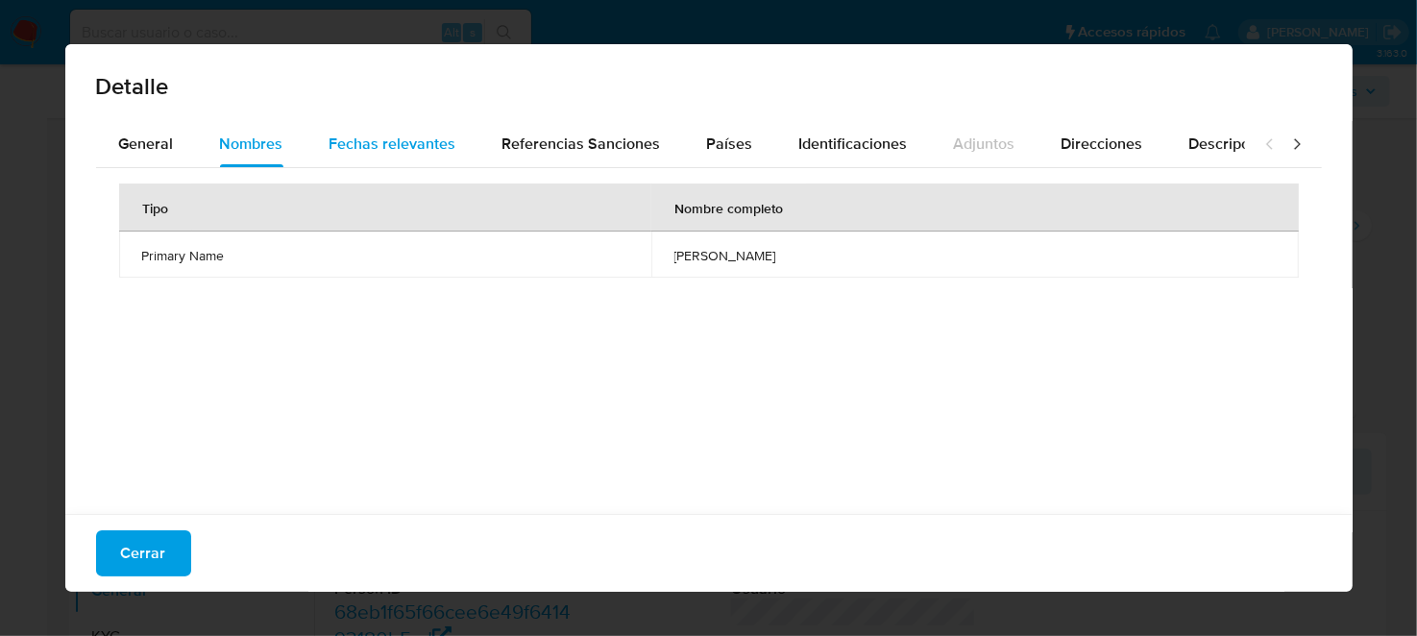
click at [419, 141] on span "Fechas relevantes" at bounding box center [393, 144] width 127 height 22
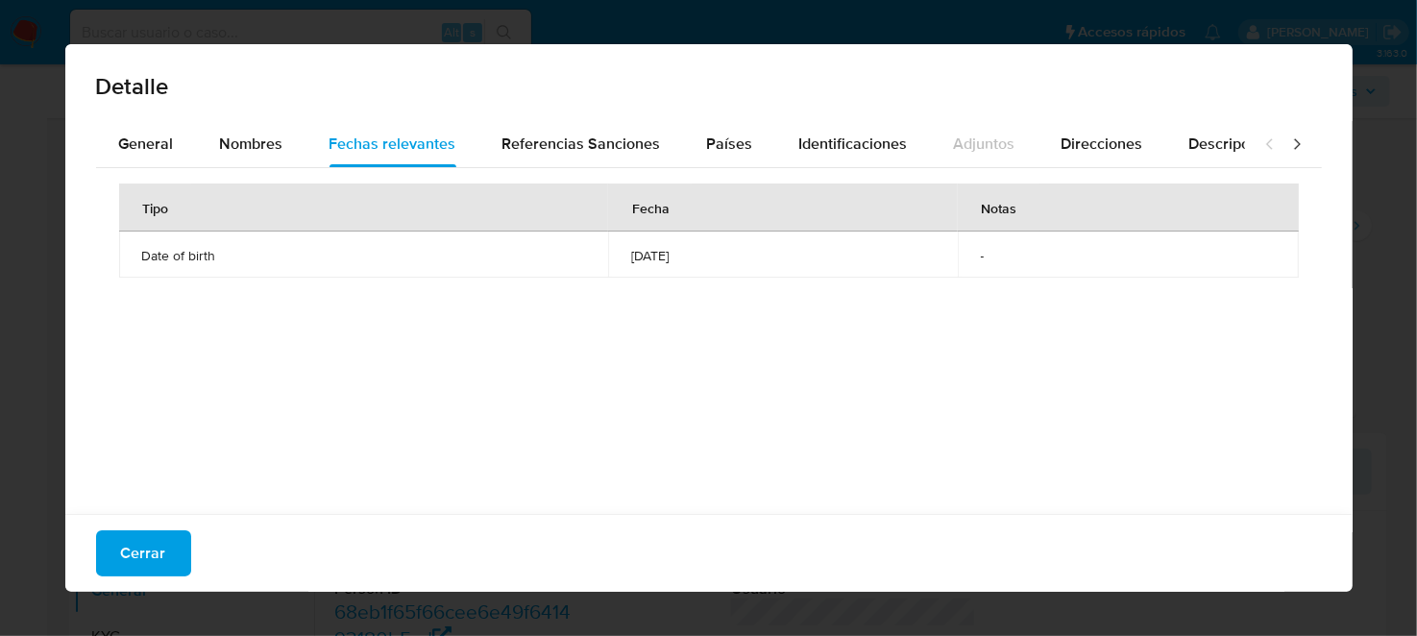
click at [1397, 187] on div "Detalle General Nombres Fechas relevantes Referencias Sanciones Países Identifi…" at bounding box center [708, 318] width 1417 height 636
click at [128, 571] on span "Cerrar" at bounding box center [143, 553] width 45 height 42
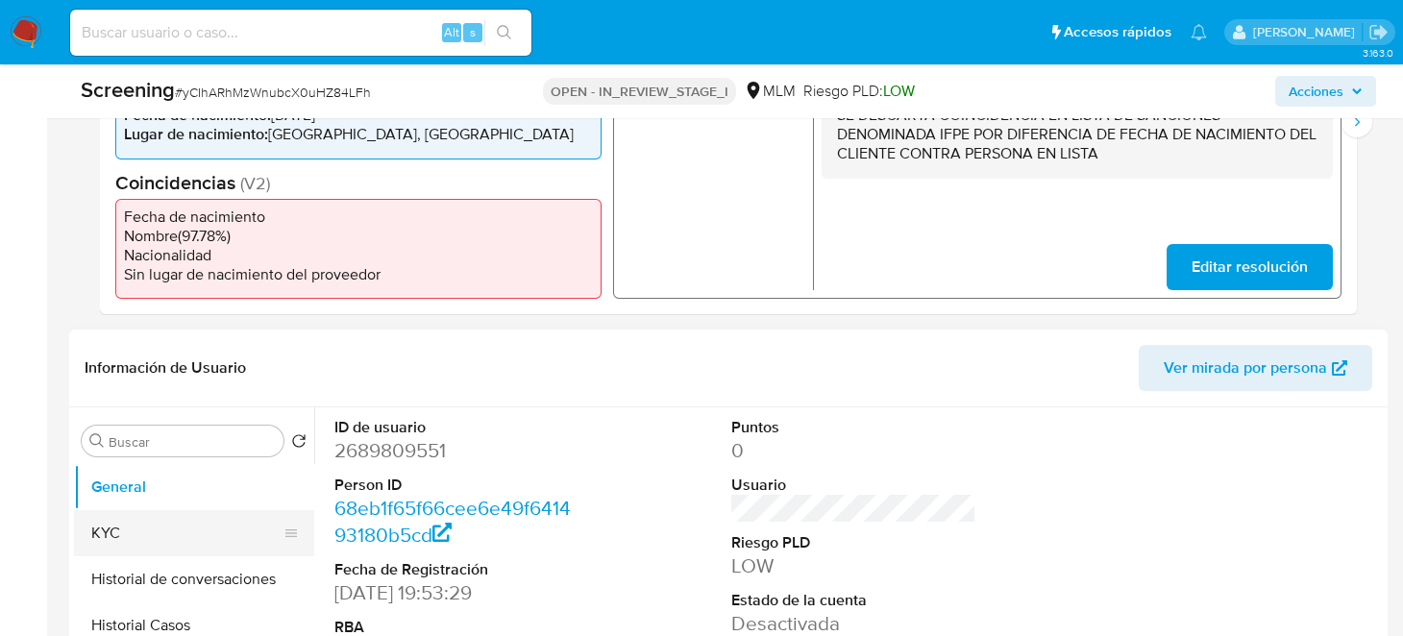
scroll to position [659, 0]
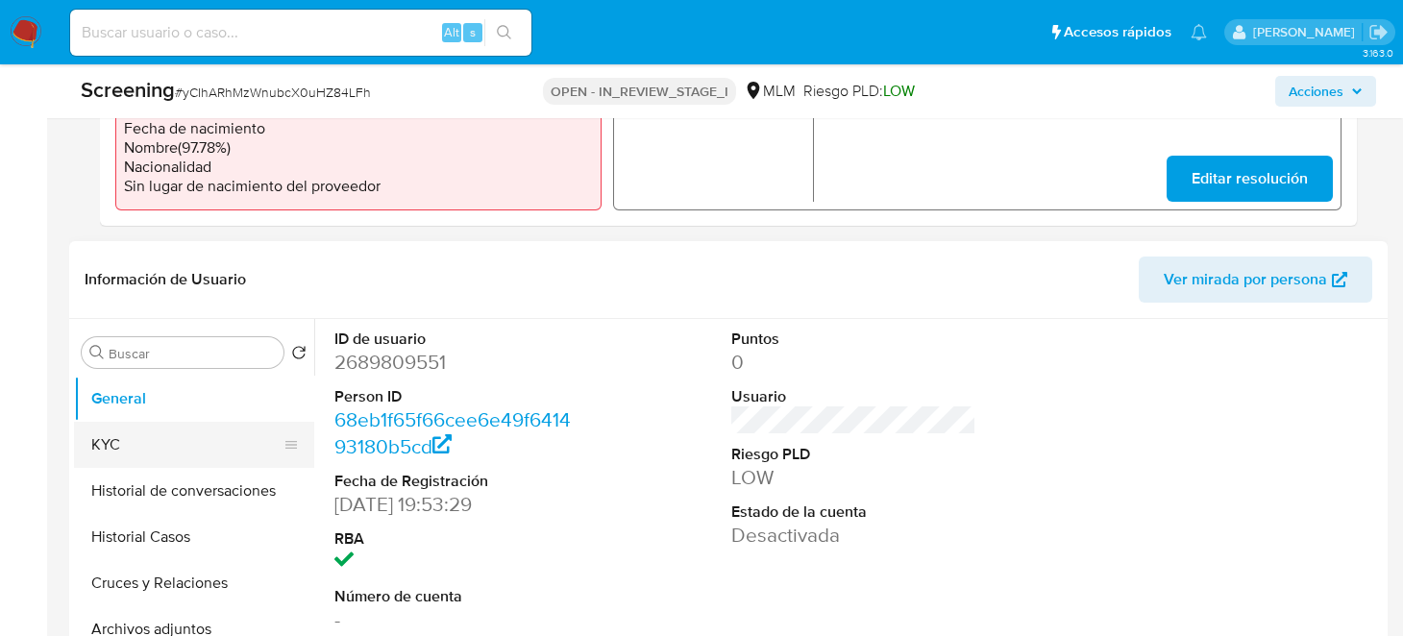
click at [124, 430] on button "KYC" at bounding box center [186, 445] width 225 height 46
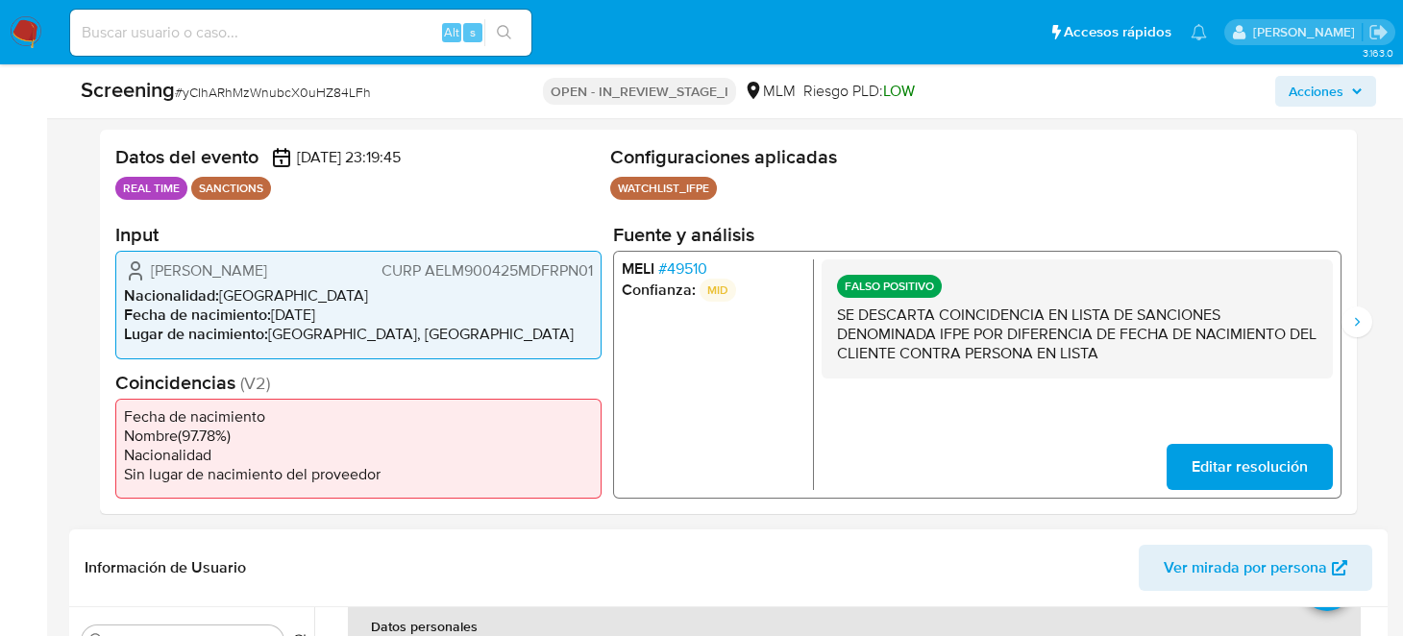
scroll to position [0, 0]
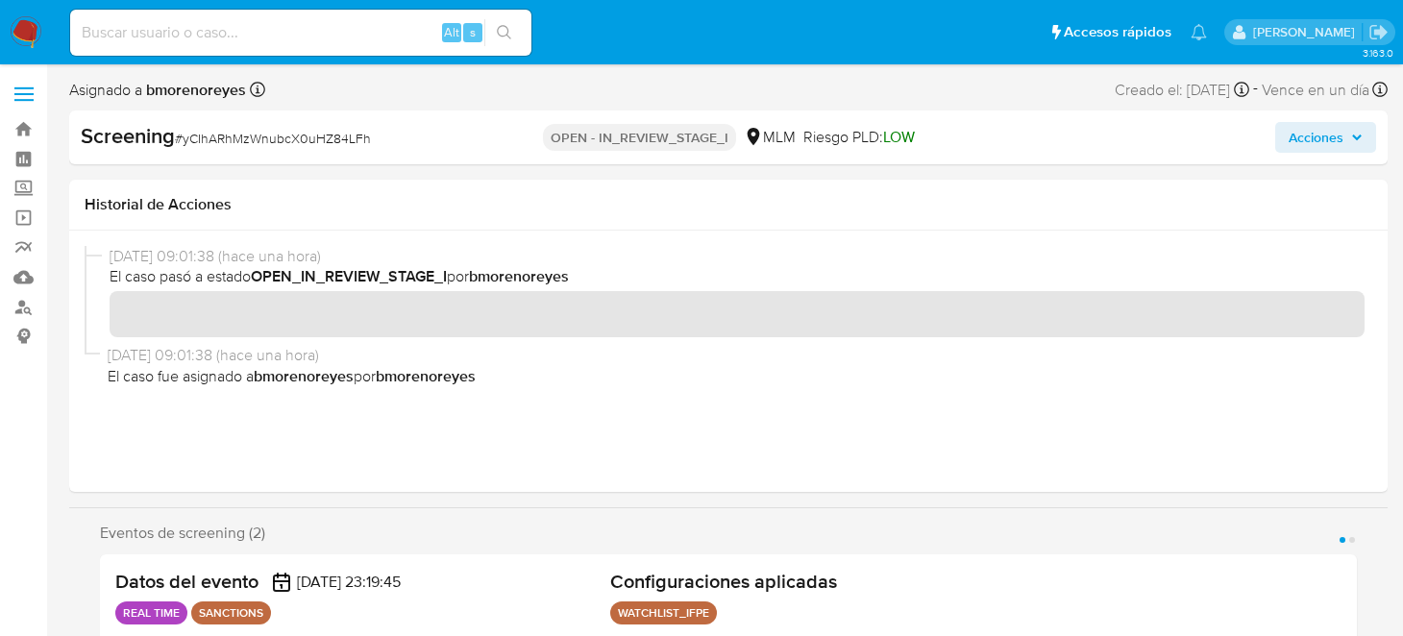
drag, startPoint x: 1341, startPoint y: 135, endPoint x: 1336, endPoint y: 143, distance: 10.4
click at [1343, 135] on span "Acciones" at bounding box center [1326, 137] width 74 height 27
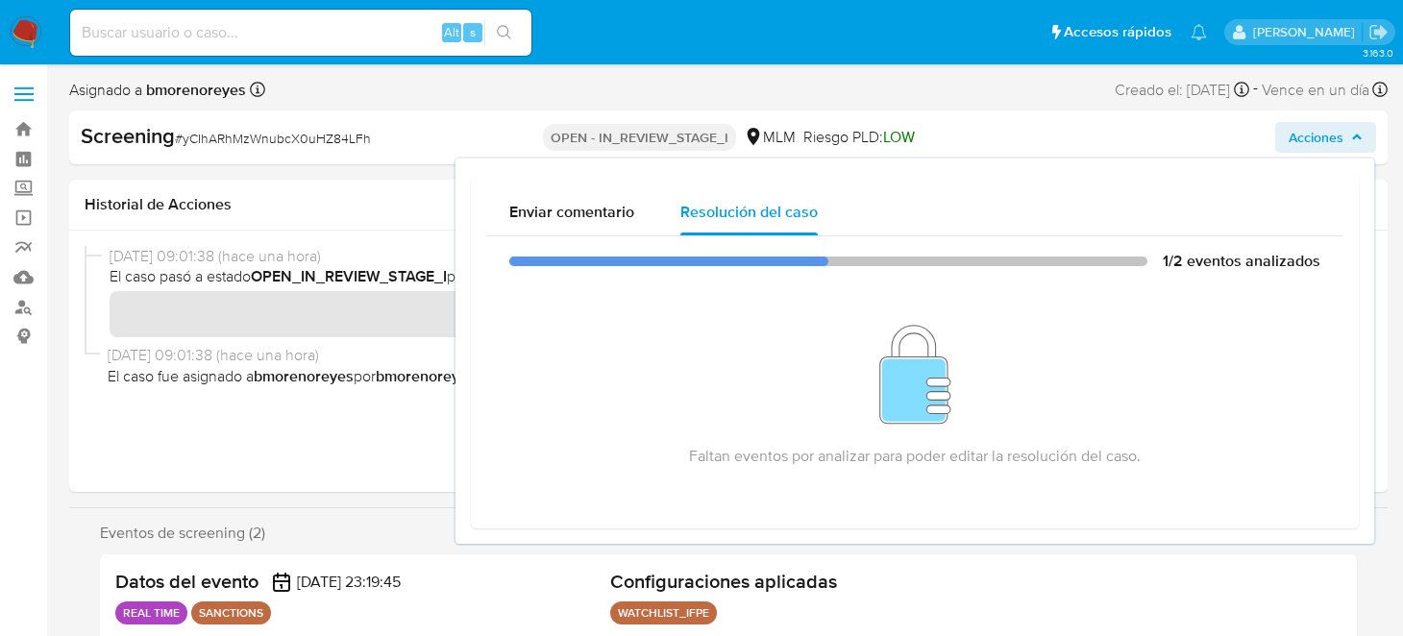
click at [1378, 286] on div "13/10/2025 09:01:38 (hace una hora) El caso pasó a estado OPEN_IN_REVIEW_STAGE_…" at bounding box center [728, 361] width 1318 height 261
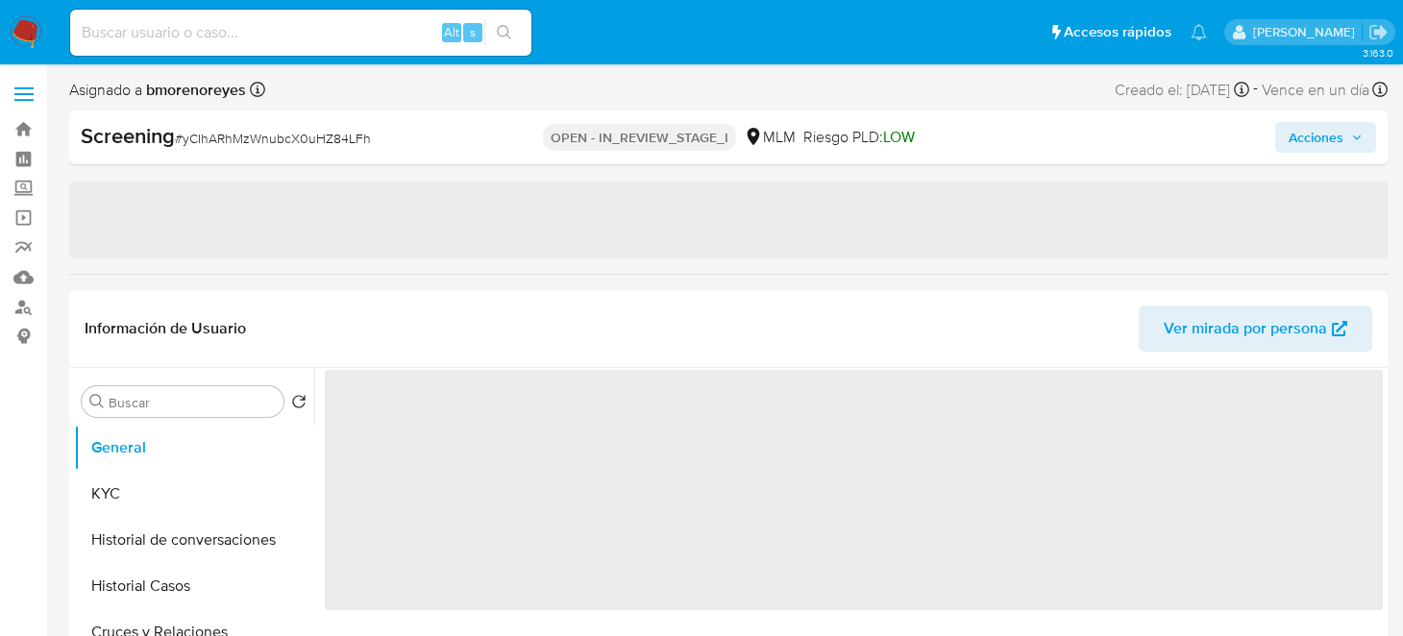
select select "10"
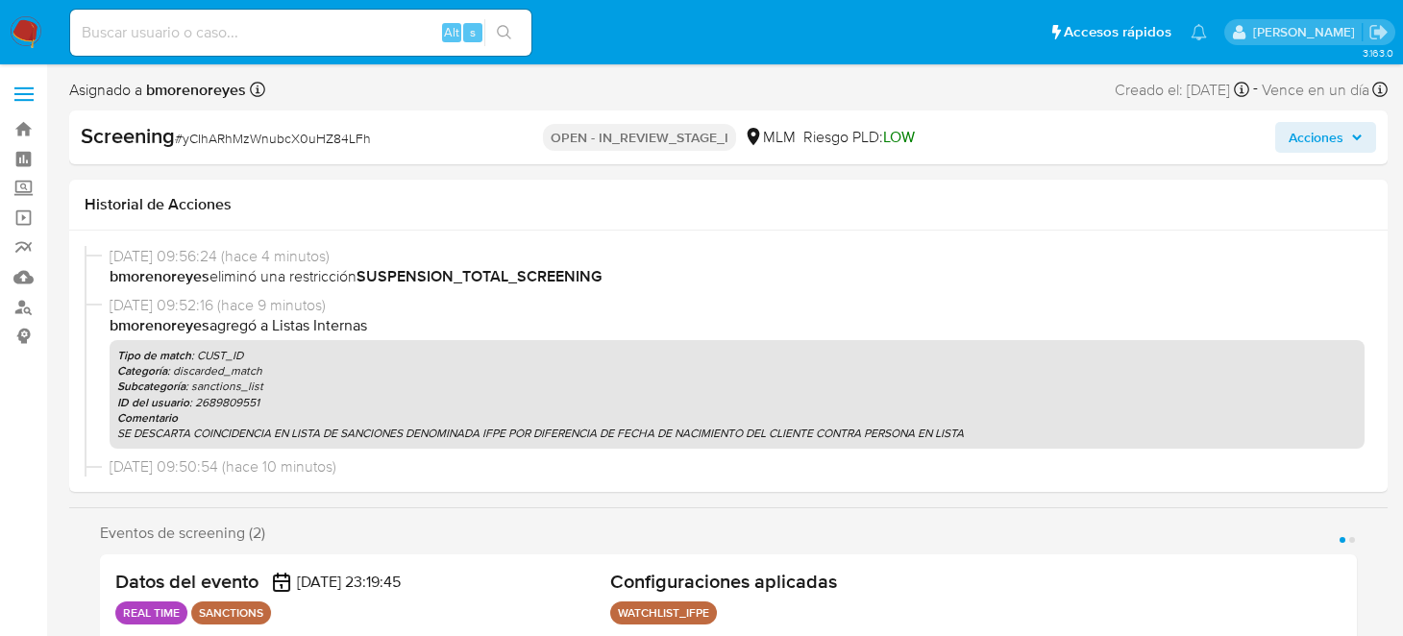
click at [1321, 144] on span "Acciones" at bounding box center [1316, 137] width 55 height 31
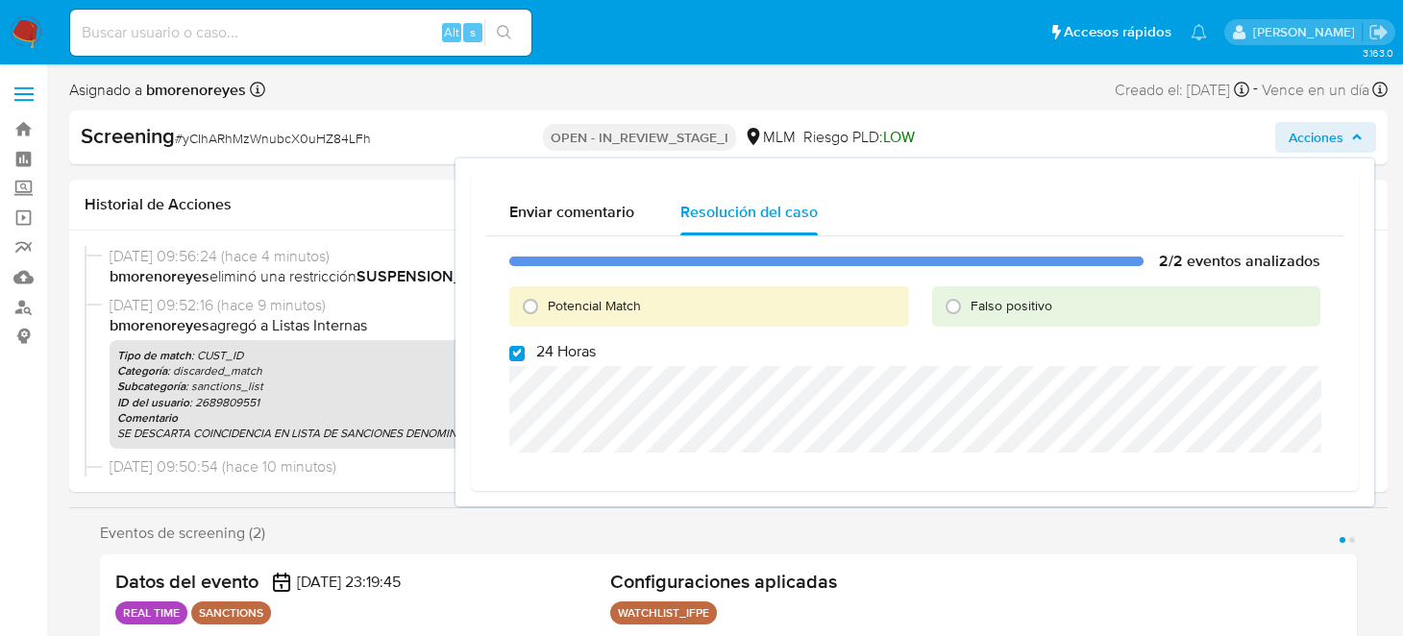
click at [404, 192] on div "Historial de Acciones" at bounding box center [728, 205] width 1318 height 51
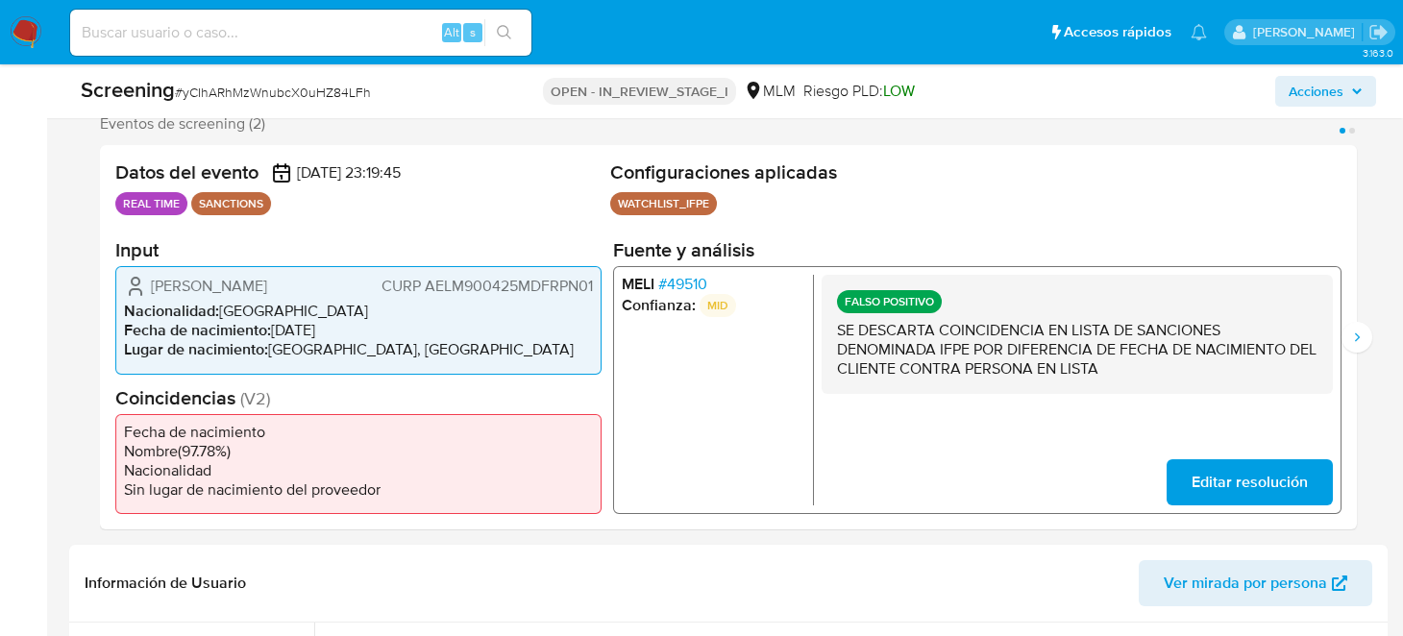
scroll to position [191, 0]
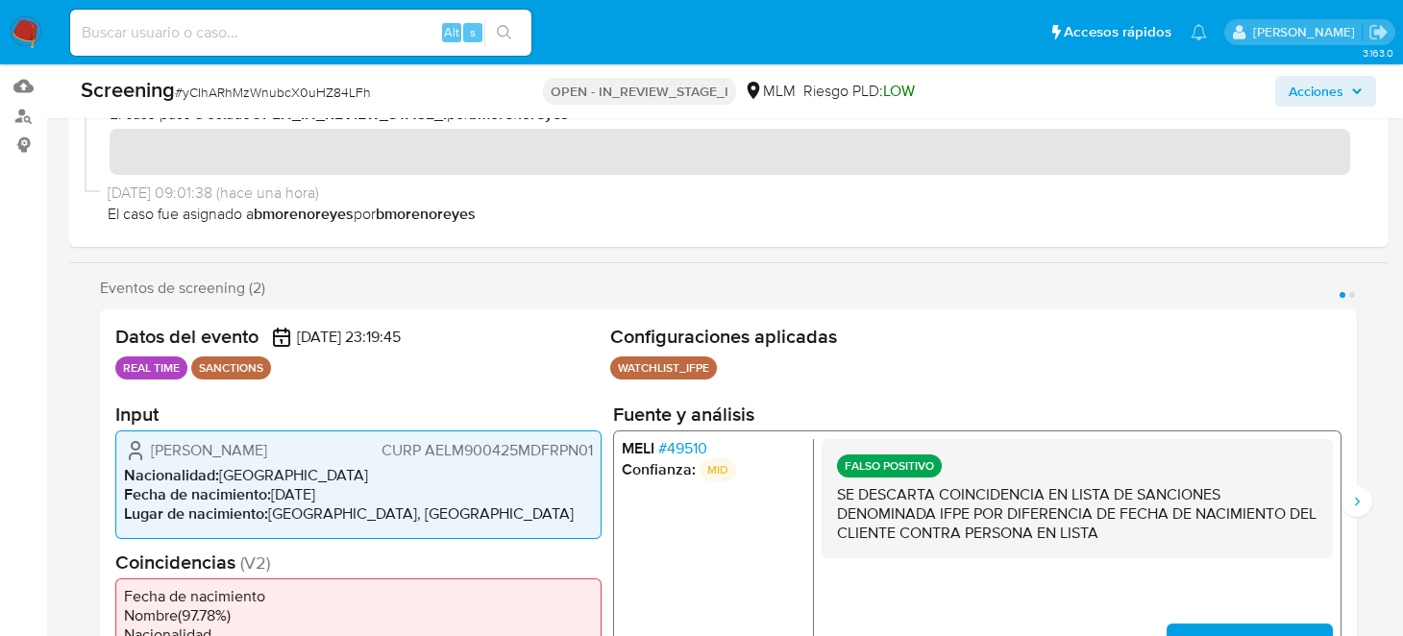
click at [682, 447] on span "# 49510" at bounding box center [682, 448] width 49 height 19
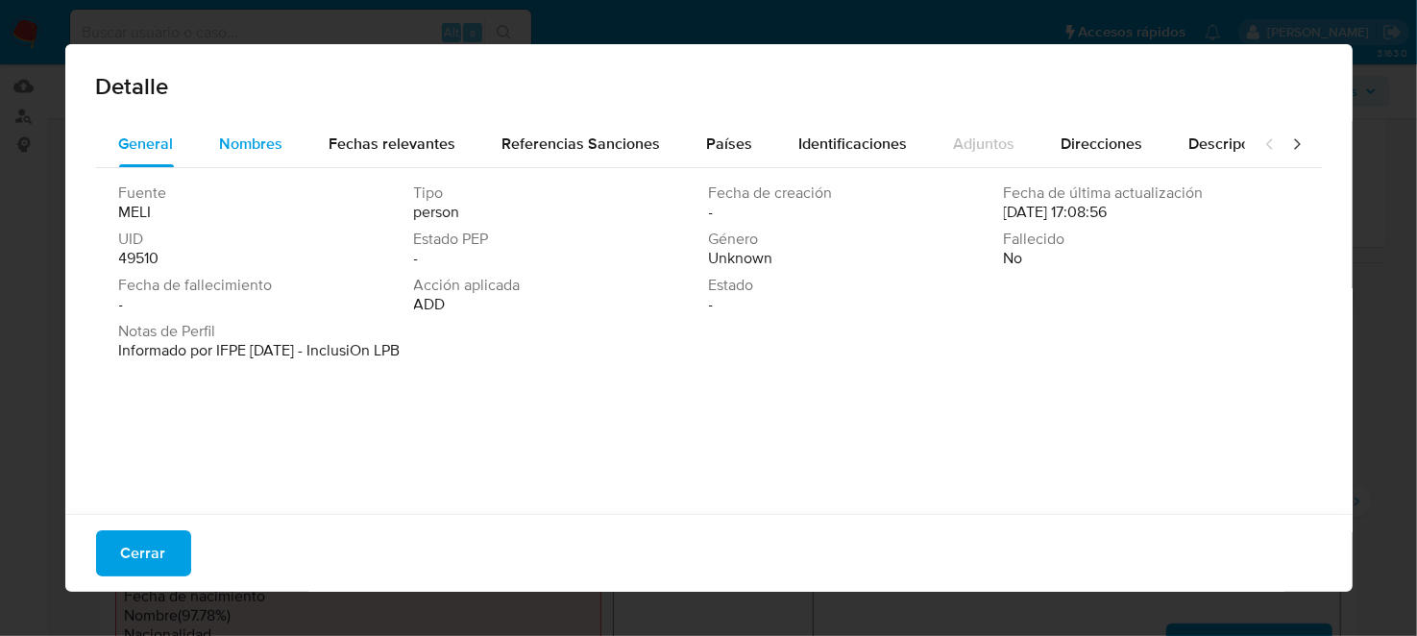
click at [244, 139] on span "Nombres" at bounding box center [251, 144] width 63 height 22
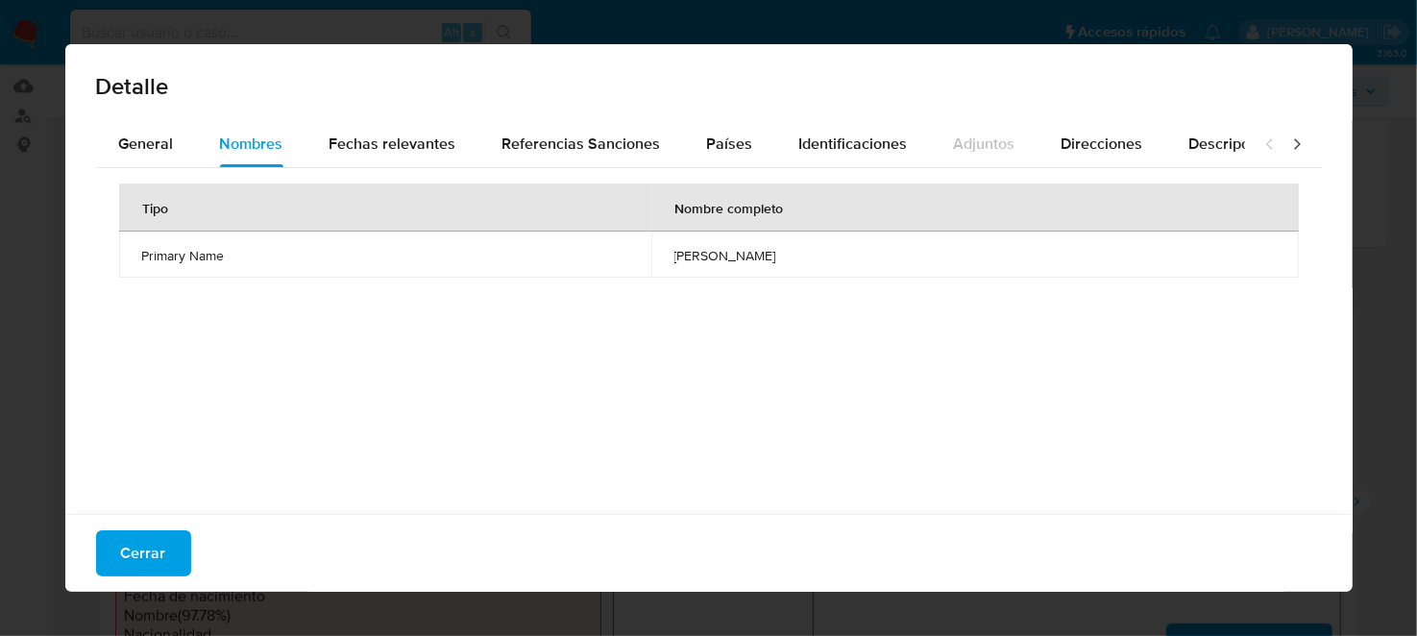
click at [6, 345] on div "Detalle General Nombres Fechas relevantes Referencias Sanciones Países Identifi…" at bounding box center [708, 318] width 1417 height 636
click at [129, 560] on span "Cerrar" at bounding box center [143, 553] width 45 height 42
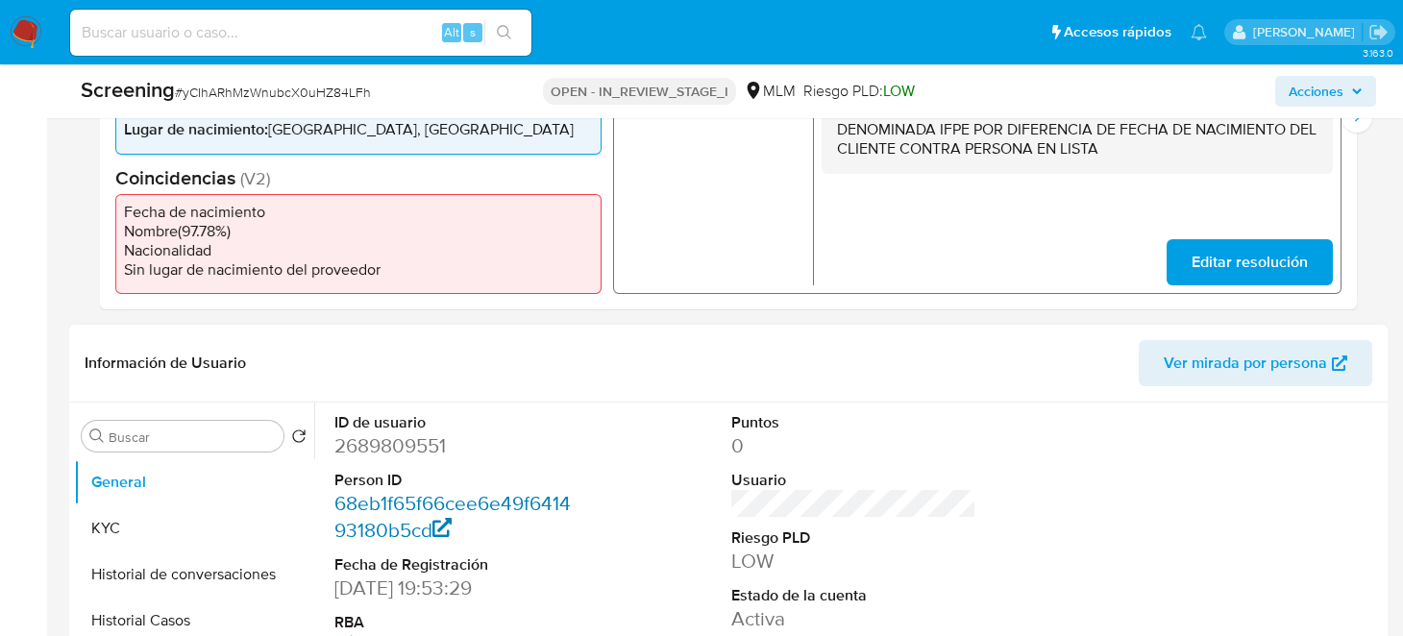
scroll to position [769, 0]
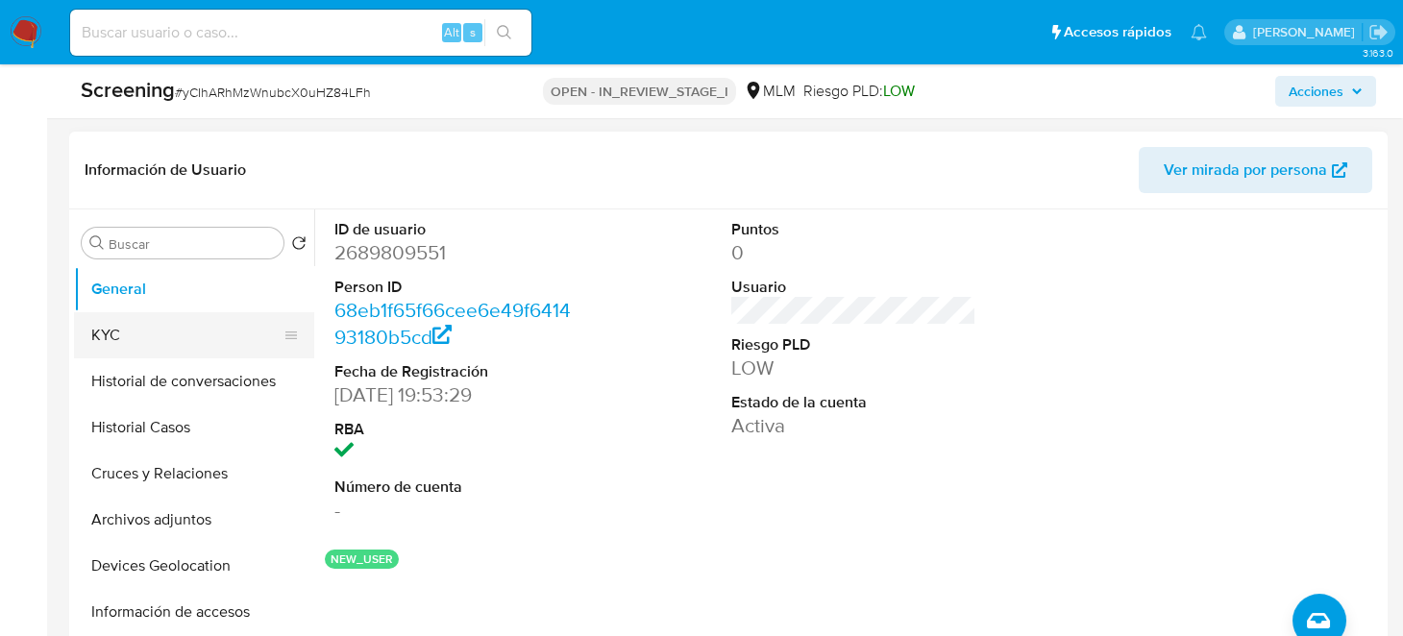
click at [163, 335] on button "KYC" at bounding box center [186, 335] width 225 height 46
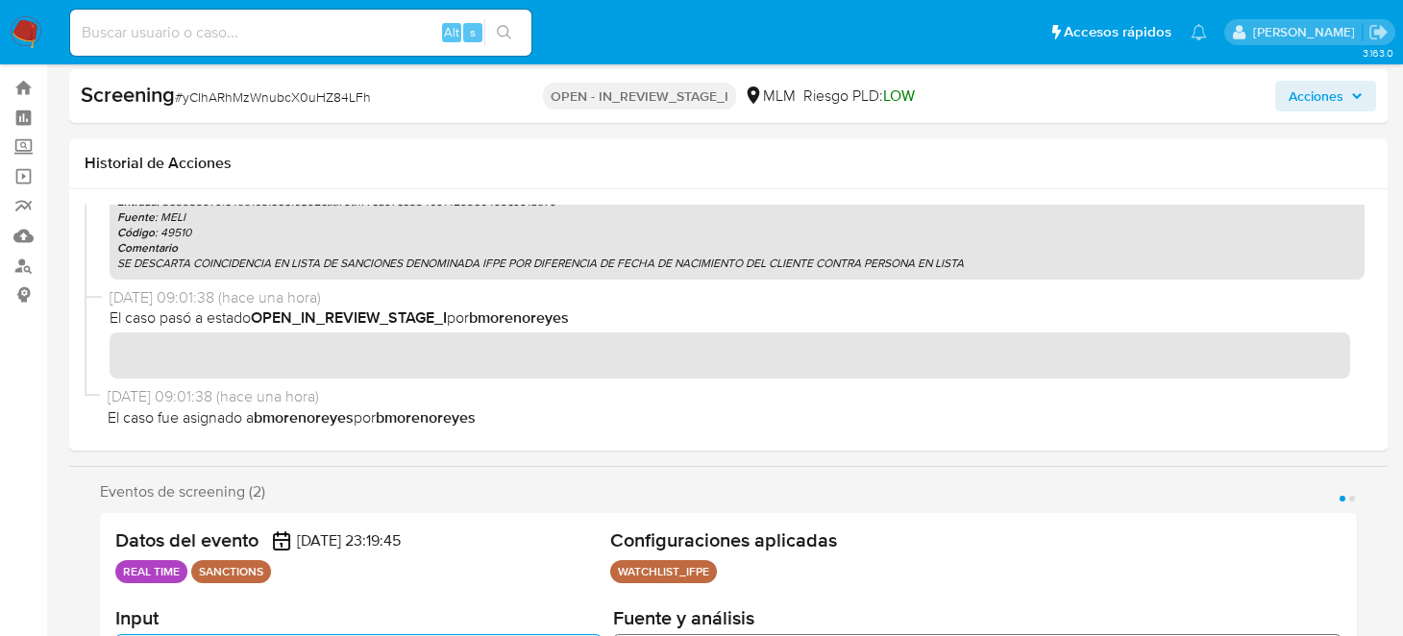
scroll to position [0, 0]
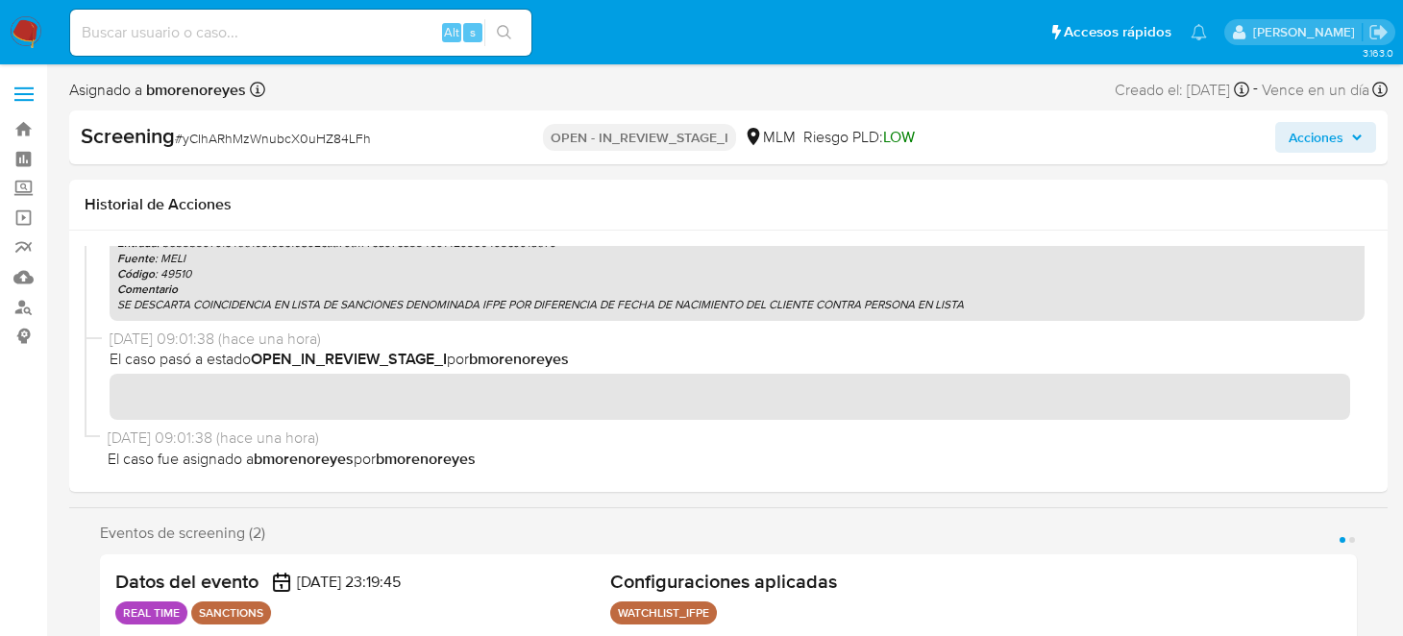
click at [1314, 136] on span "Acciones" at bounding box center [1316, 137] width 55 height 31
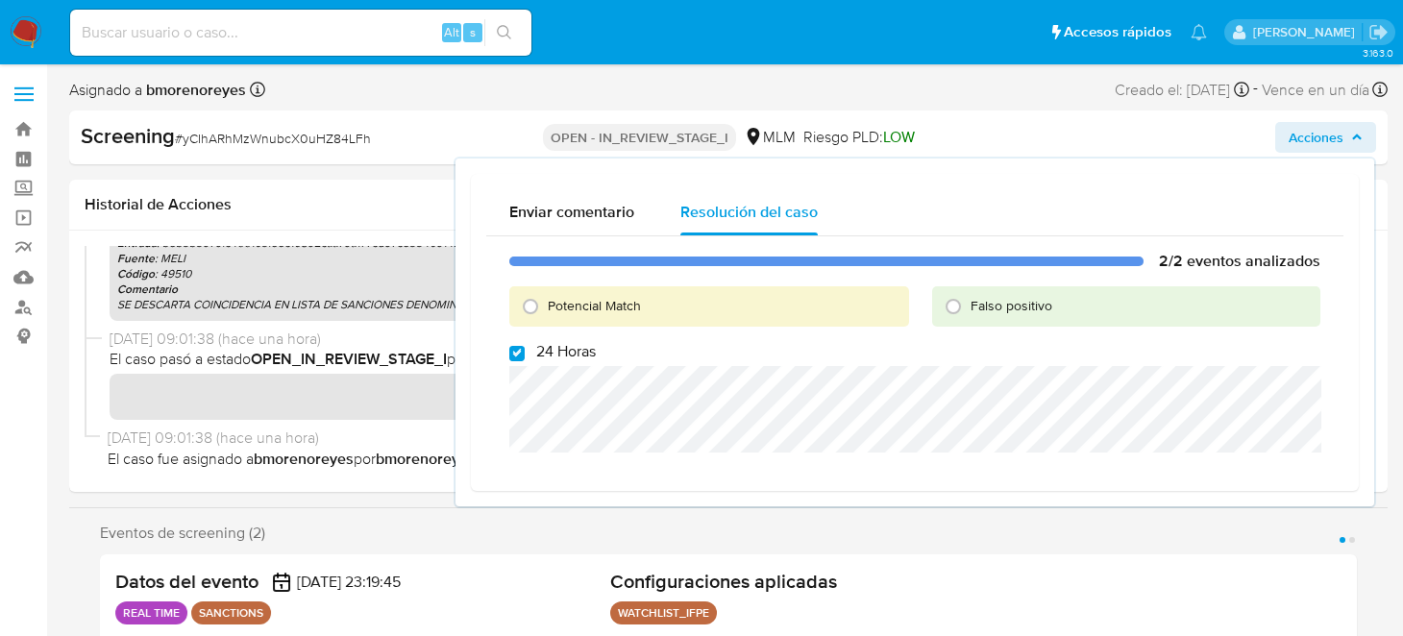
click at [522, 360] on div "2/2 eventos analizados Potencial Match Falso positivo 24 Horas" at bounding box center [914, 355] width 857 height 239
click at [511, 355] on input "24 Horas" at bounding box center [516, 353] width 15 height 15
checkbox input "false"
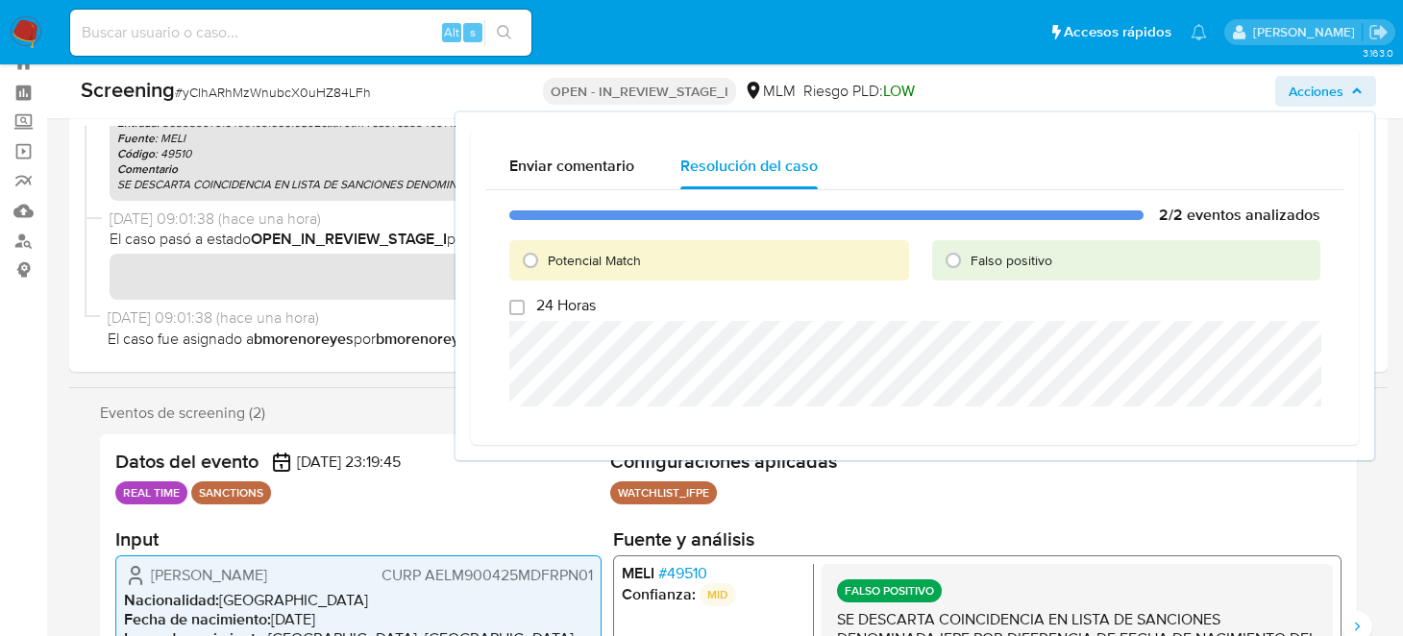
scroll to position [95, 0]
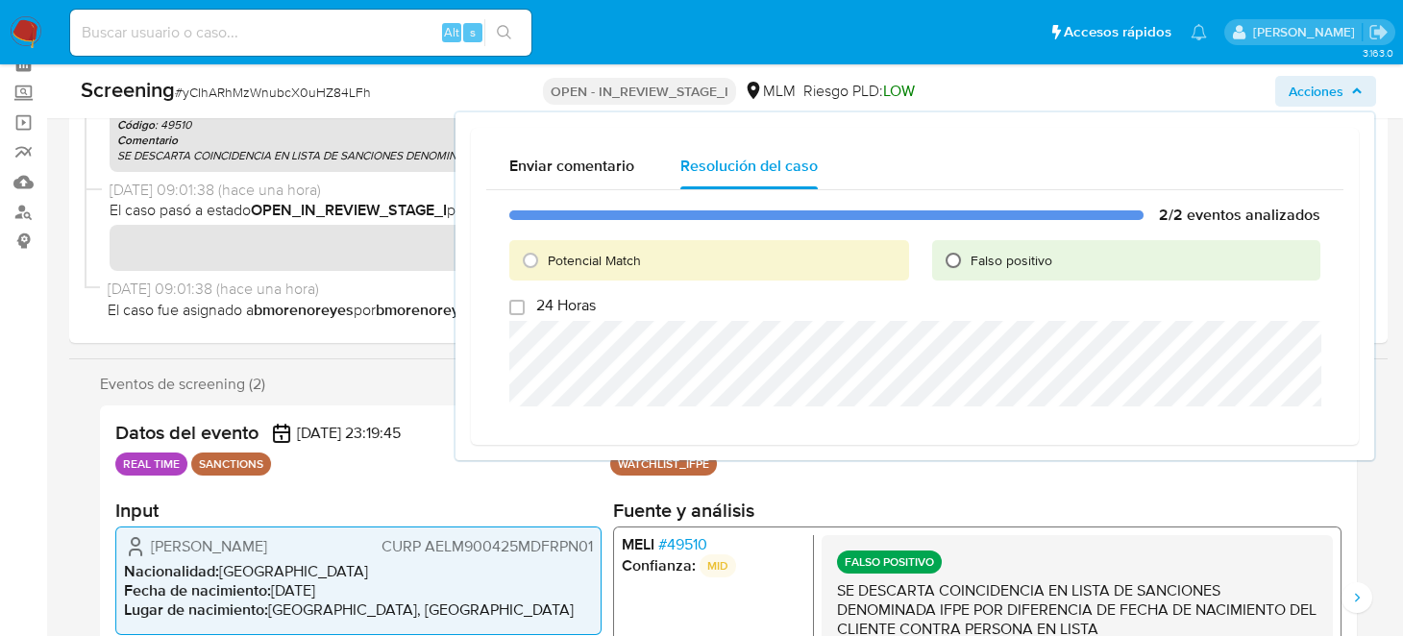
click at [950, 261] on input "Falso positivo" at bounding box center [953, 260] width 31 height 31
radio input "true"
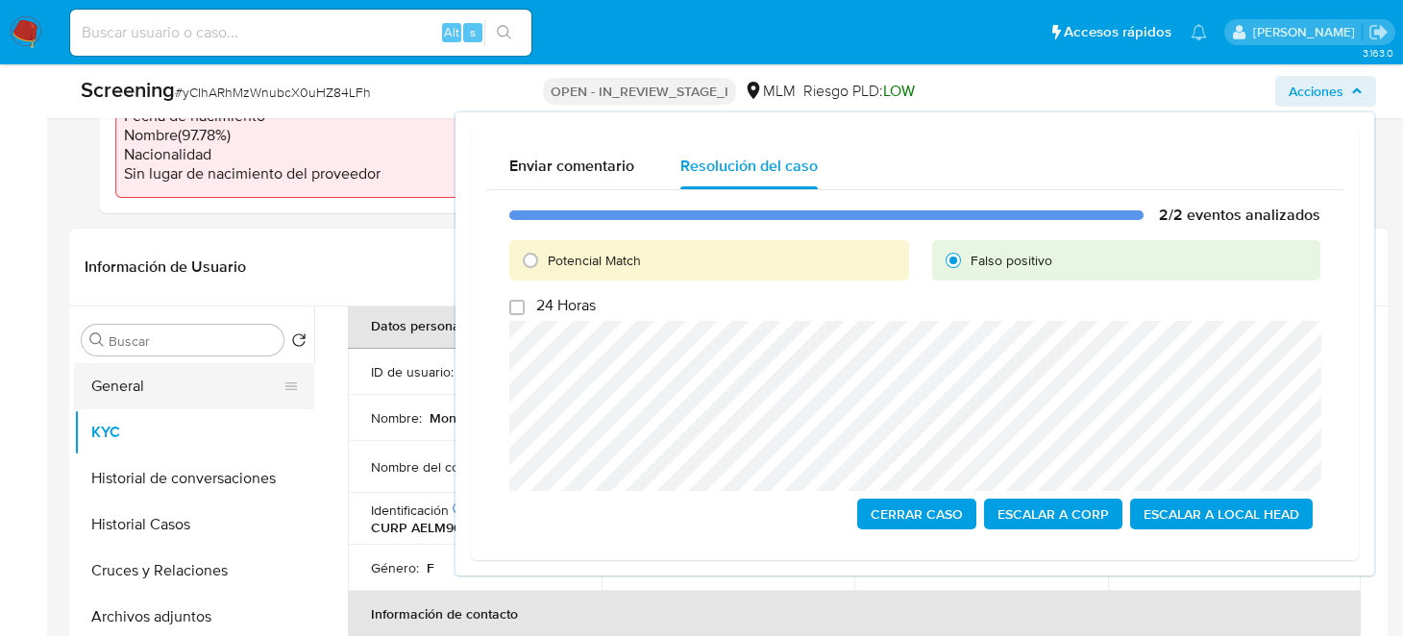
click at [170, 382] on button "General" at bounding box center [186, 386] width 225 height 46
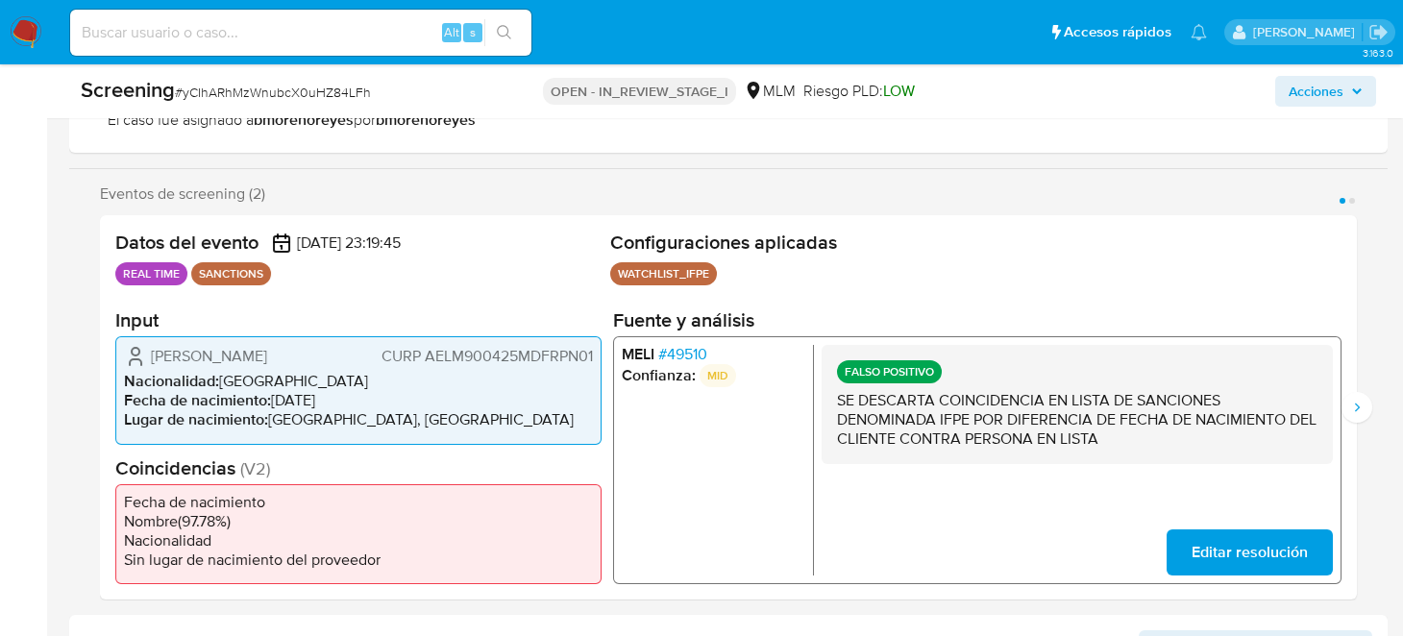
scroll to position [191, 0]
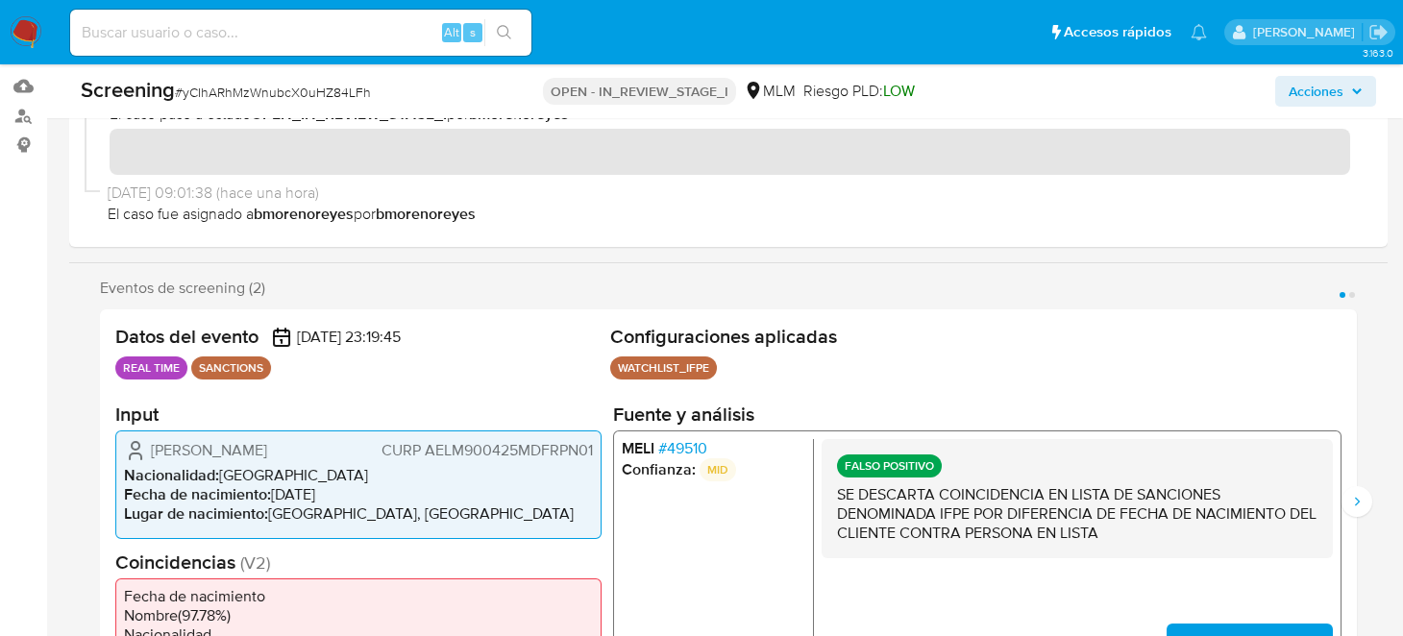
click at [1331, 89] on span "Acciones" at bounding box center [1316, 91] width 55 height 31
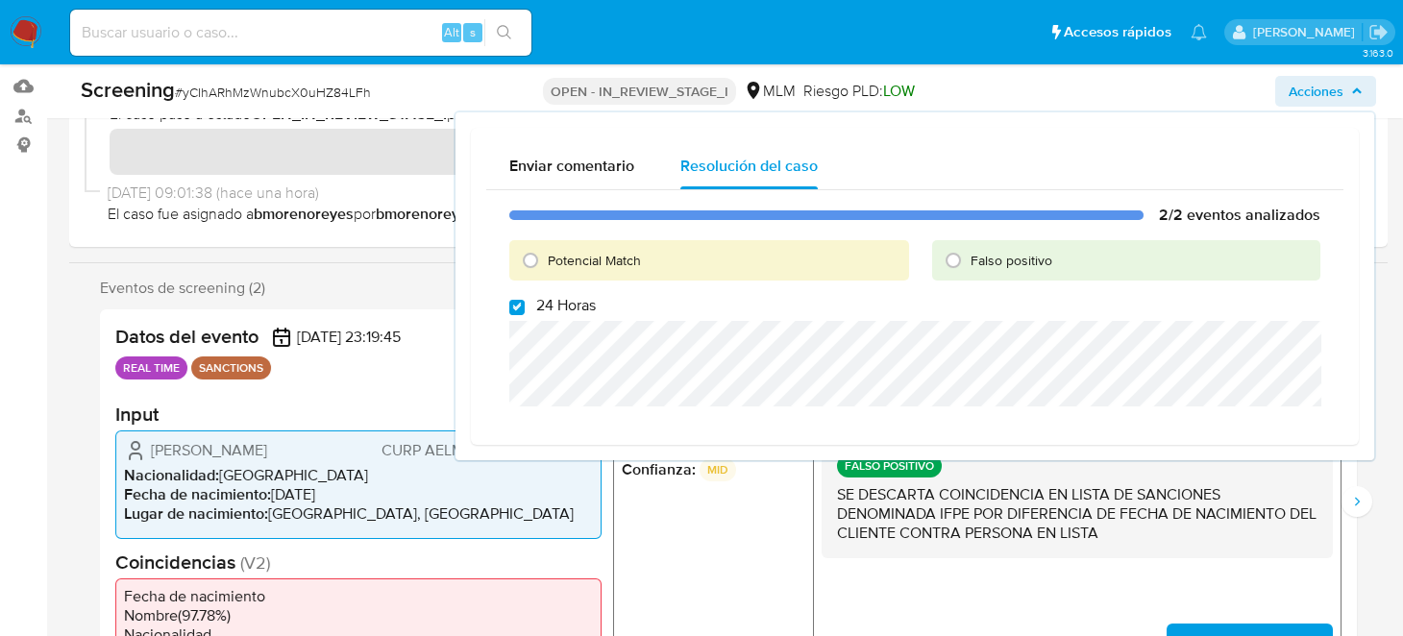
click at [950, 259] on input "Falso positivo" at bounding box center [953, 260] width 31 height 31
radio input "true"
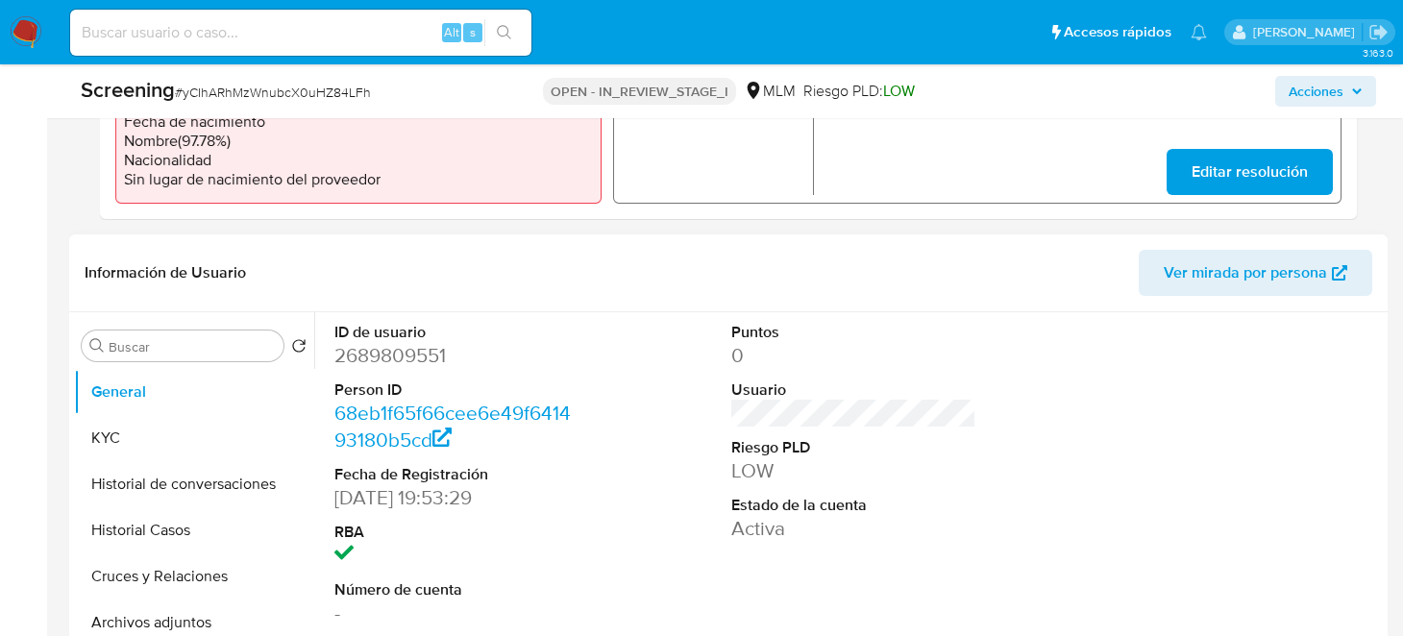
scroll to position [769, 0]
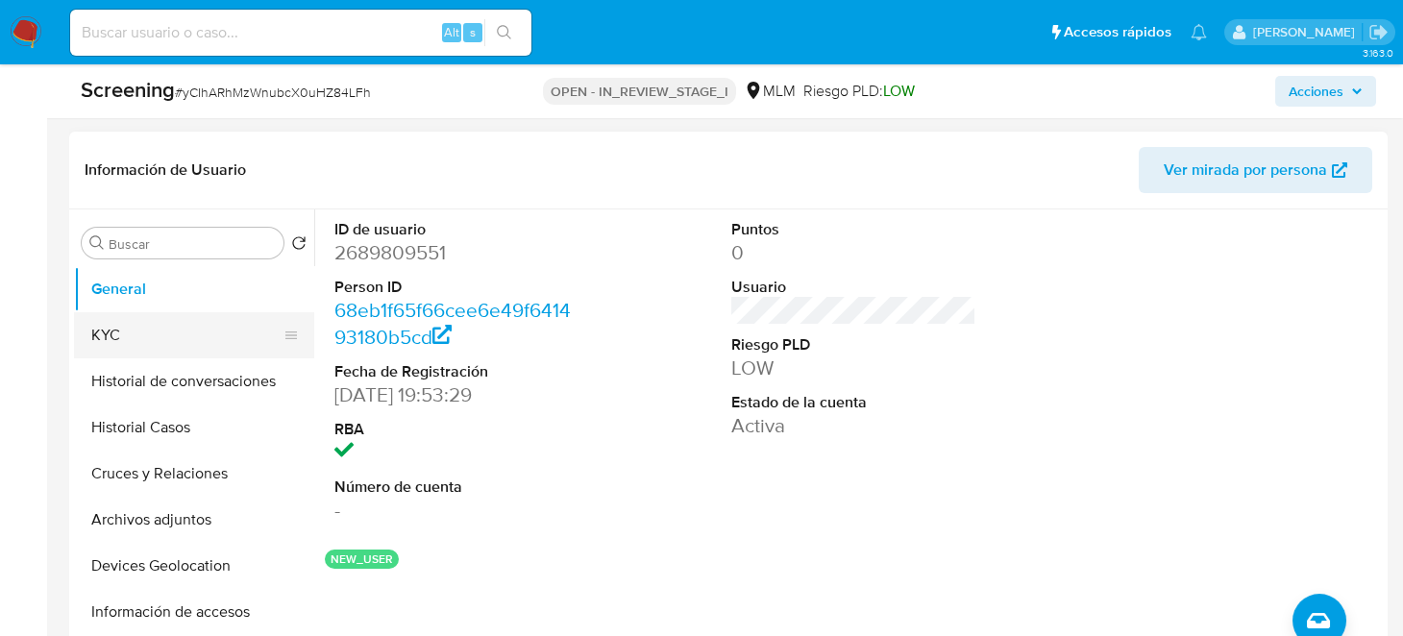
click at [199, 335] on button "KYC" at bounding box center [186, 335] width 225 height 46
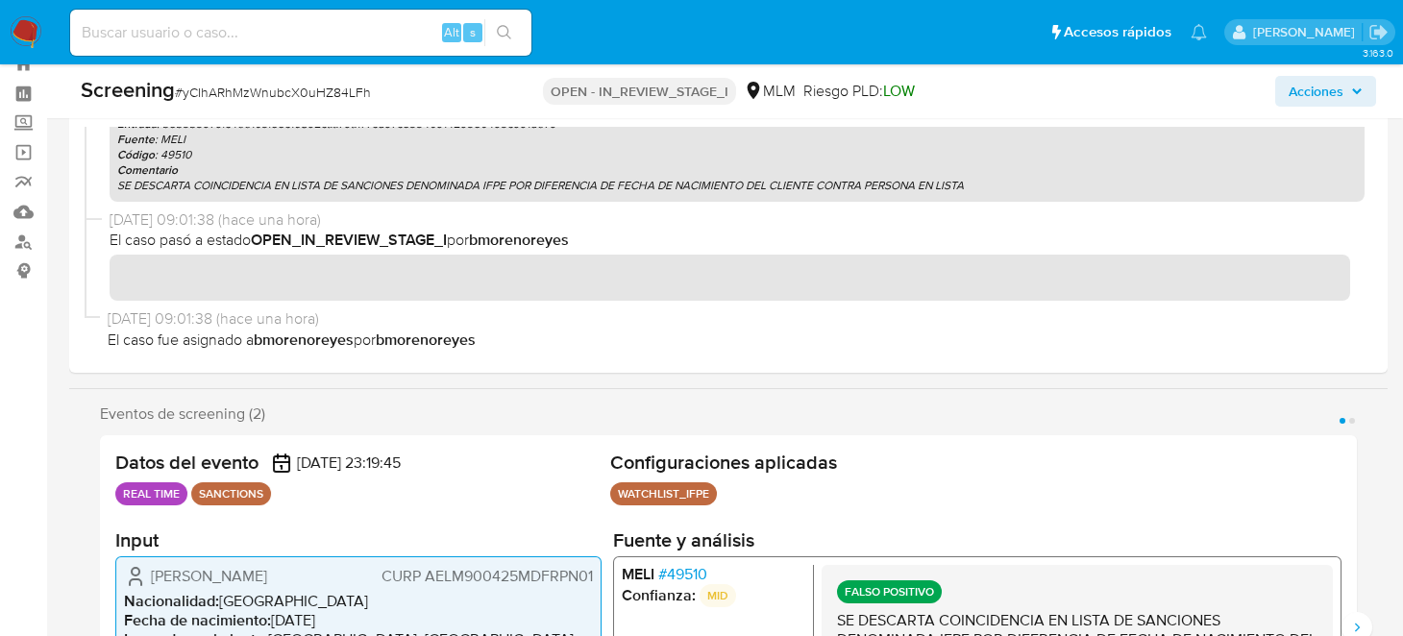
scroll to position [0, 0]
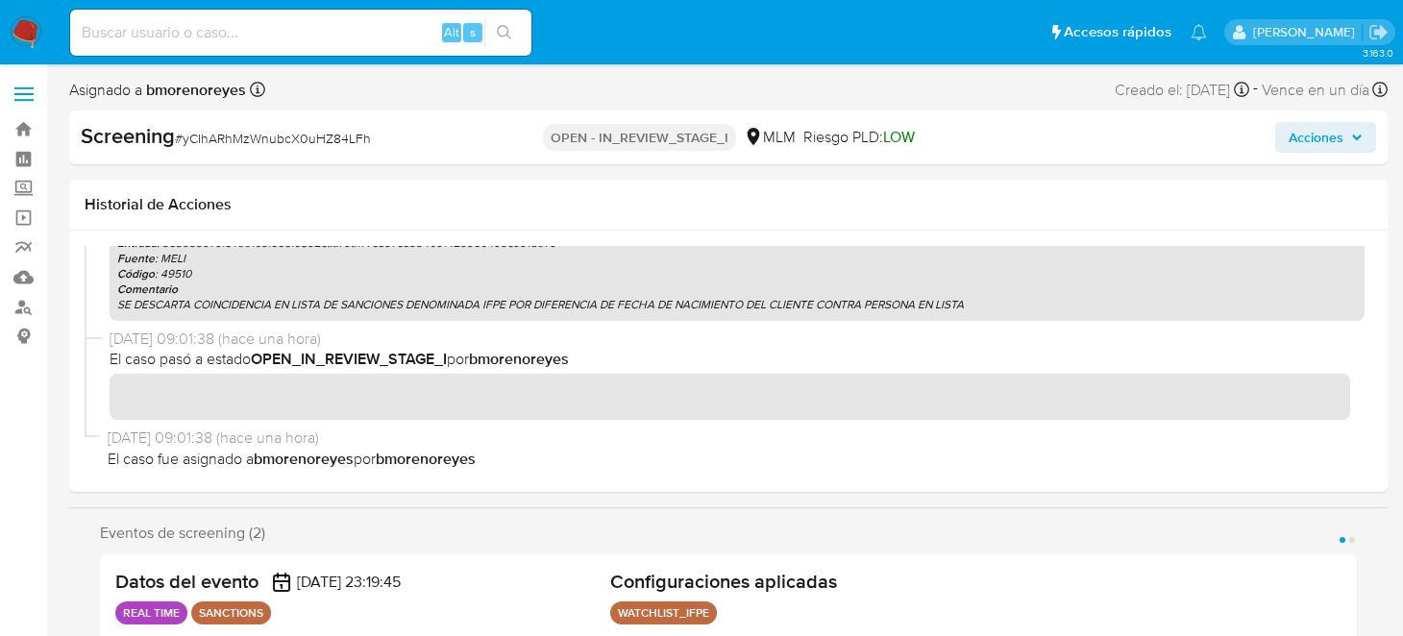
click at [1317, 151] on span "Acciones" at bounding box center [1316, 137] width 55 height 31
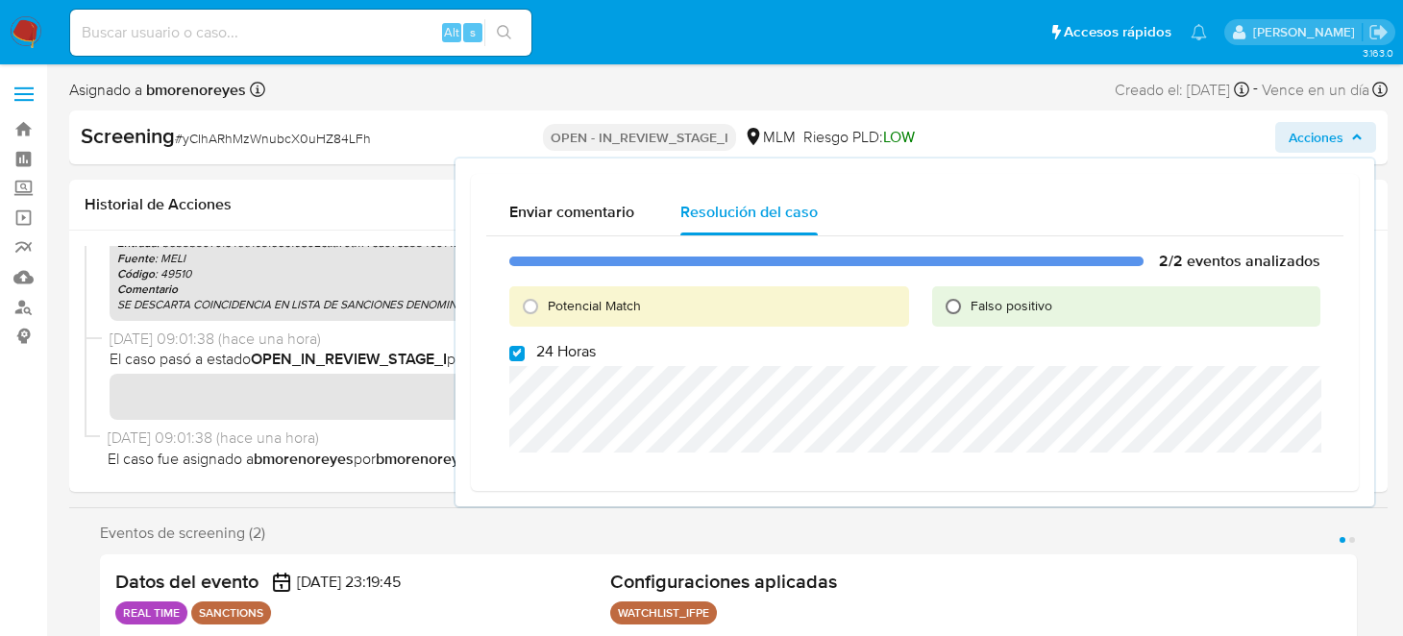
click at [950, 307] on input "Falso positivo" at bounding box center [953, 306] width 31 height 31
radio input "true"
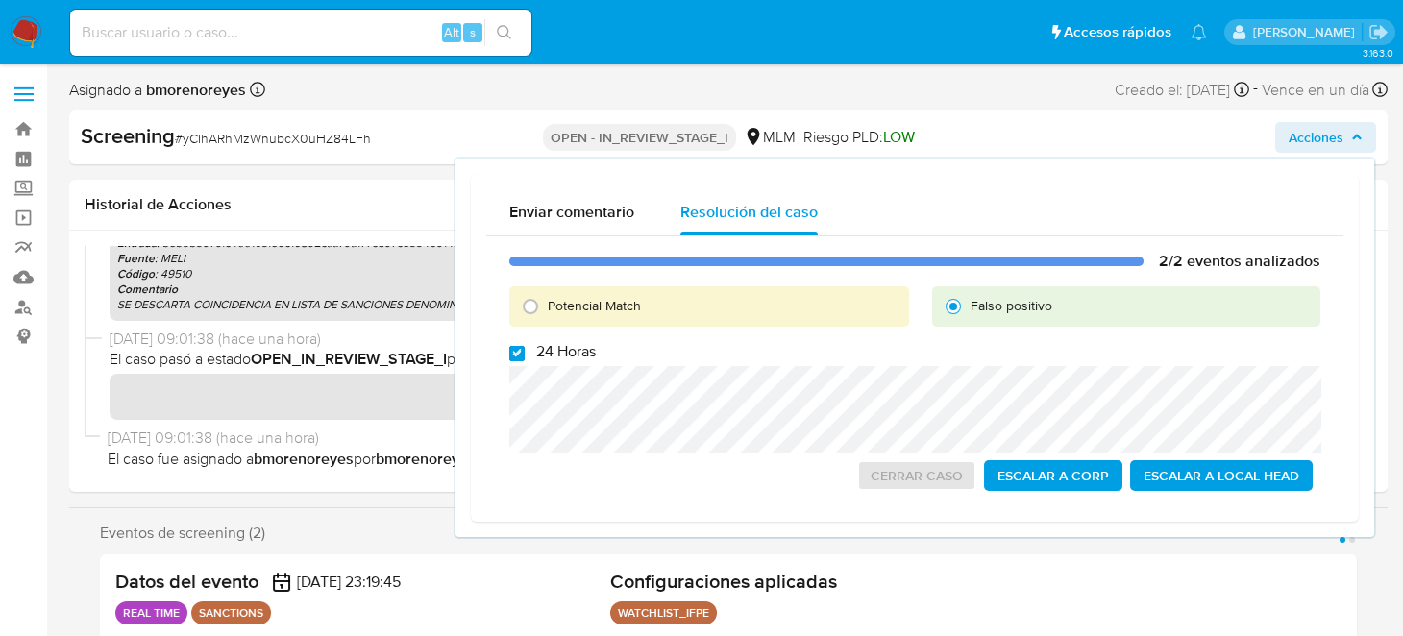
click at [515, 352] on input "24 Horas" at bounding box center [516, 353] width 15 height 15
checkbox input "false"
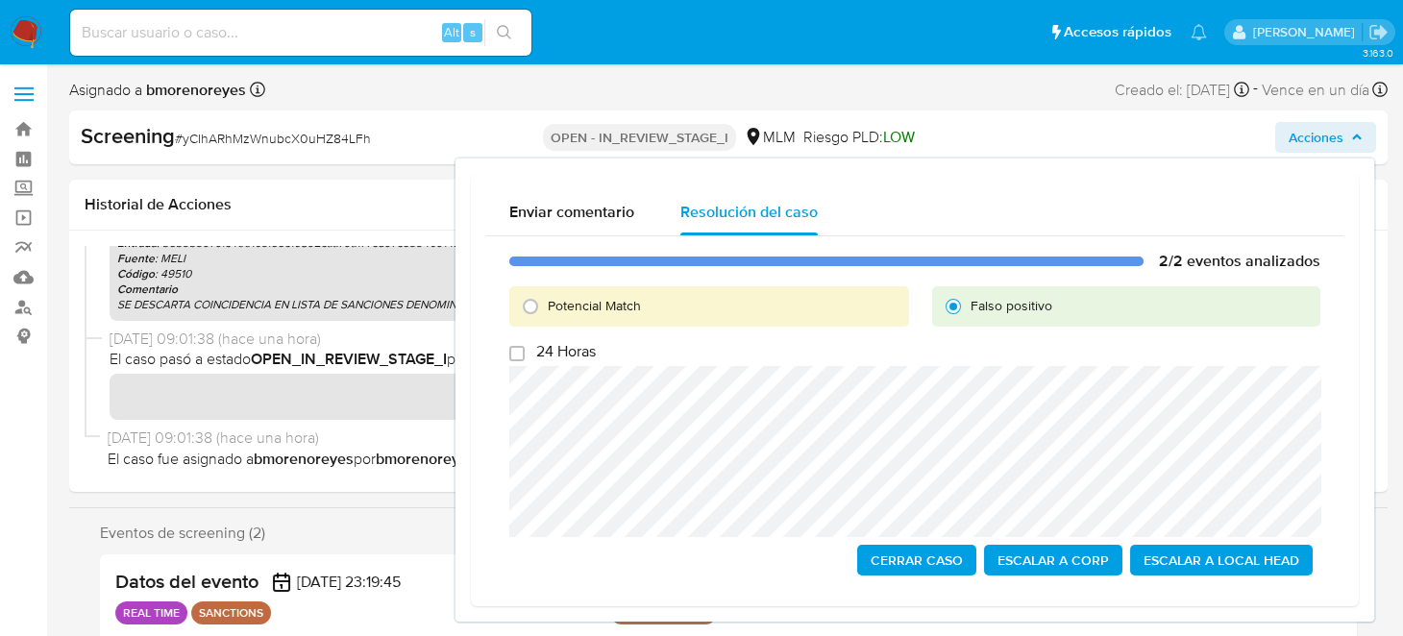
click at [887, 564] on span "Cerrar Caso" at bounding box center [917, 560] width 92 height 27
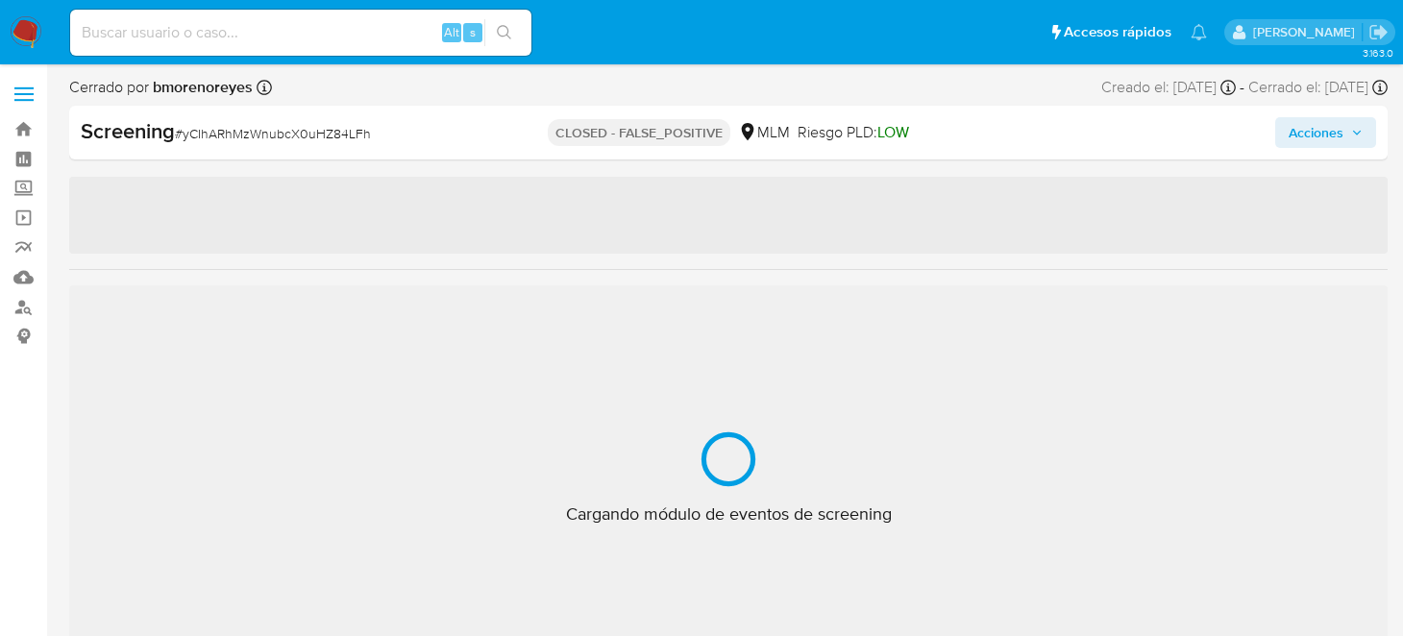
select select "10"
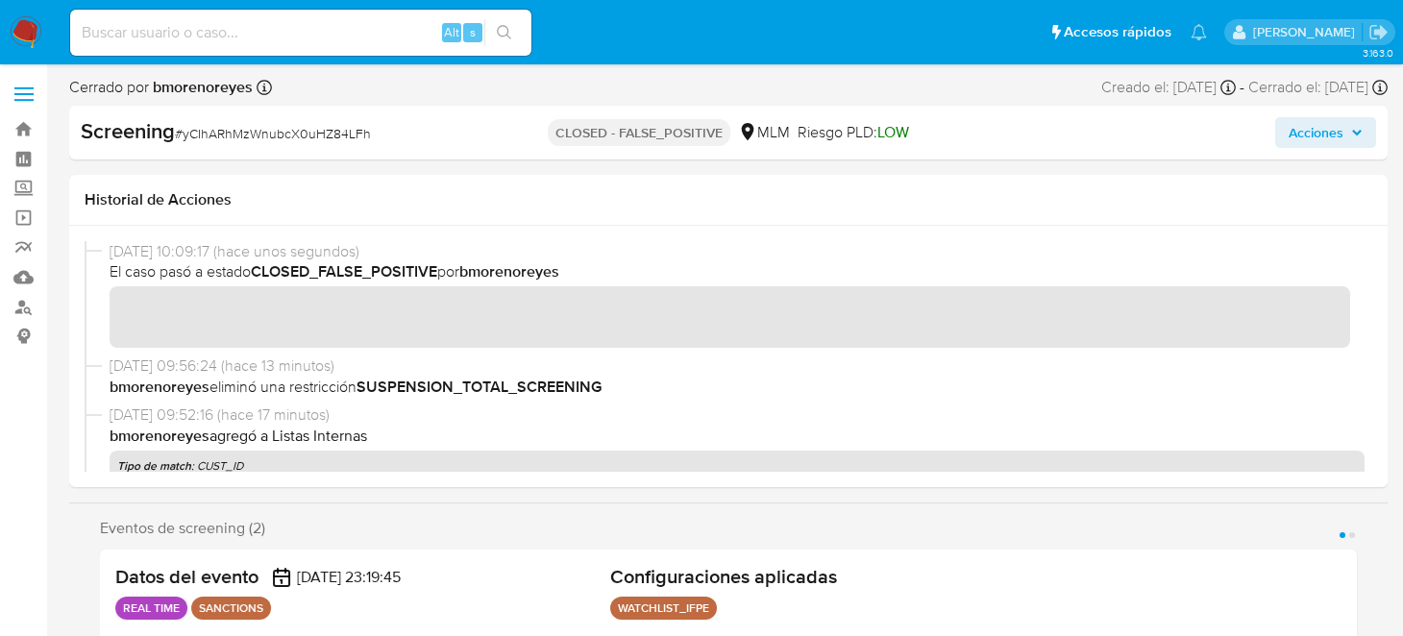
click at [22, 30] on img at bounding box center [26, 32] width 33 height 33
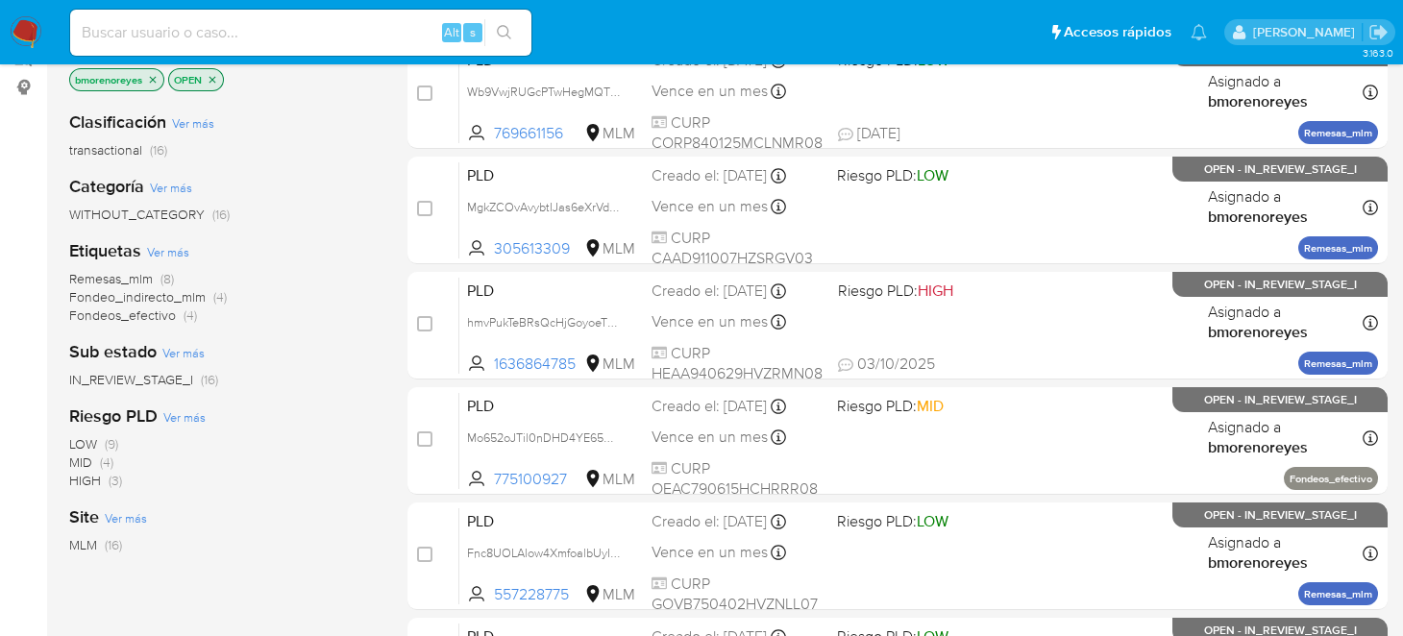
scroll to position [95, 0]
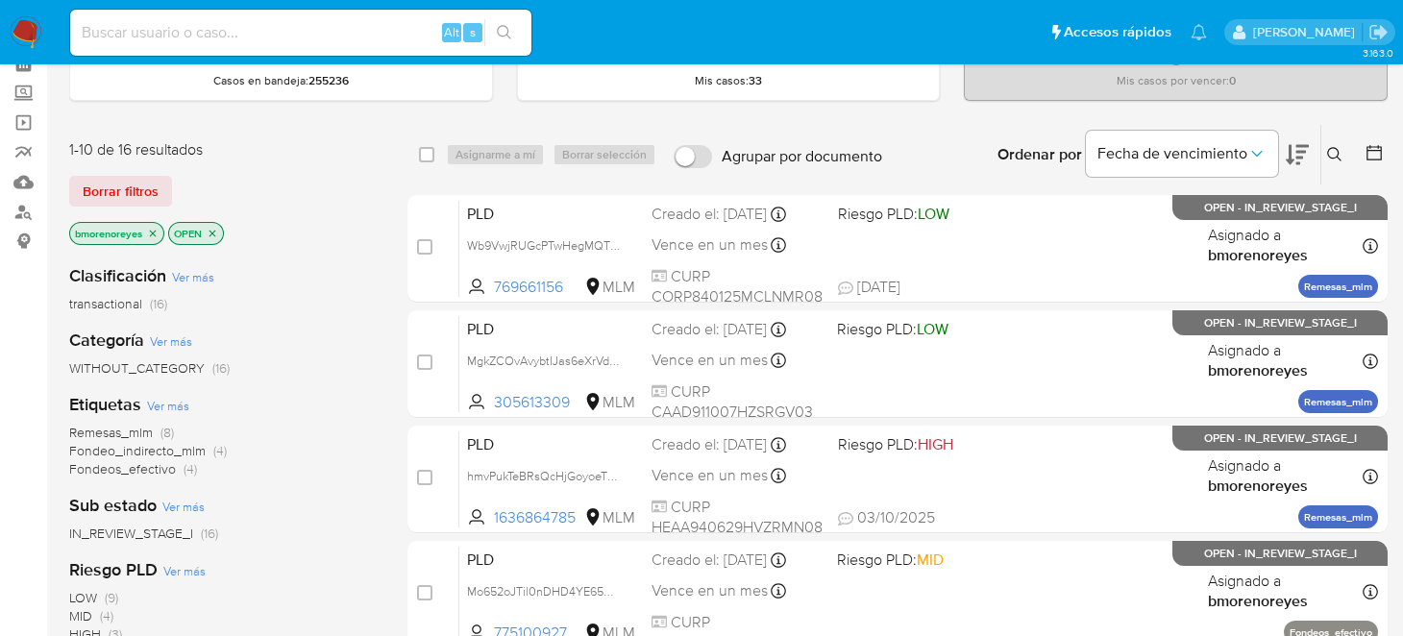
click at [188, 277] on span "Ver más" at bounding box center [193, 276] width 42 height 17
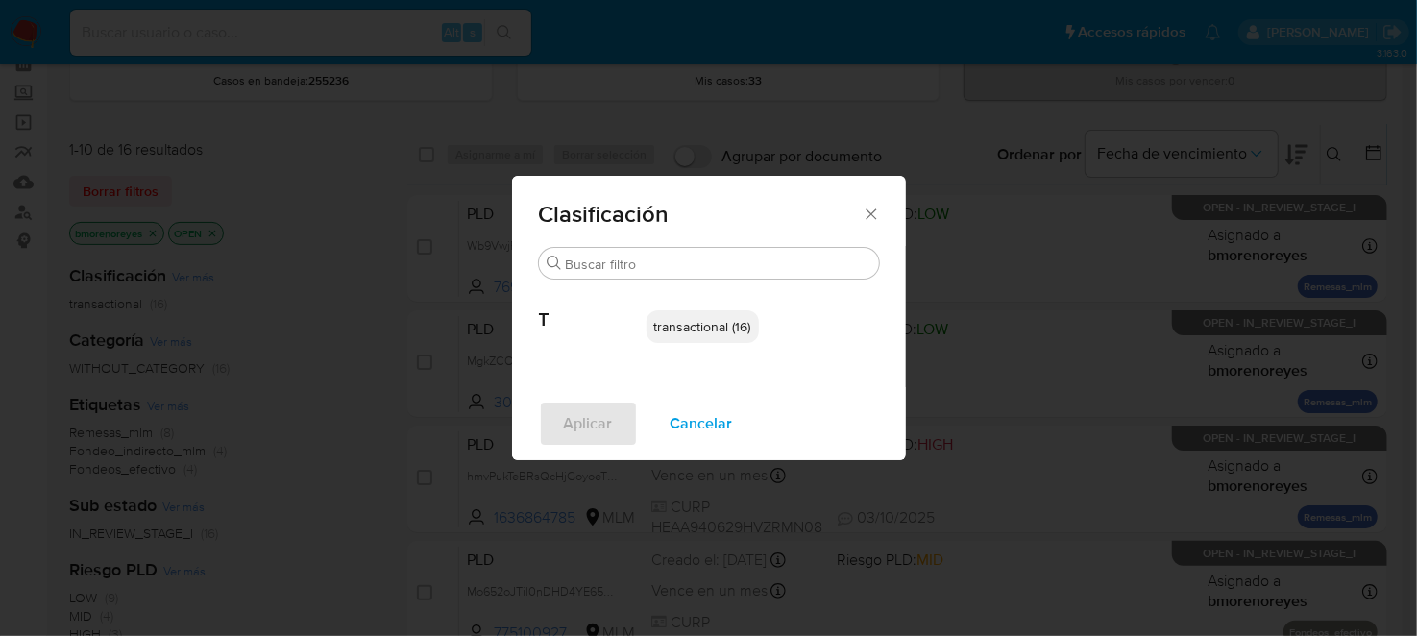
drag, startPoint x: 875, startPoint y: 214, endPoint x: 866, endPoint y: 176, distance: 39.6
click at [876, 213] on icon "Cerrar" at bounding box center [871, 214] width 19 height 19
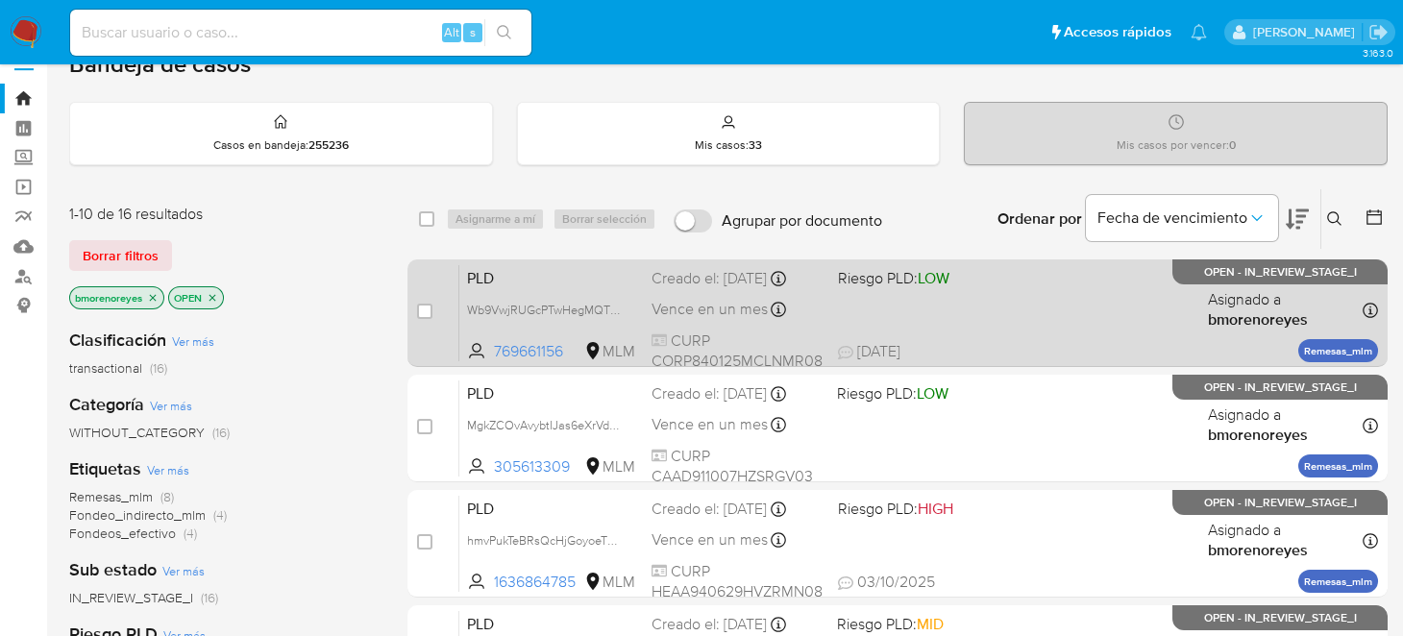
scroll to position [0, 0]
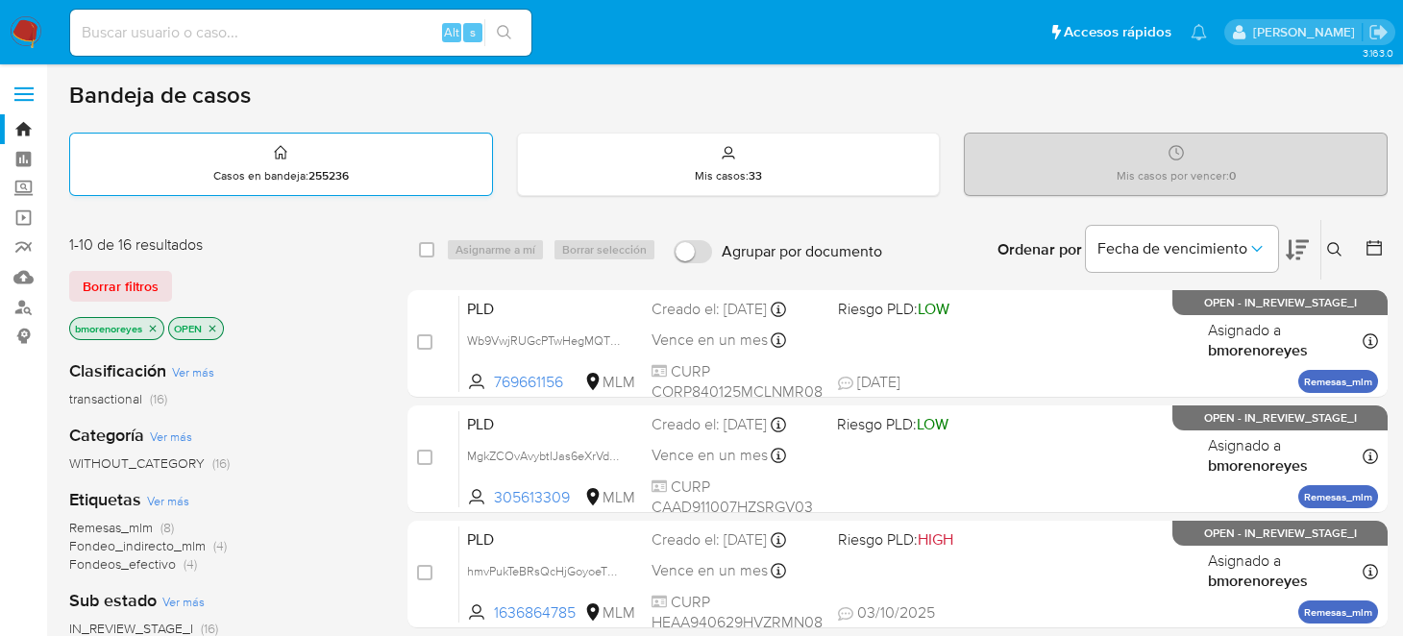
click at [372, 179] on div "Casos en bandeja : 255236" at bounding box center [281, 165] width 422 height 62
